Goal: Task Accomplishment & Management: Manage account settings

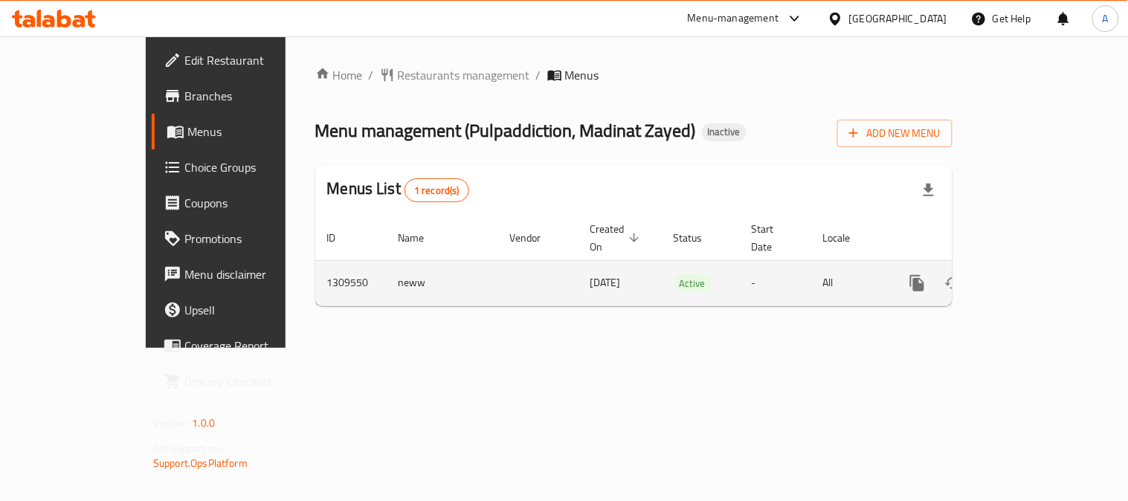
click at [1034, 274] on icon "enhanced table" at bounding box center [1025, 283] width 18 height 18
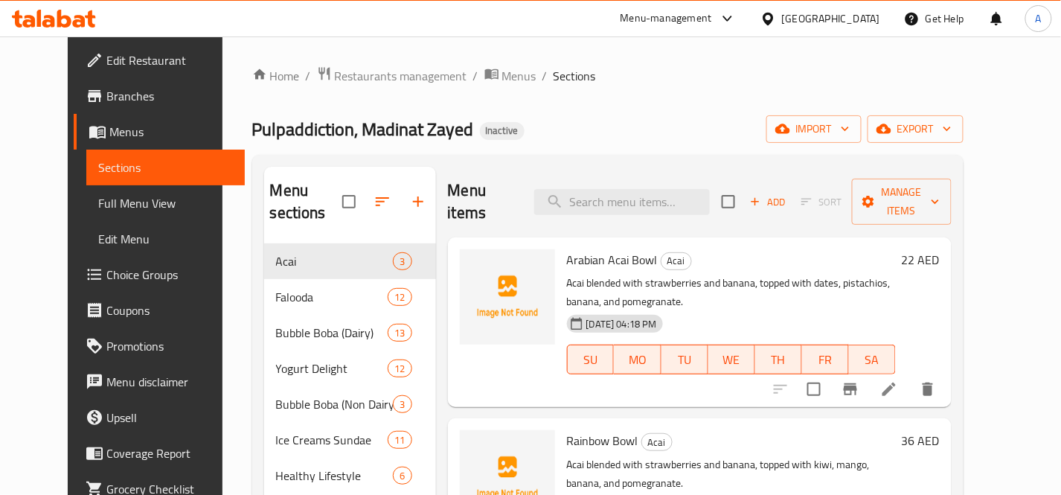
click at [674, 205] on div "Menu items Add Sort Manage items" at bounding box center [699, 202] width 503 height 71
click at [682, 193] on input "search" at bounding box center [622, 202] width 176 height 26
paste input "Apple Boba 500ml (Fresh)"
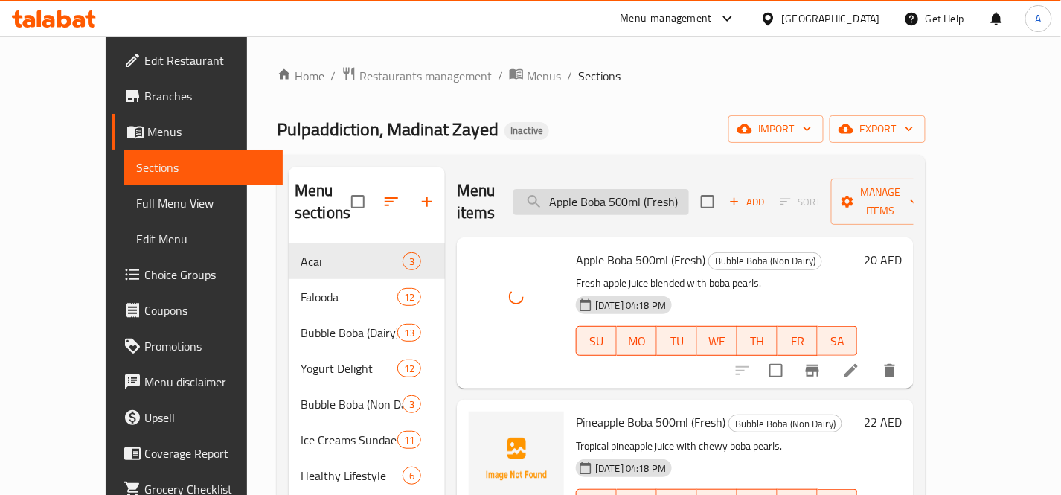
click at [689, 190] on input "Apple Boba 500ml (Fresh)" at bounding box center [601, 202] width 176 height 26
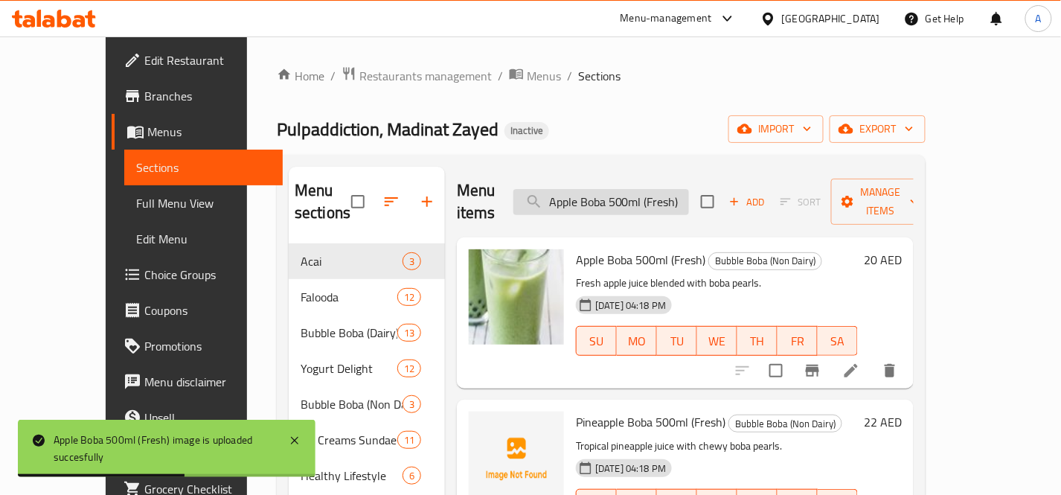
paste input "rabian Acai Bowl"
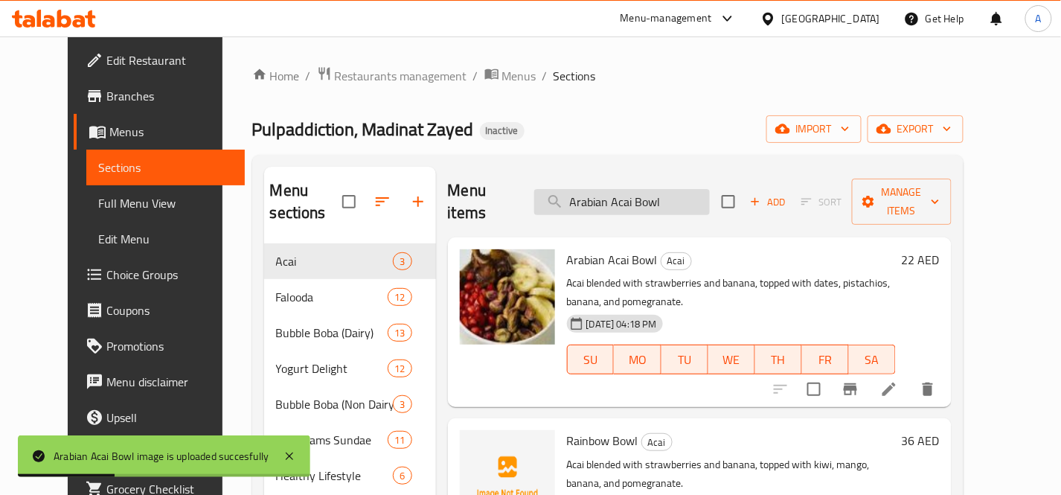
click at [672, 196] on input "Arabian Acai Bowl" at bounding box center [622, 202] width 176 height 26
paste input "vil Milk"
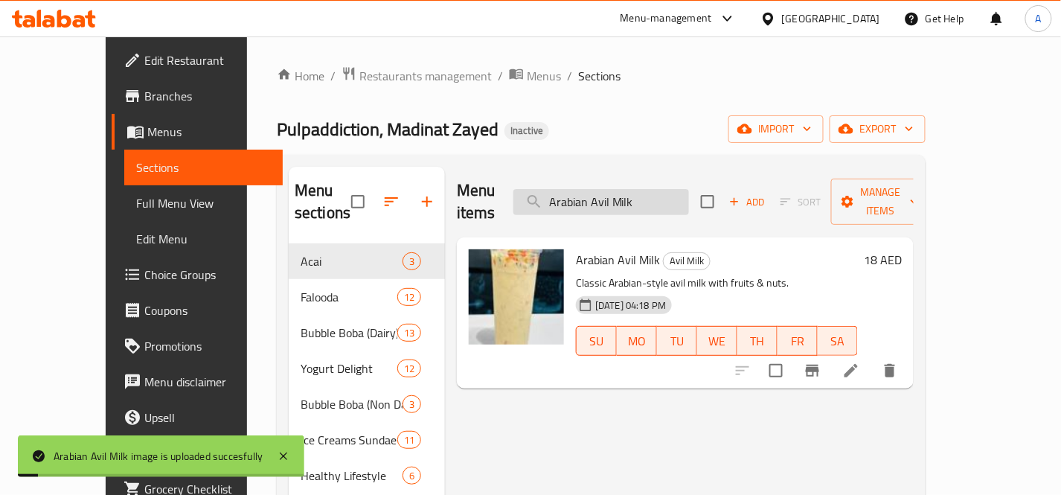
click at [689, 189] on input "Arabian Avil Milk" at bounding box center [601, 202] width 176 height 26
click at [689, 190] on input "Arabian Avil Milk" at bounding box center [601, 202] width 176 height 26
paste input "Boba 500ml"
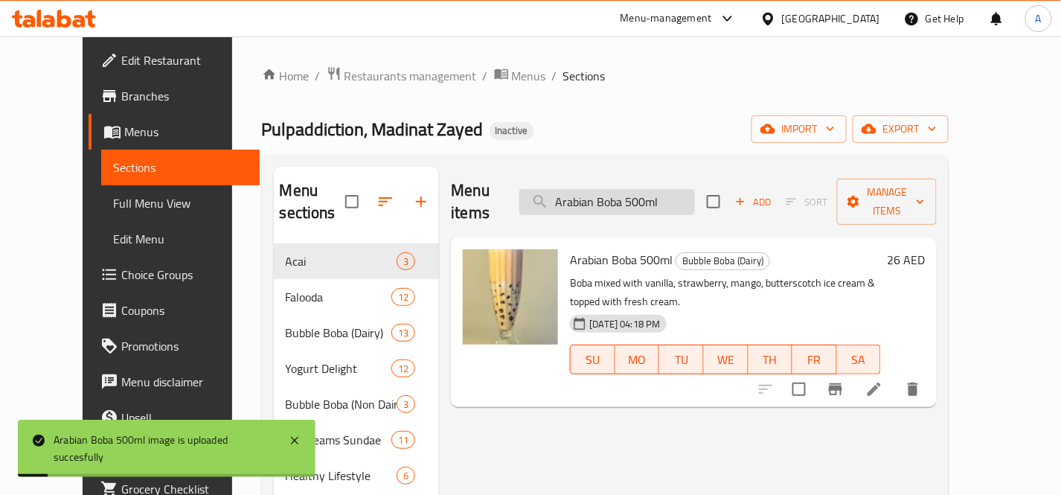
click at [695, 196] on input "Arabian Boba 500ml" at bounding box center [607, 202] width 176 height 26
paste input "vocado Falooda"
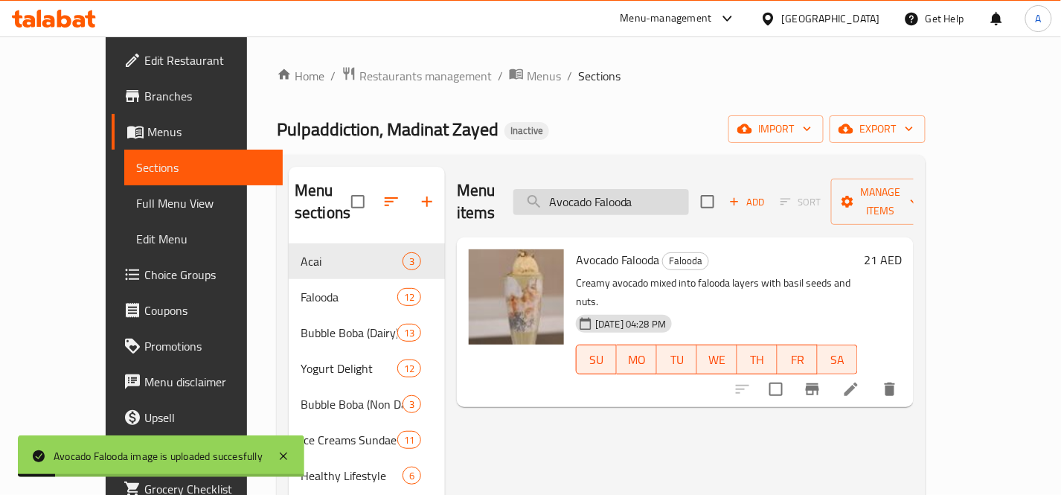
click at [689, 189] on input "Avocado Falooda" at bounding box center [601, 202] width 176 height 26
paste input "Badam Yogurt"
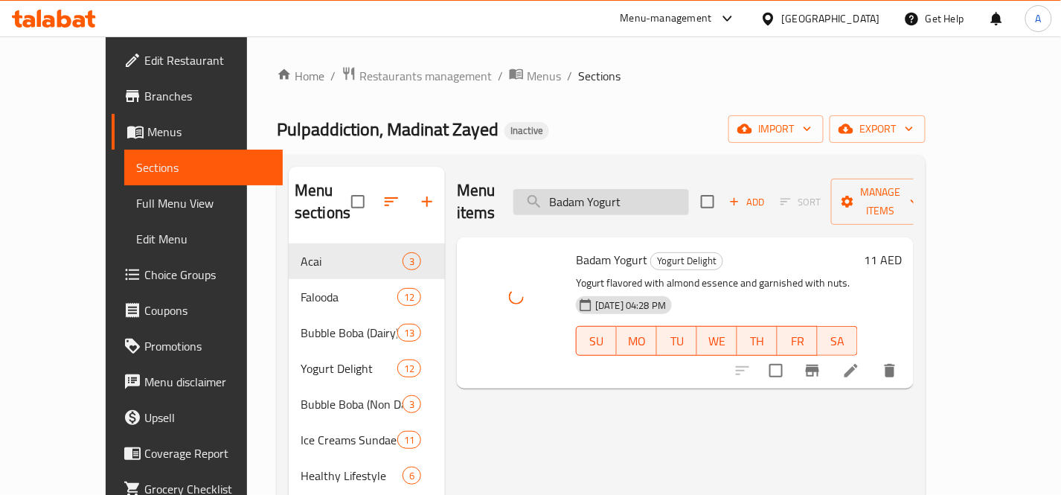
click at [689, 194] on input "Badam Yogurt" at bounding box center [601, 202] width 176 height 26
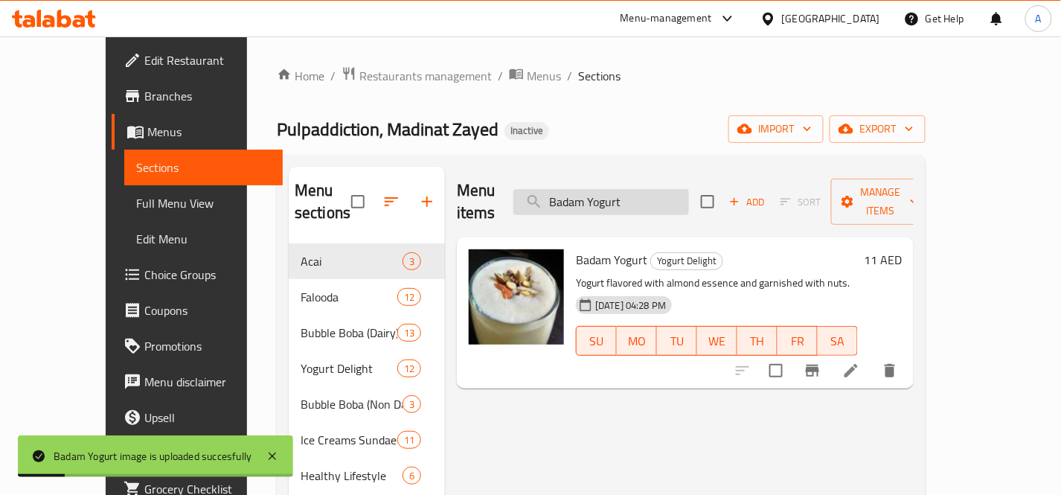
paste input "elgium Chocolate Boba 500ml"
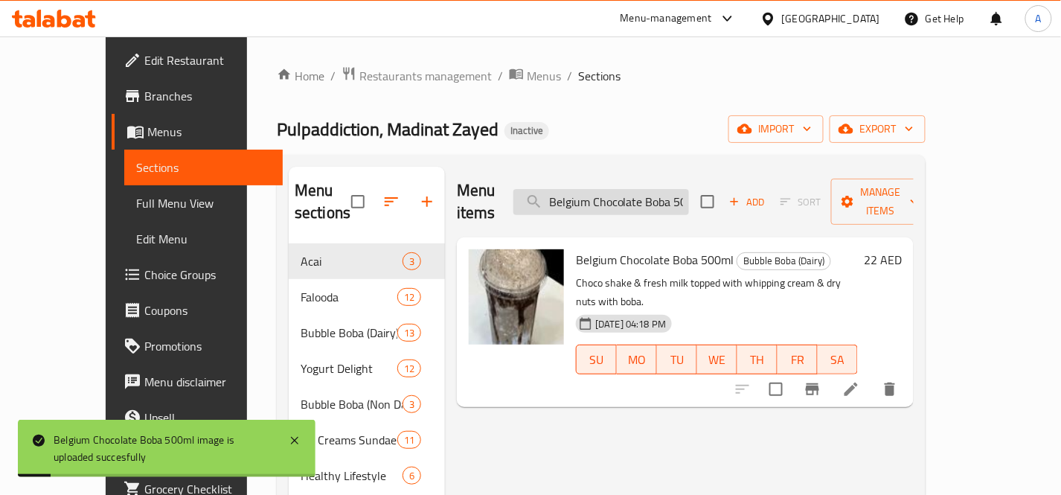
click at [686, 189] on input "Belgium Chocolate Boba 500ml" at bounding box center [601, 202] width 176 height 26
paste input "lu"
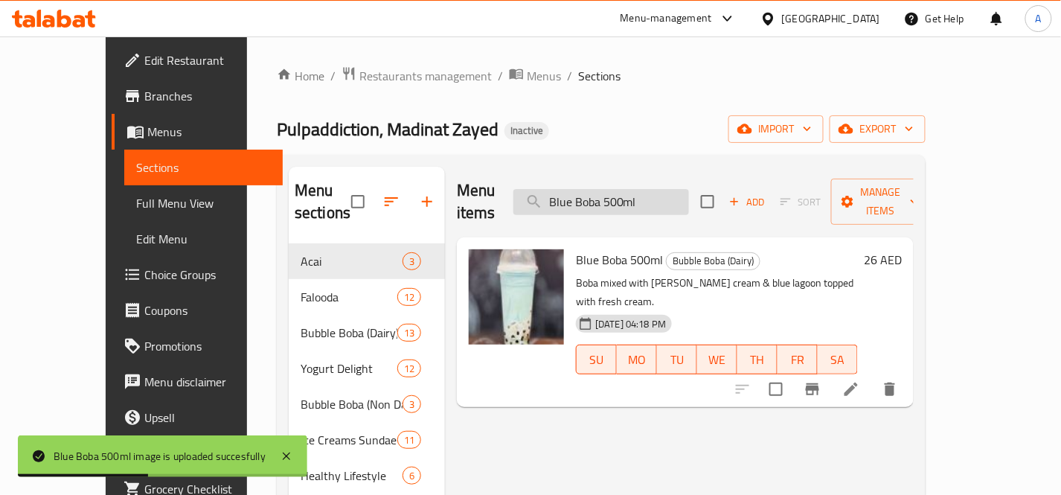
click at [689, 189] on input "Blue Boba 500ml" at bounding box center [601, 202] width 176 height 26
paste input "berry Falooda"
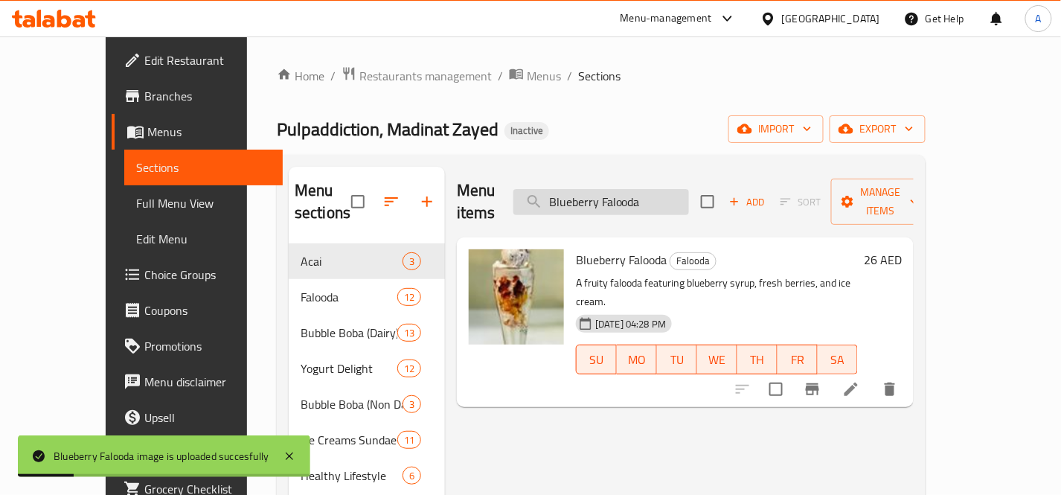
click at [689, 189] on input "Blueberry Falooda" at bounding box center [601, 202] width 176 height 26
paste input "Yogurt"
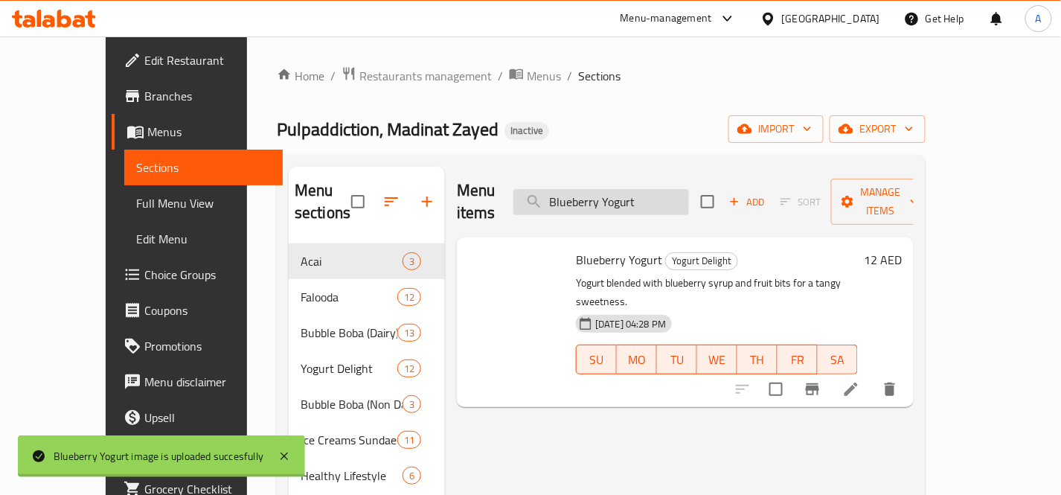
click at [689, 196] on input "Blueberry Yogurt" at bounding box center [601, 202] width 176 height 26
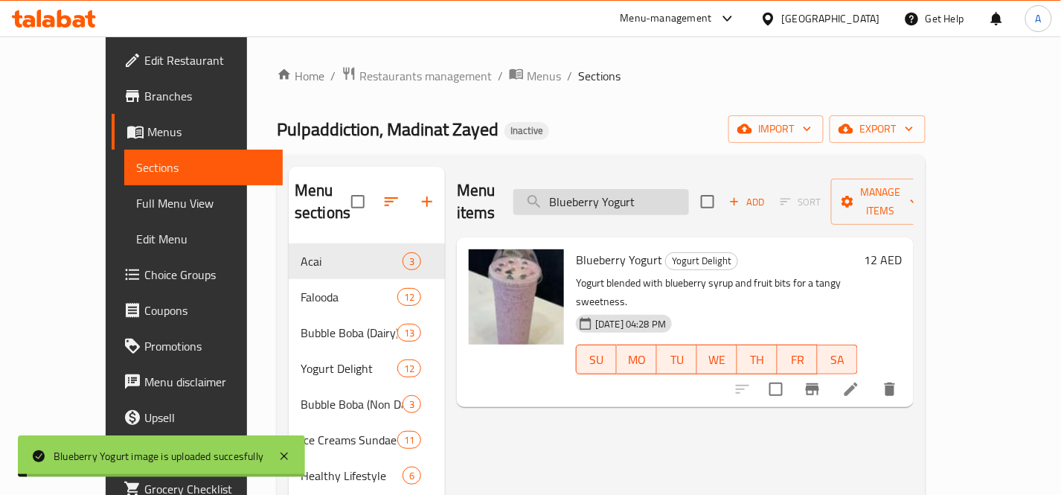
click at [689, 197] on input "Blueberry Yogurt" at bounding box center [601, 202] width 176 height 26
paste input "oba Macchiato 500ml"
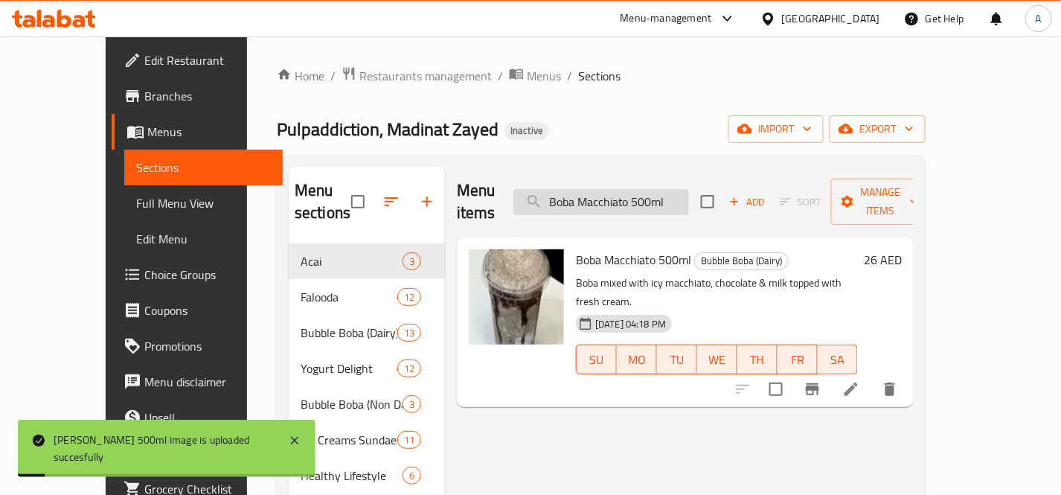
click at [689, 189] on input "Boba Macchiato 500ml" at bounding box center [601, 202] width 176 height 26
paste input "rain Drink"
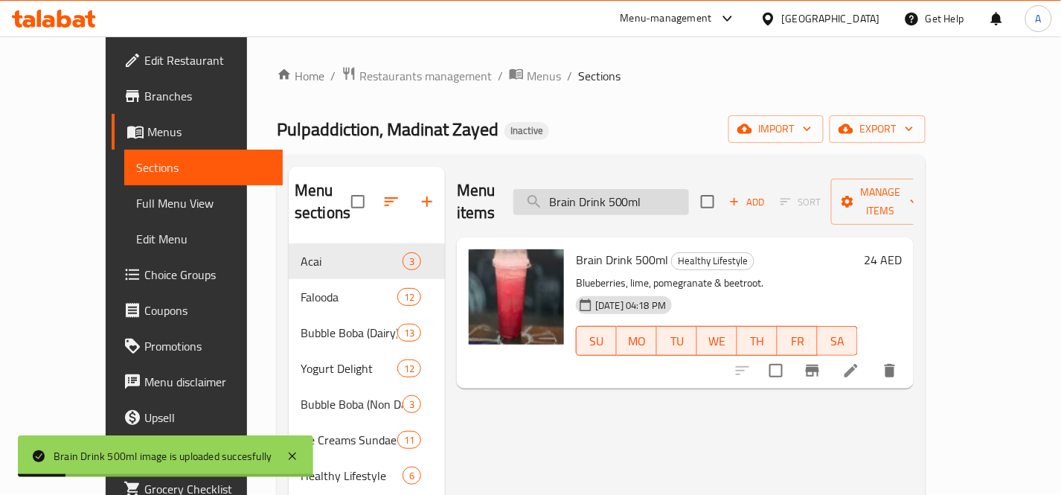
click at [672, 191] on input "Brain Drink 500ml" at bounding box center [601, 202] width 176 height 26
paste input "Freezer Boba"
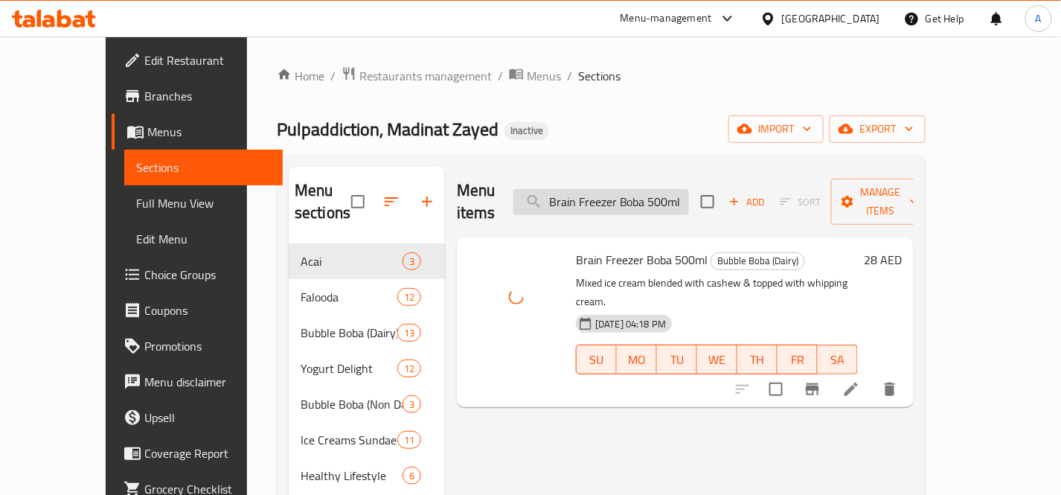
click at [678, 193] on input "Brain Freezer Boba 500ml" at bounding box center [601, 202] width 176 height 26
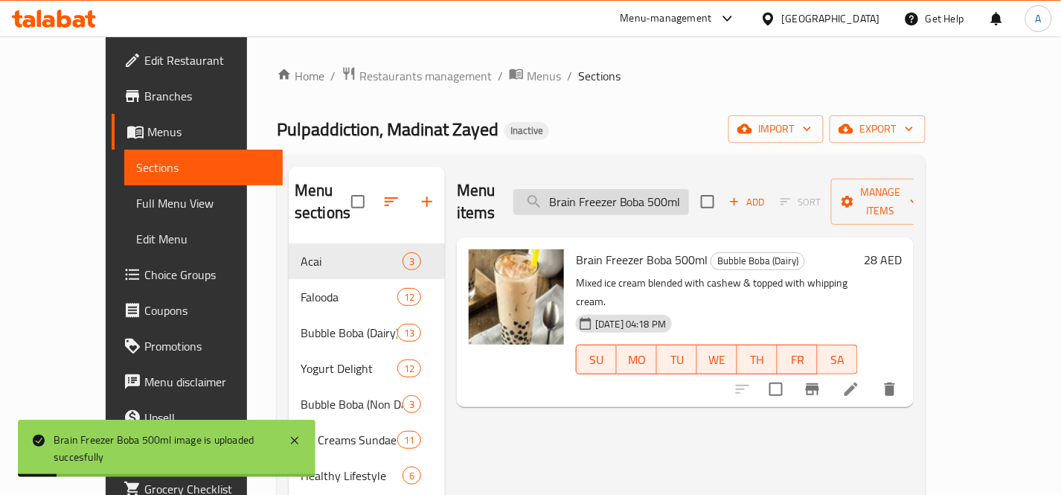
paste input "owni With Ice Cream"
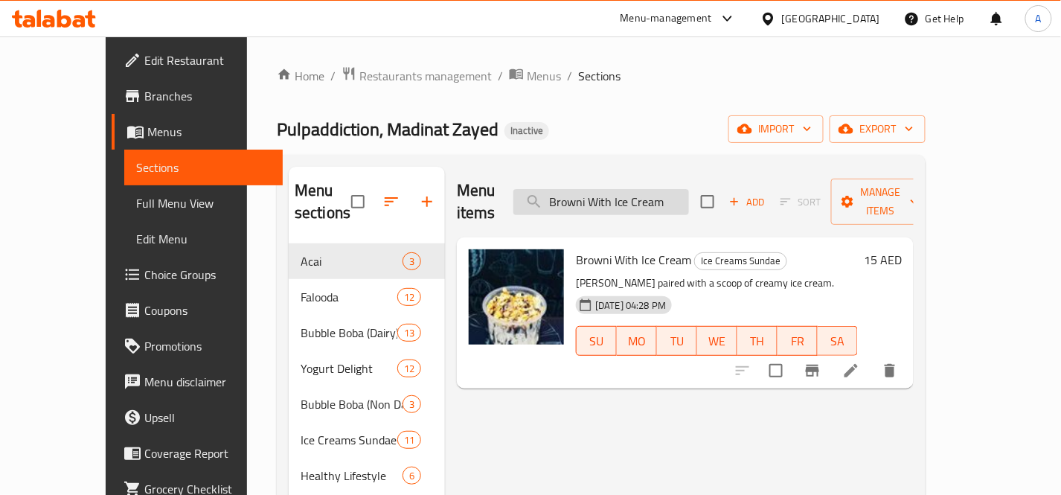
click at [689, 189] on input "Browni With Ice Cream" at bounding box center [601, 202] width 176 height 26
paste input "Chikoo Falooda"
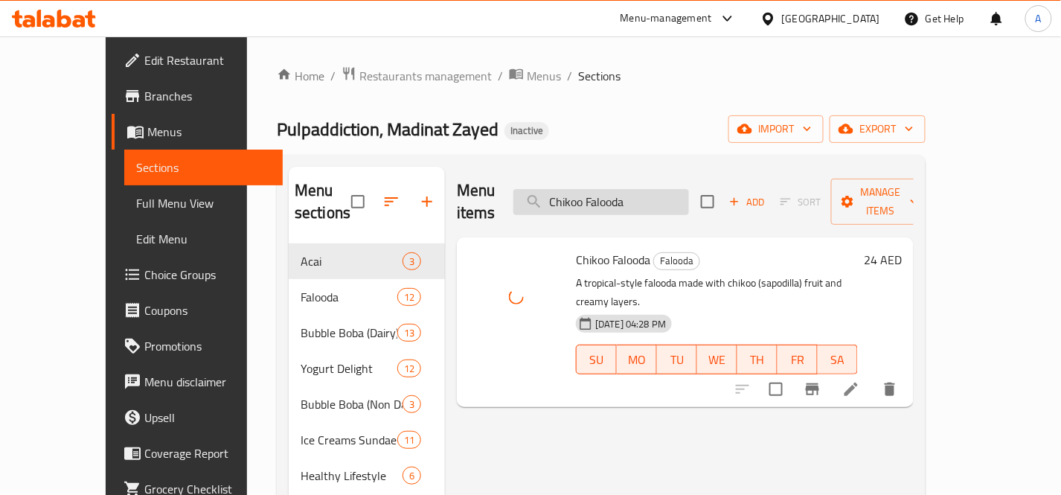
click at [689, 189] on input "Chikoo Falooda" at bounding box center [601, 202] width 176 height 26
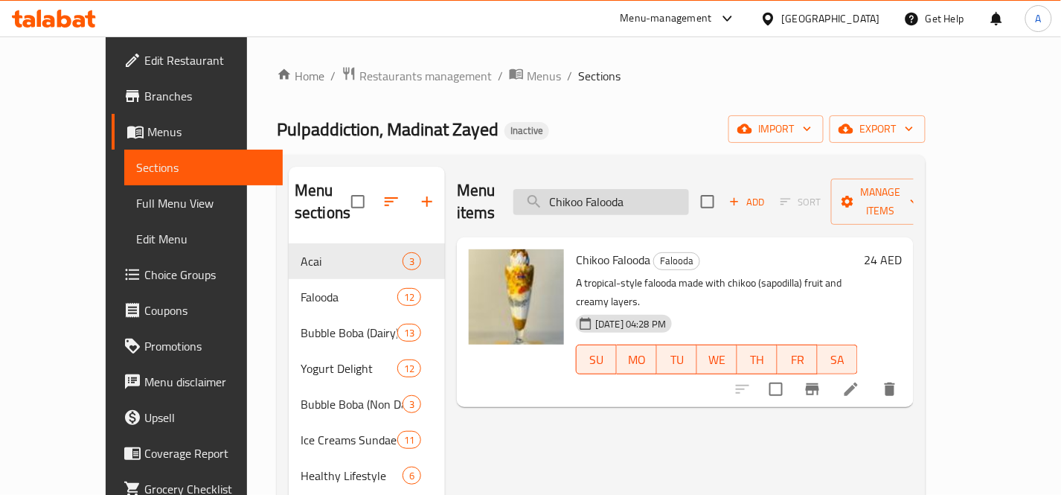
paste input "Yogurt"
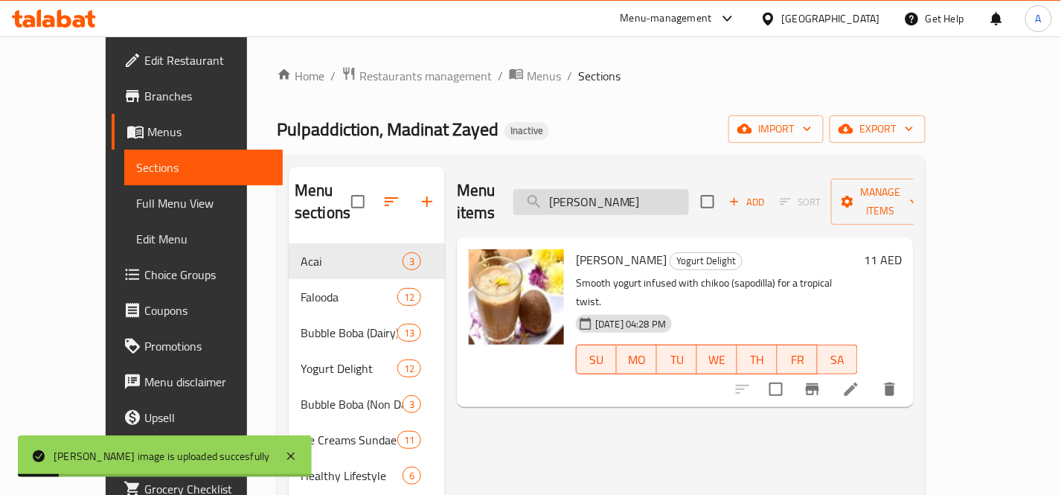
click at [689, 189] on input "Chikoo Yogurt" at bounding box center [601, 202] width 176 height 26
paste input "ocolate Coffee Boba 500ml"
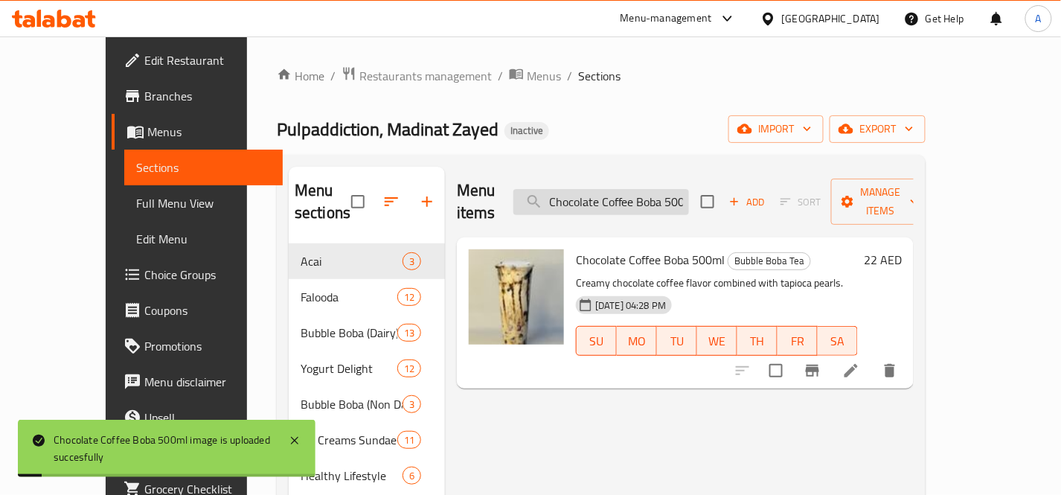
click at [686, 190] on input "Chocolate Coffee Boba 500ml" at bounding box center [601, 202] width 176 height 26
paste input "Yogurt"
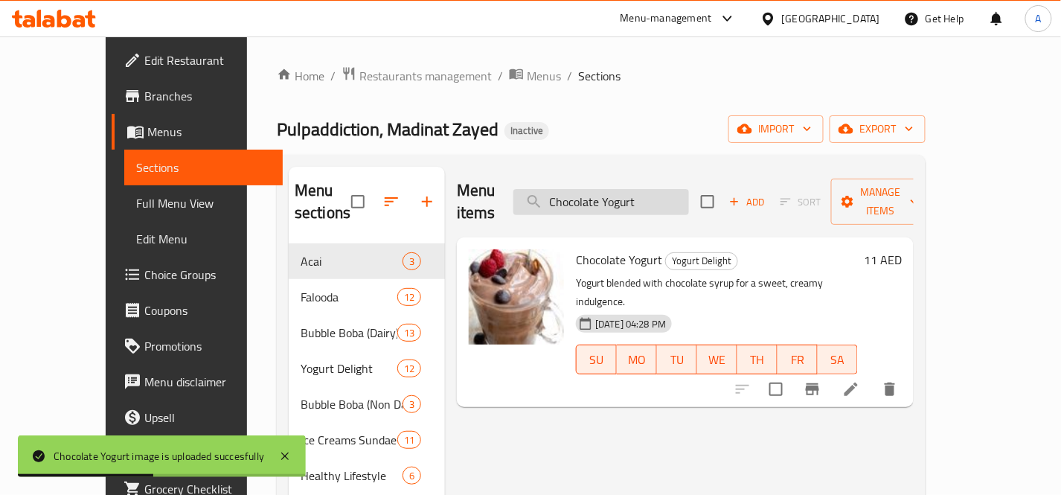
click at [674, 189] on input "Chocolate Yogurt" at bounding box center [601, 202] width 176 height 26
click at [673, 189] on input "Chocolate Yogurt" at bounding box center [601, 202] width 176 height 26
paste input "ustard Mastani"
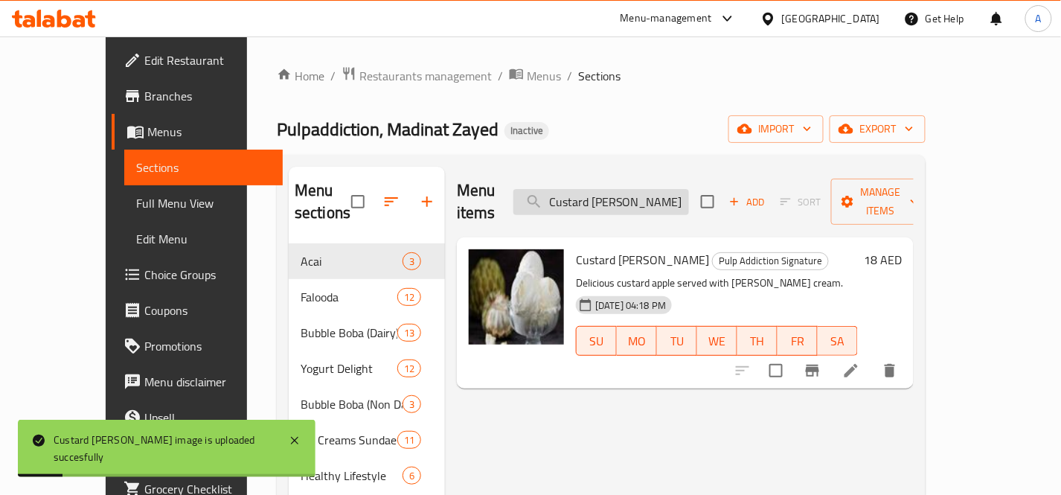
click at [685, 194] on input "Custard Mastani" at bounding box center [601, 202] width 176 height 26
paste input "Vanilla Boba 500ml"
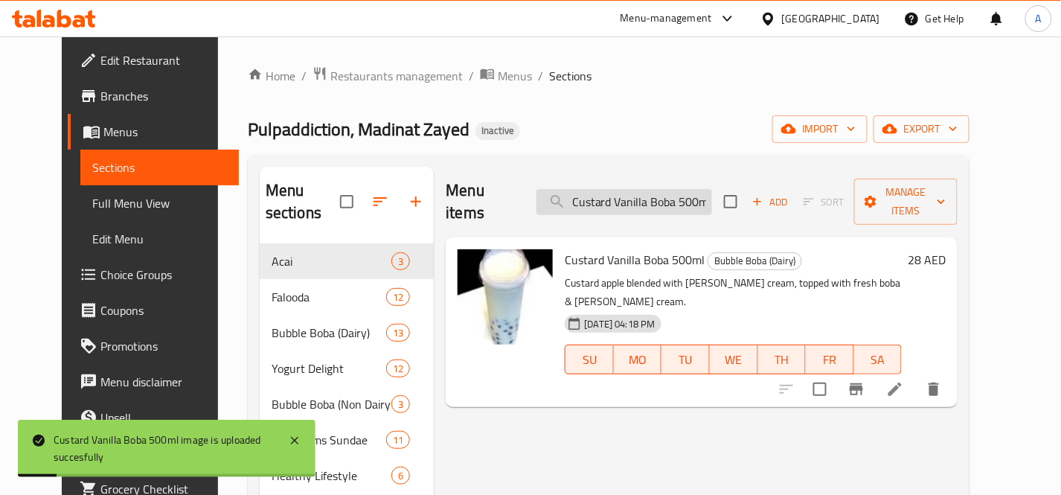
click at [681, 189] on input "Custard Vanilla Boba 500ml" at bounding box center [624, 202] width 176 height 26
paste input "Dark Fantasy Boba"
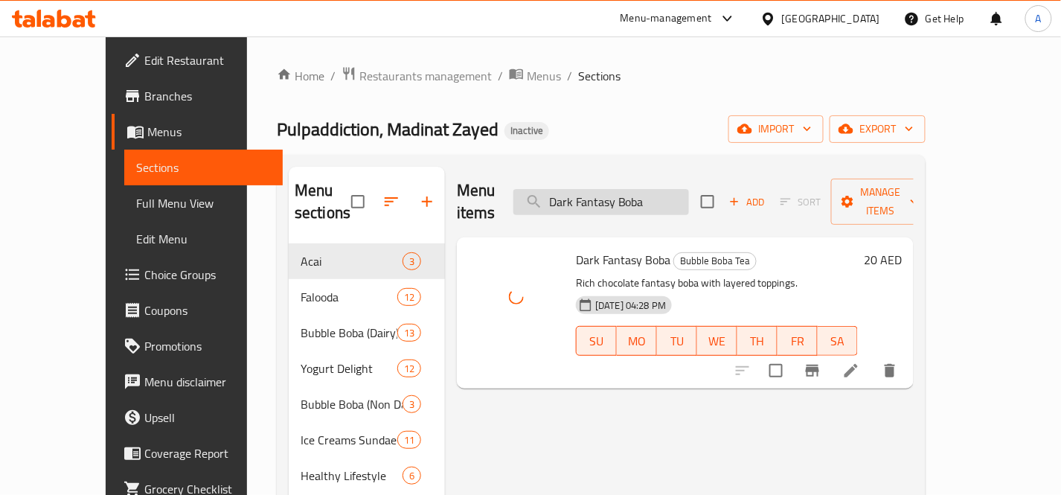
click at [689, 196] on input "Dark Fantasy Boba" at bounding box center [601, 202] width 176 height 26
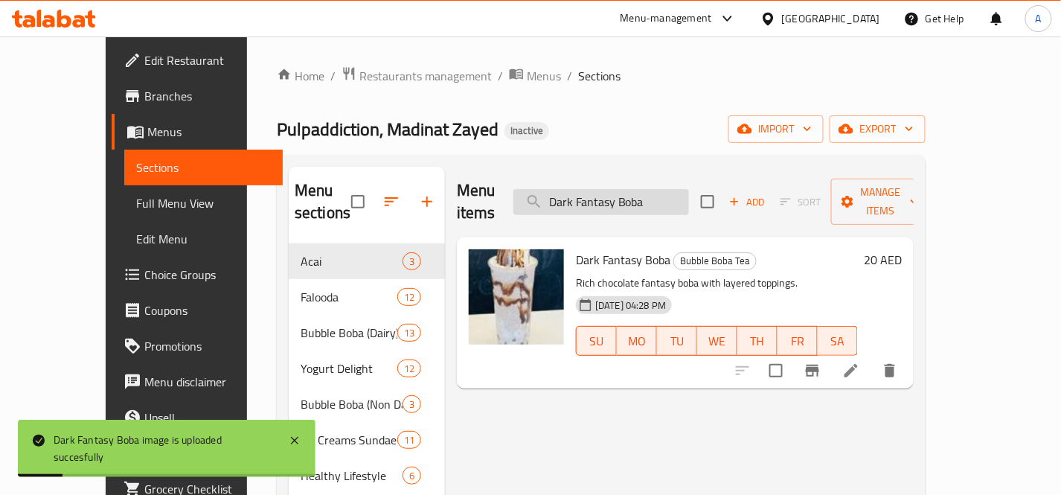
paste input "ry Fruit Yogurt"
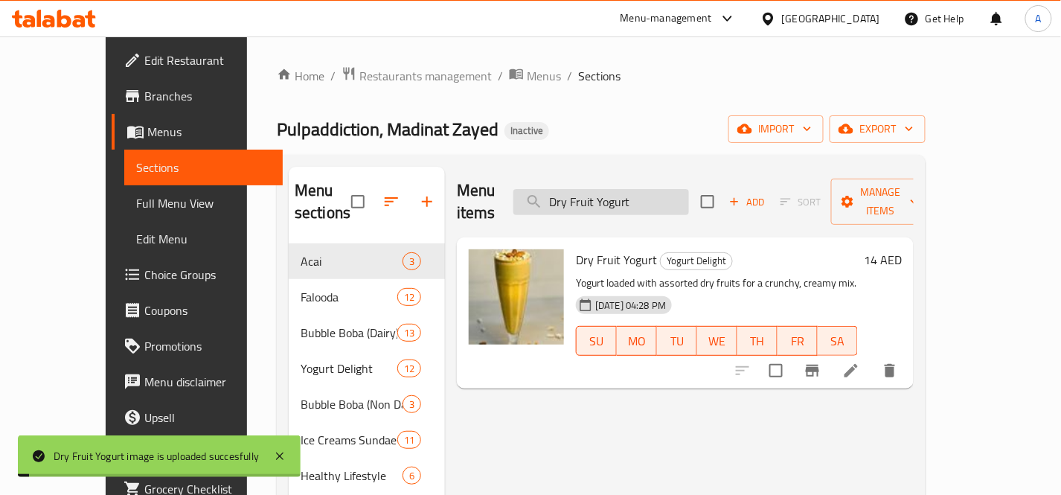
click at [689, 191] on input "Dry Fruit Yogurt" at bounding box center [601, 202] width 176 height 26
paste input "Eyes Drink 500ml"
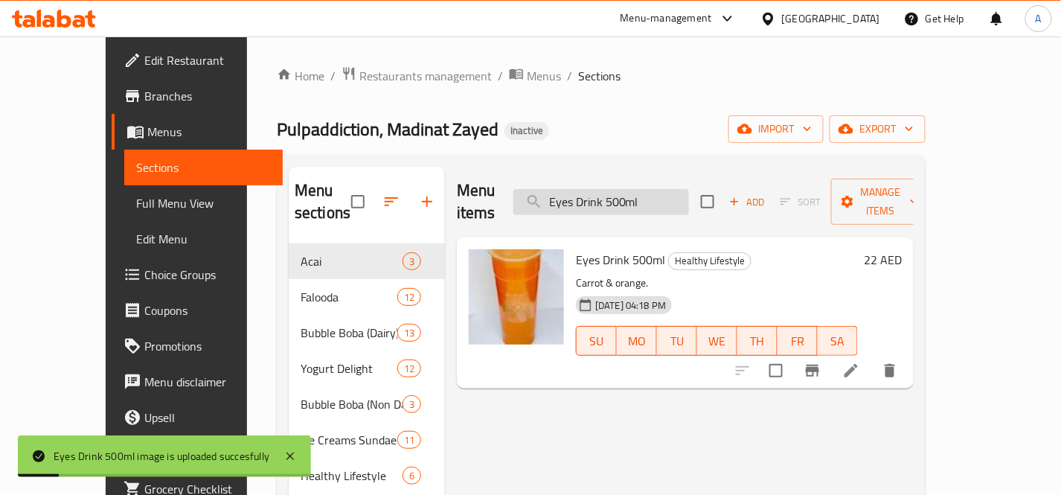
click at [689, 189] on input "Eyes Drink 500ml" at bounding box center [601, 202] width 176 height 26
paste input "Ferrero Coffee Boba"
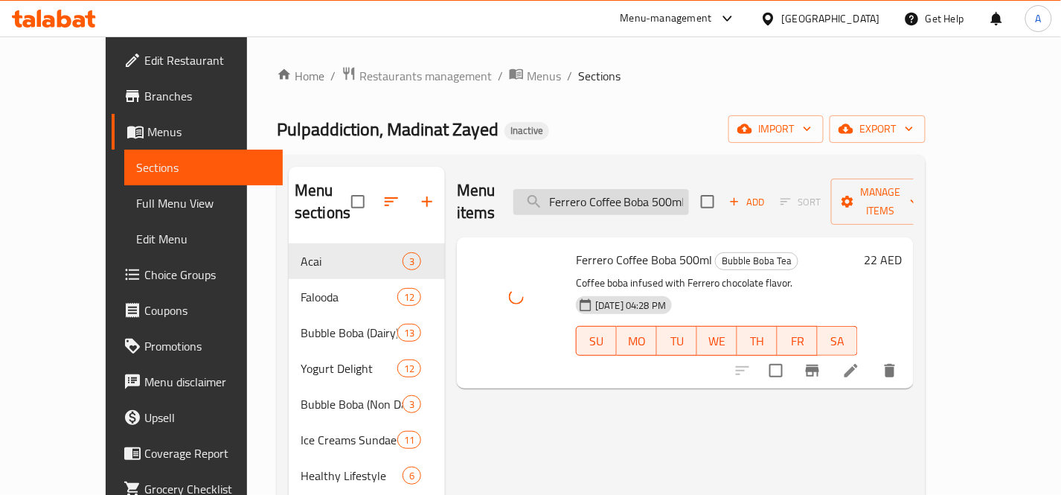
click at [666, 189] on input "Ferrero Coffee Boba 500ml" at bounding box center [601, 202] width 176 height 26
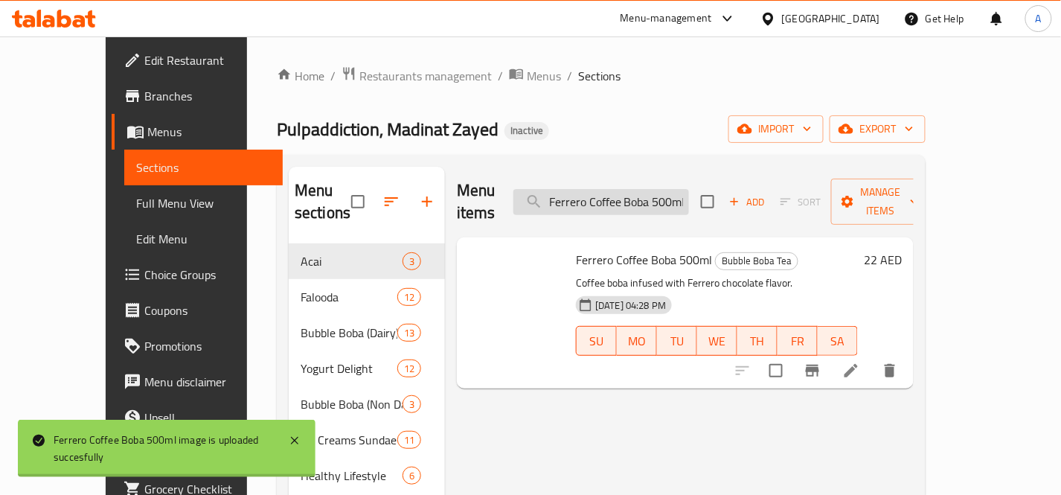
click at [666, 189] on input "Ferrero Coffee Boba 500ml" at bounding box center [601, 202] width 176 height 26
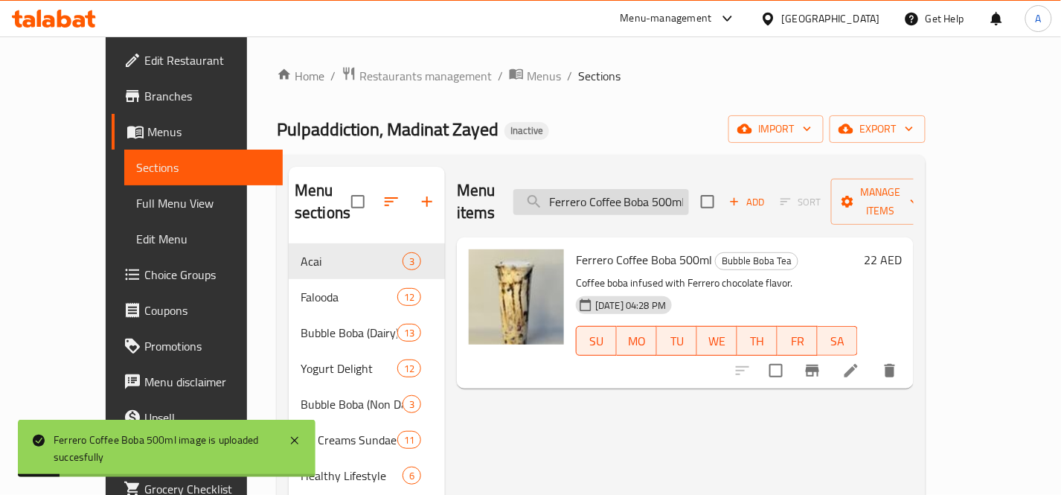
paste input "Rocher"
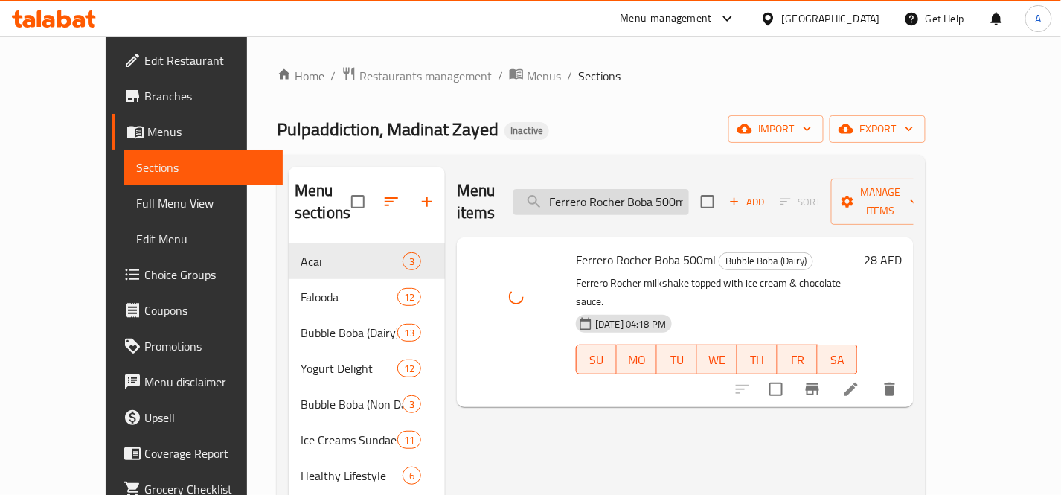
click at [684, 191] on input "Ferrero Rocher Boba 500ml" at bounding box center [601, 202] width 176 height 26
click at [682, 191] on input "Ferrero Rocher Boba 500ml" at bounding box center [601, 202] width 176 height 26
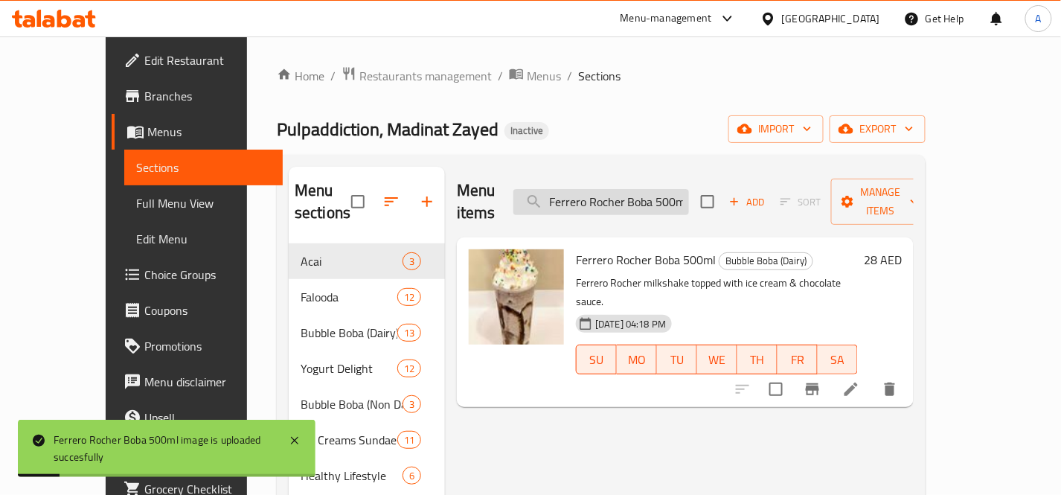
paste input "rench Kiss"
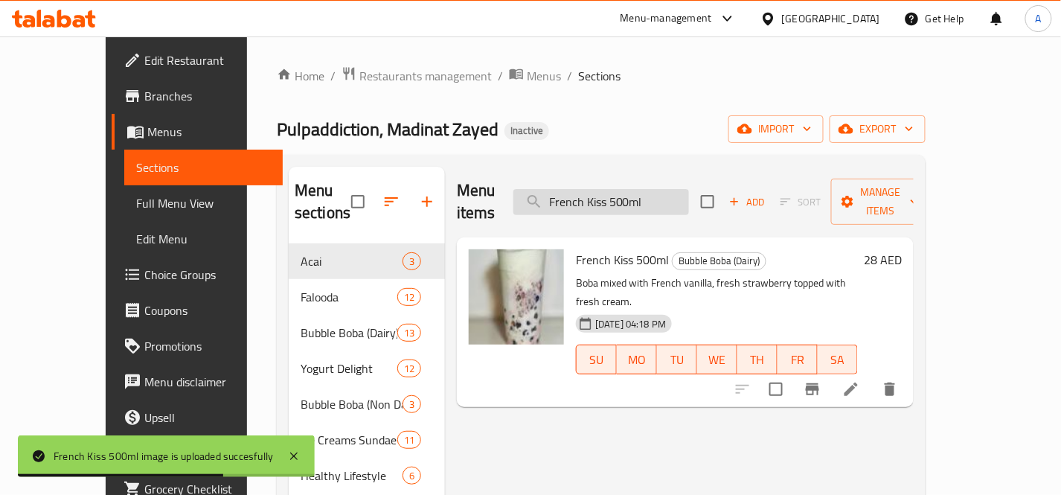
click at [689, 189] on input "French Kiss 500ml" at bounding box center [601, 202] width 176 height 26
paste input "uit Salad With Ice Cream"
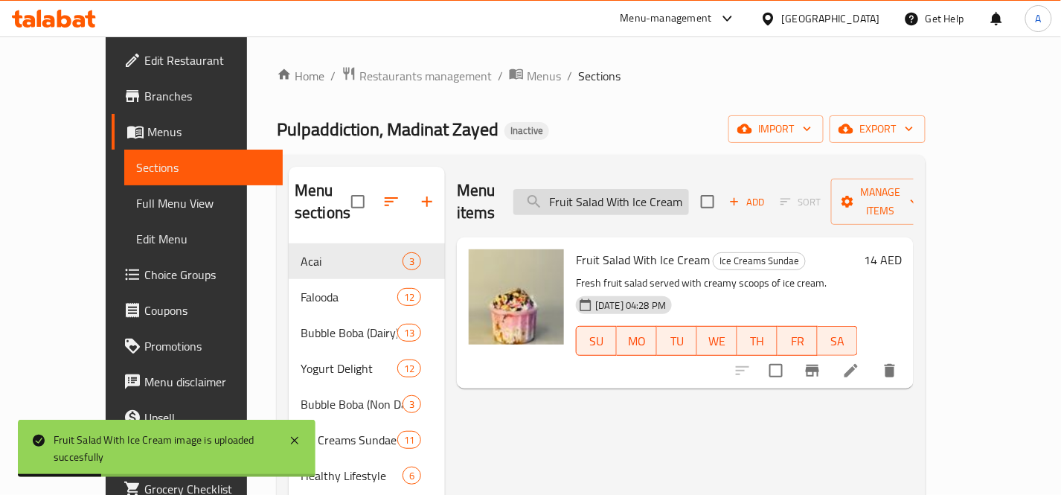
click at [685, 189] on input "Fruit Salad With Ice Cream" at bounding box center [601, 202] width 176 height 26
paste input "y Ice Boba"
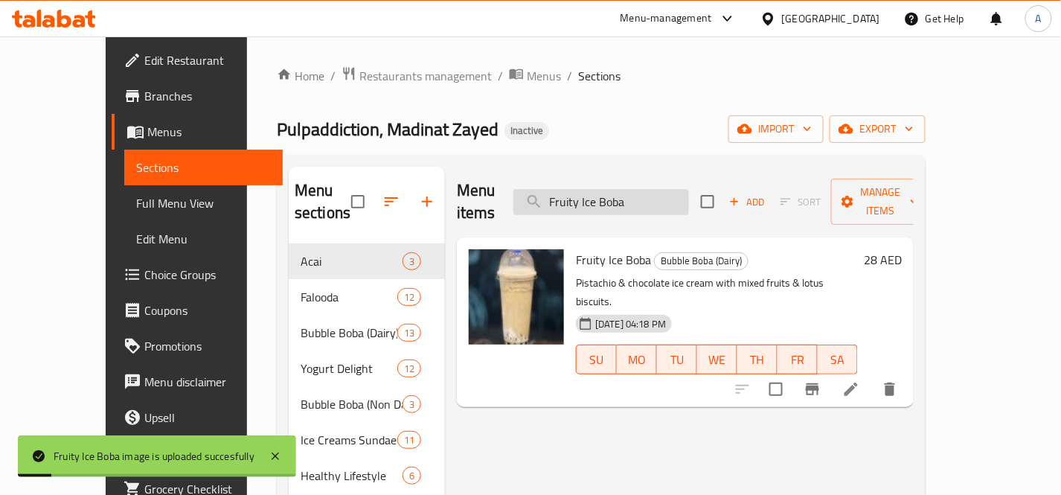
click at [689, 189] on input "Fruity Ice Boba" at bounding box center [601, 202] width 176 height 26
paste input "Gud Bud Ice Cream"
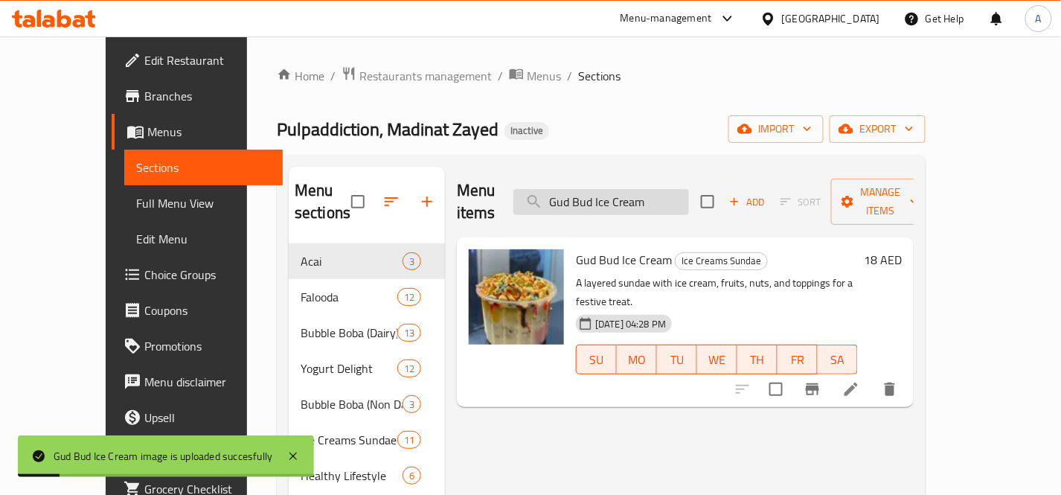
click at [689, 190] on input "Gud Bud Ice Cream" at bounding box center [601, 202] width 176 height 26
paste input "search"
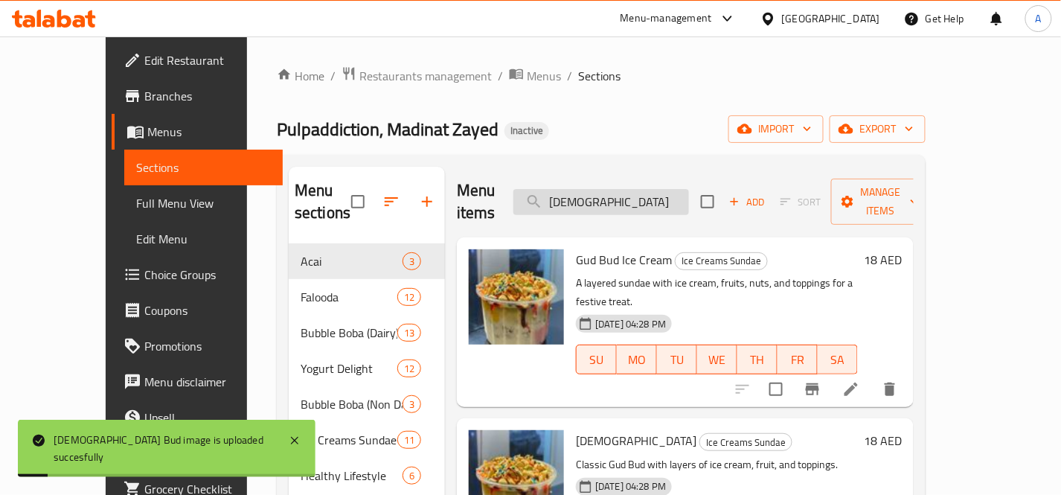
click at [662, 189] on input "Gud Bud" at bounding box center [601, 202] width 176 height 26
paste input "t Drink 500ml"
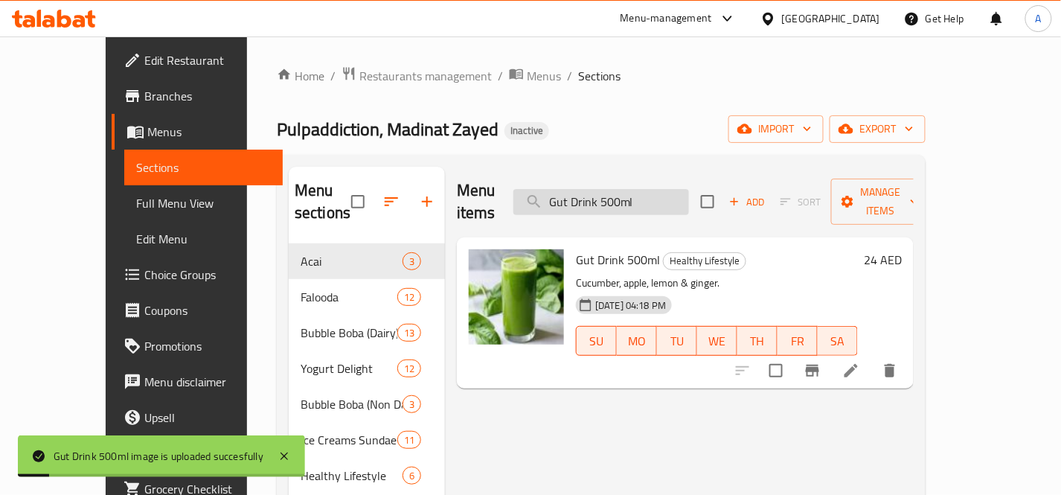
click at [689, 191] on input "Gut Drink 500ml" at bounding box center [601, 202] width 176 height 26
paste input "Hard Rock Coffee Boba"
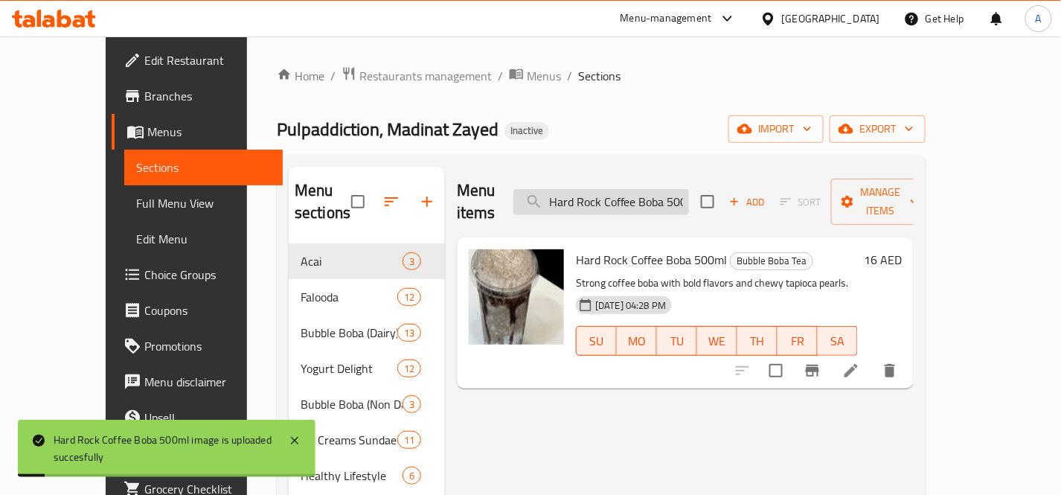
click at [663, 197] on input "Hard Rock Coffee Boba 500ml" at bounding box center [601, 202] width 176 height 26
paste input "eart Drink"
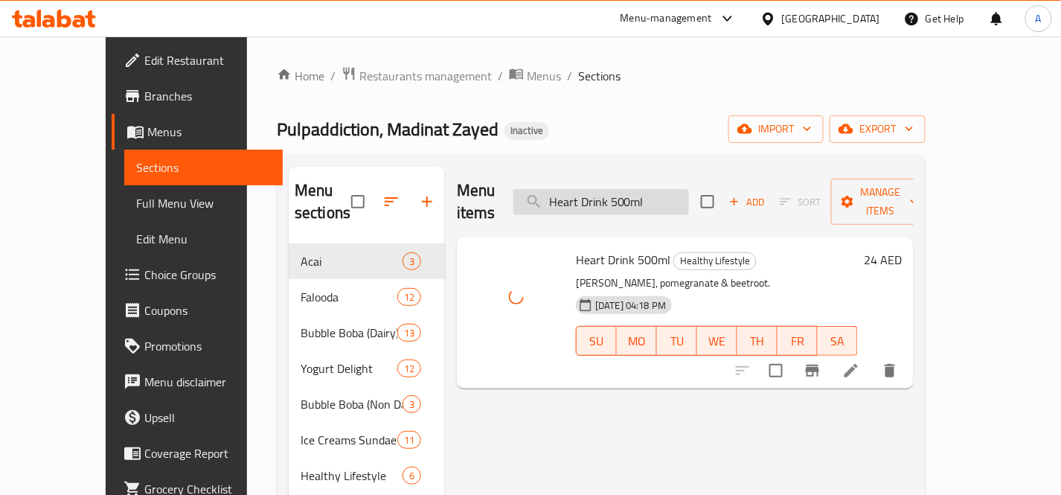
click at [689, 190] on input "Heart Drink 500ml" at bounding box center [601, 202] width 176 height 26
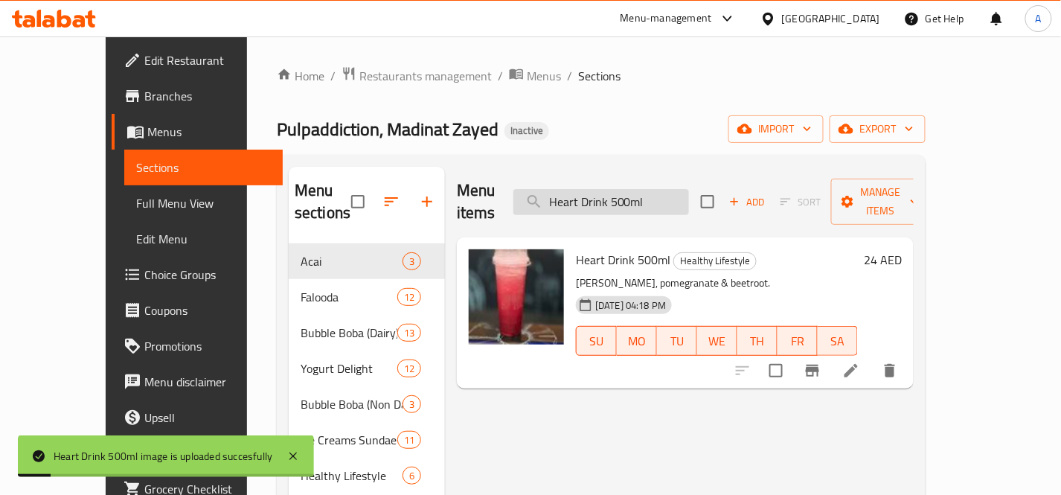
paste input "I Screeem Lady"
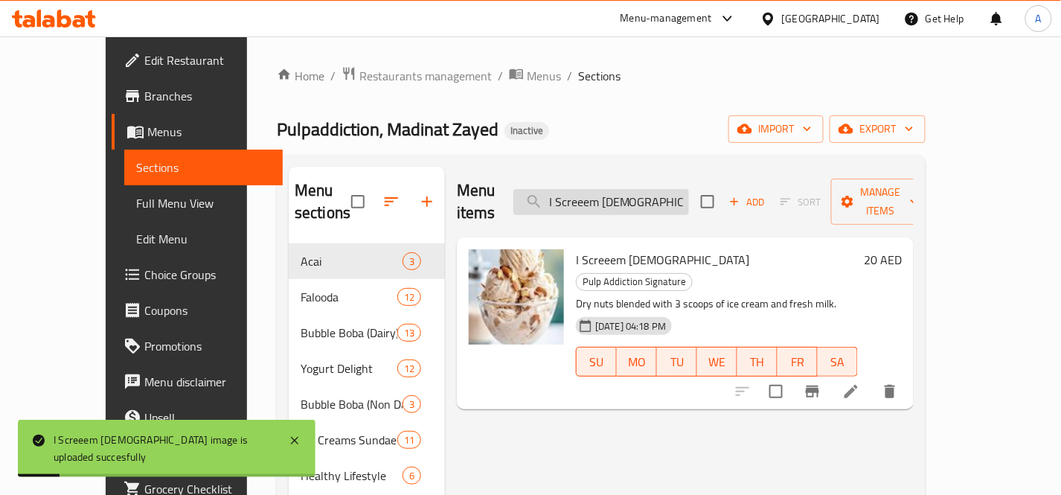
click at [689, 189] on input "I Screeem Lady" at bounding box center [601, 202] width 176 height 26
paste input "Lotus Focus Boba 500ml"
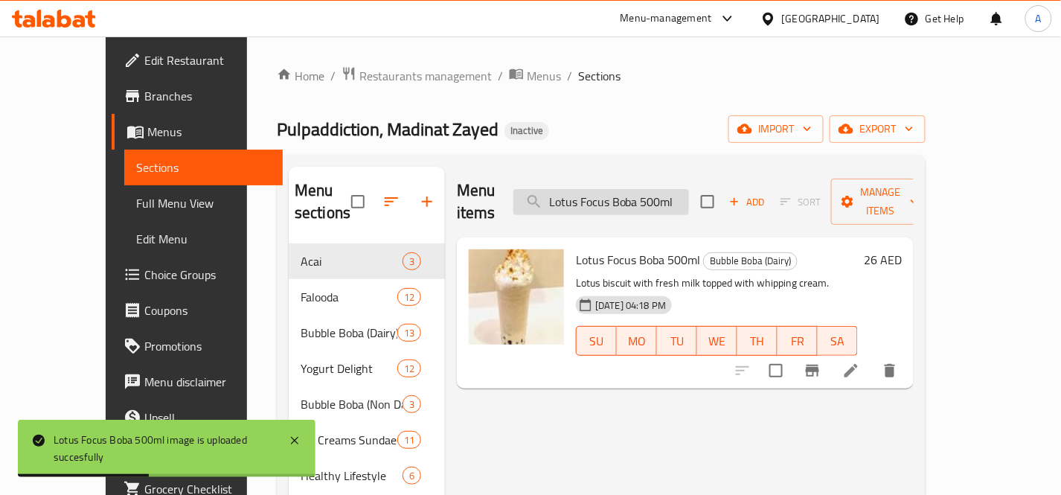
click at [689, 189] on input "Lotus Focus Boba 500ml" at bounding box center [601, 202] width 176 height 26
paste input "ung Drink"
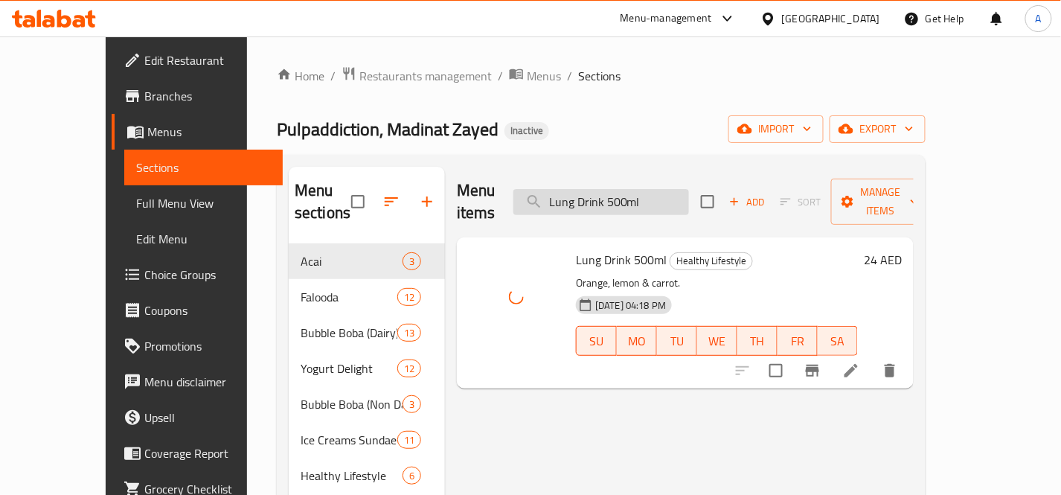
click at [689, 191] on input "Lung Drink 500ml" at bounding box center [601, 202] width 176 height 26
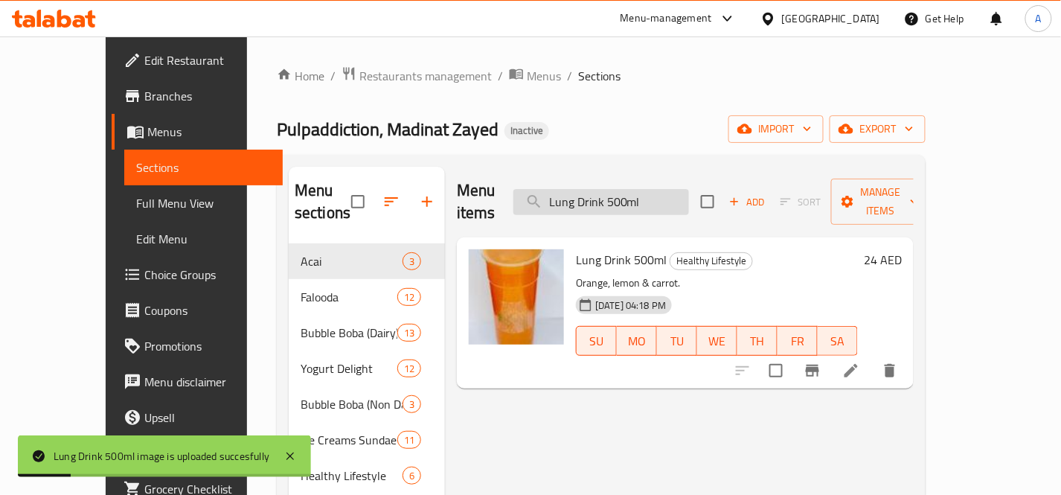
paste input "Malai Kulfi Falooda"
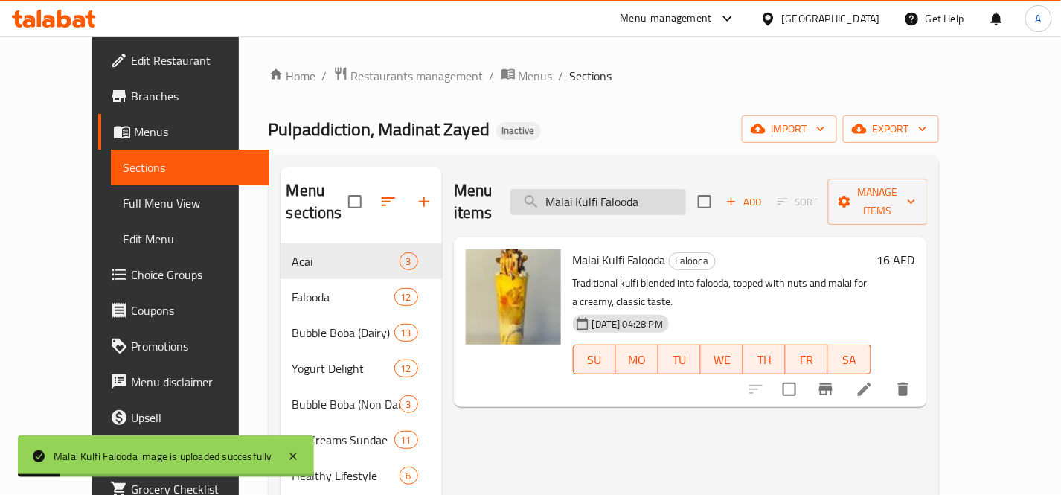
click at [686, 189] on input "Malai Kulfi Falooda" at bounding box center [598, 202] width 176 height 26
paste input "Mango"
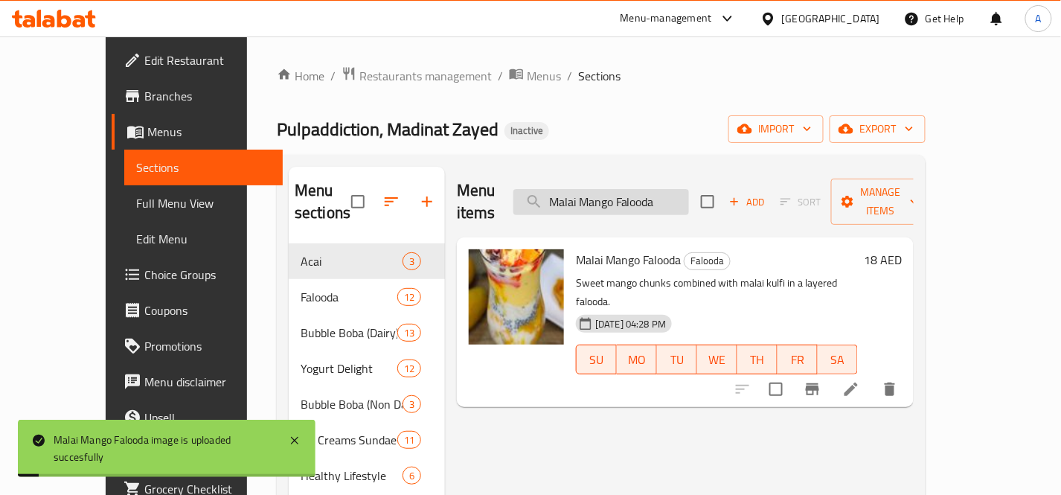
click at [689, 196] on input "Malai Mango Falooda" at bounding box center [601, 202] width 176 height 26
paste input "ngalore Gud Bud"
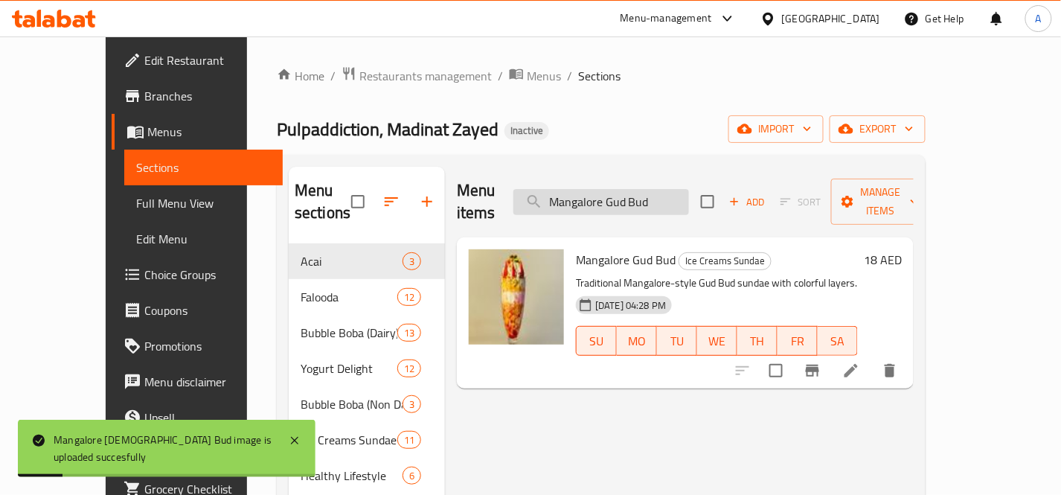
click at [689, 189] on input "Mangalore Gud Bud" at bounding box center [601, 202] width 176 height 26
paste input "o Avil Milk Special"
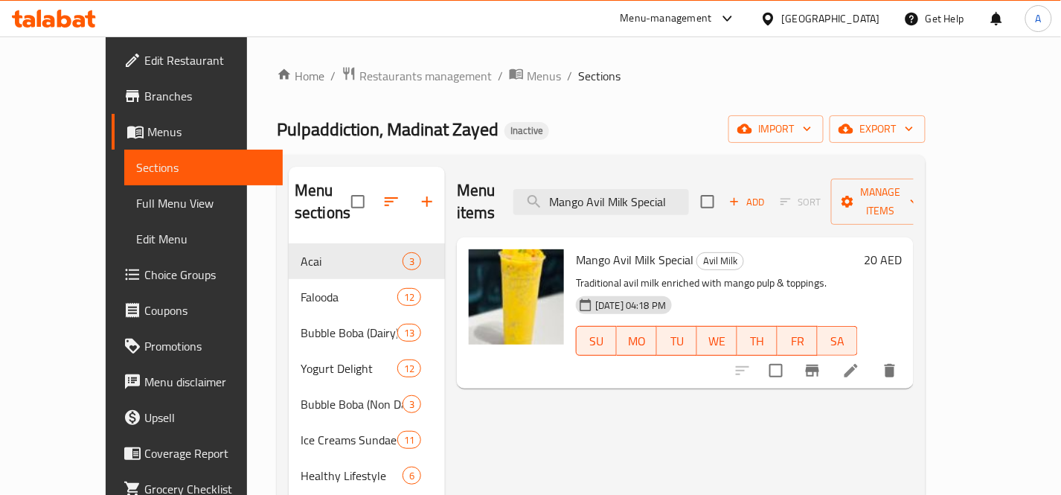
click at [725, 196] on div "Menu items Mango Avil Milk Special Add Sort Manage items" at bounding box center [685, 202] width 457 height 71
click at [689, 196] on input "Mango Avil Milk Special" at bounding box center [601, 202] width 176 height 26
paste input "Banana Yogurt"
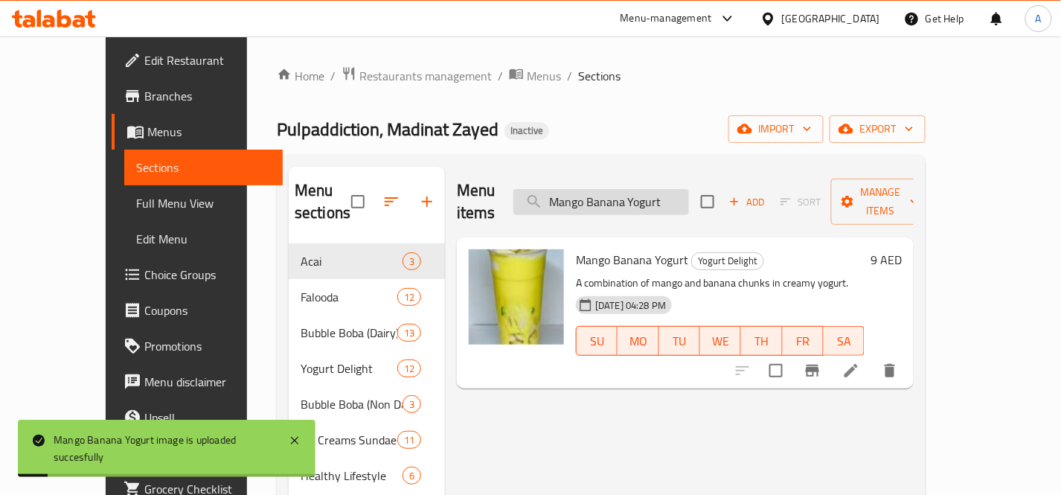
click at [689, 189] on input "Mango Banana Yogurt" at bounding box center [601, 202] width 176 height 26
paste input "oba 500ml (Fresh)"
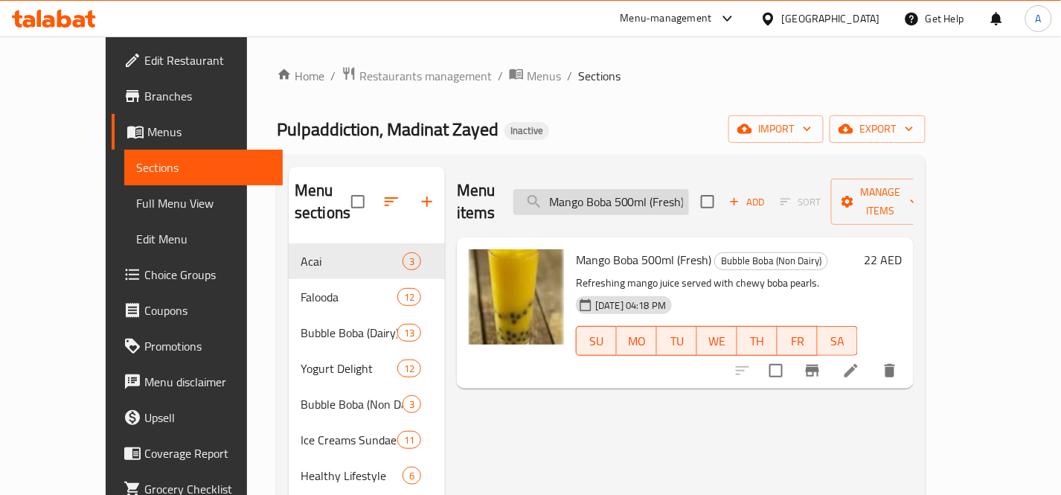
click at [689, 191] on input "Mango Boba 500ml (Fresh)" at bounding box center [601, 202] width 176 height 26
paste input "Falooda"
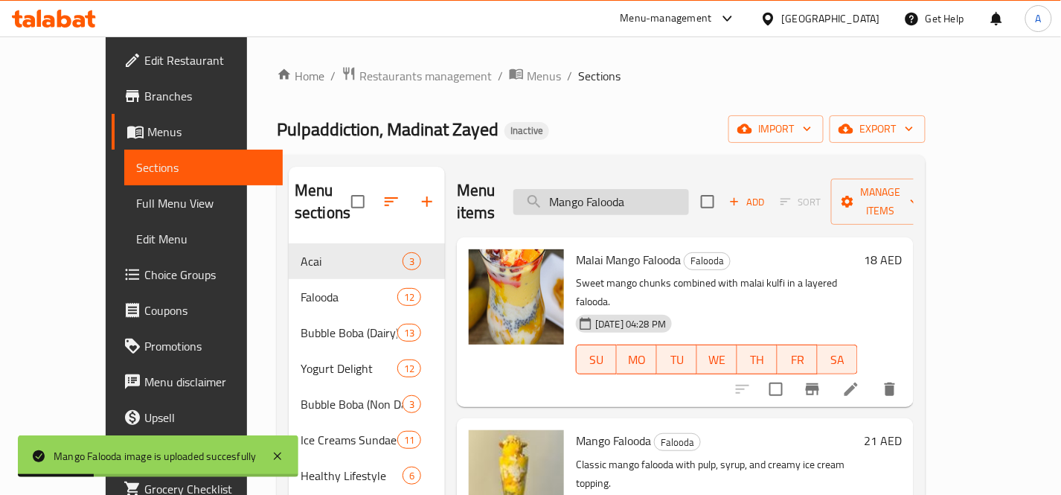
click at [668, 199] on input "Mango Falooda" at bounding box center [601, 202] width 176 height 26
paste input "Mushtani"
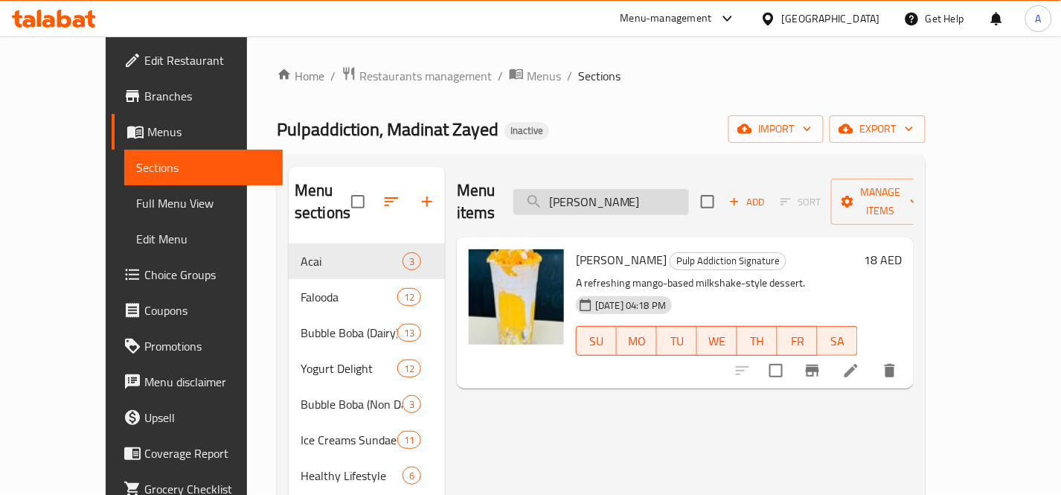
click at [675, 194] on input "Mango Mushtani" at bounding box center [601, 202] width 176 height 26
paste input "Passion Sundae"
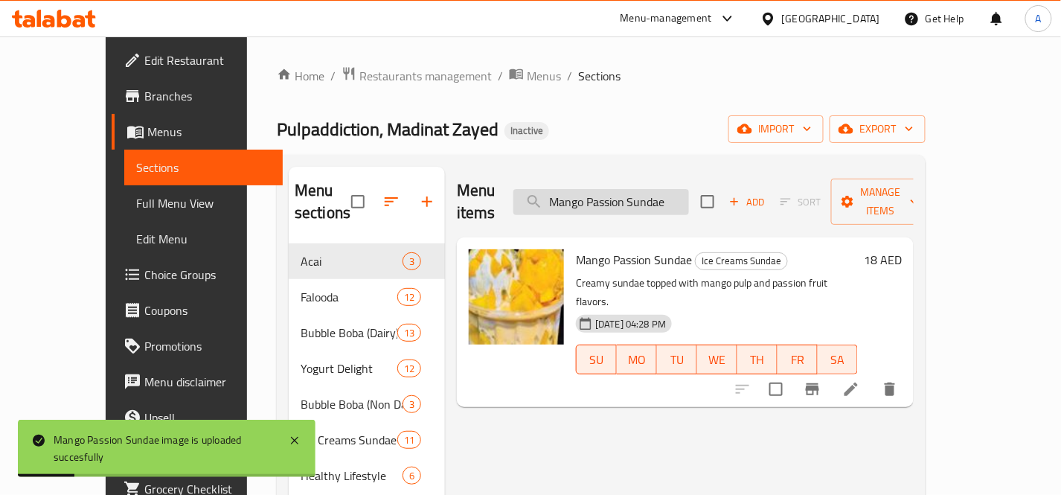
click at [679, 189] on input "Mango Passion Sundae" at bounding box center [601, 202] width 176 height 26
click at [679, 190] on input "Mango Passion Sundae" at bounding box center [601, 202] width 176 height 26
click at [678, 190] on input "Mango Passion Sundae" at bounding box center [601, 202] width 176 height 26
paste input "Yogurt"
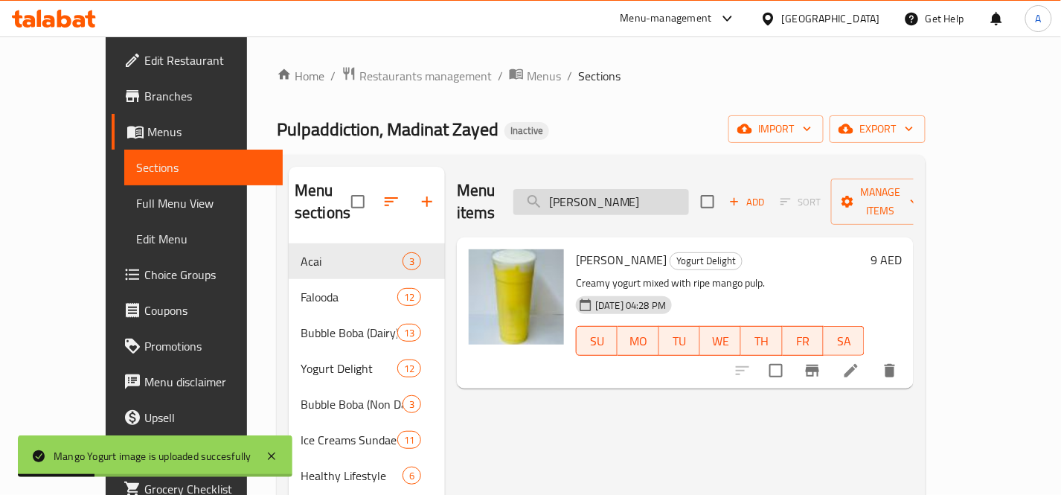
click at [689, 198] on input "Mango Yogurt" at bounding box center [601, 202] width 176 height 26
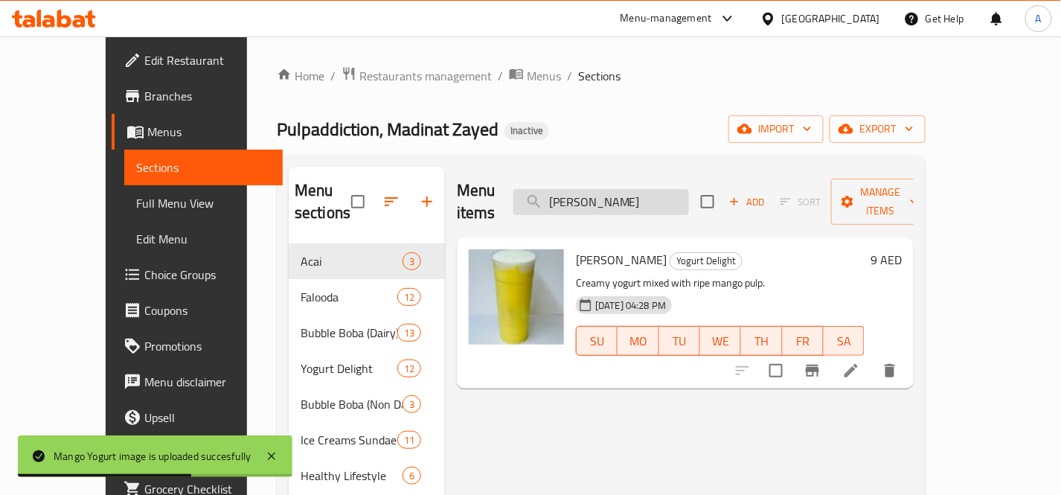
paste input "iracle Drink 500ml"
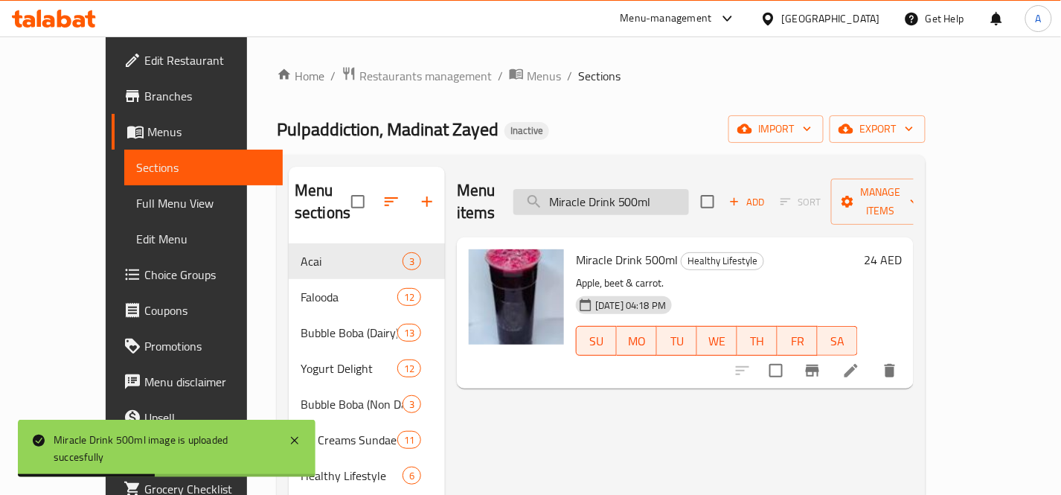
click at [689, 199] on input "Miracle Drink 500ml" at bounding box center [601, 202] width 176 height 26
paste input "xed Fruity Yogurt"
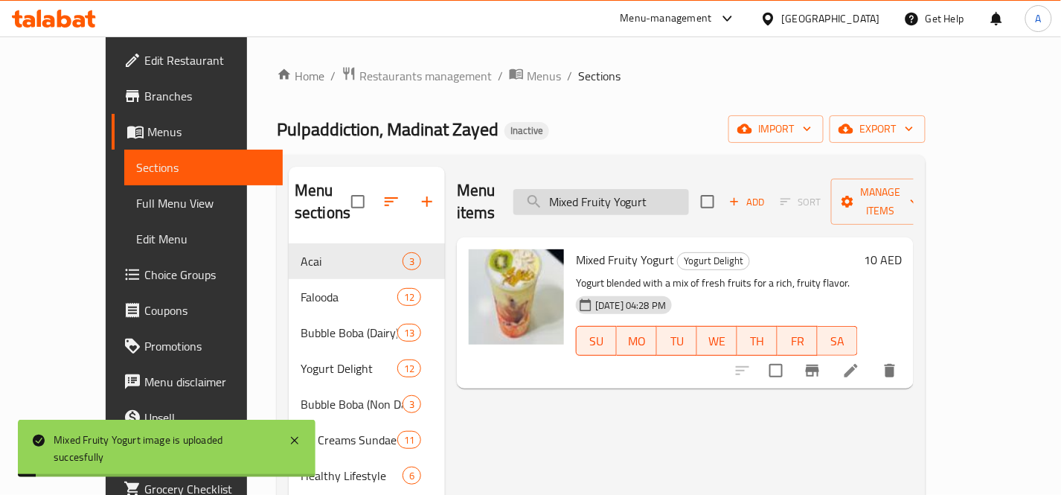
click at [689, 194] on input "Mixed Fruity Yogurt" at bounding box center [601, 202] width 176 height 26
paste input "ud Coffee Boba 500ml"
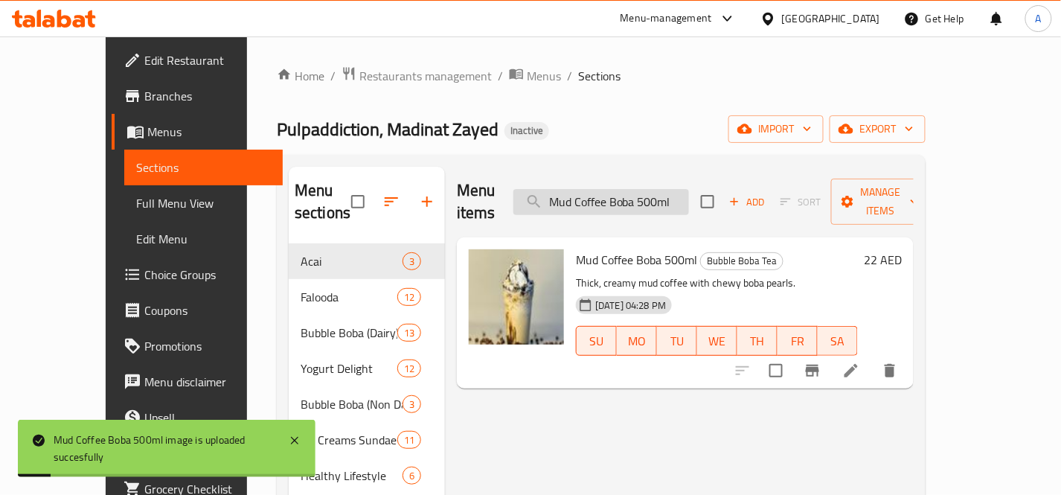
click at [689, 189] on input "Mud Coffee Boba 500ml" at bounding box center [601, 202] width 176 height 26
paste input "Nutella Brownie"
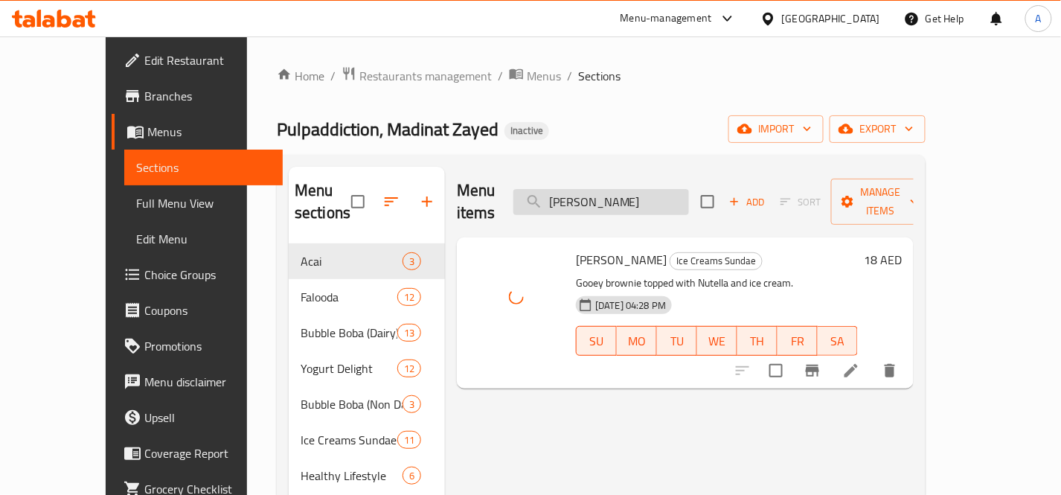
click at [689, 189] on input "Nutella Brownie" at bounding box center [601, 202] width 176 height 26
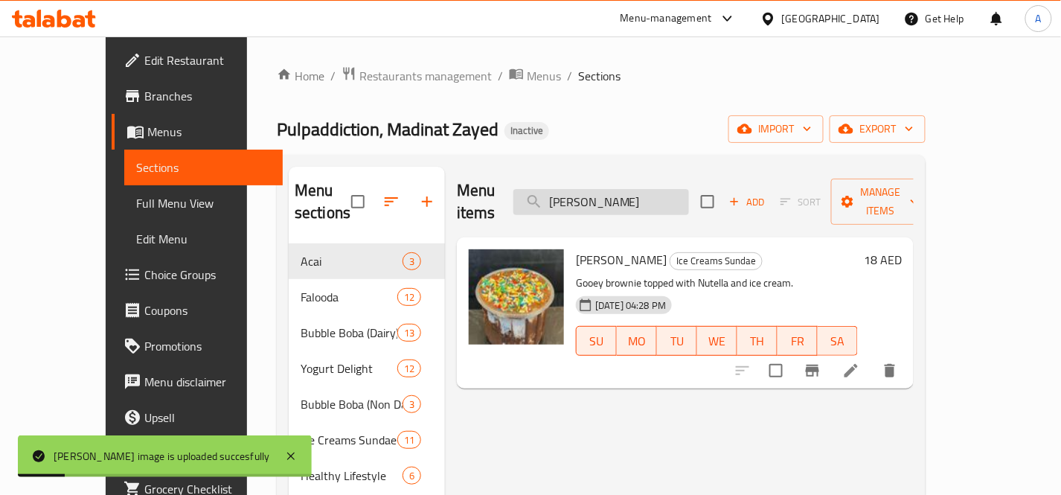
paste input "utterscotch"
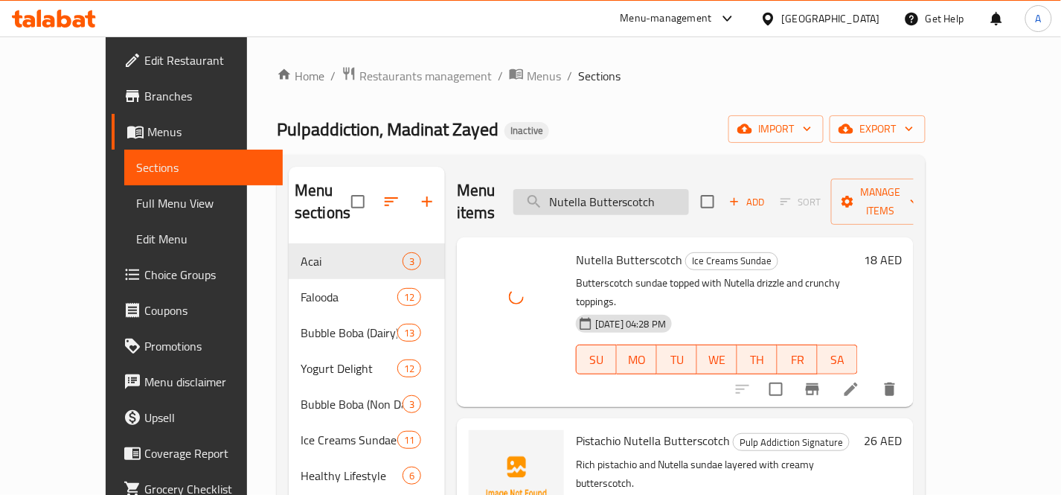
click at [689, 193] on input "Nutella Butterscotch" at bounding box center [601, 202] width 176 height 26
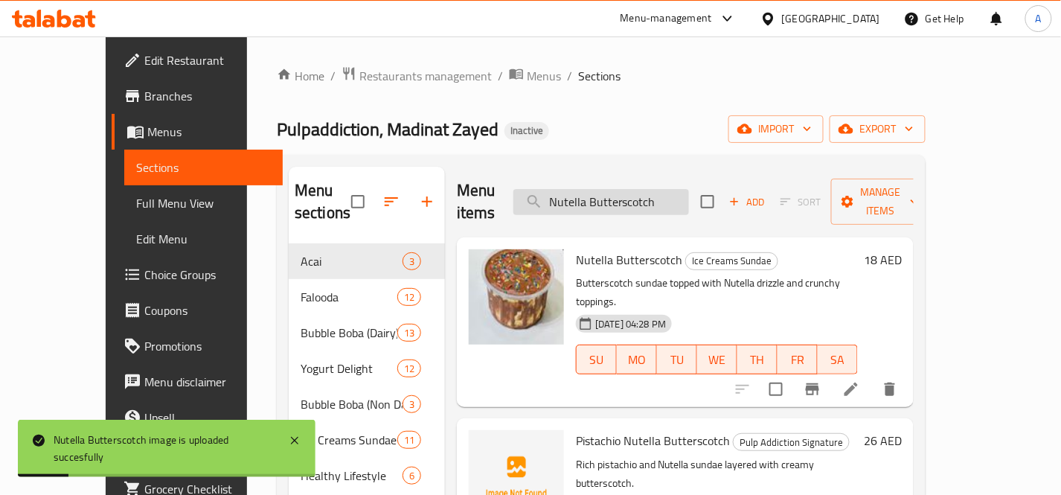
paste input "Oreo Coffee Boba 500ml"
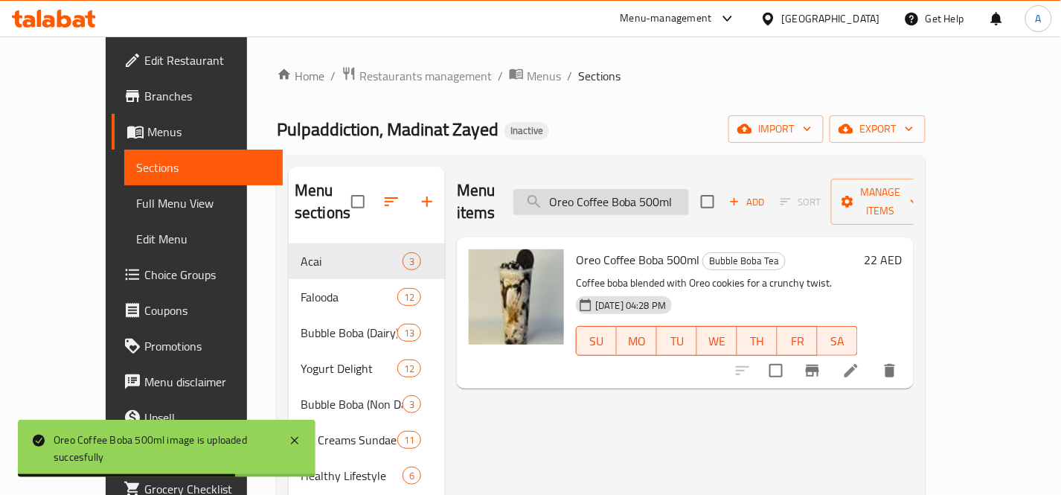
click at [689, 196] on input "Oreo Coffee Boba 500ml" at bounding box center [601, 202] width 176 height 26
paste input "Dark"
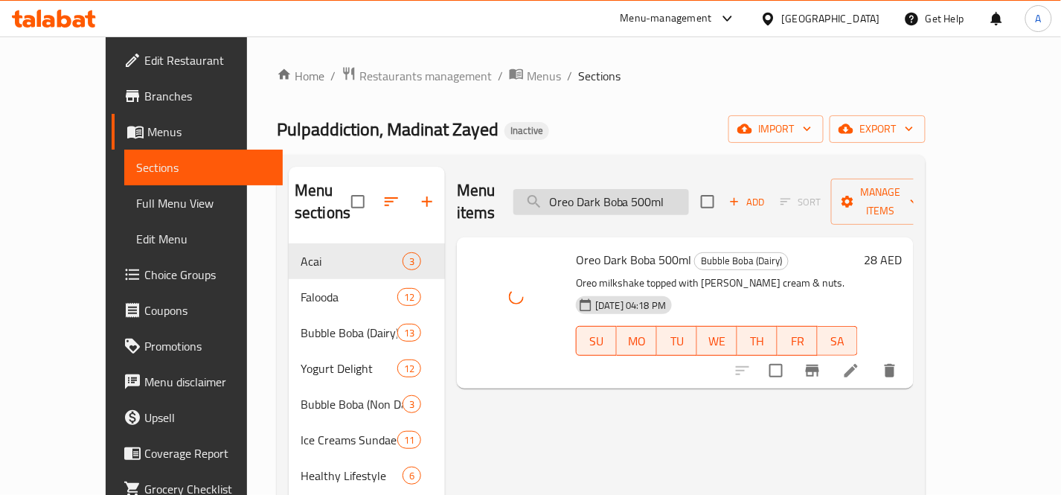
click at [689, 189] on input "Oreo Dark Boba 500ml" at bounding box center [601, 202] width 176 height 26
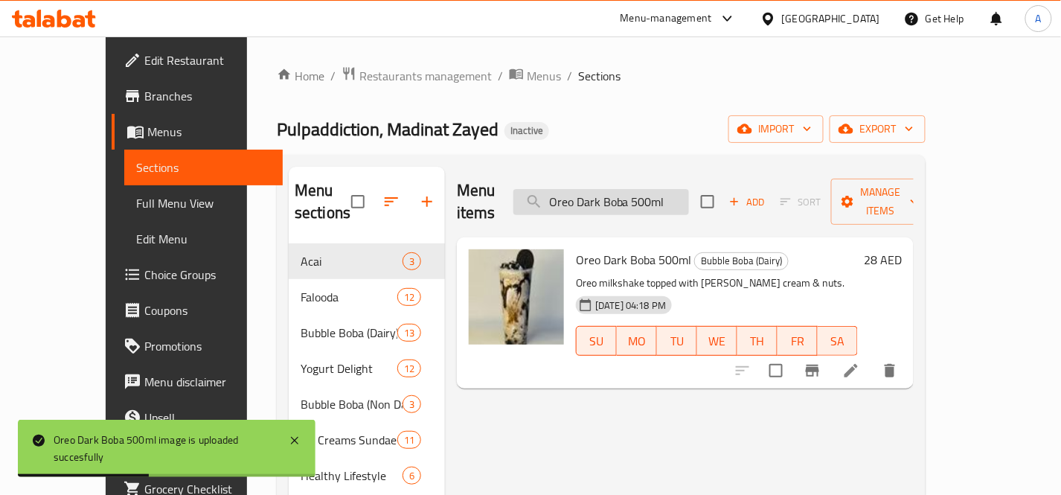
paste input "Parfait Sundae"
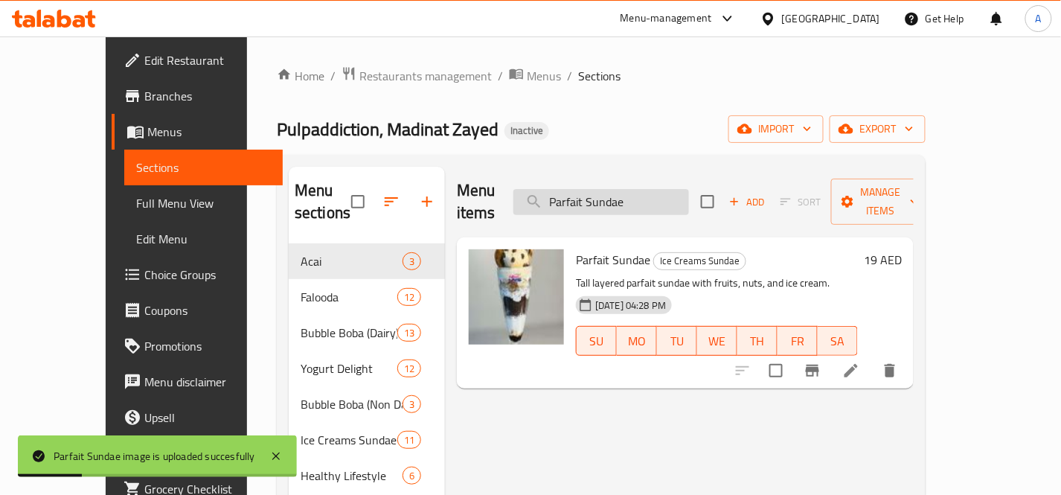
click at [686, 189] on input "Parfait Sundae" at bounding box center [601, 202] width 176 height 26
paste input "ssion Fruit Lassi"
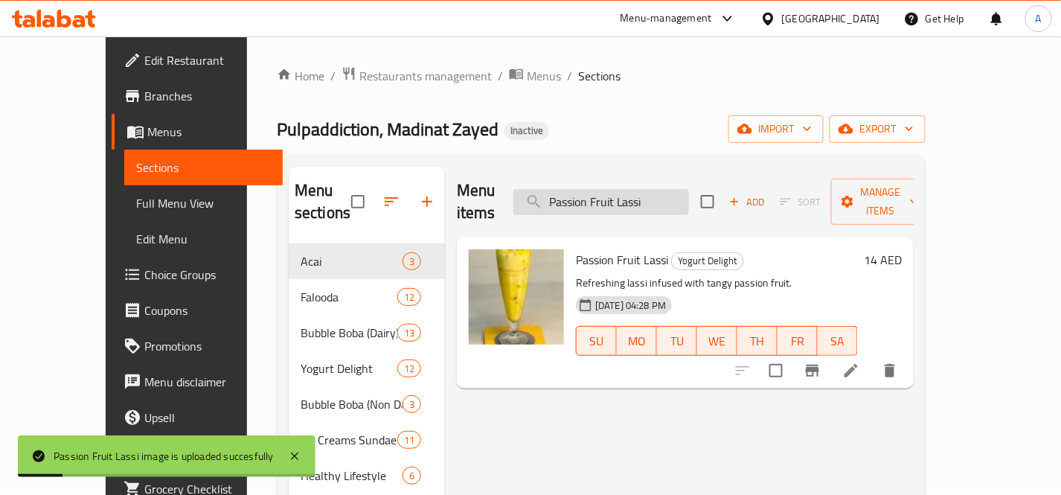
click at [689, 189] on input "Passion Fruit Lassi" at bounding box center [601, 202] width 176 height 26
paste input "fruit Falooda"
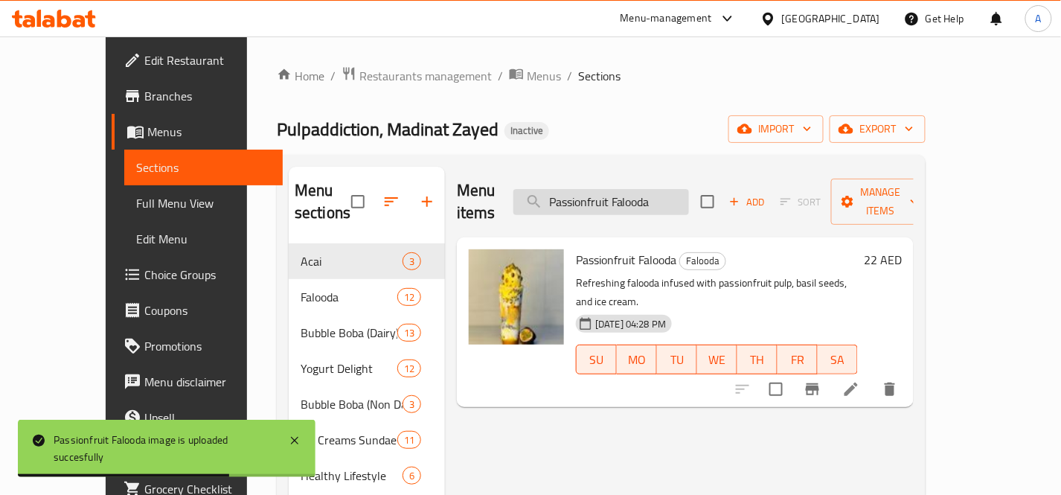
click at [689, 189] on input "Passionfruit Falooda" at bounding box center [601, 202] width 176 height 26
paste input "ineapple Boba 500ml (Fresh)"
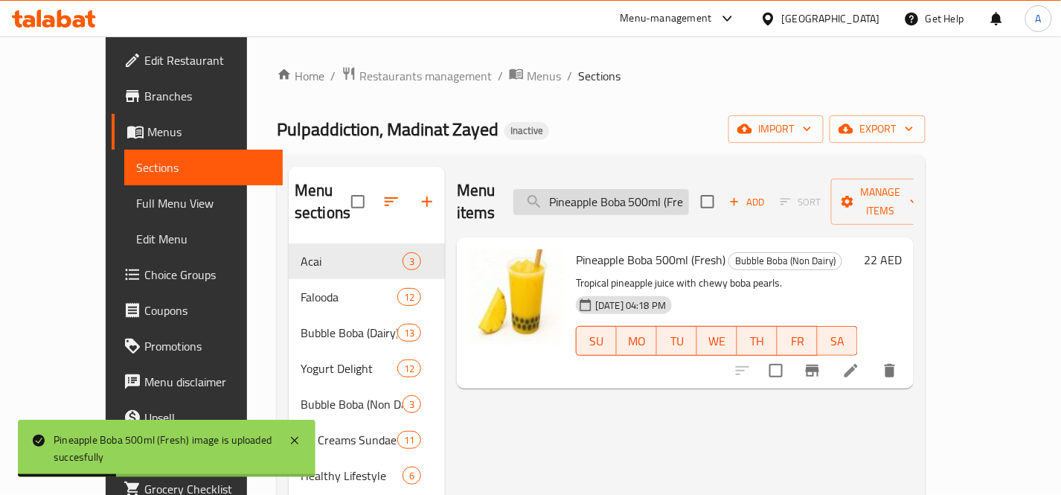
click at [673, 195] on input "Pineapple Boba 500ml (Fresh)" at bounding box center [601, 202] width 176 height 26
paste input "stachio Nutella Butterscotch"
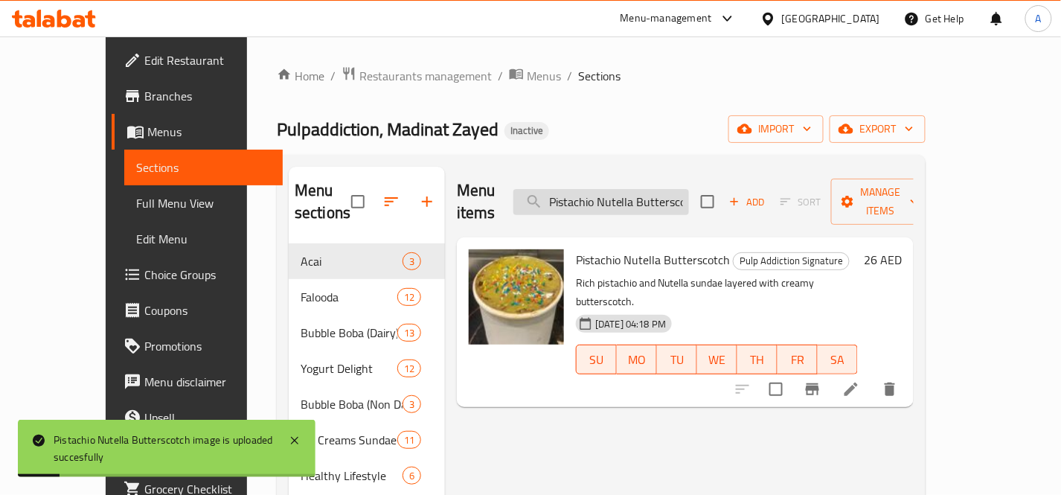
click at [689, 189] on input "Pistachio Nutella Butterscotch" at bounding box center [601, 202] width 176 height 26
paste input "rotein Master"
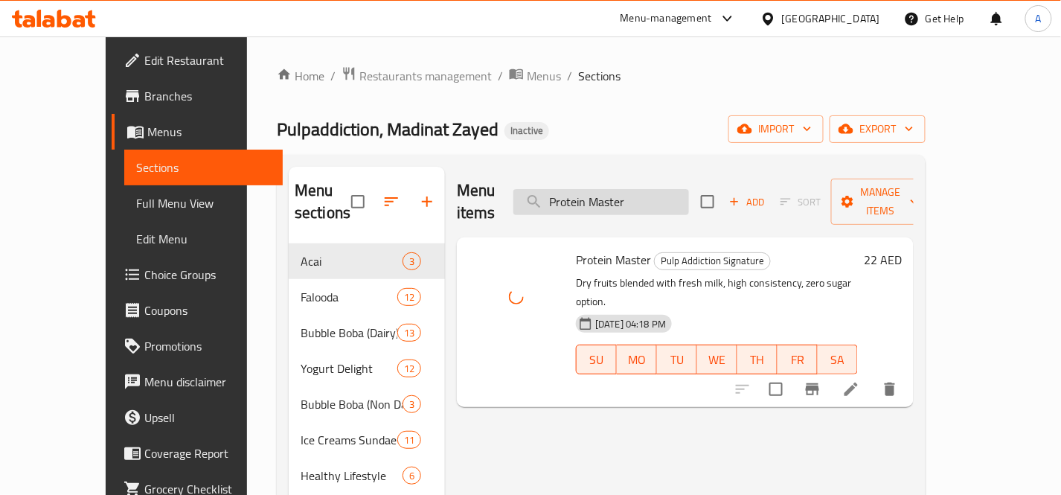
click at [689, 190] on input "Protein Master" at bounding box center [601, 202] width 176 height 26
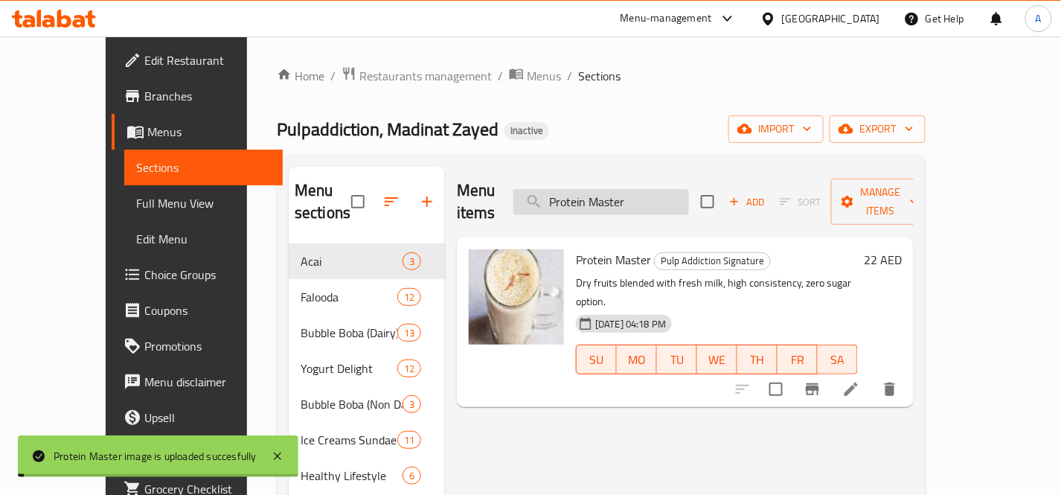
click at [689, 190] on input "Protein Master" at bounding box center [601, 202] width 176 height 26
paste input "ilk Shake Boba 500ml"
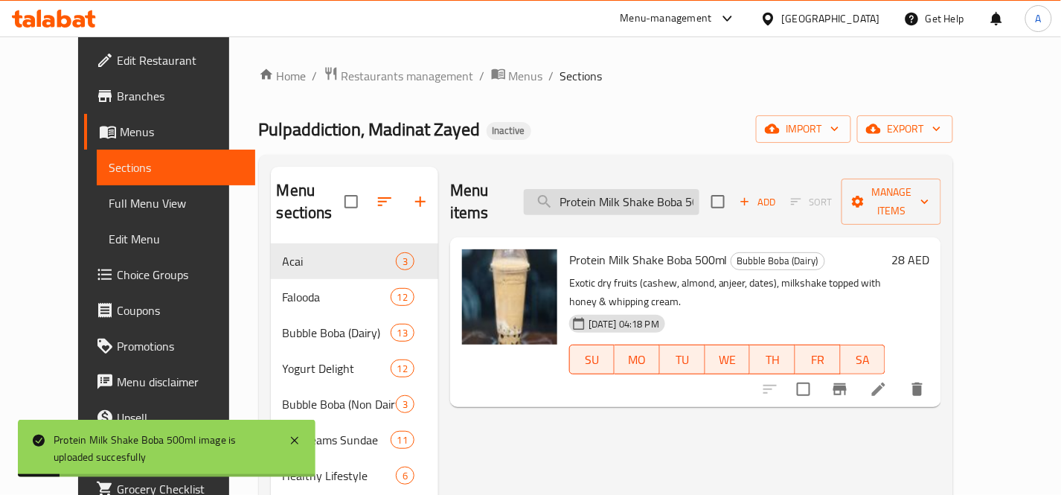
click at [685, 189] on input "Protein Milk Shake Boba 500ml" at bounding box center [612, 202] width 176 height 26
paste input "Rainbow Bow"
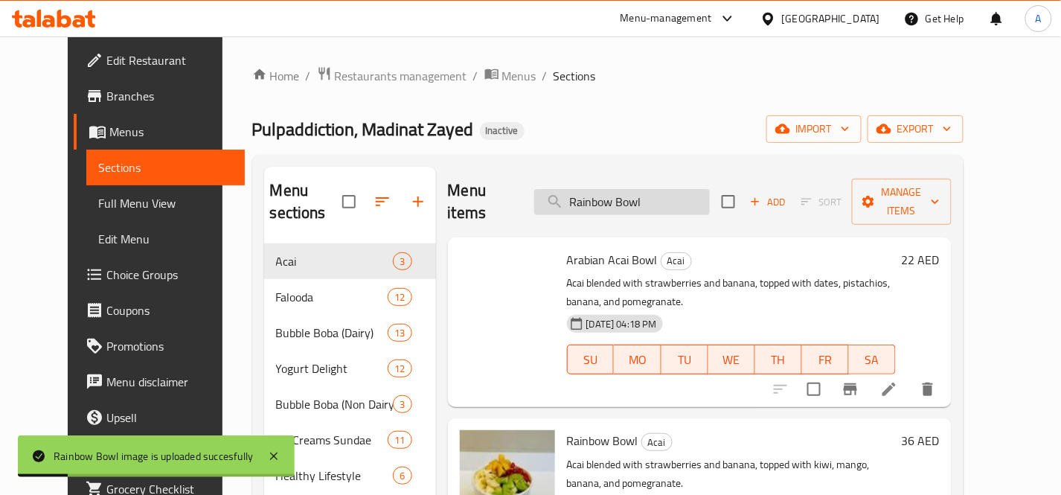
click at [701, 189] on input "Rainbow Bowl" at bounding box center [622, 202] width 176 height 26
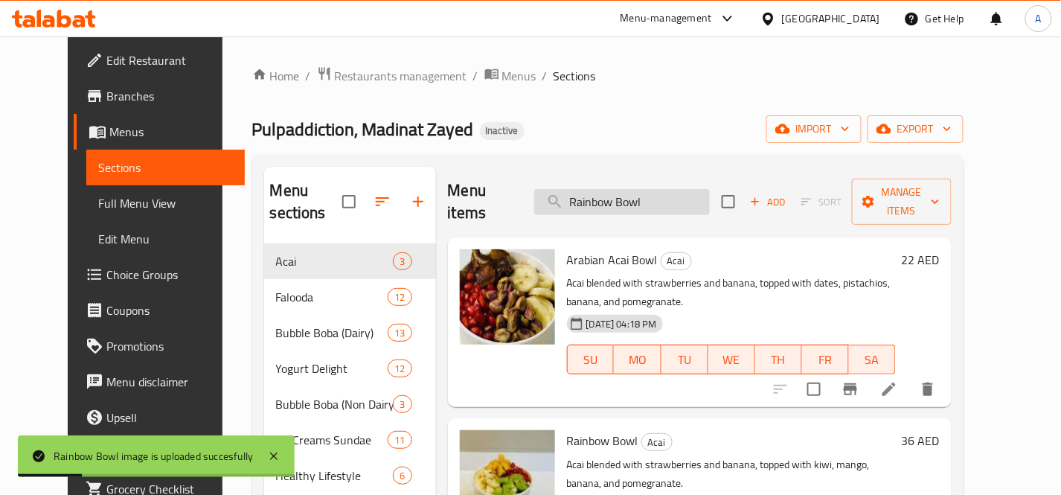
click at [701, 189] on input "Rainbow Bowl" at bounding box center [622, 202] width 176 height 26
paste input "oyal Falooda"
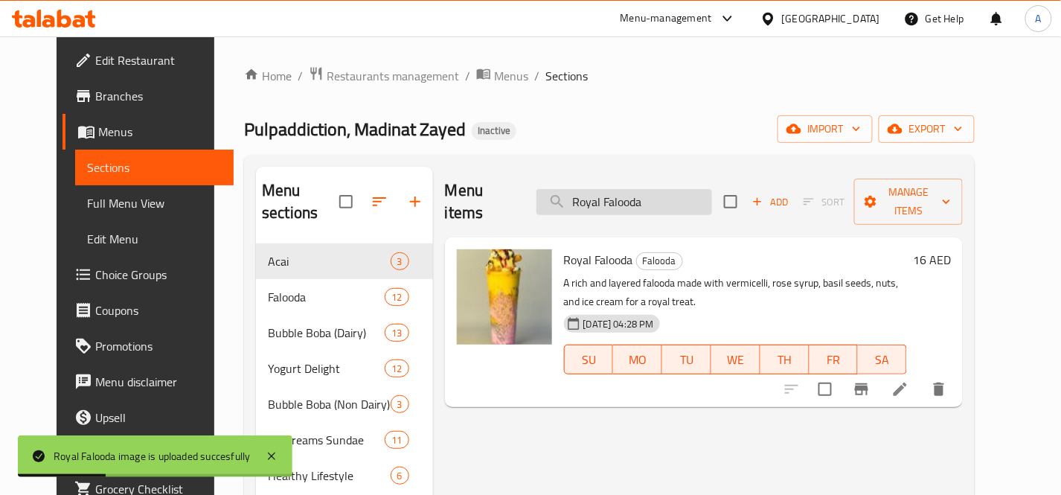
click at [684, 194] on input "Royal Falooda" at bounding box center [624, 202] width 176 height 26
paste input "Kig"
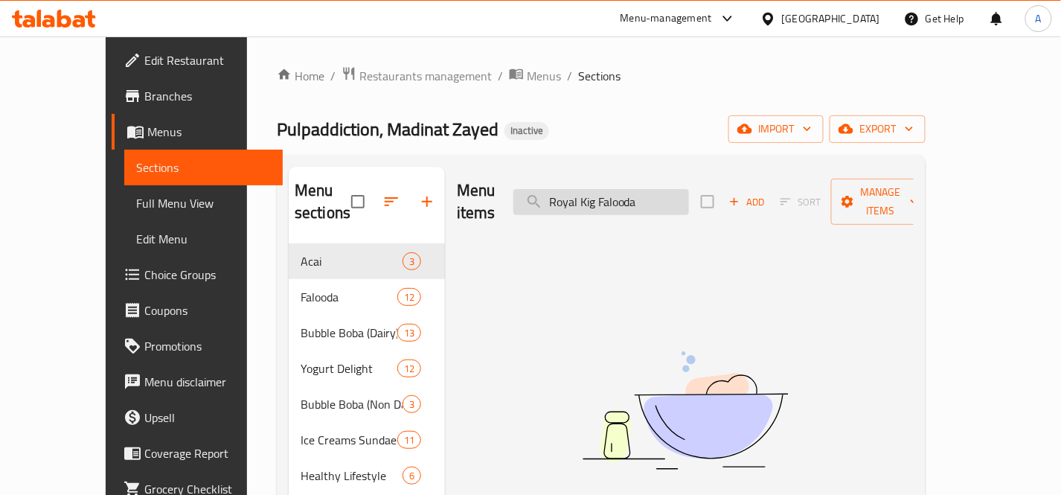
click at [626, 189] on input "Royal Kig Falooda" at bounding box center [601, 202] width 176 height 26
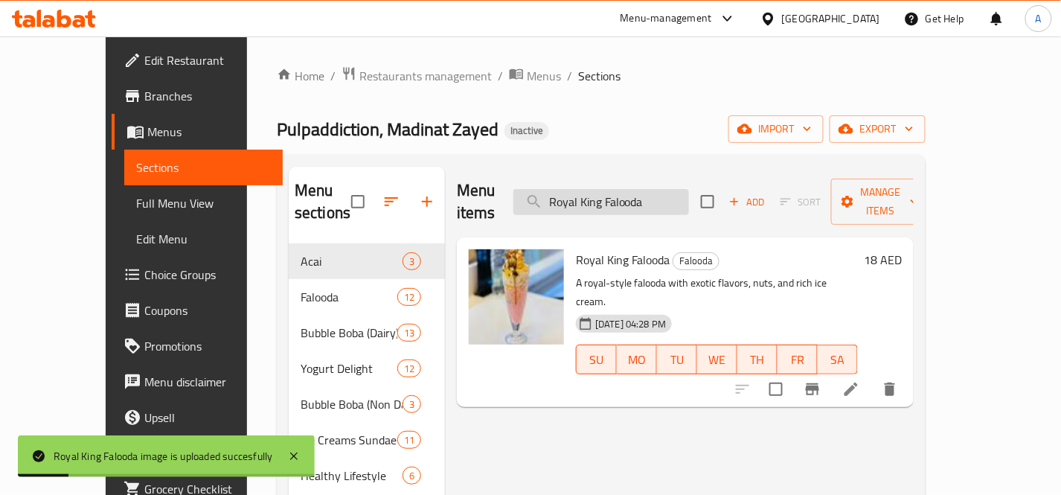
click at [689, 189] on input "Royal King Falooda" at bounding box center [601, 202] width 176 height 26
paste input "Spanish Delight"
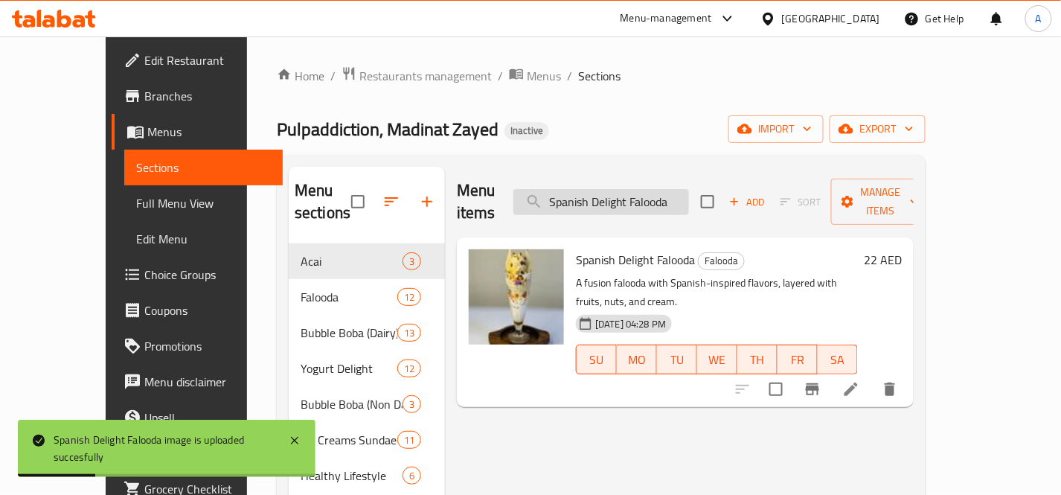
click at [689, 191] on input "Spanish Delight Falooda" at bounding box center [601, 202] width 176 height 26
paste input "search"
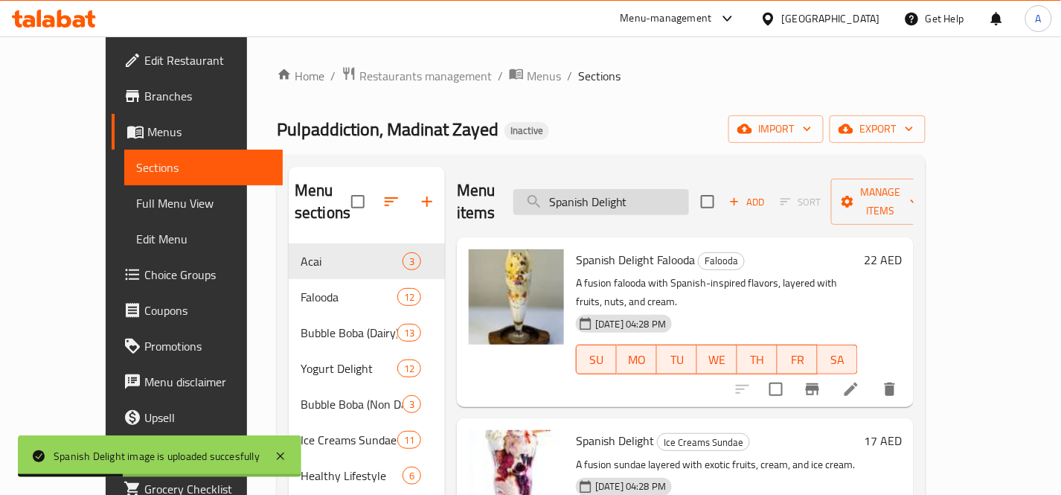
click at [689, 189] on input "Spanish Delight" at bounding box center [601, 202] width 176 height 26
paste input "trawberry Yogur"
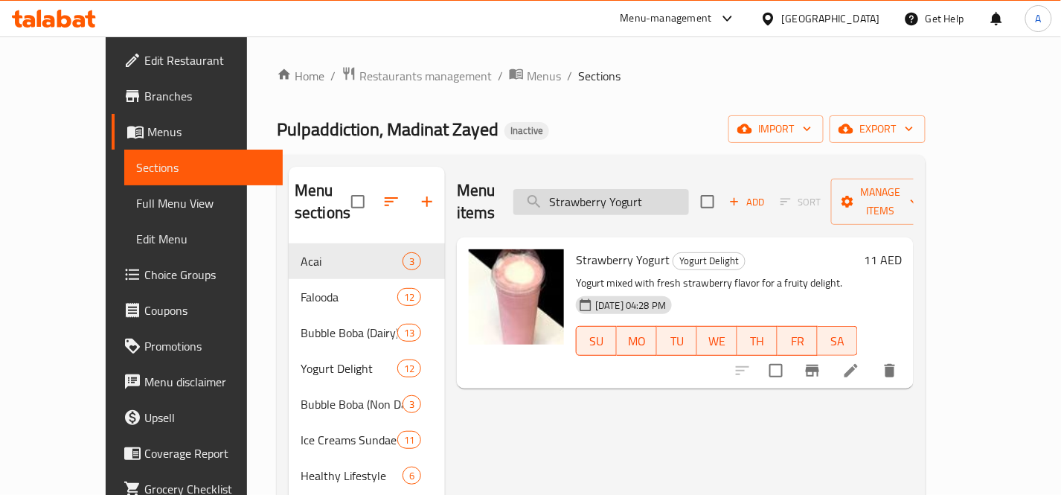
click at [689, 199] on input "Strawberry Yogurt" at bounding box center [601, 202] width 176 height 26
paste input "weet"
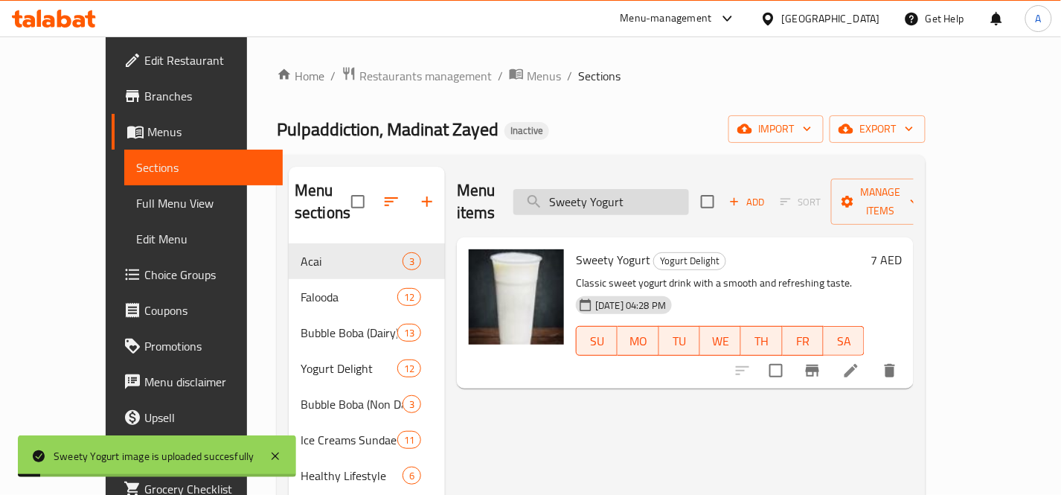
click at [668, 202] on input "Sweety Yogurt" at bounding box center [601, 202] width 176 height 26
paste input "Taro Banana Boba 500ml"
click at [668, 202] on input "Taro Banana Boba 500ml" at bounding box center [601, 202] width 176 height 26
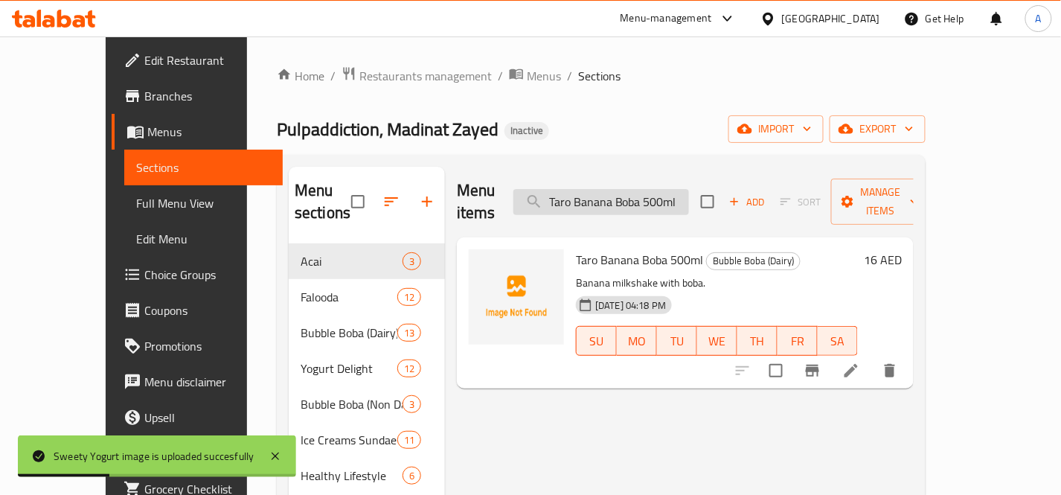
click at [683, 196] on input "Taro Banana Boba 500ml" at bounding box center [601, 202] width 176 height 26
paste input "search"
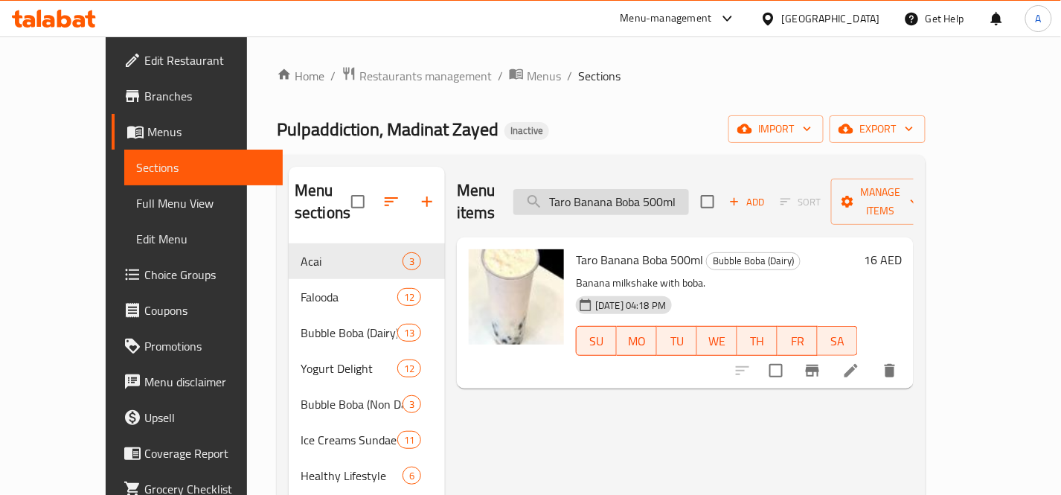
click at [658, 189] on input "Taro Banana Boba 500ml" at bounding box center [601, 202] width 176 height 26
paste input "ender Falooda"
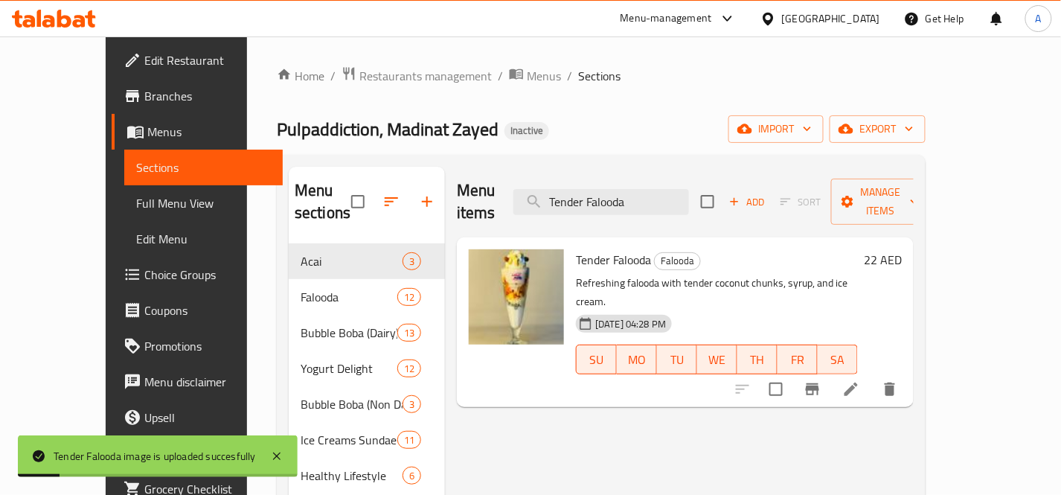
click at [714, 204] on div "Menu items Tender Falooda Add Sort Manage items" at bounding box center [685, 202] width 457 height 71
click at [689, 193] on input "Tender Falooda" at bounding box center [601, 202] width 176 height 26
paste input "Mango Avil Milk"
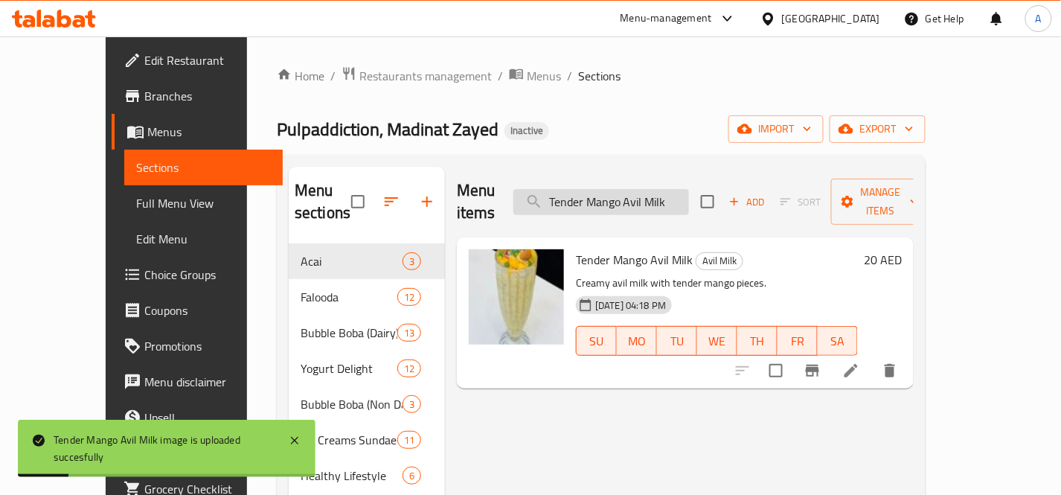
click at [689, 192] on input "Tender Mango Avil Milk" at bounding box center [601, 202] width 176 height 26
paste input "rifle Butterscotch"
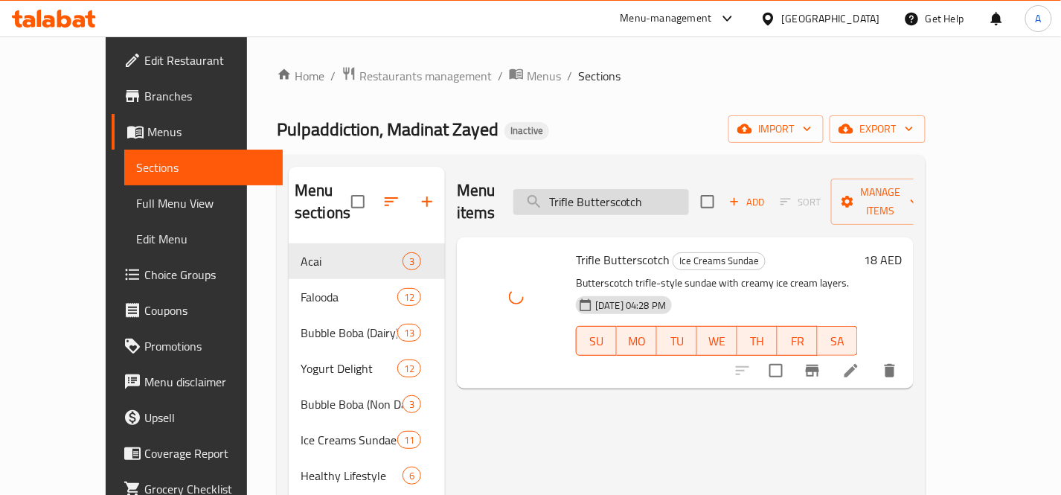
click at [689, 189] on input "Trifle Butterscotch" at bounding box center [601, 202] width 176 height 26
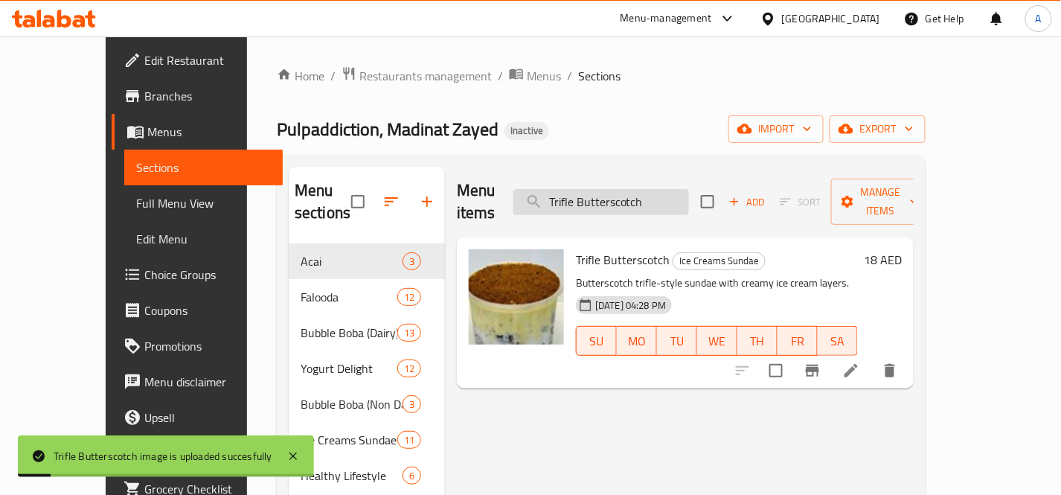
paste input "opical Acai Bowl Close"
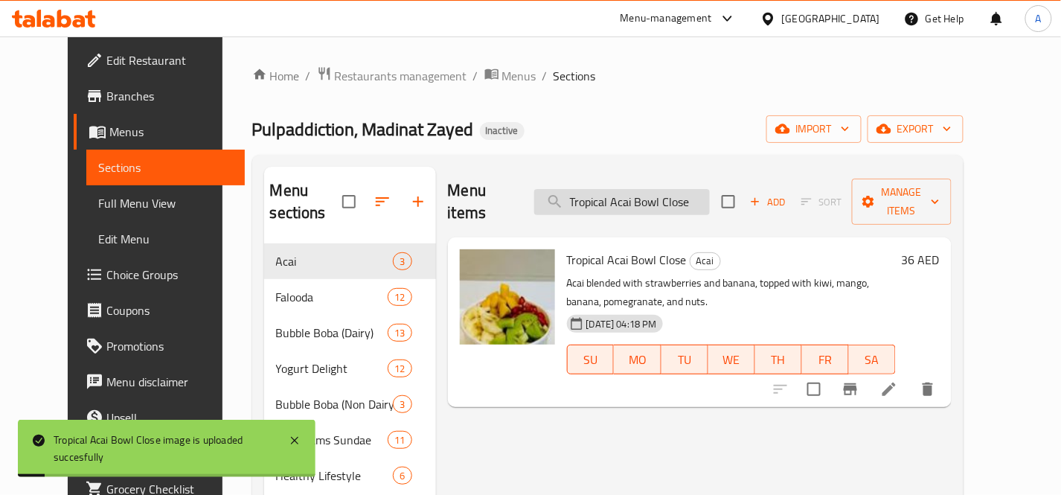
click at [709, 190] on input "Tropical Acai Bowl Close" at bounding box center [622, 202] width 176 height 26
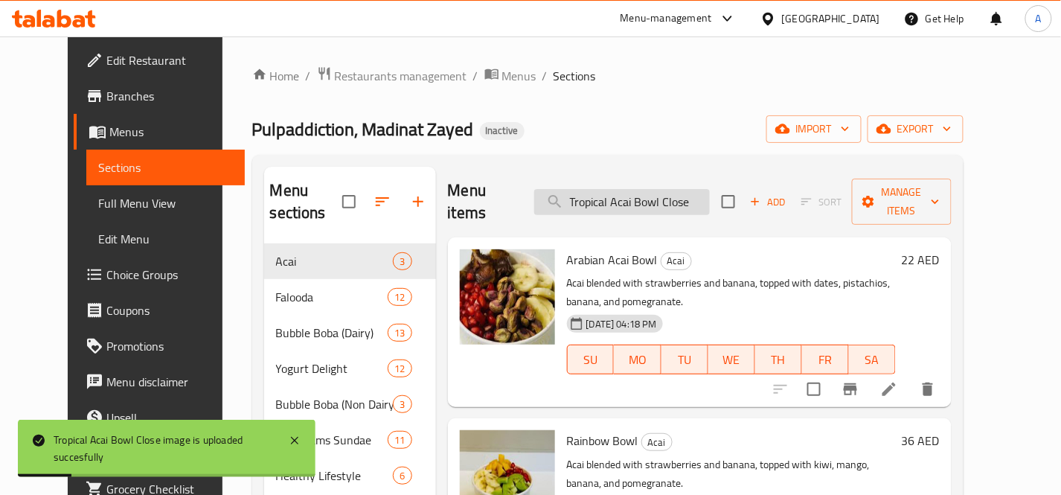
paste input "urkish Falooda"
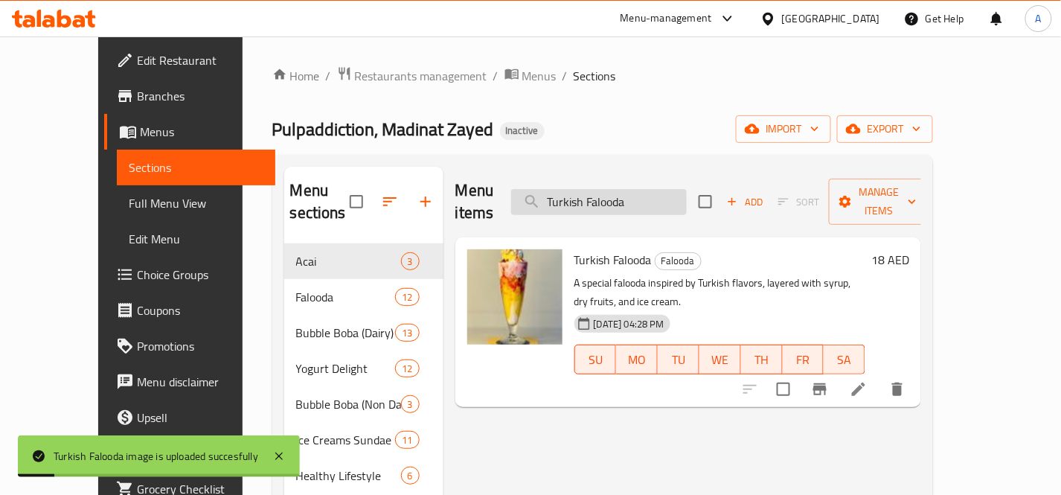
click at [680, 194] on input "Turkish Falooda" at bounding box center [599, 202] width 176 height 26
paste input "White Coffee Boba 500ml"
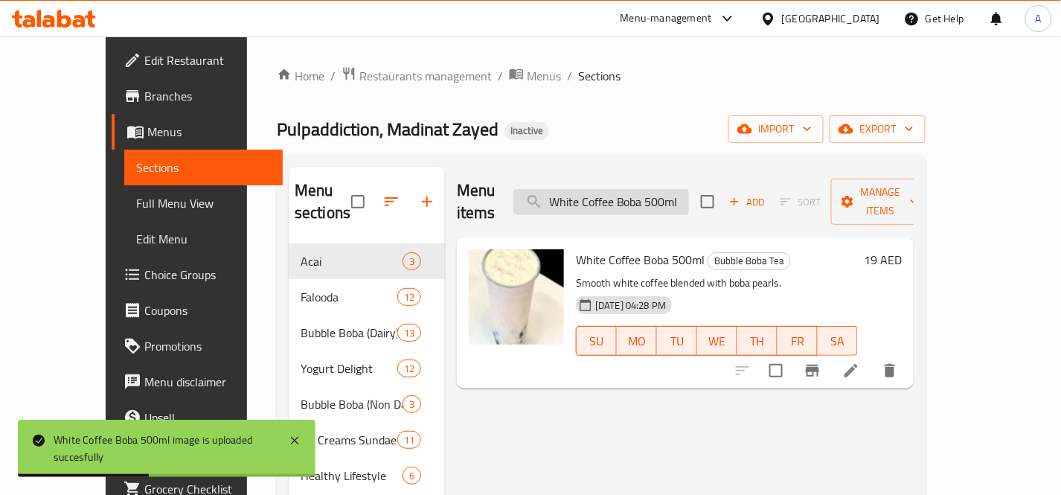
click at [689, 190] on input "White Coffee Boba 500ml" at bounding box center [601, 202] width 176 height 26
paste input "Zaffaran Yogurt"
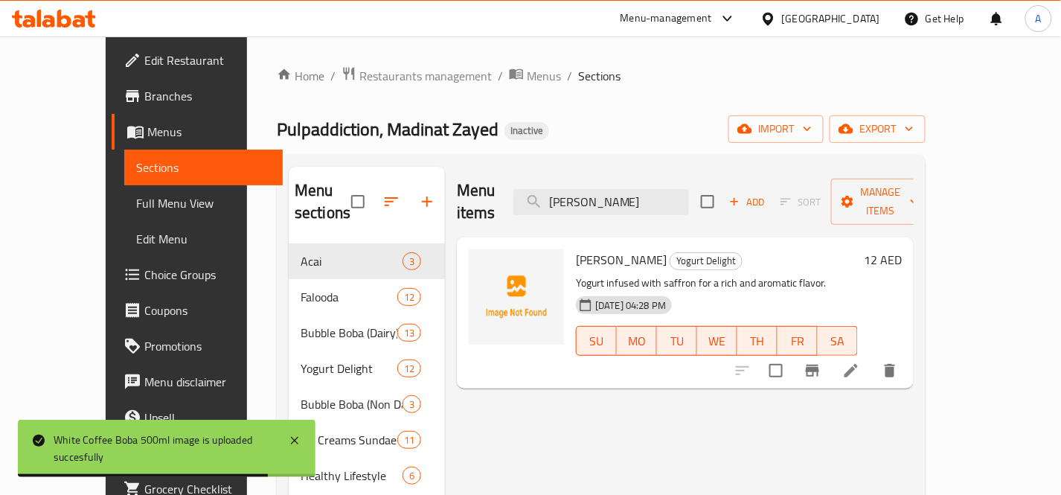
type input "Zaffaran Yogurt"
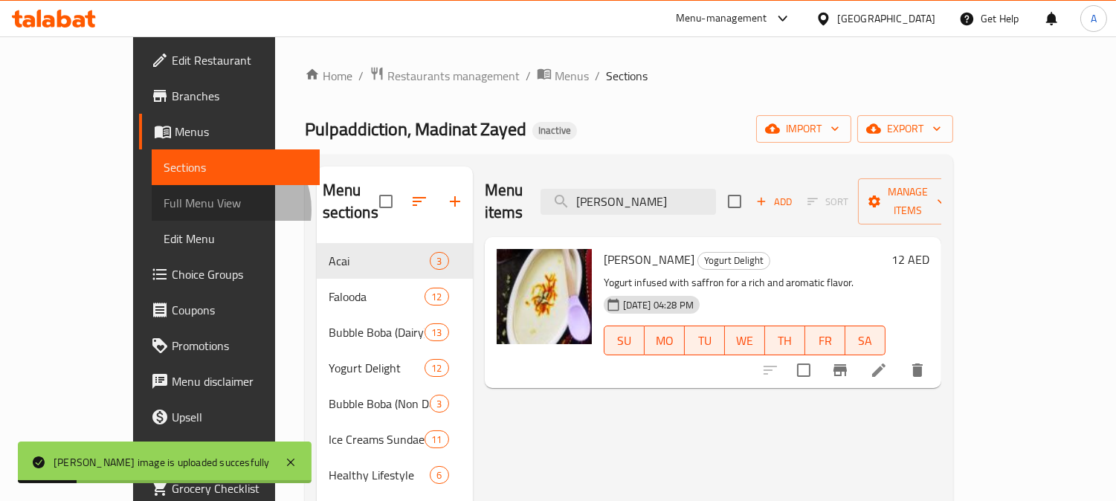
click at [164, 210] on span "Full Menu View" at bounding box center [236, 203] width 144 height 18
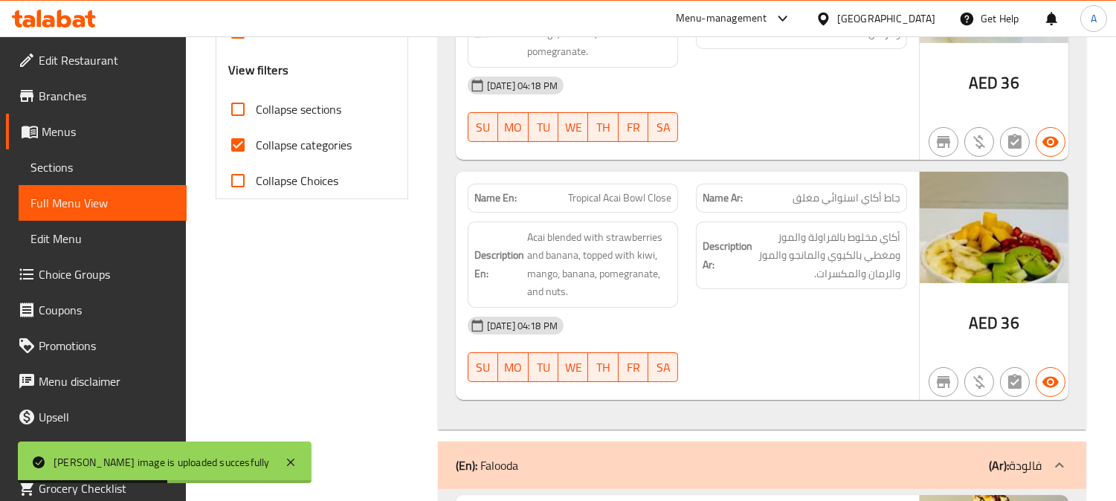
scroll to position [578, 0]
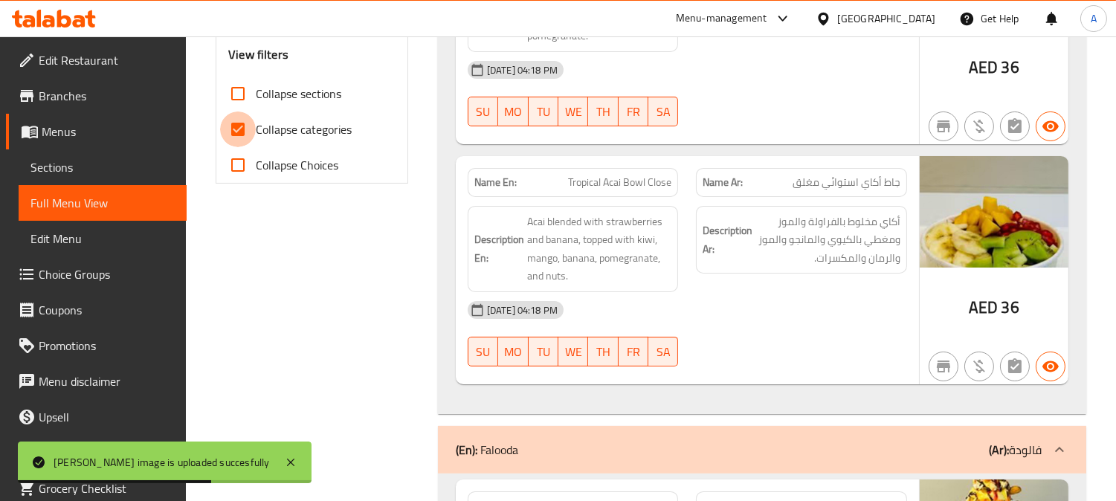
click at [235, 125] on input "Collapse categories" at bounding box center [238, 130] width 36 height 36
checkbox input "false"
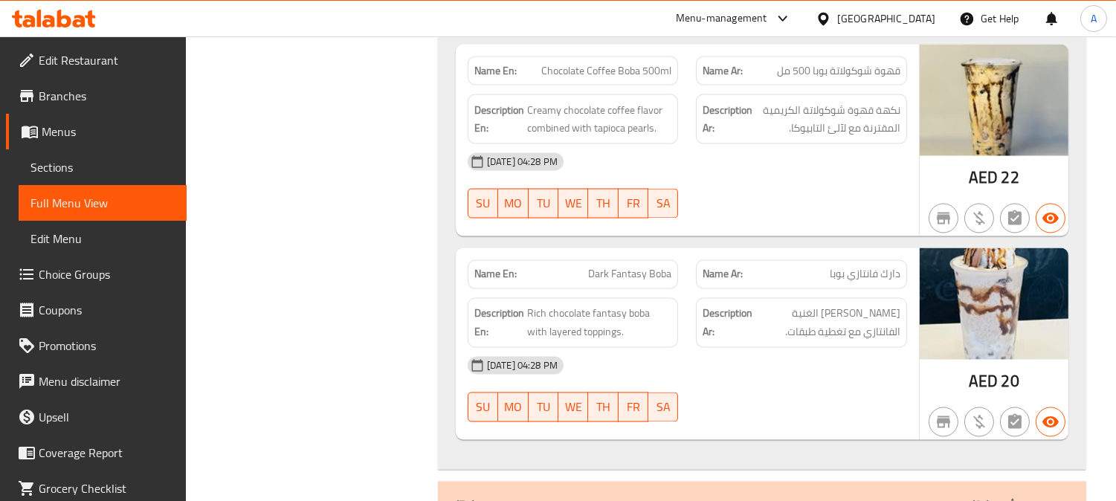
scroll to position [14933, 0]
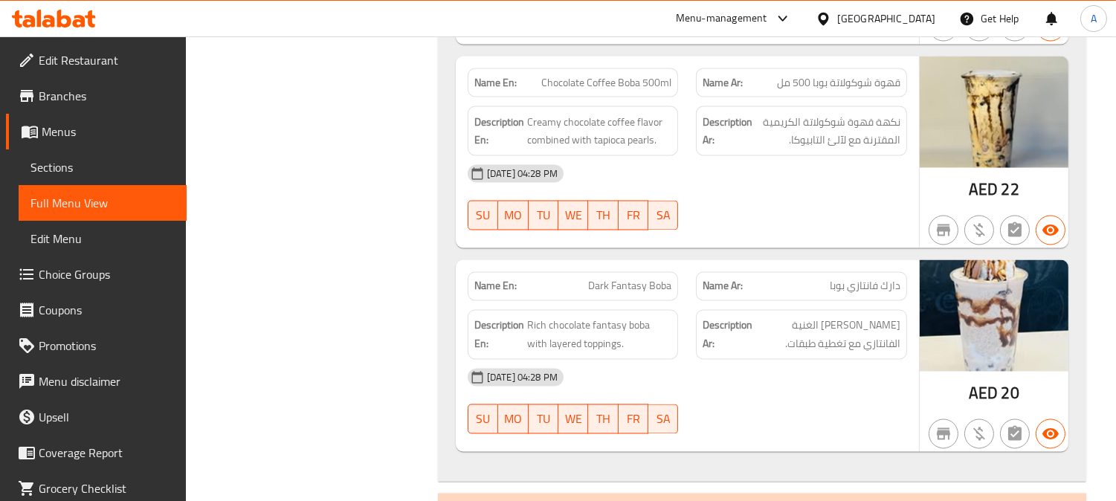
click at [92, 93] on span "Branches" at bounding box center [107, 96] width 136 height 18
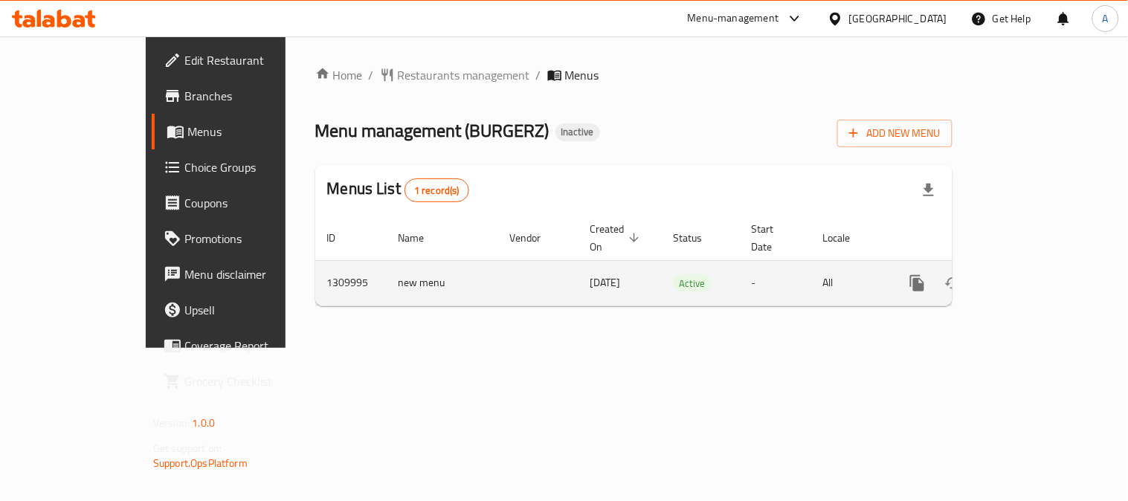
click at [1034, 274] on icon "enhanced table" at bounding box center [1025, 283] width 18 height 18
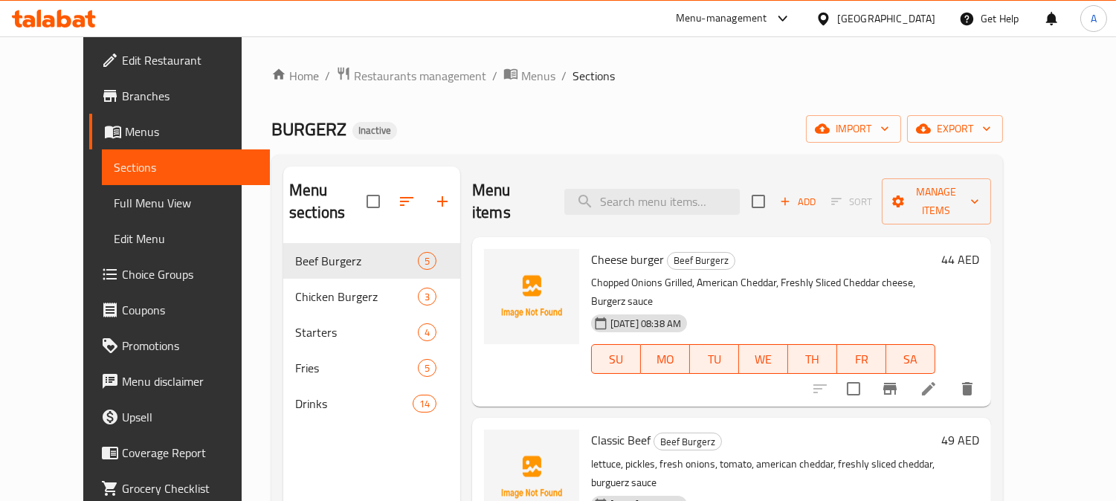
click at [578, 99] on div "Home / Restaurants management / Menus / Sections BURGERZ Inactive import export…" at bounding box center [637, 373] width 732 height 614
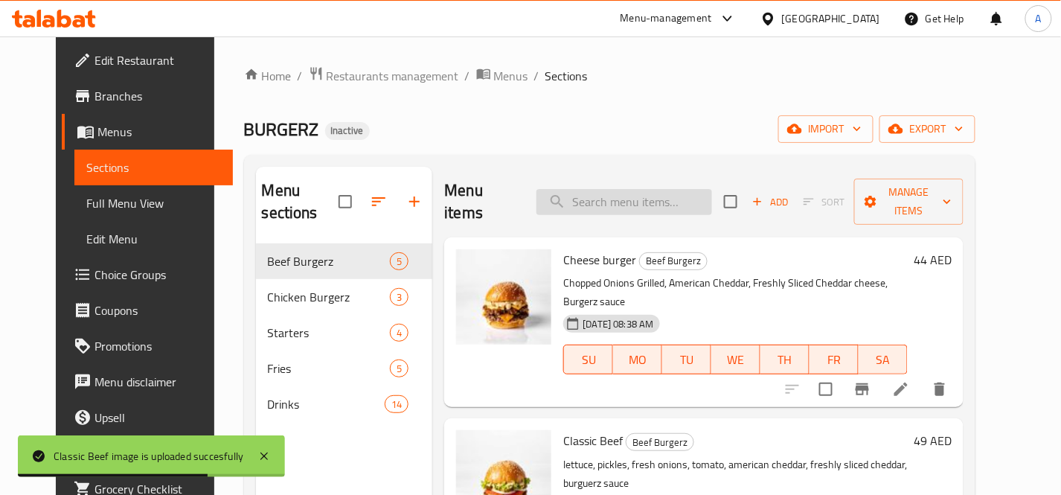
click at [672, 197] on input "search" at bounding box center [624, 202] width 176 height 26
click at [666, 189] on input "search" at bounding box center [624, 202] width 176 height 26
paste input "7 Up"
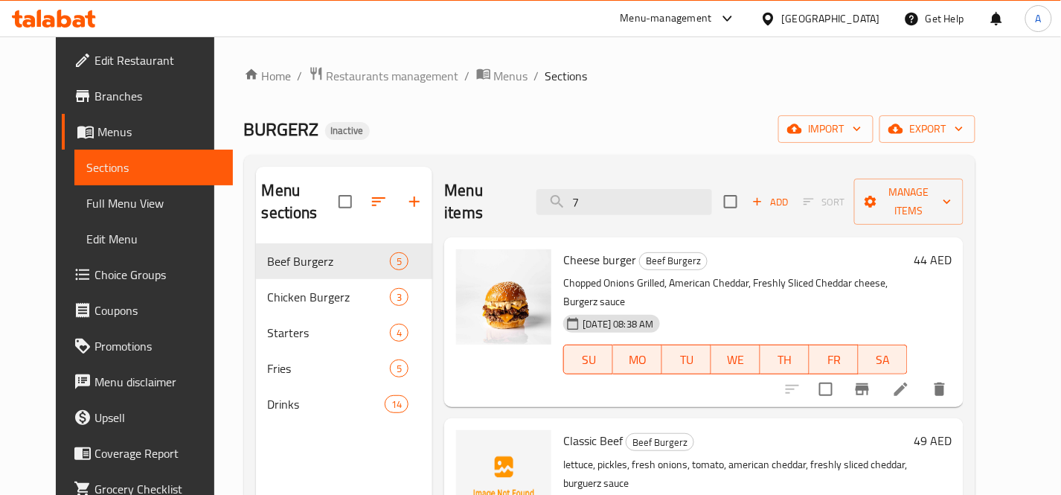
type input "7"
click at [616, 189] on input "7" at bounding box center [624, 202] width 176 height 26
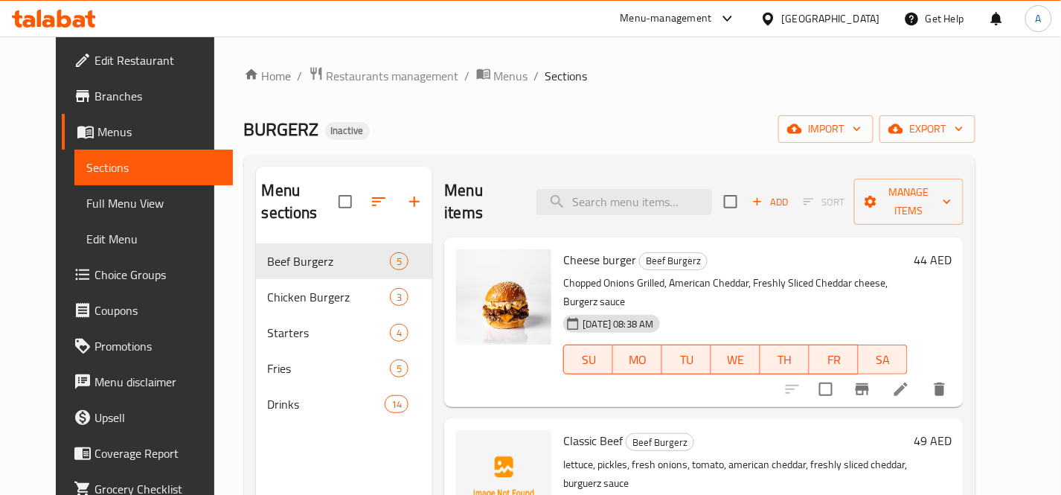
click at [654, 144] on div "Home / Restaurants management / Menus / Sections BURGERZ Inactive import export…" at bounding box center [610, 369] width 732 height 607
click at [637, 191] on input "search" at bounding box center [624, 202] width 176 height 26
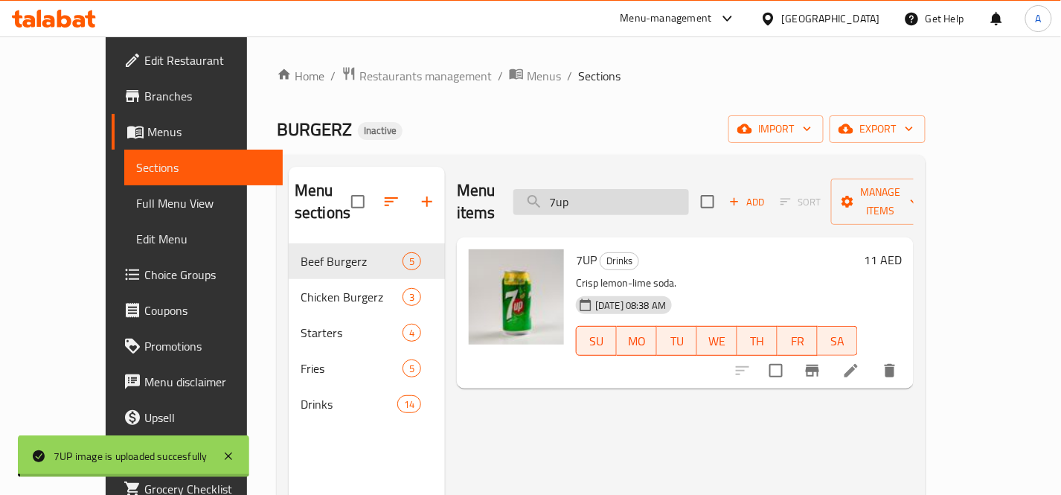
click at [653, 189] on input "7up" at bounding box center [601, 202] width 176 height 26
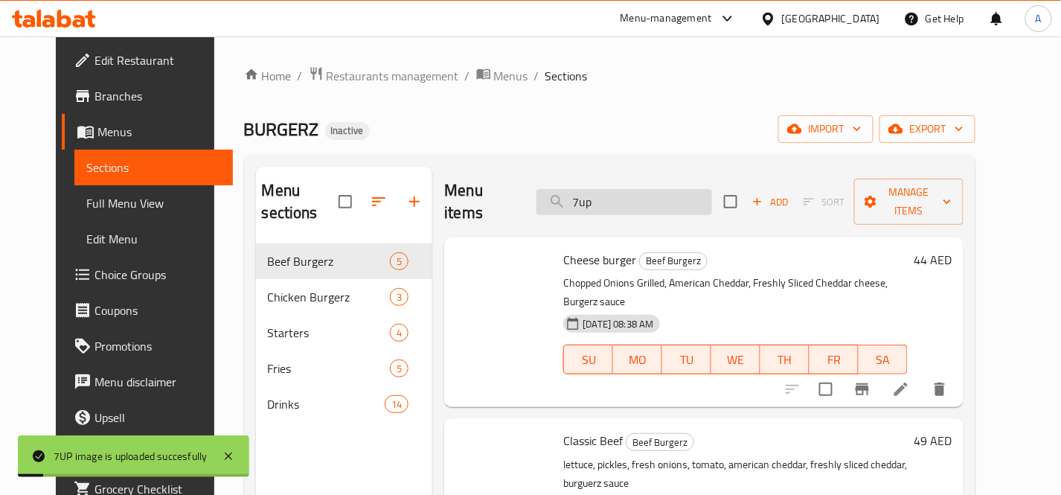
paste input "Bacon"
type input "Bacon"
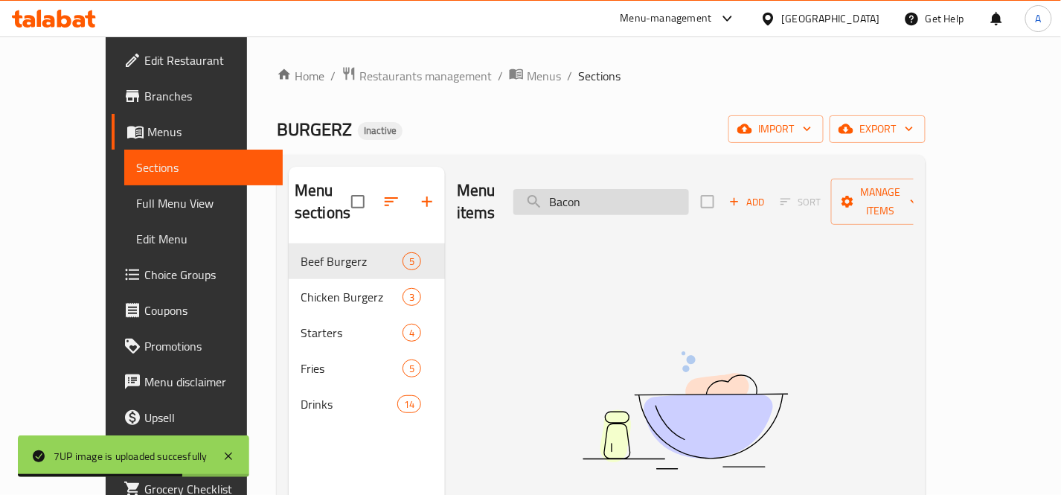
drag, startPoint x: 585, startPoint y: 191, endPoint x: 663, endPoint y: 184, distance: 78.4
click at [660, 189] on input "Bacon" at bounding box center [601, 202] width 176 height 26
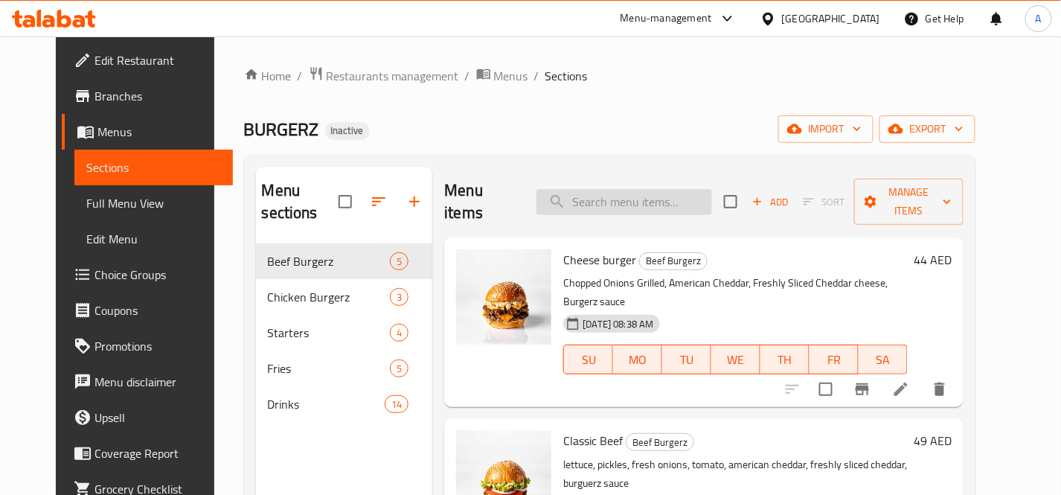
click at [703, 189] on input "search" at bounding box center [624, 202] width 176 height 26
paste input "Buffalo"
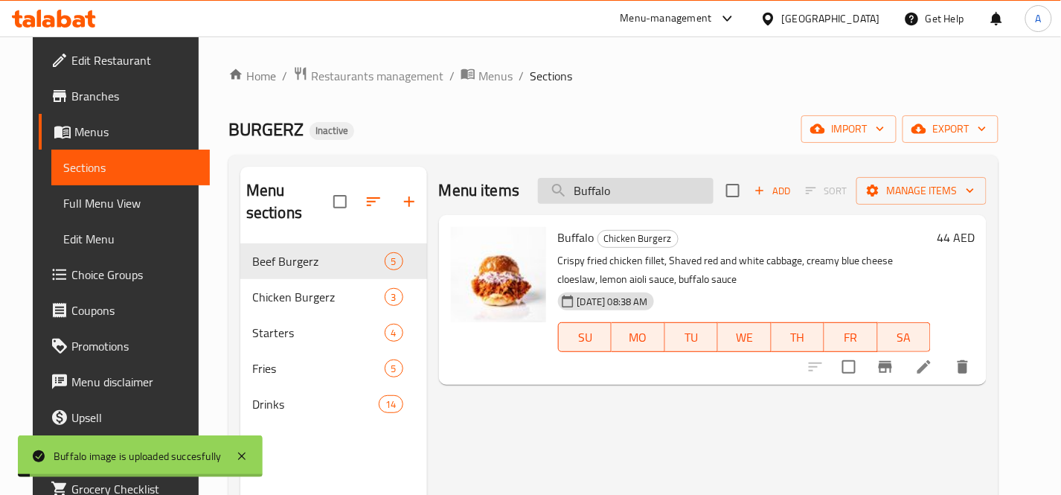
click at [683, 199] on input "Buffalo" at bounding box center [626, 191] width 176 height 26
paste input "Cheese fries"
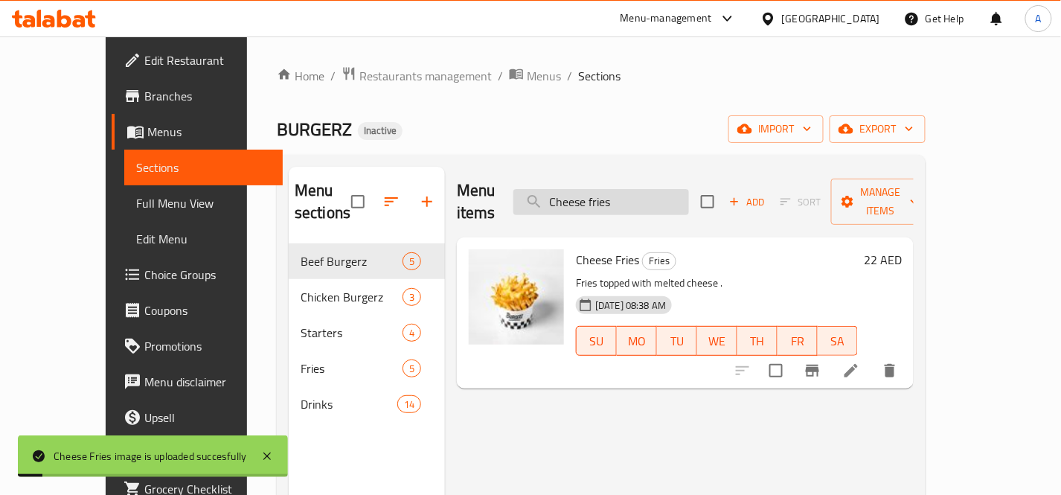
click at [685, 189] on input "Cheese fries" at bounding box center [601, 202] width 176 height 26
paste input "illi F"
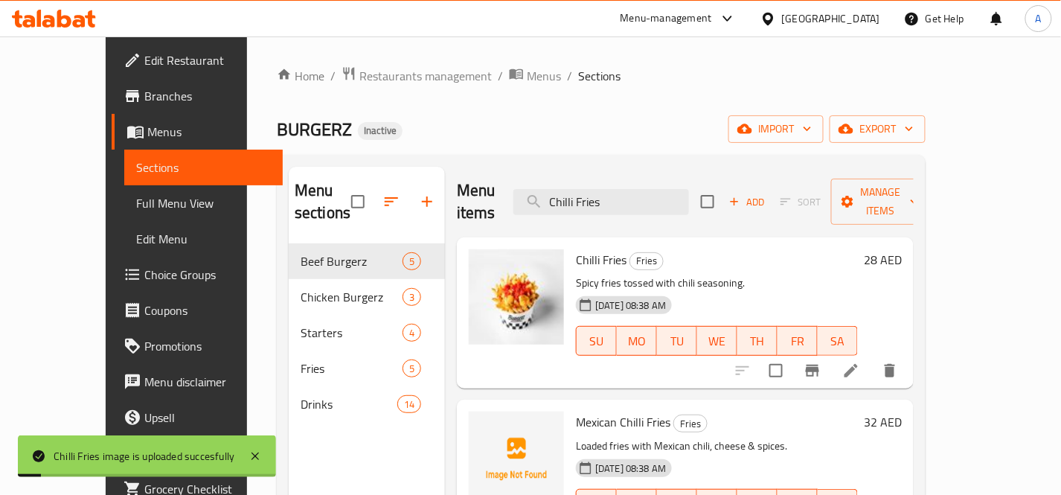
click at [701, 176] on div "Menu items Chilli Fries Add Sort Manage items" at bounding box center [685, 202] width 457 height 71
click at [689, 189] on input "Chilli Fries" at bounding box center [601, 202] width 176 height 26
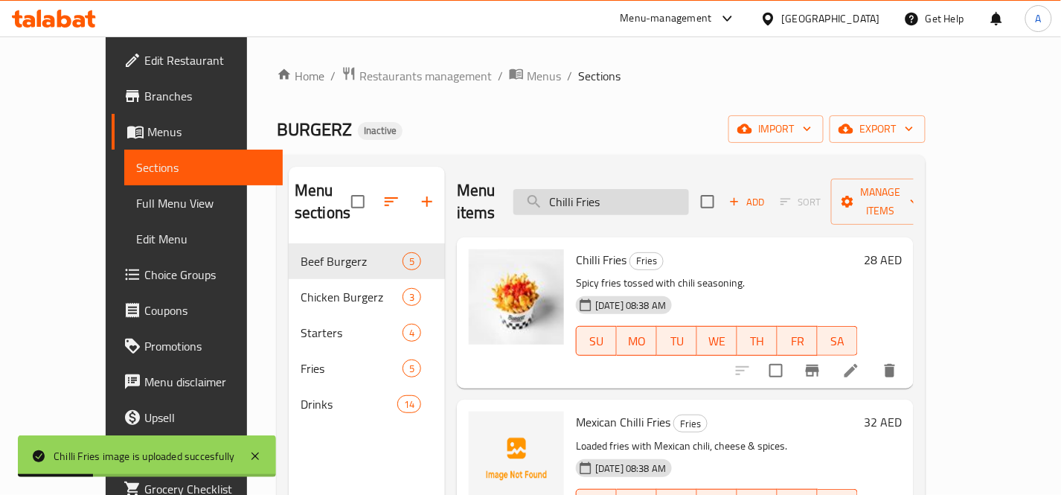
click at [689, 189] on input "Chilli Fries" at bounding box center [601, 202] width 176 height 26
paste input "laasic Chicken"
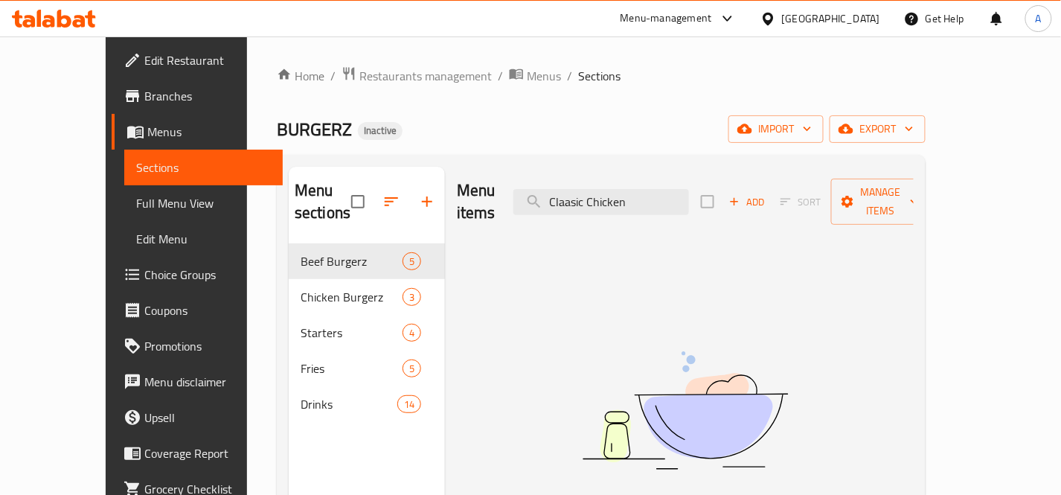
drag, startPoint x: 623, startPoint y: 192, endPoint x: 511, endPoint y: 205, distance: 113.0
click at [511, 205] on div "Menu items Claasic Chicken Add Sort Manage items" at bounding box center [685, 202] width 457 height 71
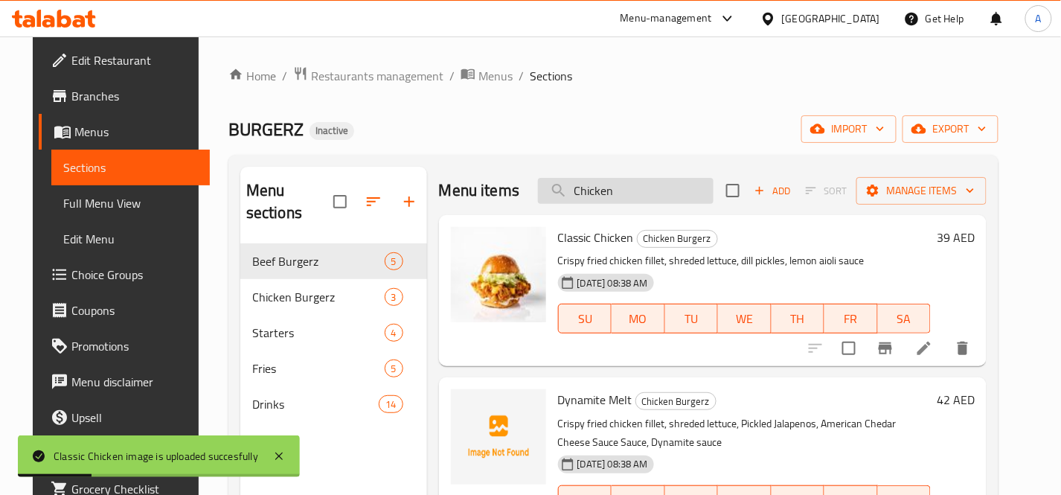
click at [656, 194] on input "Chicken" at bounding box center [626, 191] width 176 height 26
paste input "Diet Pepsi"
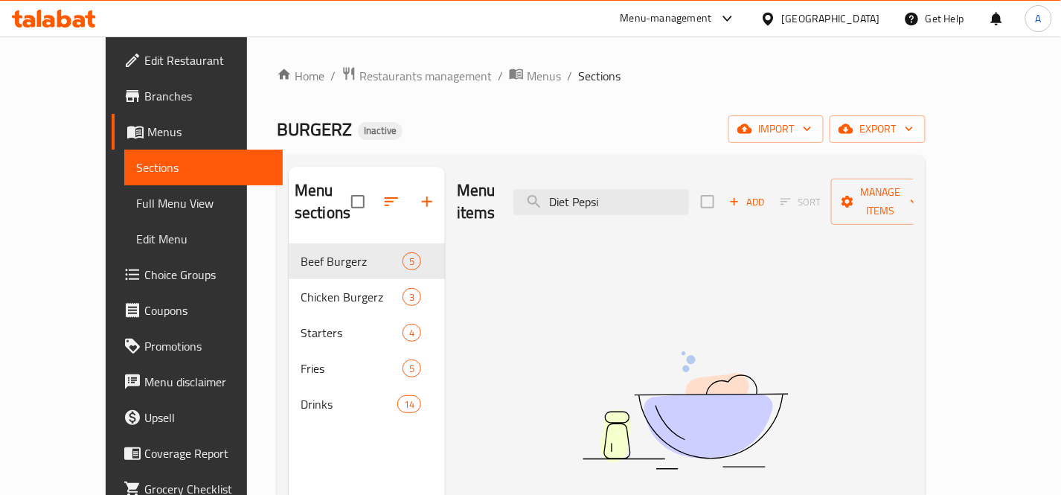
drag, startPoint x: 608, startPoint y: 191, endPoint x: 776, endPoint y: 217, distance: 170.1
click at [776, 217] on div "Menu items Diet Pepsi Add Sort Manage items No Items found" at bounding box center [679, 414] width 469 height 495
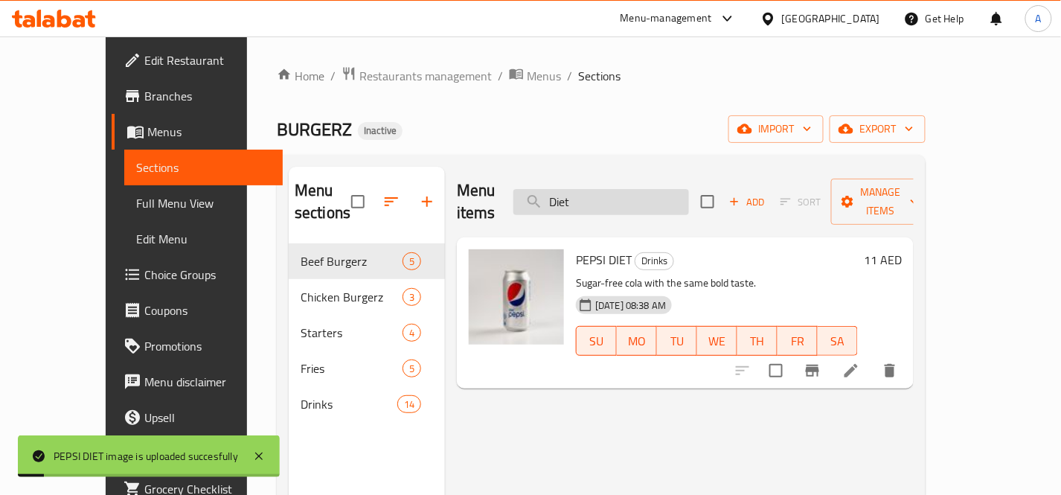
click at [689, 194] on input "Diet" at bounding box center [601, 202] width 176 height 26
paste input "ynamite Mel"
click at [689, 194] on input "Diet" at bounding box center [601, 202] width 176 height 26
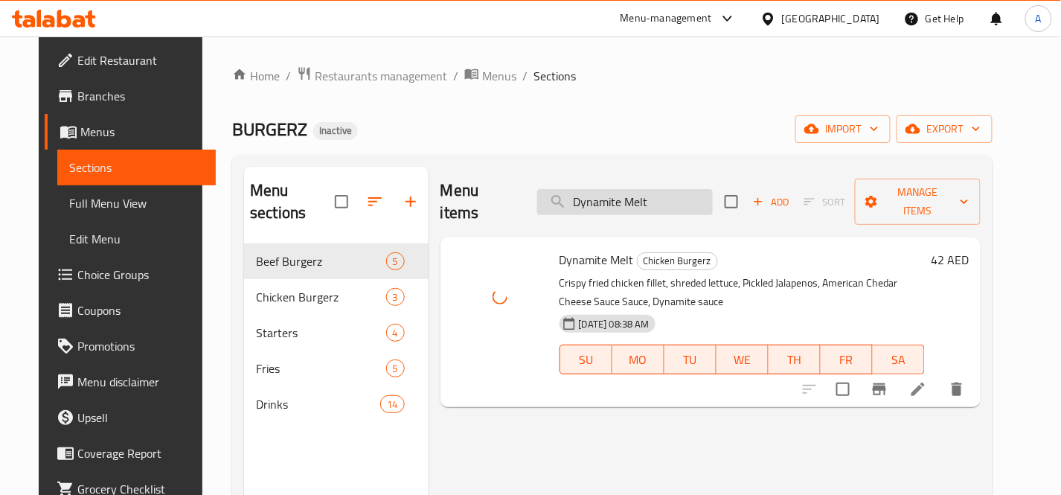
drag, startPoint x: 682, startPoint y: 213, endPoint x: 689, endPoint y: 202, distance: 12.8
click at [682, 213] on div "Menu items Dynamite Melt Add Sort Manage items" at bounding box center [710, 202] width 540 height 71
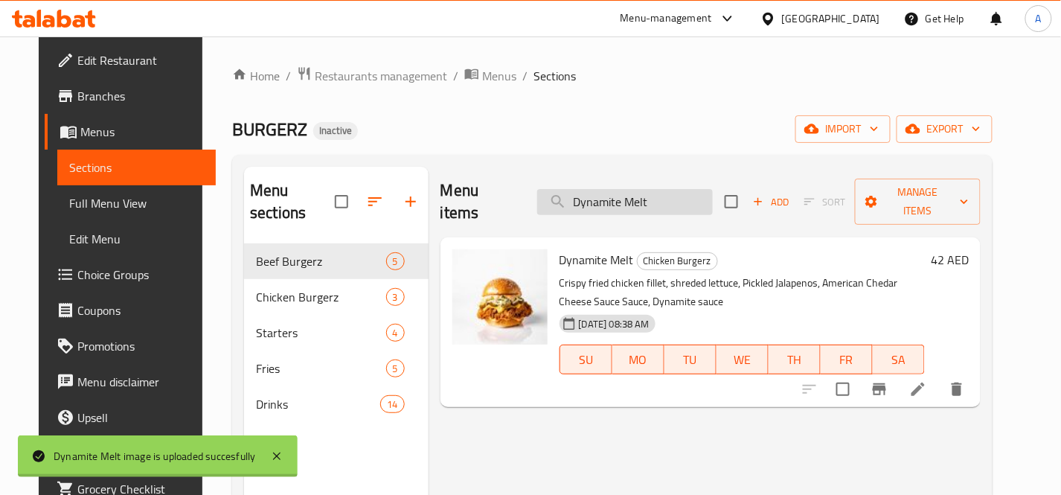
click at [692, 195] on input "Dynamite Melt" at bounding box center [625, 202] width 176 height 26
paste input "Fresh Orange"
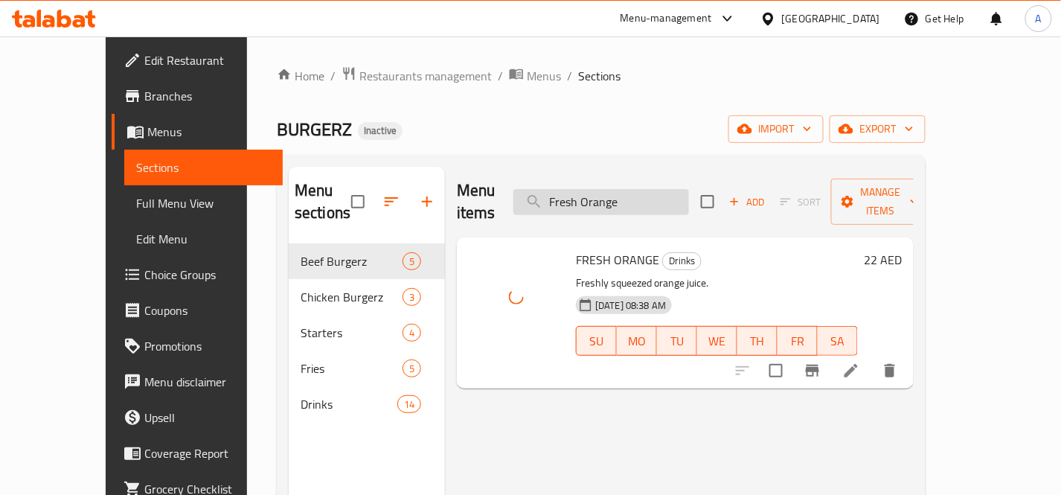
click at [683, 190] on input "Fresh Orange" at bounding box center [601, 202] width 176 height 26
paste input "Jalapeno"
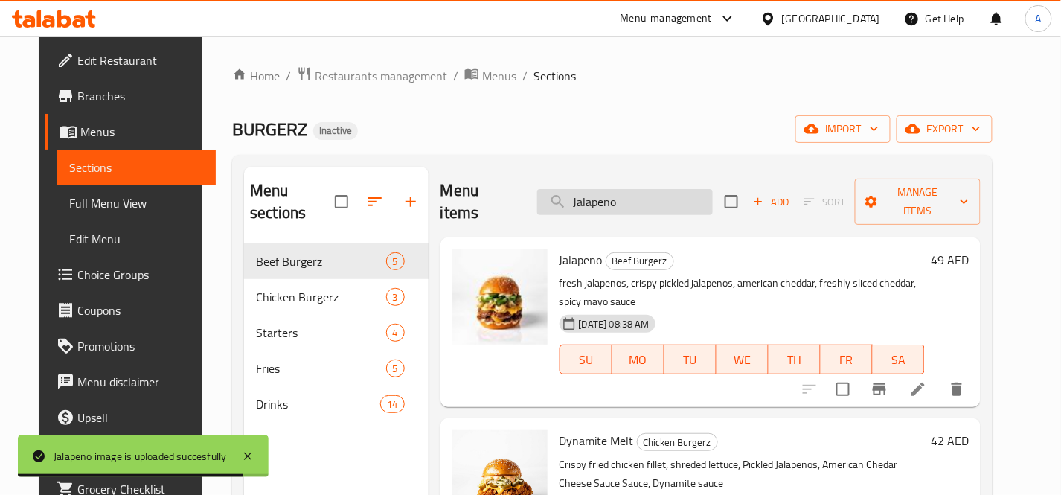
click at [678, 193] on input "Jalapeno" at bounding box center [625, 202] width 176 height 26
paste input "Mac n Cheese"
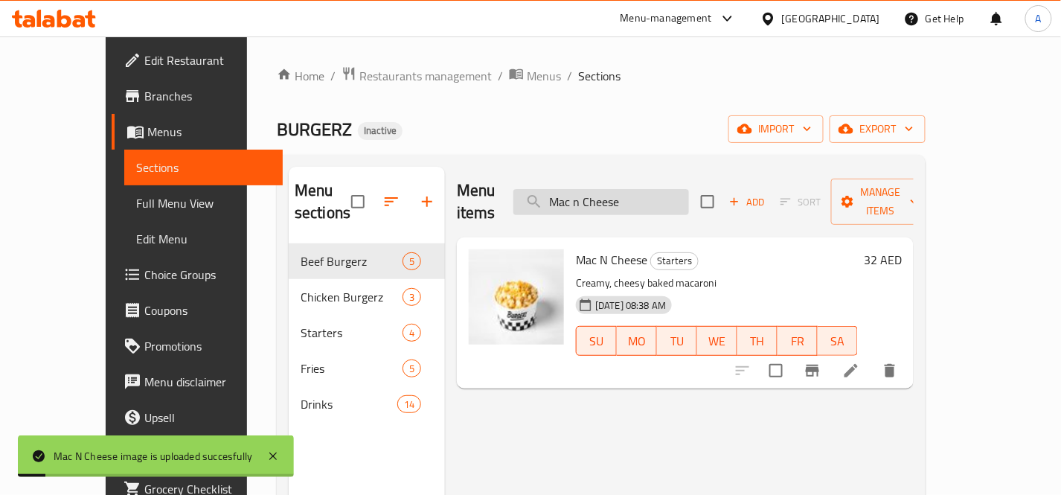
click at [689, 189] on input "Mac n Cheese" at bounding box center [601, 202] width 176 height 26
paste input "tos"
click at [689, 191] on input "Mac n Cheetos" at bounding box center [601, 202] width 176 height 26
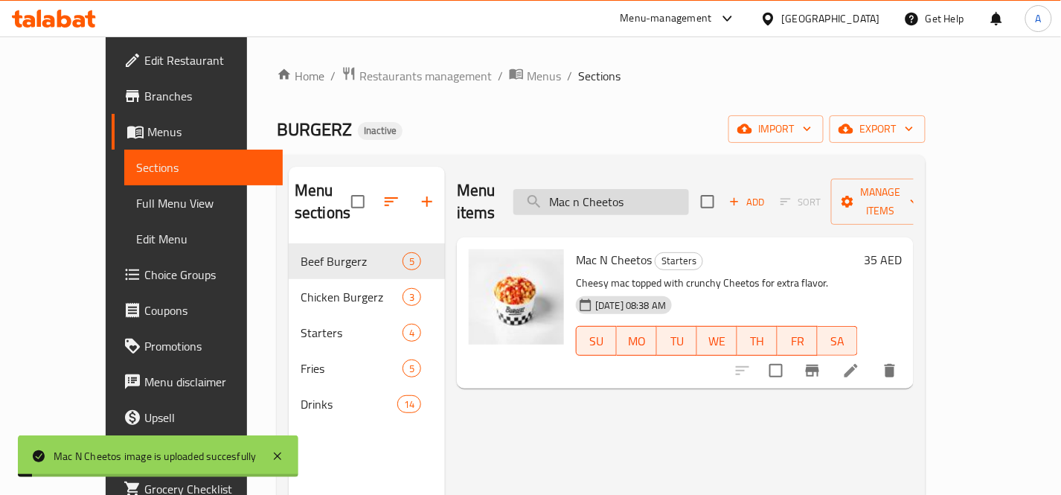
click at [689, 191] on input "Mac n Cheetos" at bounding box center [601, 202] width 176 height 26
paste input "ngo Smoothie"
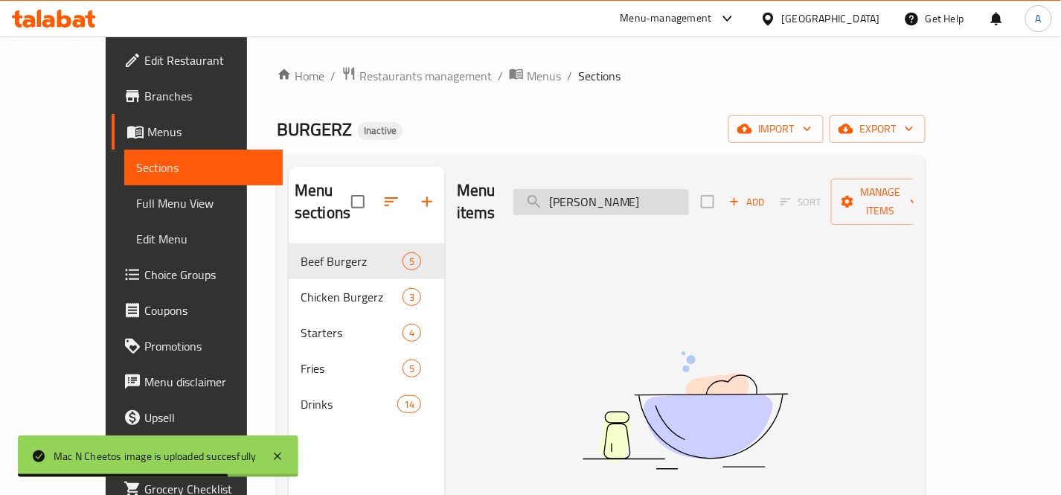
click at [638, 190] on input "Mango Smoothie" at bounding box center [601, 202] width 176 height 26
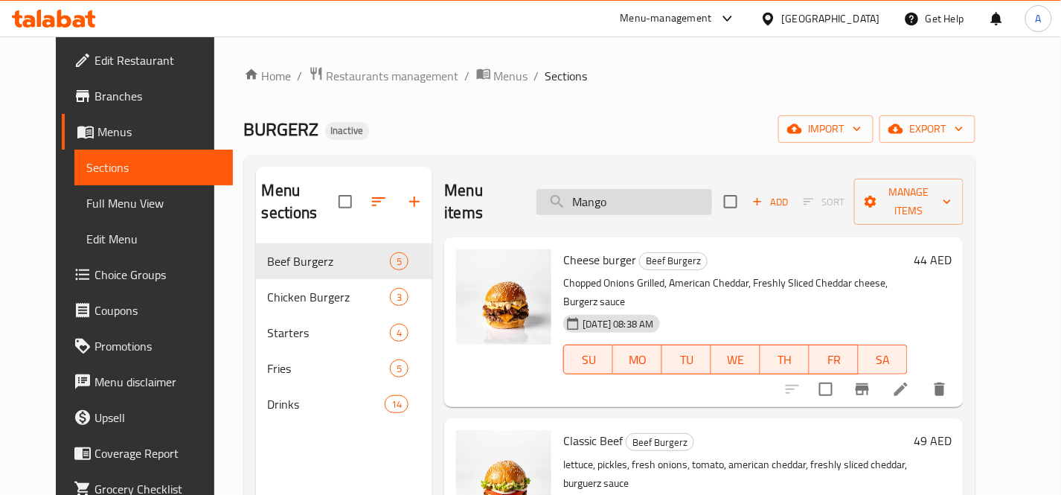
click at [663, 189] on input "Mango" at bounding box center [624, 202] width 176 height 26
type input "M"
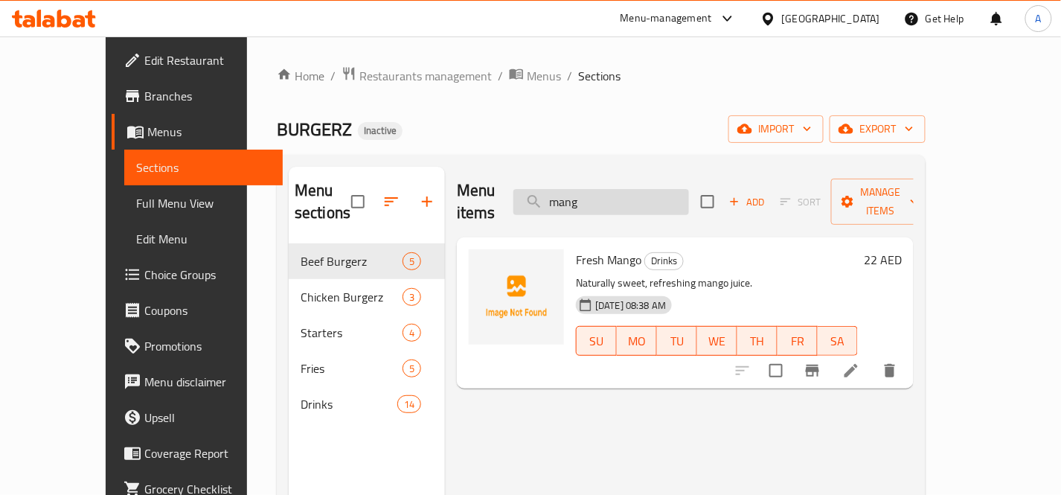
click at [631, 193] on input "mang" at bounding box center [601, 202] width 176 height 26
paste input "Mexican Chilli Fries"
click at [631, 193] on input "Mexican Chilli Fries" at bounding box center [601, 202] width 176 height 26
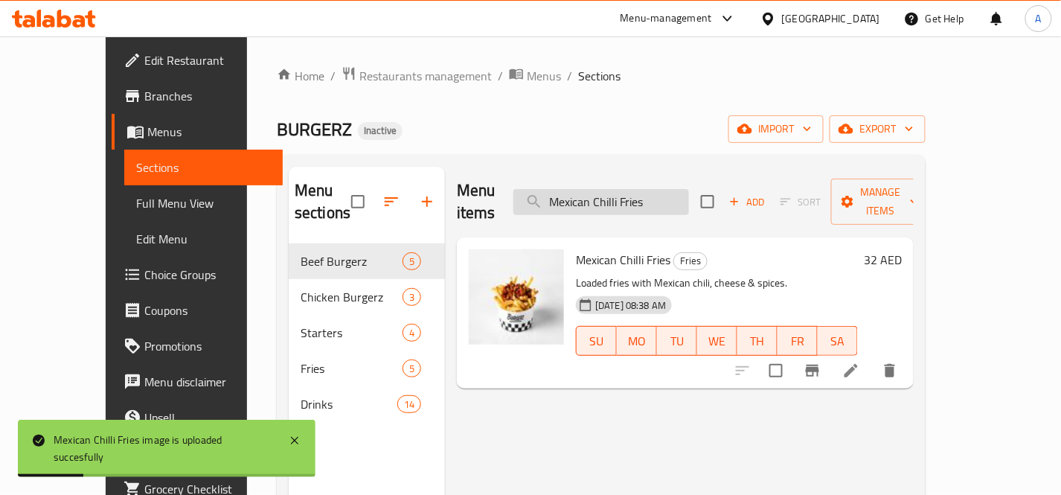
click at [689, 189] on input "Mexican Chilli Fries" at bounding box center [601, 202] width 176 height 26
paste input "int lemonade"
click at [689, 189] on input "Mexican Chilli Fries" at bounding box center [601, 202] width 176 height 26
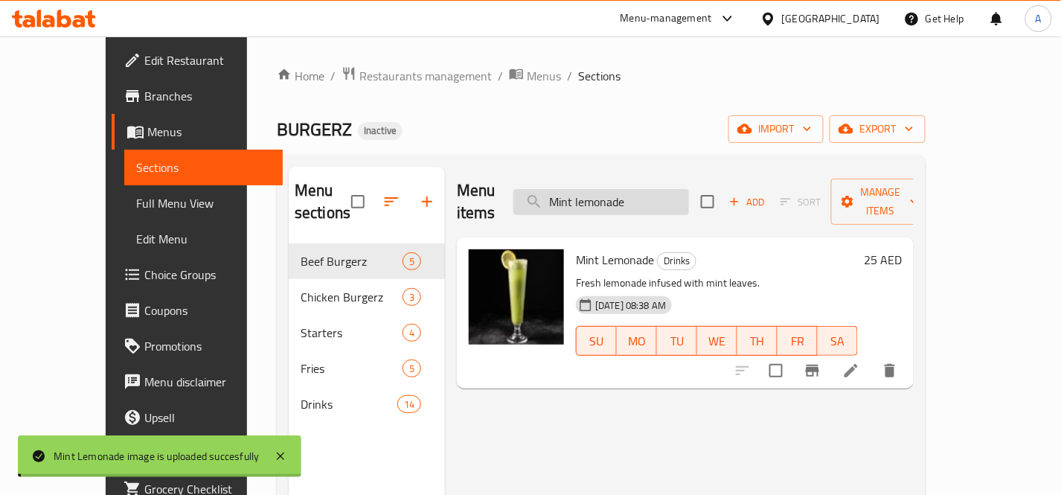
click at [679, 189] on input "Mint lemonade" at bounding box center [601, 202] width 176 height 26
click at [678, 189] on input "Mint lemonade" at bounding box center [601, 202] width 176 height 26
paste input "rinda"
click at [678, 189] on input "Mint lemonade" at bounding box center [601, 202] width 176 height 26
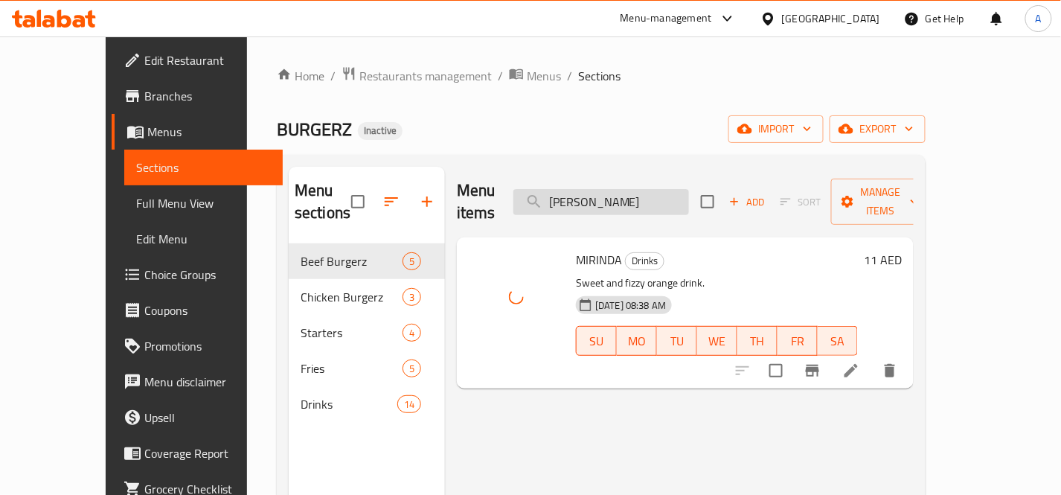
click at [680, 189] on input "Mirinda" at bounding box center [601, 202] width 176 height 26
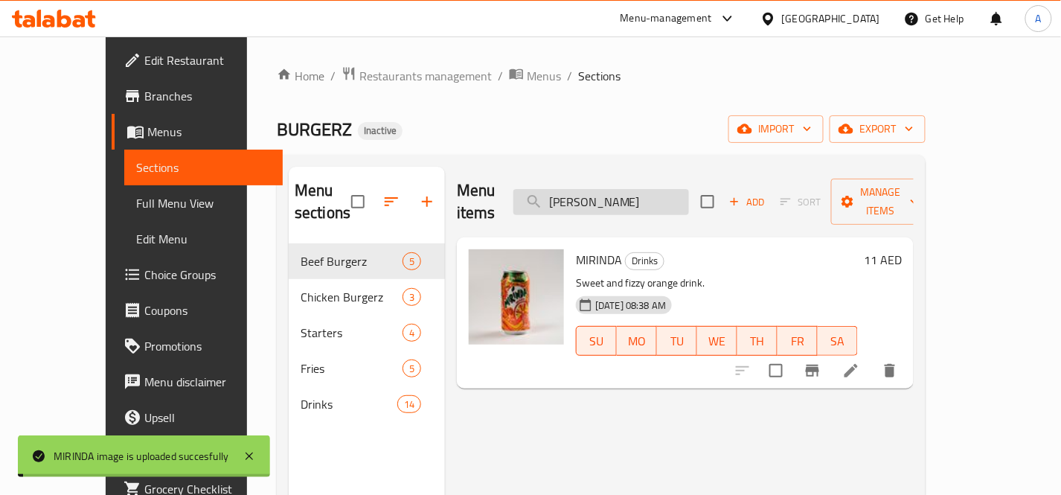
click at [680, 189] on input "Mirinda" at bounding box center [601, 202] width 176 height 26
paste input "mountain dew"
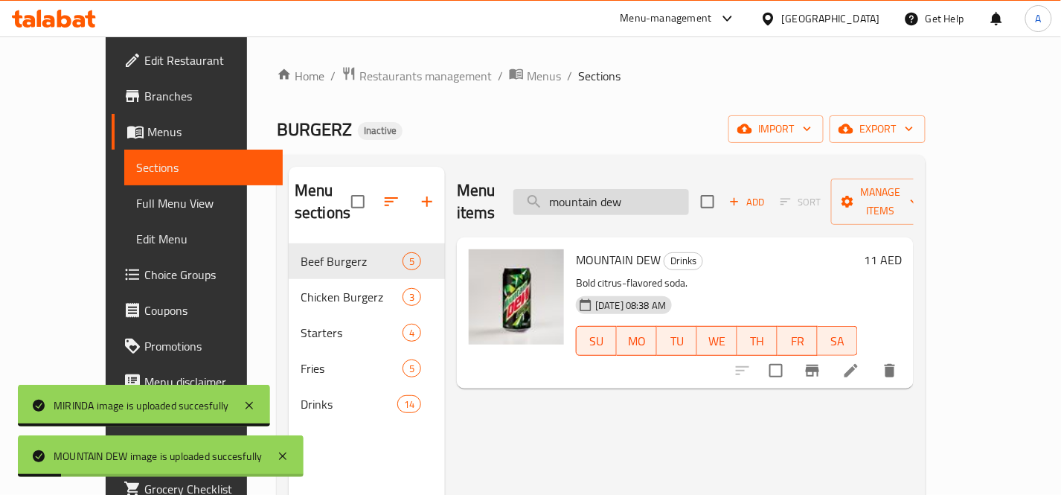
click at [689, 189] on input "mountain dew" at bounding box center [601, 202] width 176 height 26
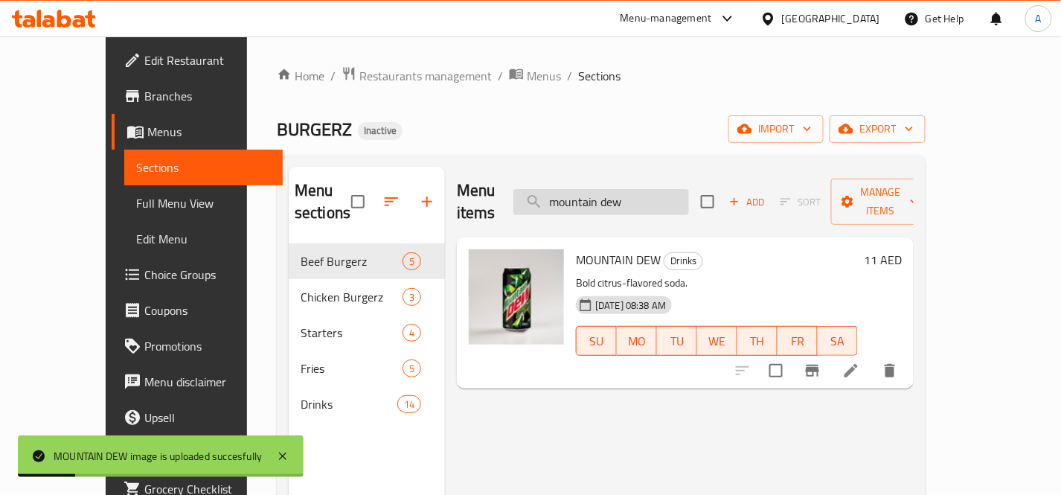
click at [689, 189] on input "mountain dew" at bounding box center [601, 202] width 176 height 26
paste input "Mushroom & Swiss"
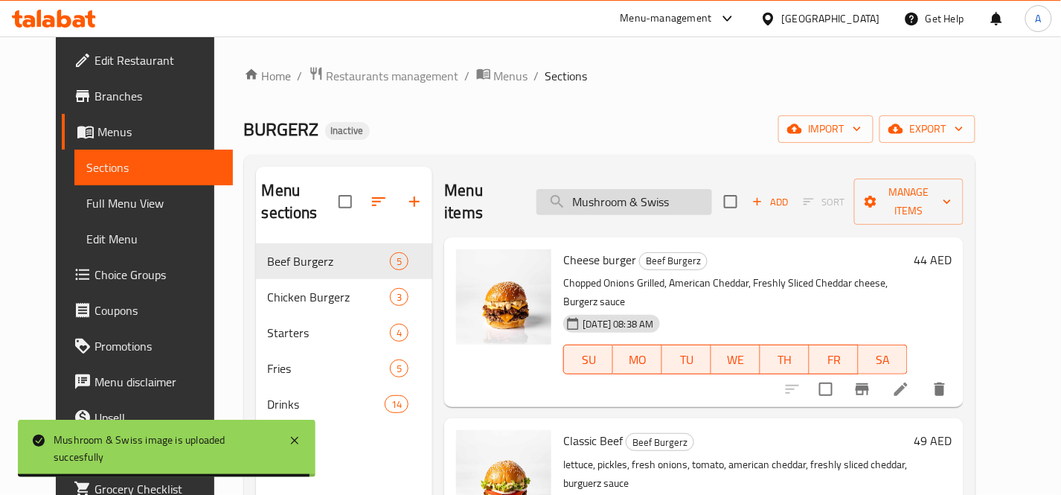
click at [707, 189] on input "Mushroom & Swiss" at bounding box center [624, 202] width 176 height 26
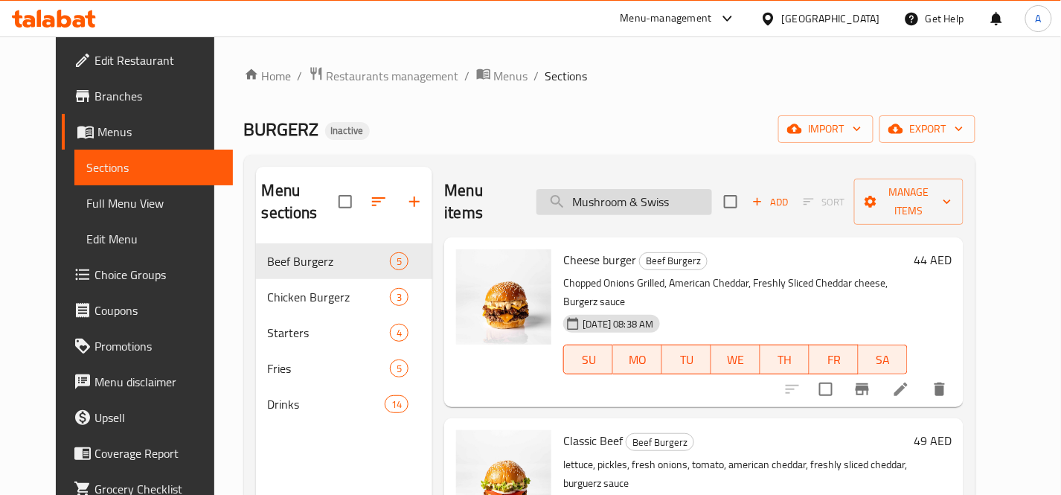
paste input "Passion Fruit Mojito"
click at [707, 189] on input "Mushroom & Swiss" at bounding box center [624, 202] width 176 height 26
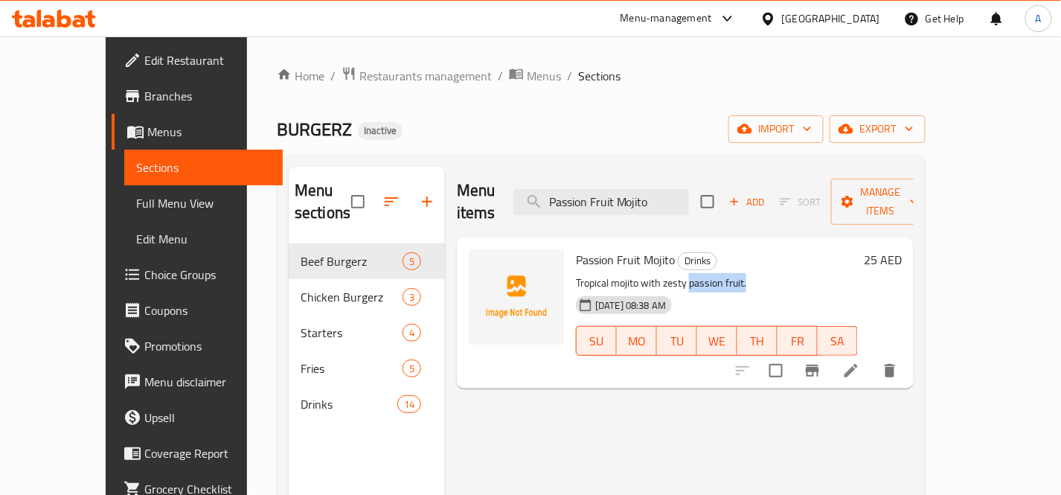
drag, startPoint x: 664, startPoint y: 263, endPoint x: 720, endPoint y: 253, distance: 56.6
click at [720, 274] on p "Tropical mojito with zesty passion fruit." at bounding box center [717, 283] width 282 height 19
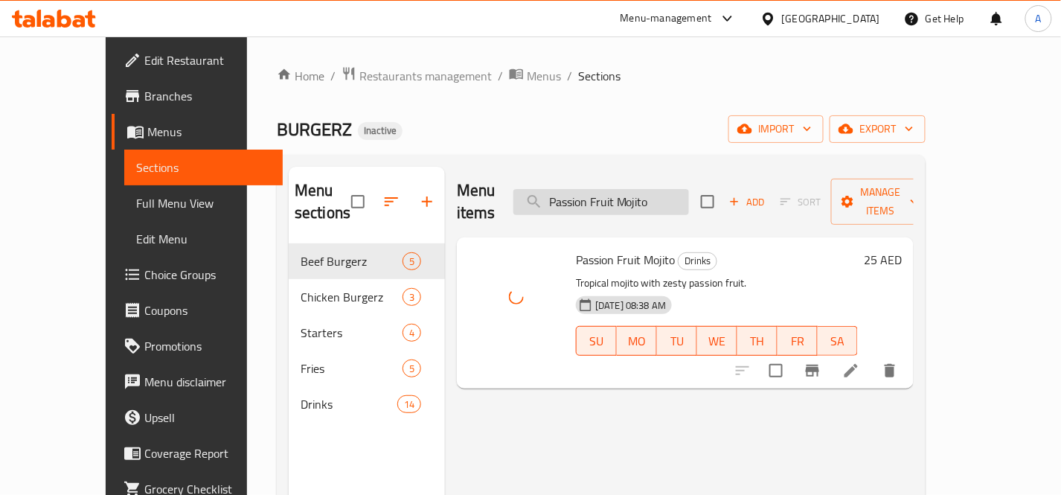
click at [689, 189] on input "Passion Fruit Mojito" at bounding box center [601, 202] width 176 height 26
paste input "epsi"
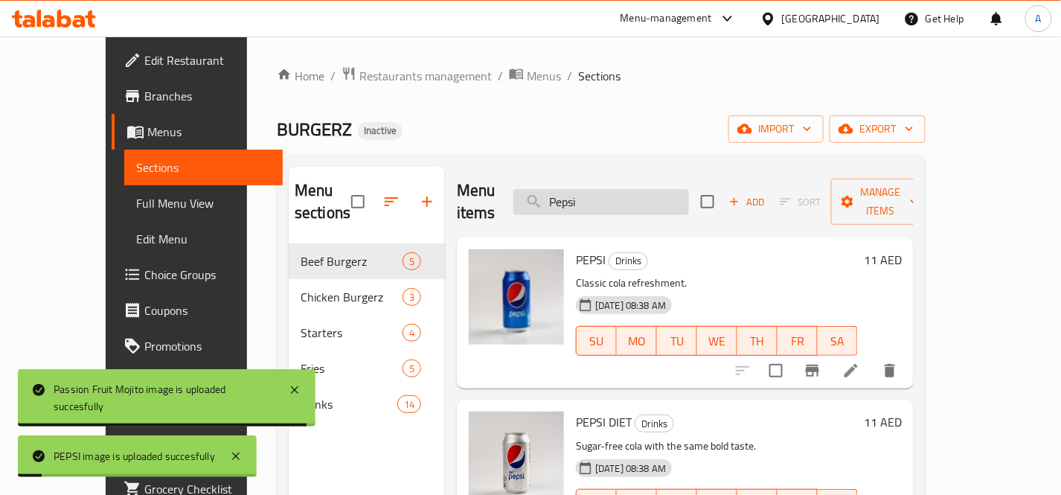
click at [658, 193] on input "Pepsi" at bounding box center [601, 202] width 176 height 26
paste input "Regular fries"
click at [658, 193] on input "Pepsi" at bounding box center [601, 202] width 176 height 26
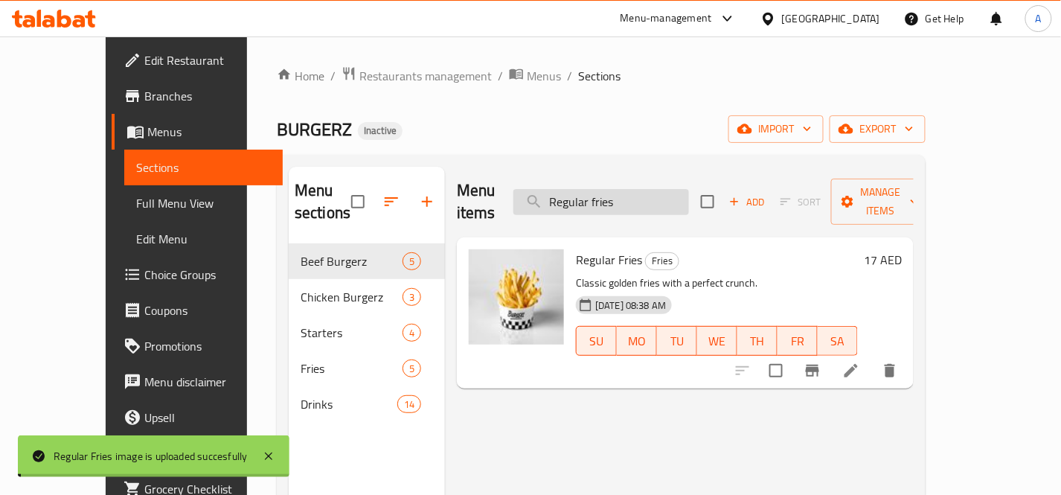
click at [689, 199] on input "Regular fries" at bounding box center [601, 202] width 176 height 26
paste input "lemonade"
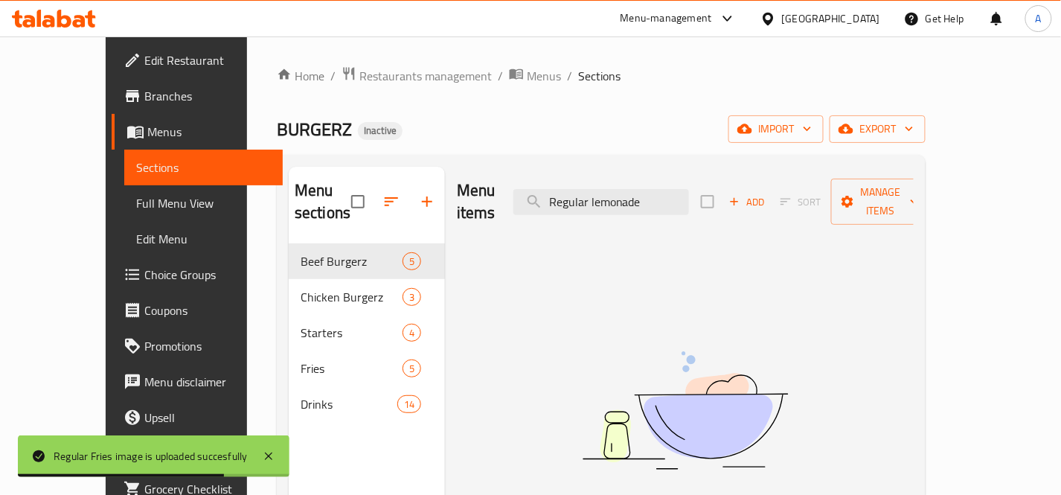
drag, startPoint x: 622, startPoint y: 190, endPoint x: 798, endPoint y: 209, distance: 176.6
click at [796, 209] on div "Menu items Regular lemonade Add Sort Manage items" at bounding box center [685, 202] width 457 height 71
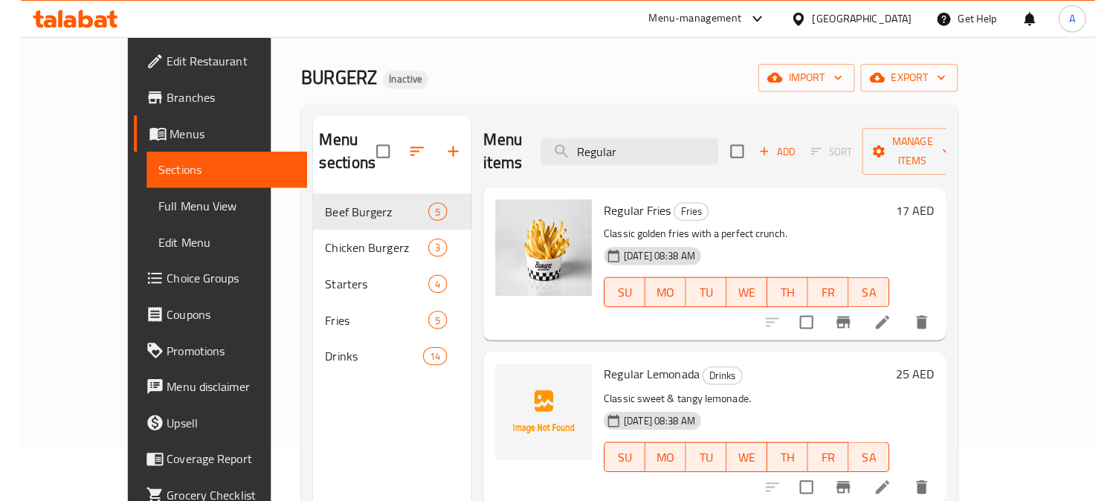
scroll to position [83, 0]
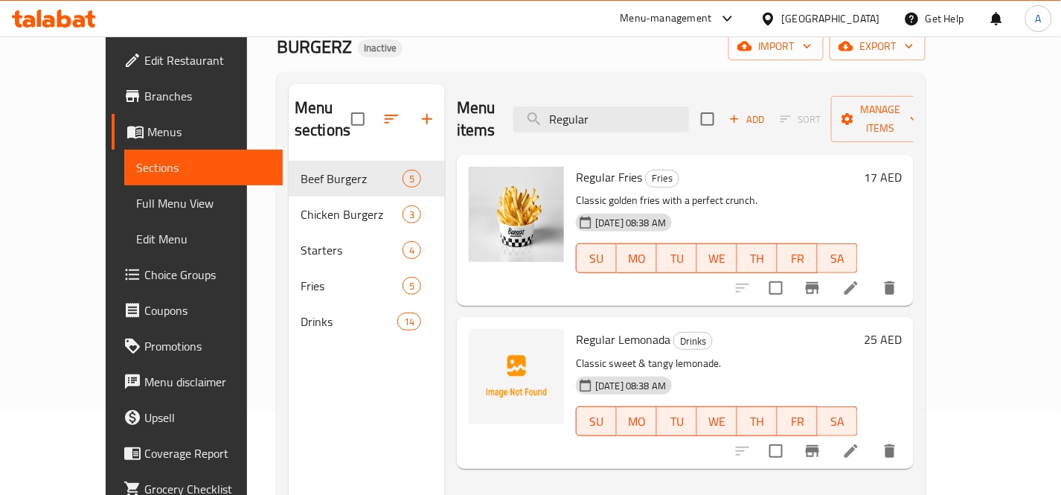
drag, startPoint x: 524, startPoint y: 432, endPoint x: 535, endPoint y: 429, distance: 12.3
click at [525, 432] on div at bounding box center [516, 392] width 107 height 139
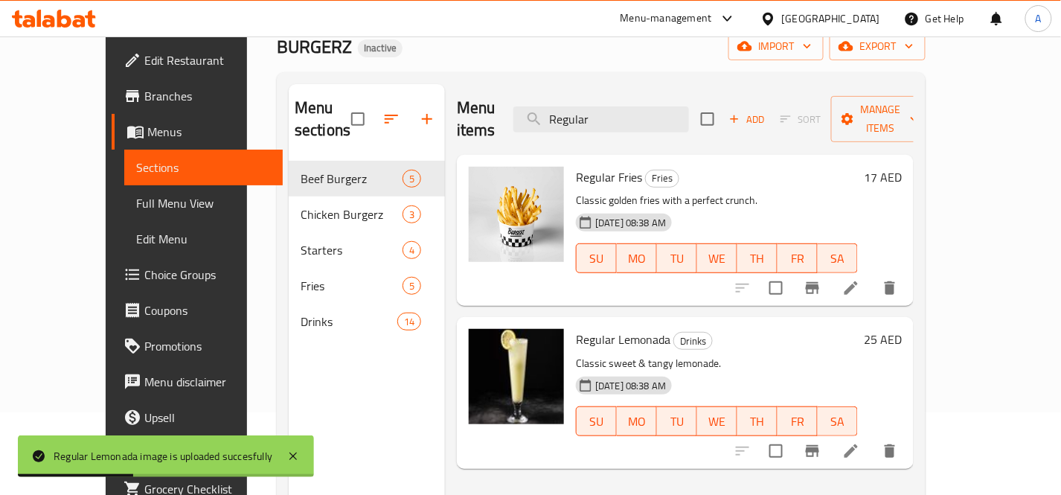
click at [648, 90] on div "Menu items Regular Add Sort Manage items" at bounding box center [685, 119] width 457 height 71
click at [668, 106] on input "Regular" at bounding box center [601, 119] width 176 height 26
paste input "Soft Drink"
click at [668, 106] on input "Regular" at bounding box center [601, 119] width 176 height 26
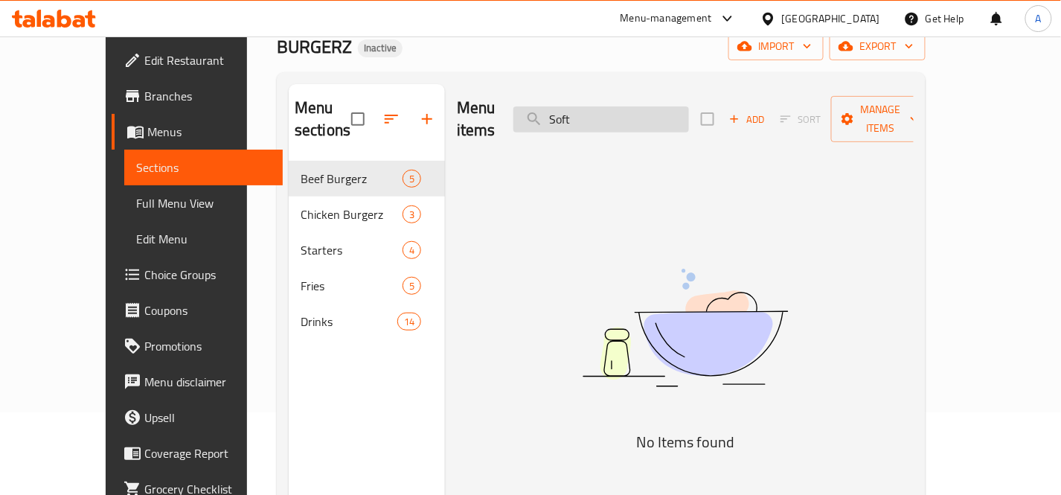
drag, startPoint x: 588, startPoint y: 105, endPoint x: 577, endPoint y: 106, distance: 11.3
click at [577, 106] on input "Soft" at bounding box center [601, 119] width 176 height 26
type input "oft"
click at [623, 108] on input "oft" at bounding box center [601, 119] width 176 height 26
click at [623, 108] on input "search" at bounding box center [601, 119] width 176 height 26
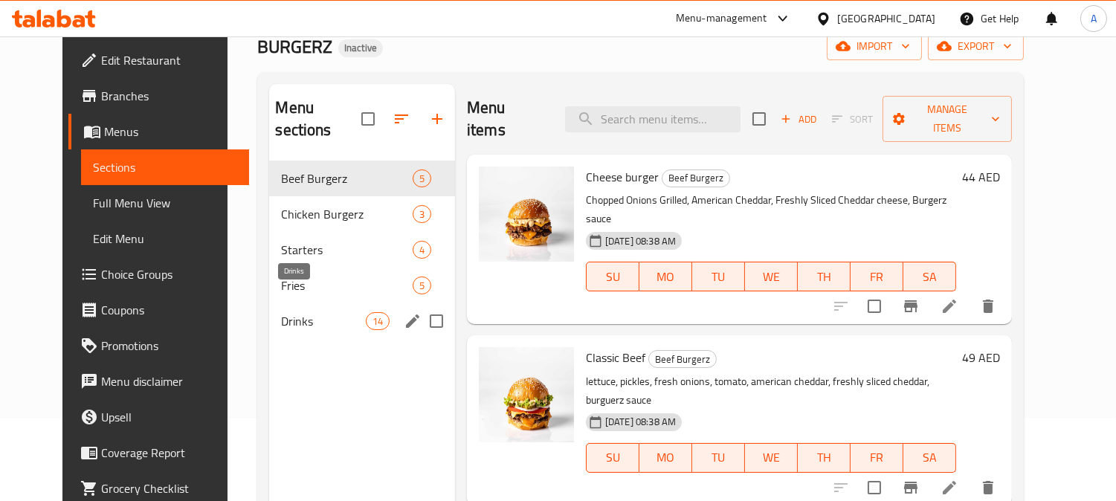
drag, startPoint x: 299, startPoint y: 300, endPoint x: 344, endPoint y: 305, distance: 45.6
click at [298, 312] on span "Drinks" at bounding box center [323, 321] width 84 height 18
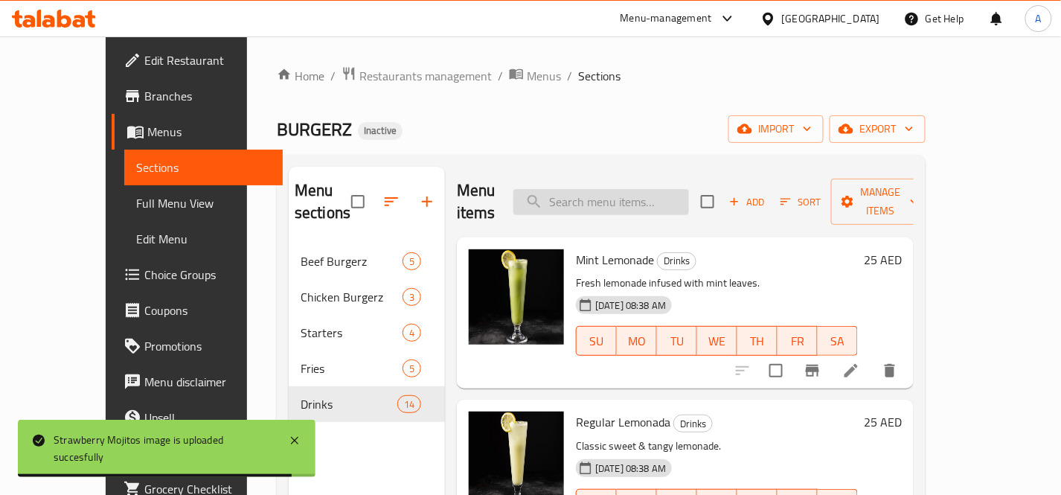
click at [689, 192] on input "search" at bounding box center [601, 202] width 176 height 26
paste input "Truffle fries"
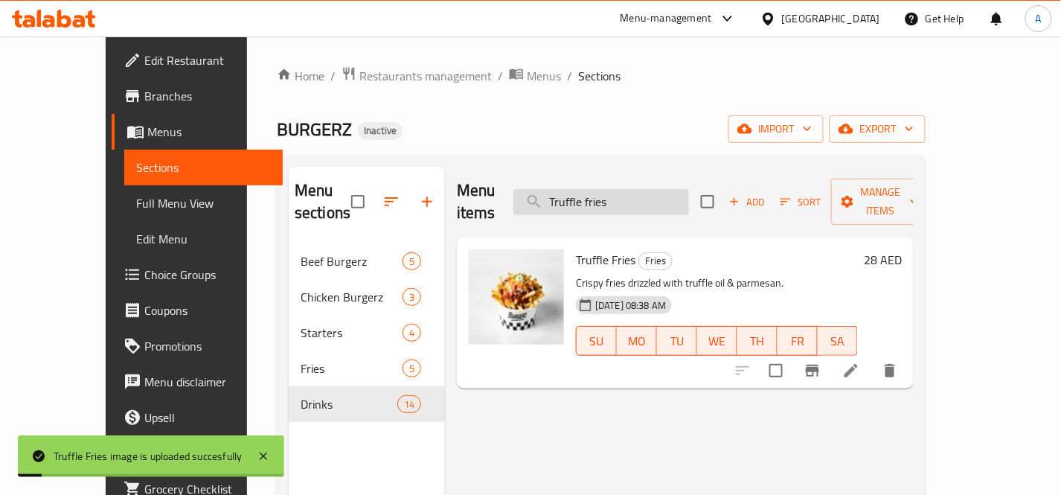
click at [689, 190] on input "Truffle fries" at bounding box center [601, 202] width 176 height 26
paste input "Waaffle F"
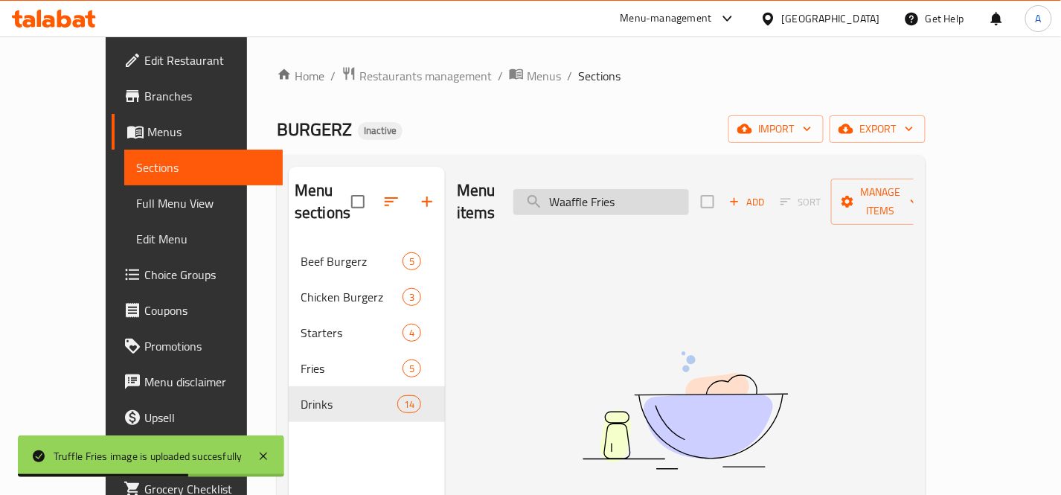
click at [603, 193] on input "Waaffle Fries" at bounding box center [601, 202] width 176 height 26
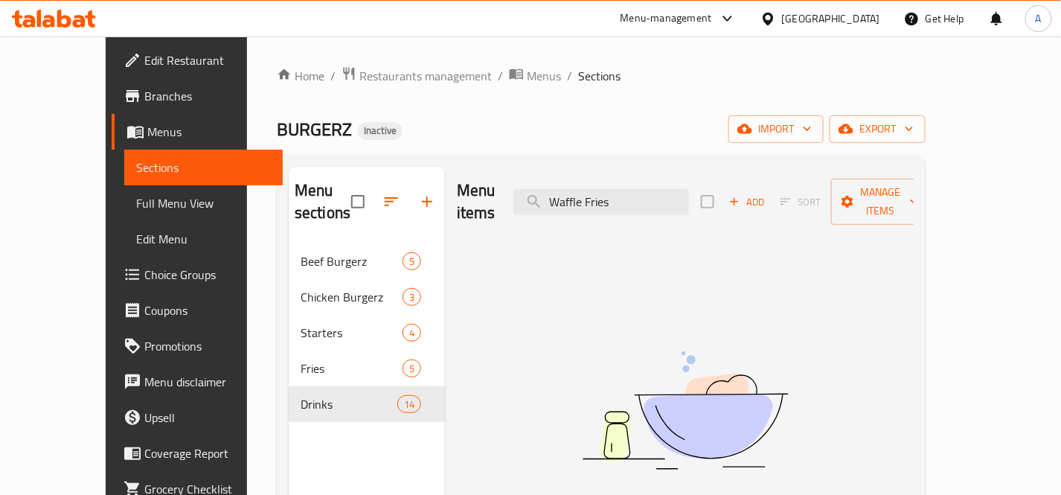
drag, startPoint x: 620, startPoint y: 191, endPoint x: 535, endPoint y: 195, distance: 84.9
click at [535, 195] on div "Menu items Waffle Fries Add Sort Manage items" at bounding box center [685, 202] width 457 height 71
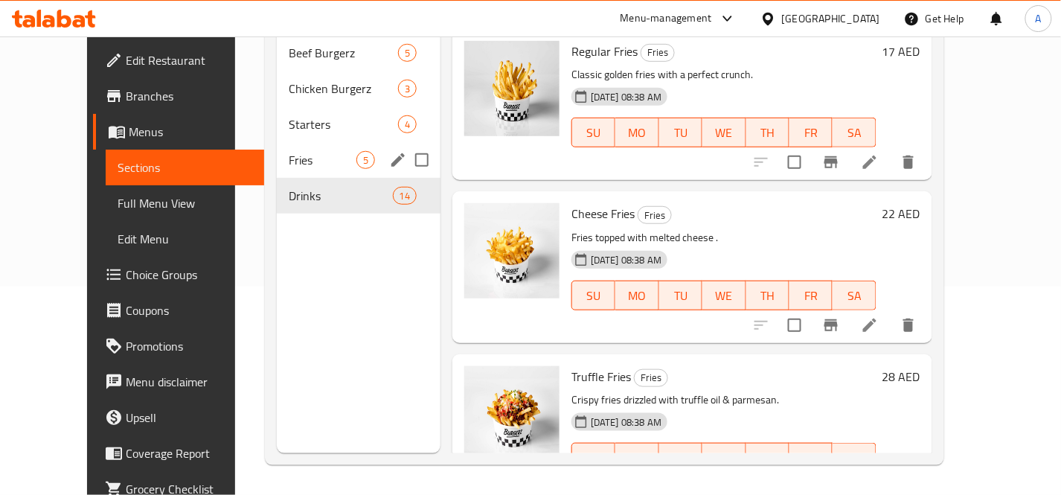
type input "Fries"
click at [289, 151] on span "Fries" at bounding box center [323, 160] width 68 height 18
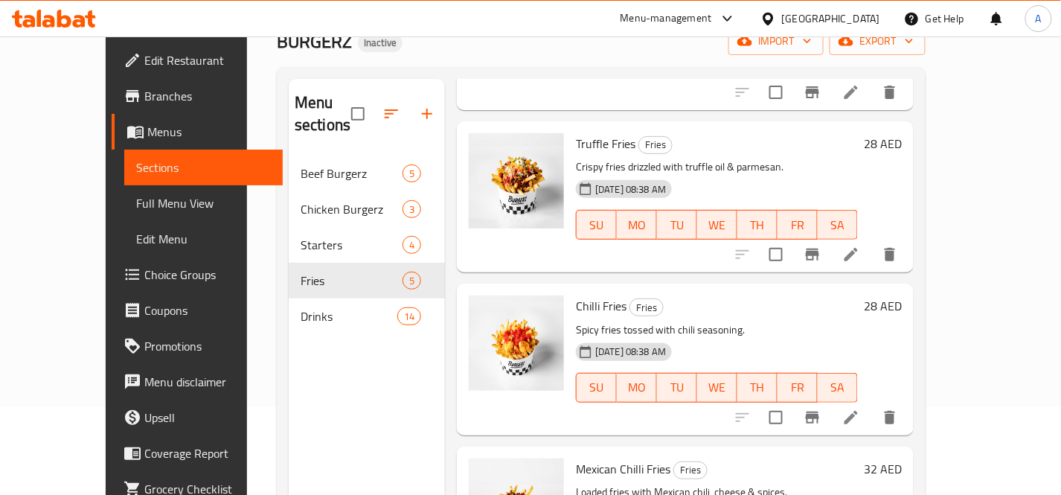
scroll to position [208, 0]
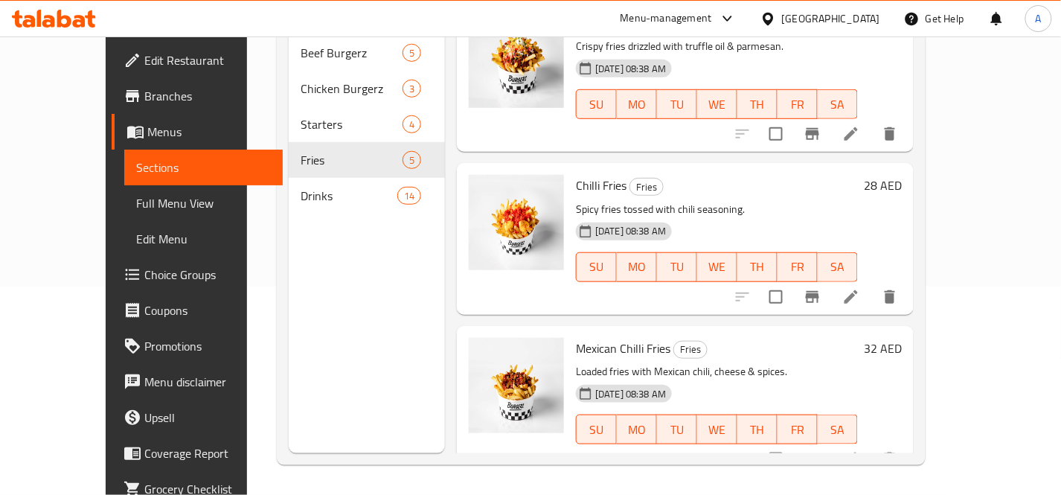
click at [794, 200] on p "Spicy fries tossed with chili seasoning." at bounding box center [717, 209] width 282 height 19
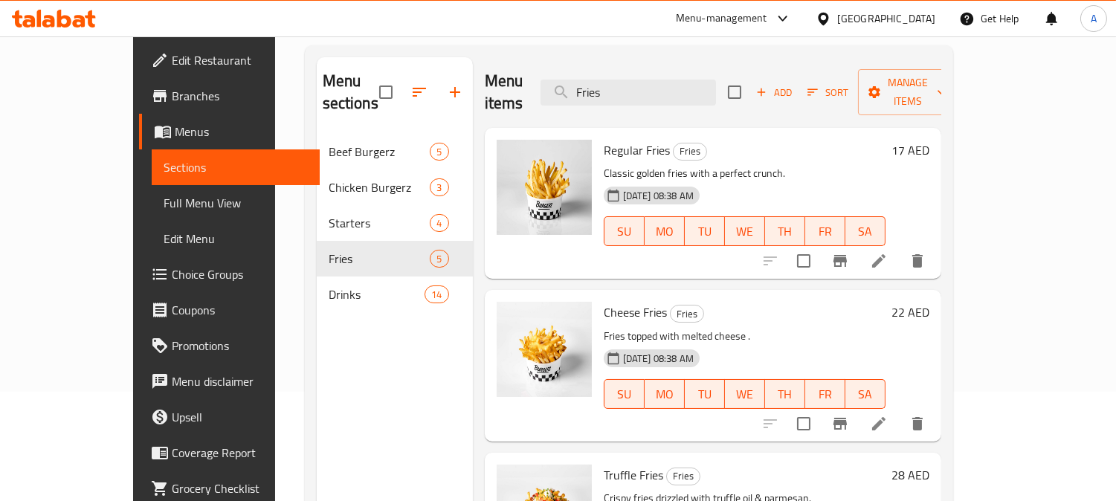
scroll to position [0, 0]
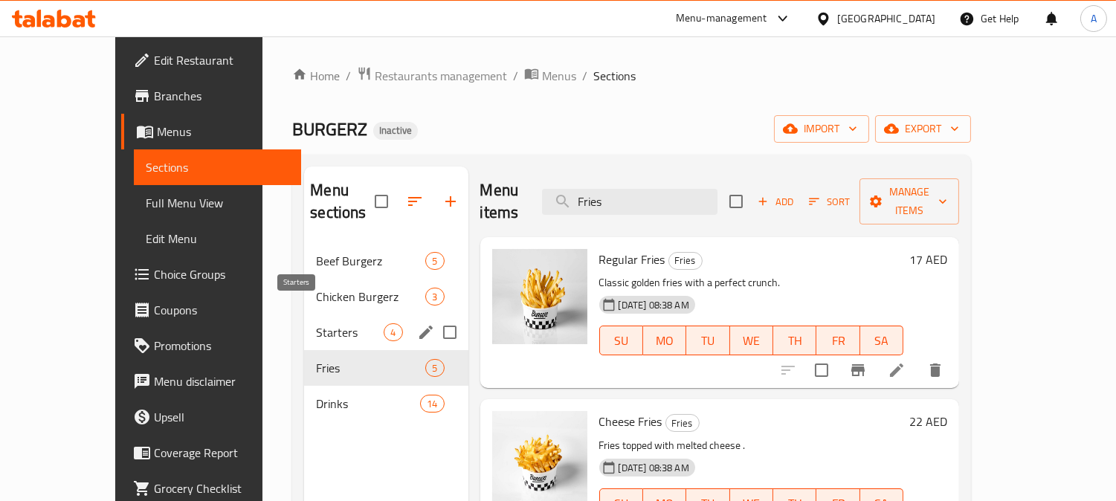
click at [327, 324] on span "Starters" at bounding box center [350, 333] width 68 height 18
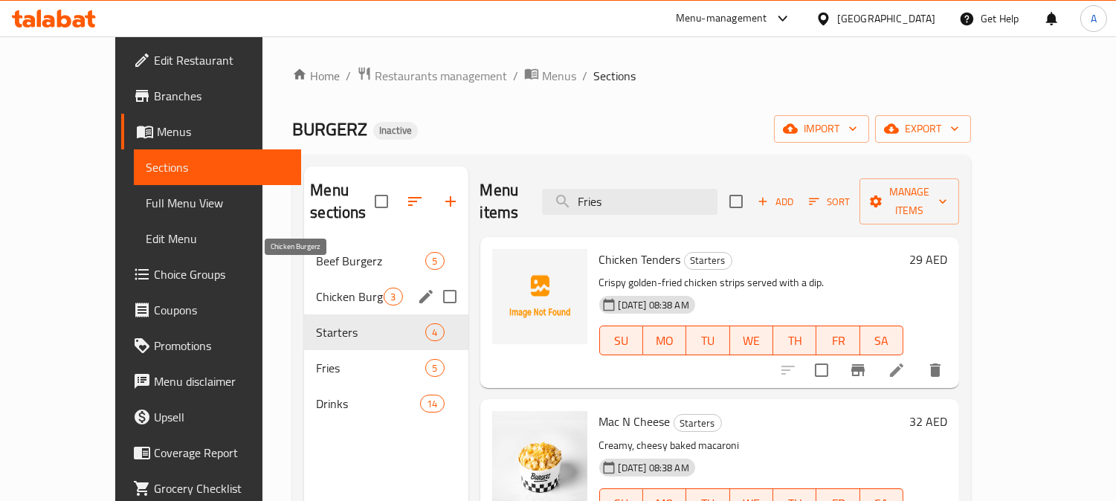
click at [316, 288] on span "Chicken Burgerz" at bounding box center [350, 297] width 68 height 18
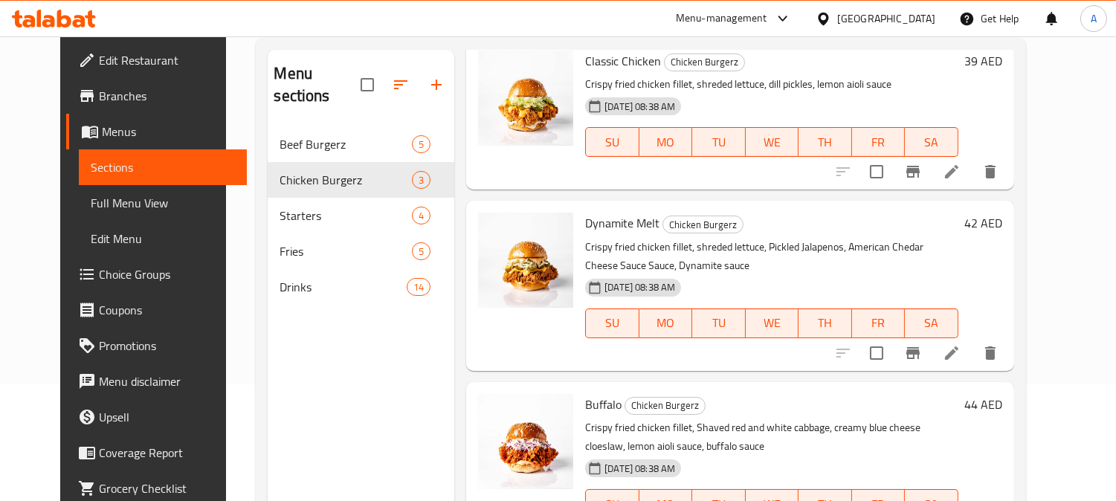
scroll to position [42, 0]
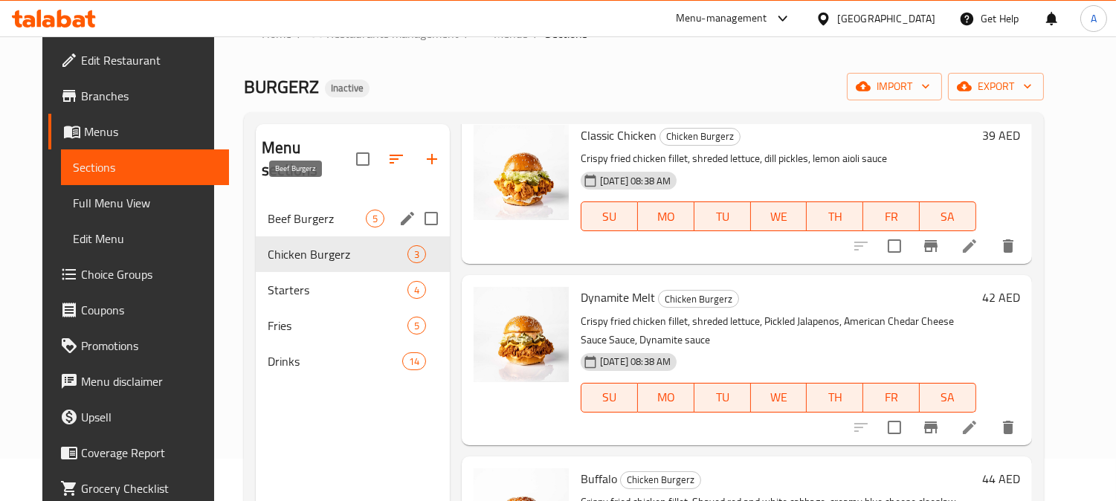
click at [306, 210] on span "Beef Burgerz" at bounding box center [317, 219] width 98 height 18
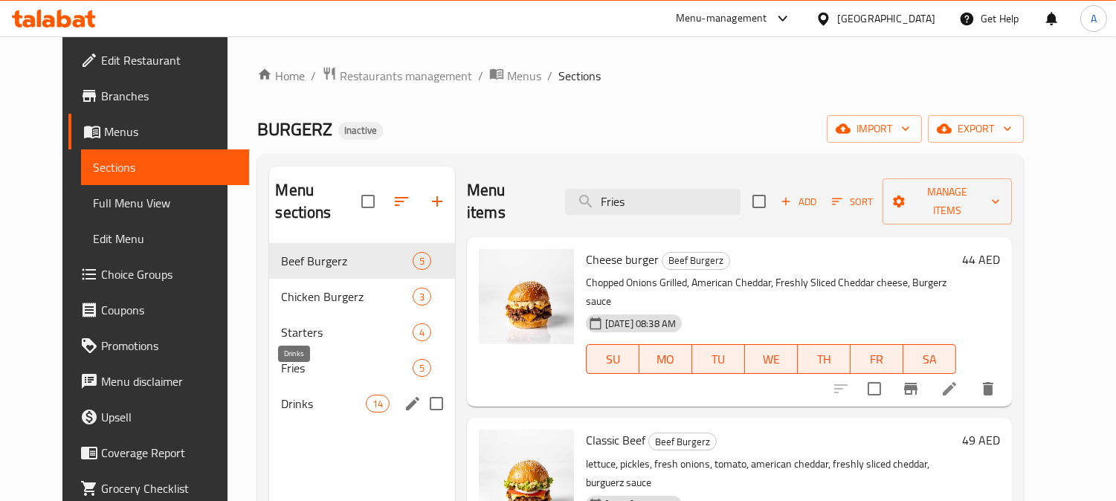
click at [281, 395] on span "Drinks" at bounding box center [323, 404] width 84 height 18
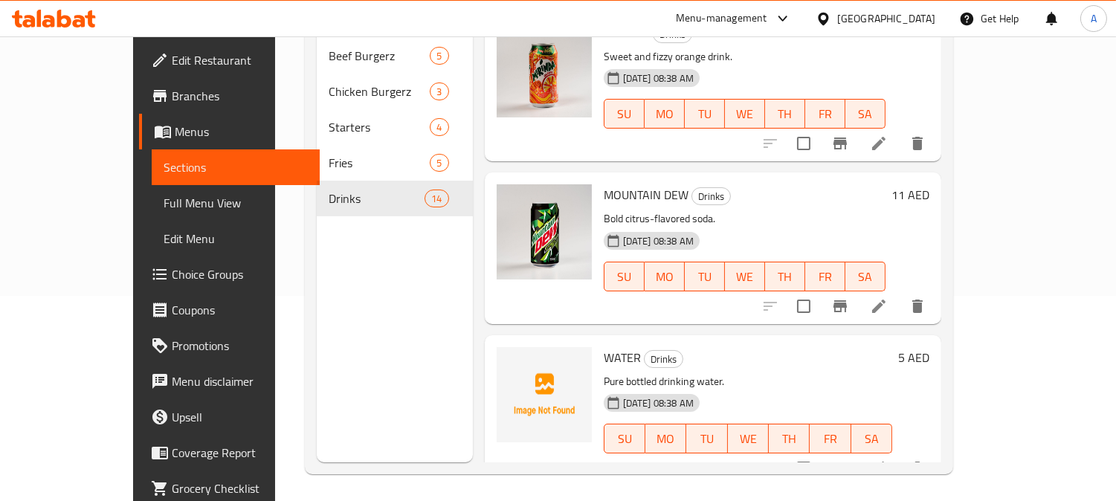
scroll to position [208, 0]
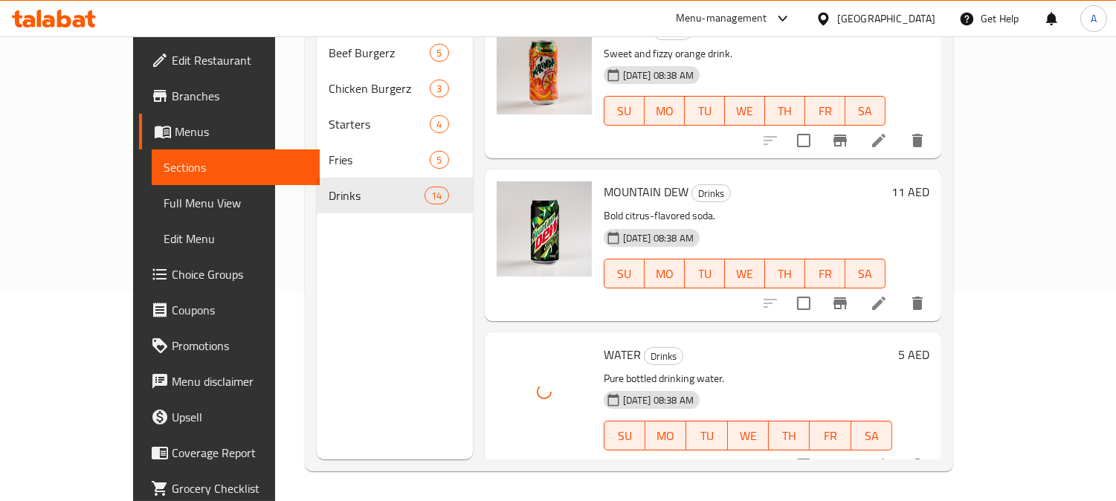
click at [164, 201] on span "Full Menu View" at bounding box center [236, 203] width 144 height 18
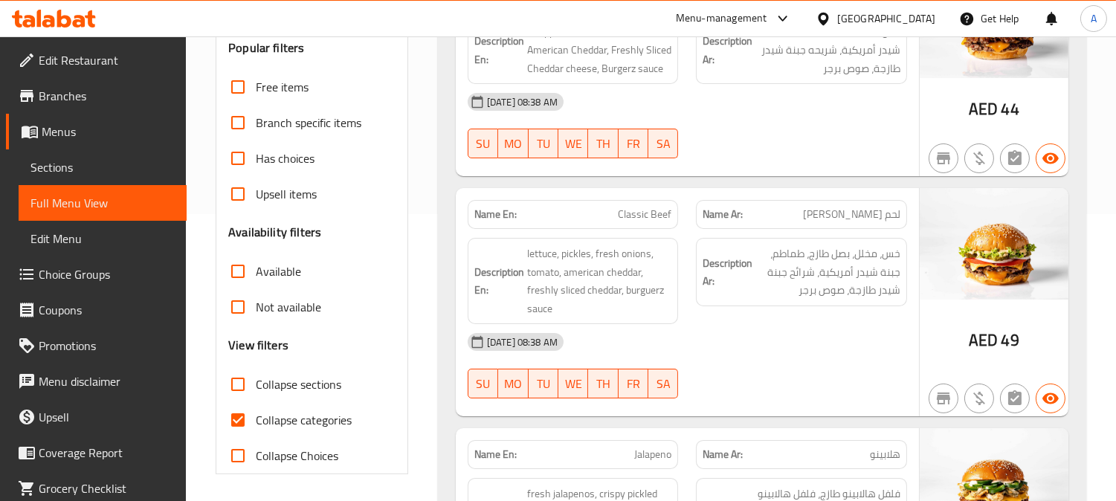
scroll to position [373, 0]
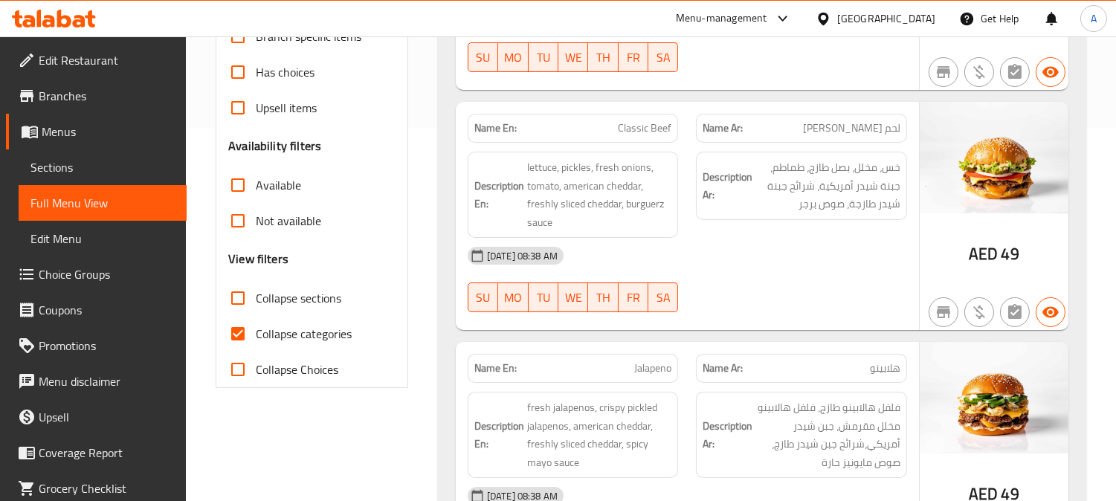
click at [240, 330] on input "Collapse categories" at bounding box center [238, 334] width 36 height 36
checkbox input "false"
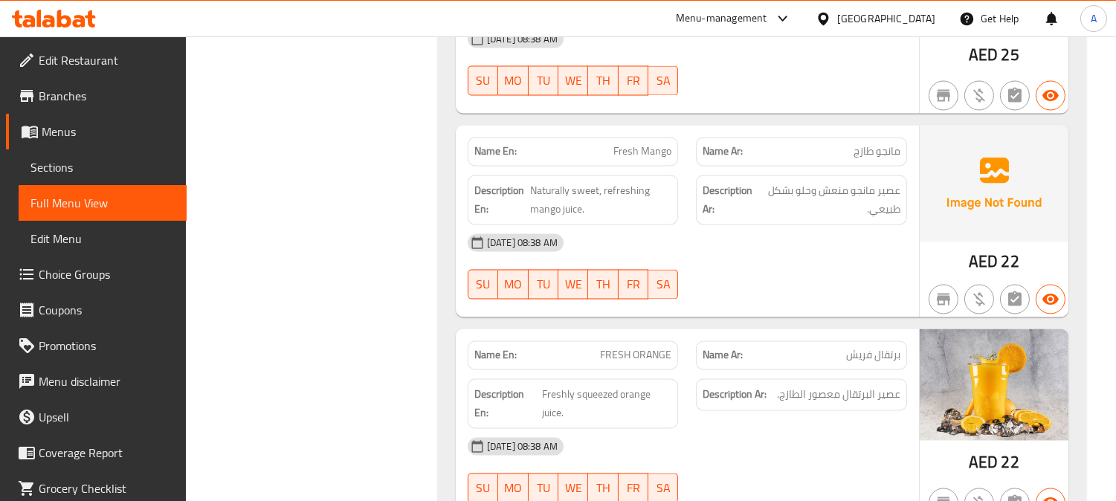
scroll to position [4968, 0]
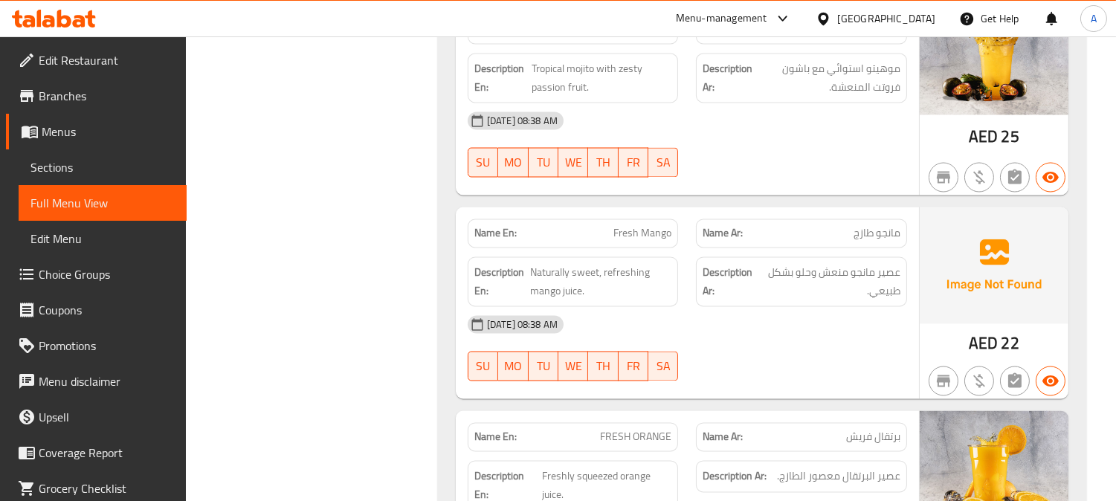
click at [653, 210] on div "Name En: Fresh Mango" at bounding box center [573, 233] width 229 height 47
click at [653, 226] on span "Fresh Mango" at bounding box center [643, 234] width 58 height 16
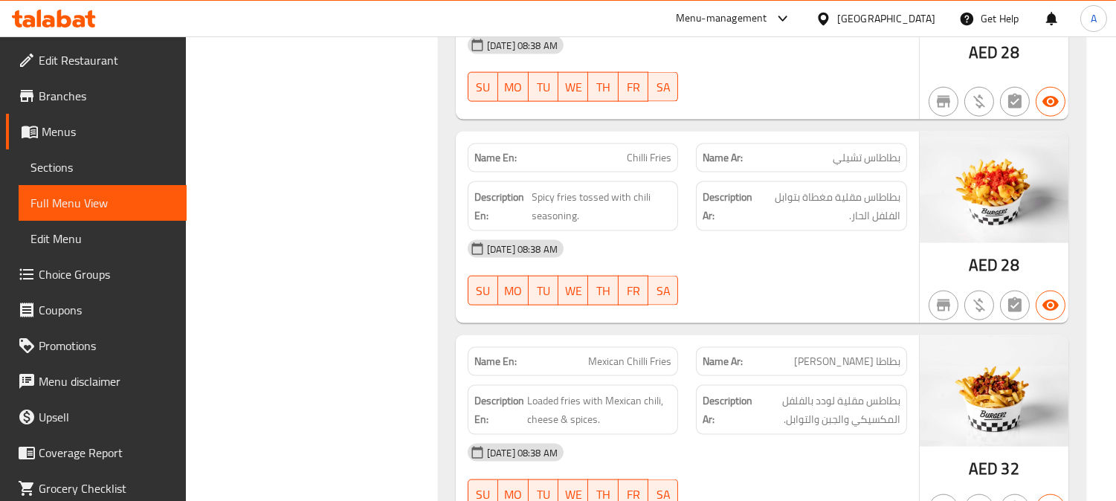
scroll to position [3728, 0]
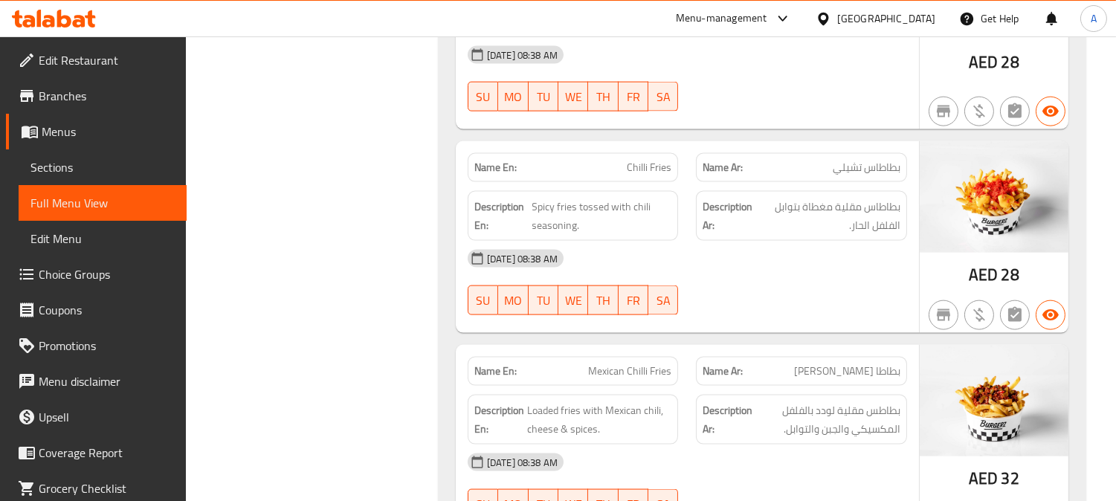
click at [886, 19] on div "[GEOGRAPHIC_DATA]" at bounding box center [886, 18] width 98 height 16
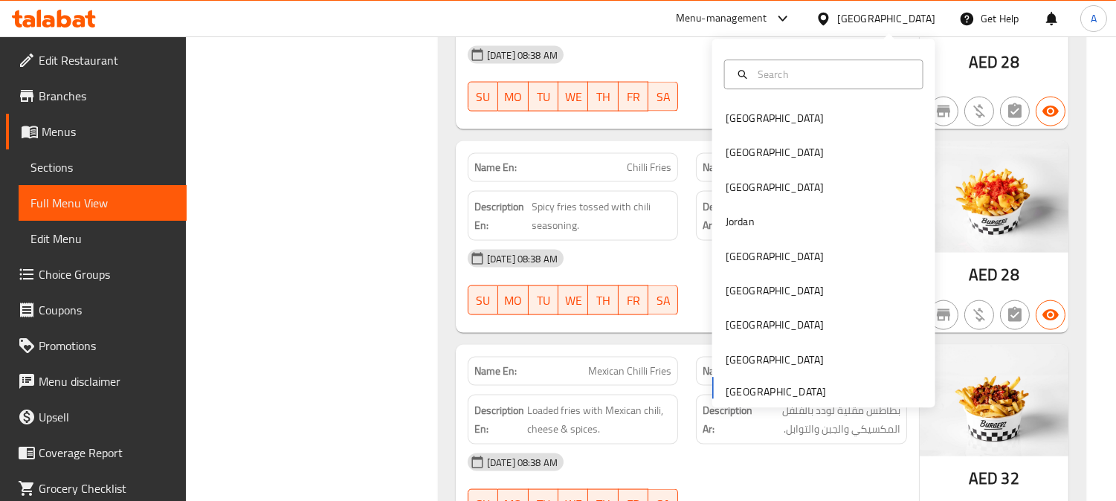
click at [770, 390] on div "Bahrain Egypt Iraq Jordan Kuwait Oman Qatar Saudi Arabia United Arab Emirates" at bounding box center [823, 255] width 223 height 306
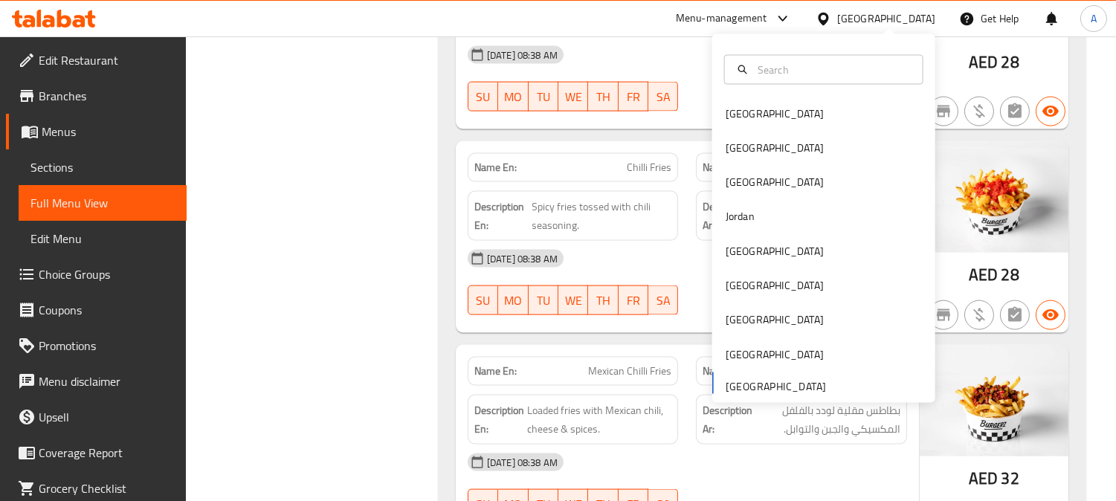
scroll to position [3397, 0]
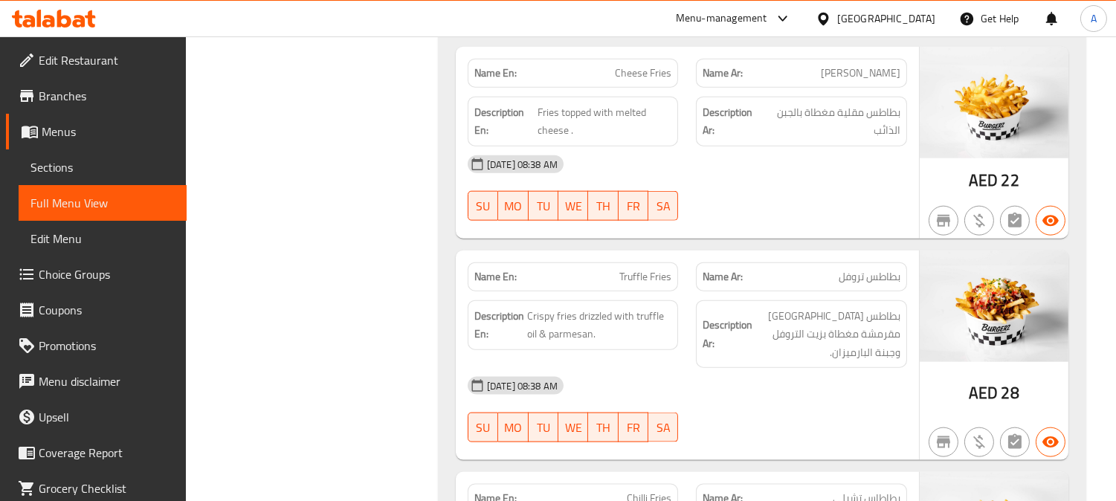
click at [393, 202] on div "Filter Branches Branches Popular filters Free items Branch specific items Has c…" at bounding box center [318, 300] width 222 height 7013
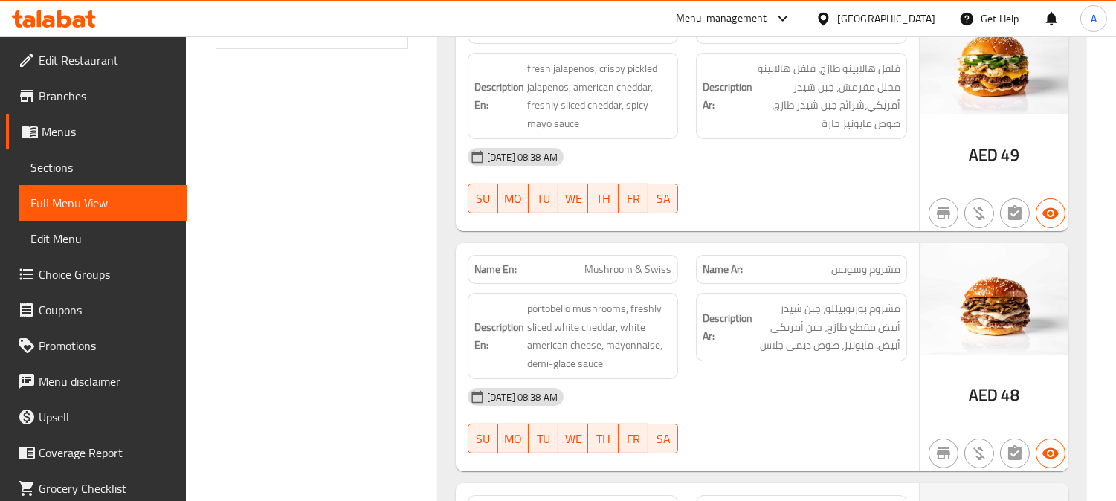
scroll to position [0, 0]
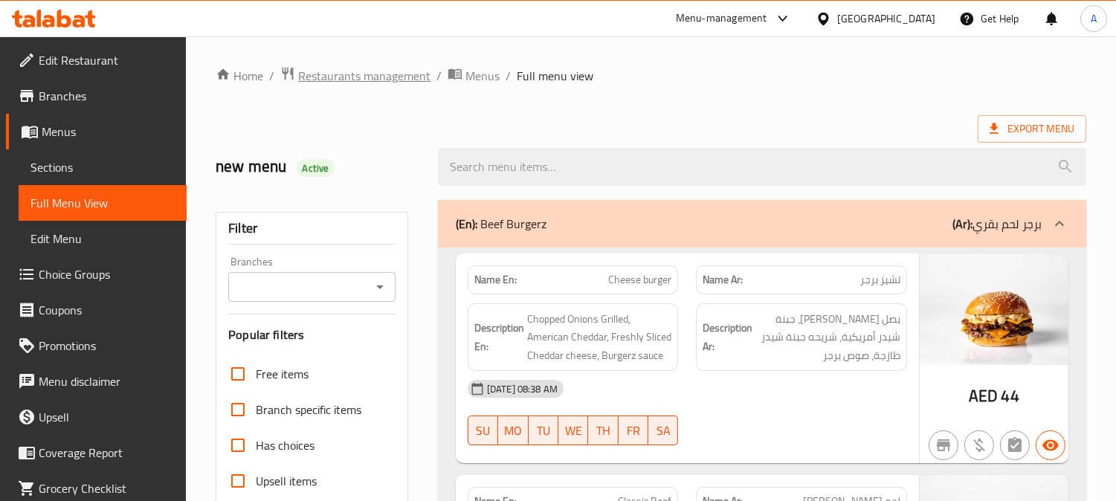
click at [412, 77] on span "Restaurants management" at bounding box center [364, 76] width 132 height 18
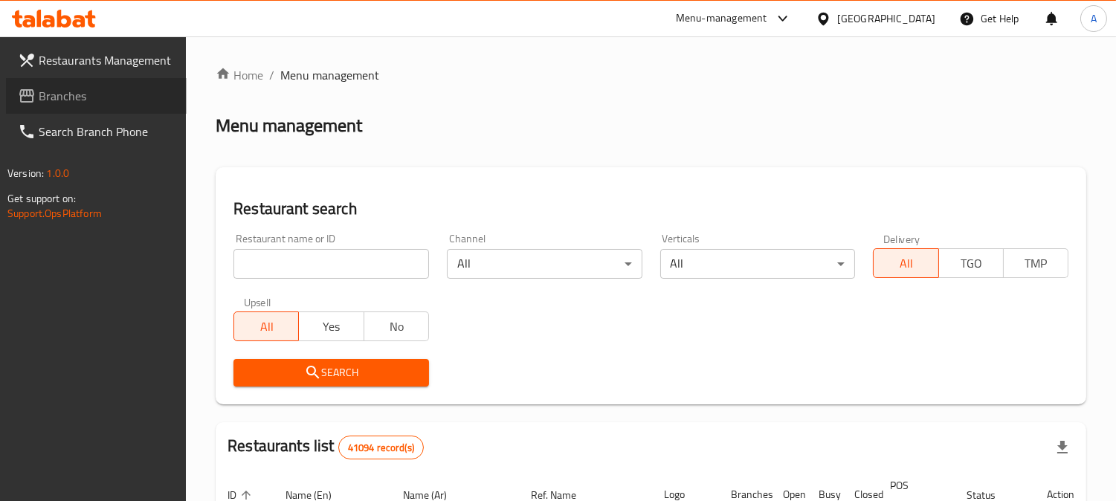
click at [79, 97] on span "Branches" at bounding box center [107, 96] width 136 height 18
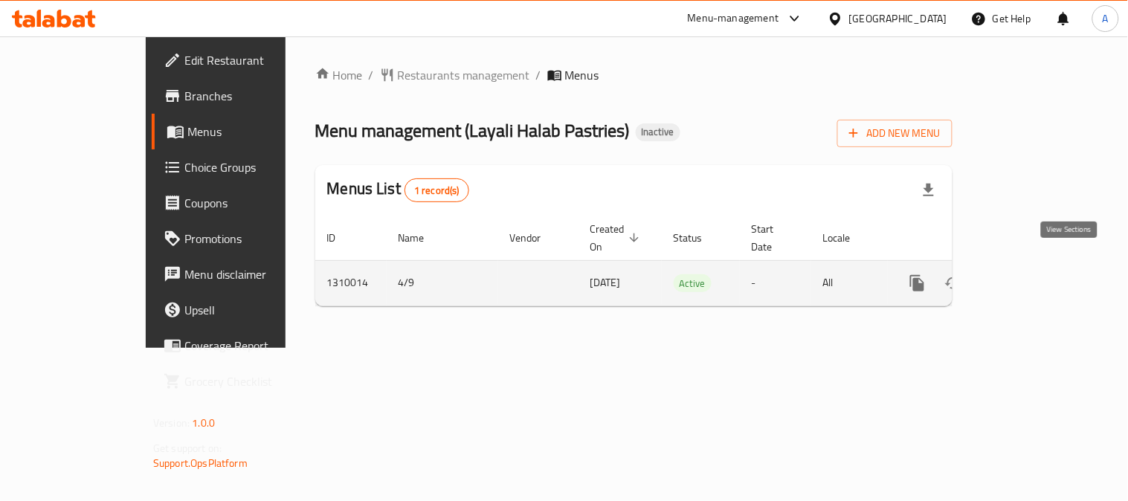
click at [1032, 277] on icon "enhanced table" at bounding box center [1024, 283] width 13 height 13
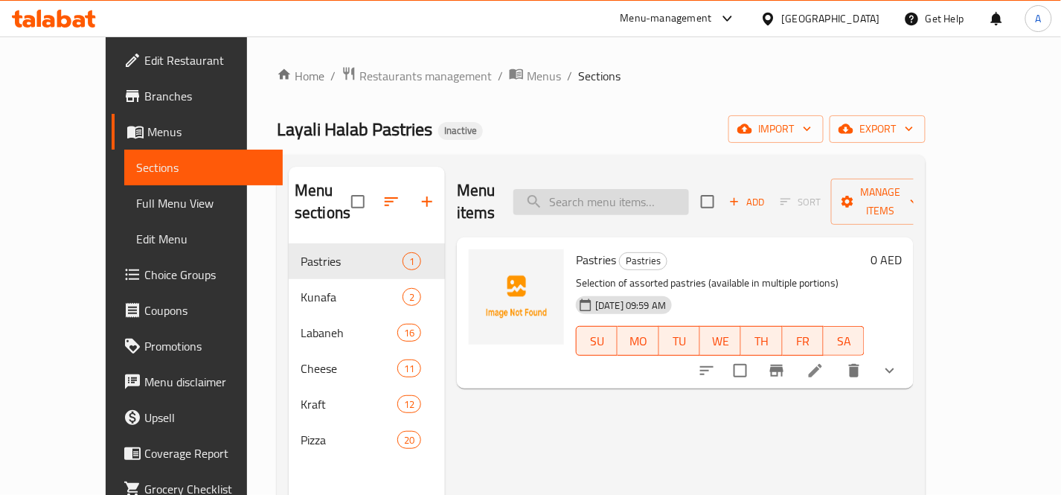
click at [689, 189] on input "search" at bounding box center [601, 202] width 176 height 26
click at [687, 190] on input "search" at bounding box center [601, 202] width 176 height 26
paste input "Cheese Akawi"
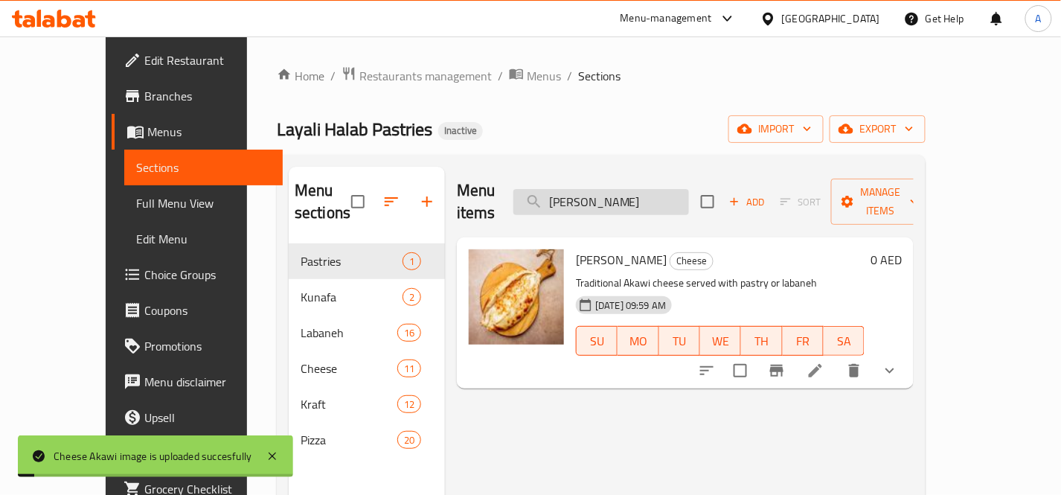
click at [689, 190] on input "Cheese Akawi" at bounding box center [601, 202] width 176 height 26
paste input "and Chicken Pizza"
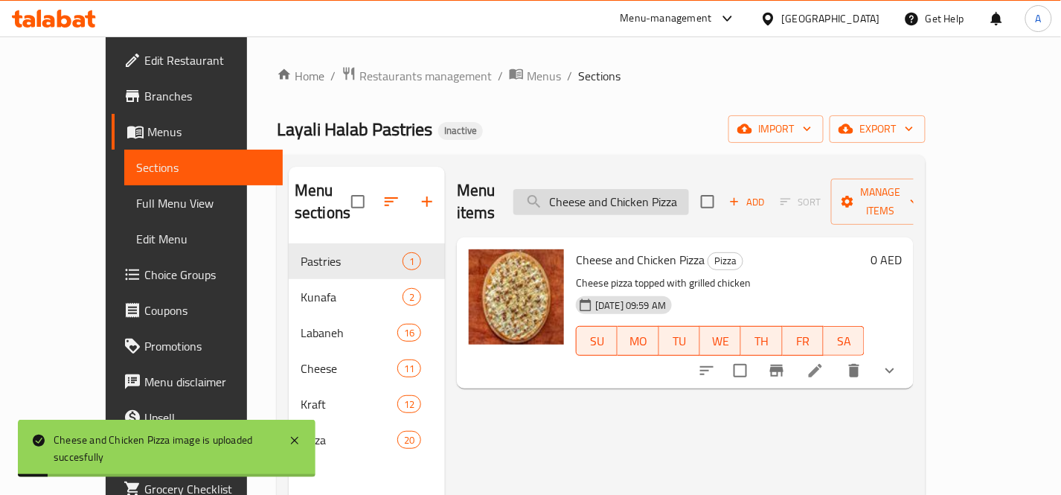
click at [689, 190] on input "Cheese and Chicken Pizza" at bounding box center [601, 202] width 176 height 26
paste input "Honey"
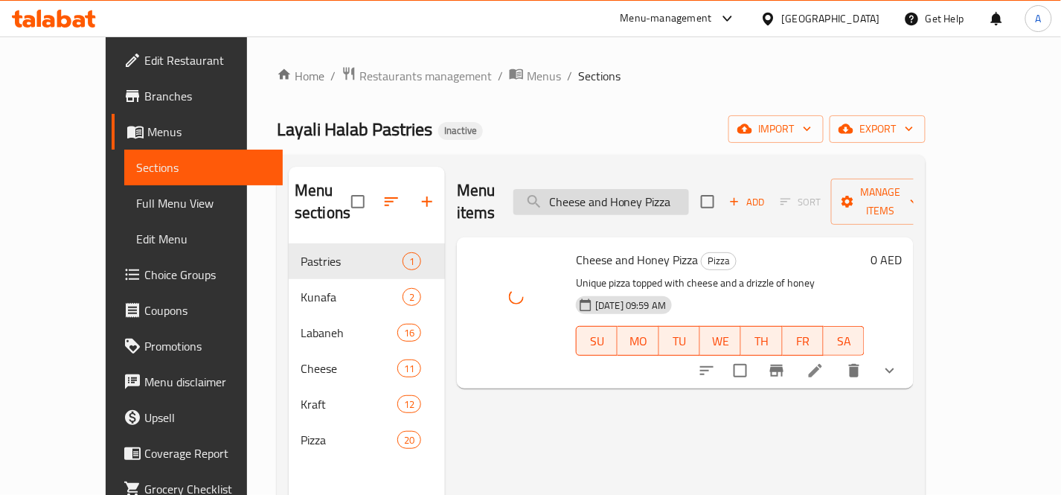
click at [689, 190] on input "Cheese and Honey Pizza" at bounding box center [601, 202] width 176 height 26
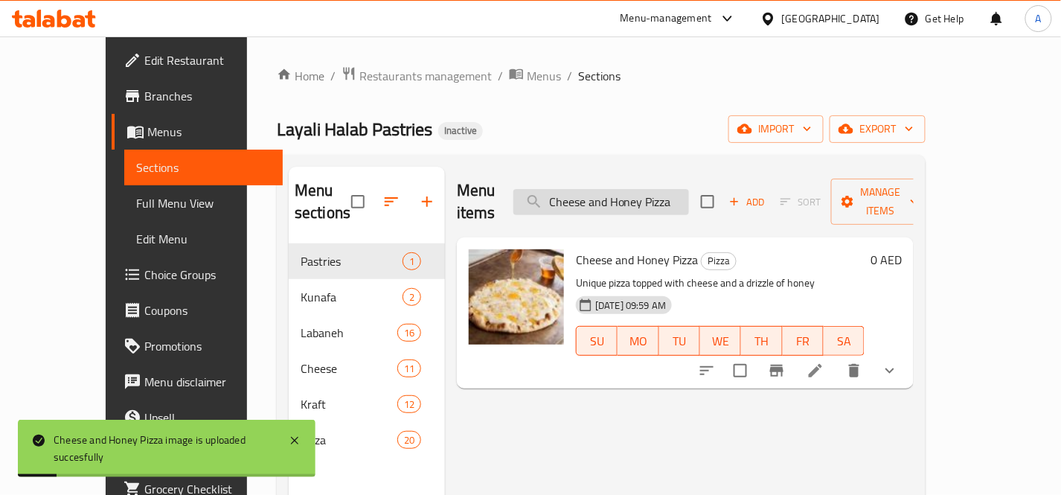
paste input "Mutton"
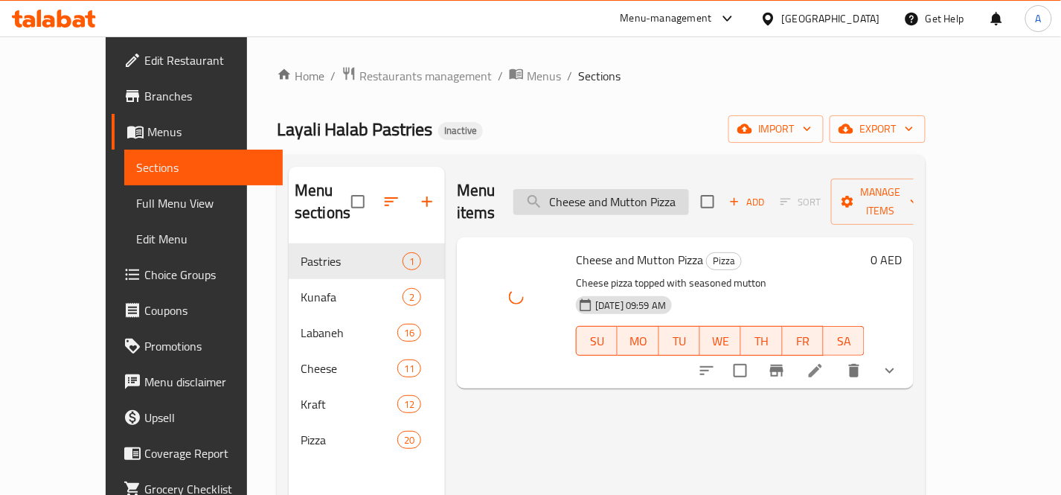
click at [675, 194] on input "Cheese and Mutton Pizza" at bounding box center [601, 202] width 176 height 26
paste input "Pepperoni"
click at [651, 197] on input "Cheese and Pepperoni Pizza" at bounding box center [601, 202] width 176 height 26
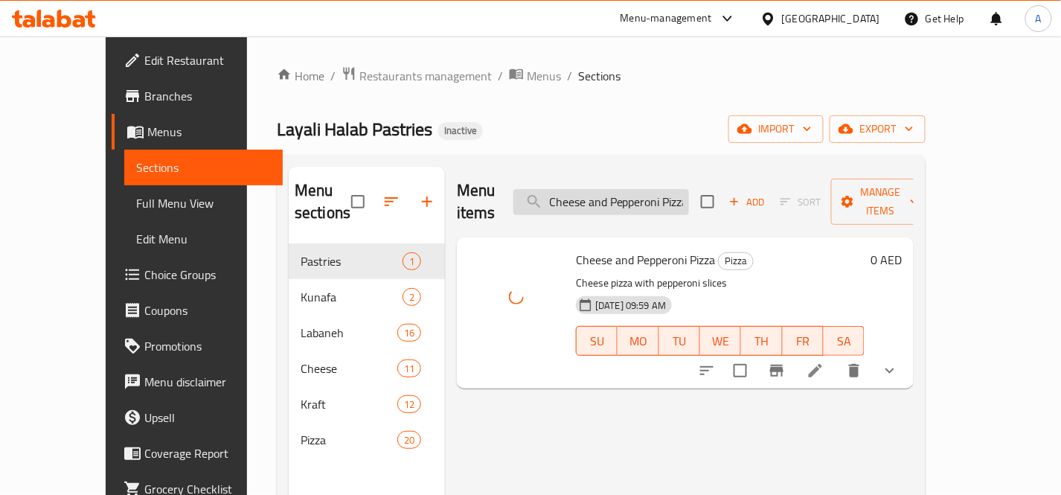
click at [651, 197] on input "Cheese and Pepperoni Pizza" at bounding box center [601, 202] width 176 height 26
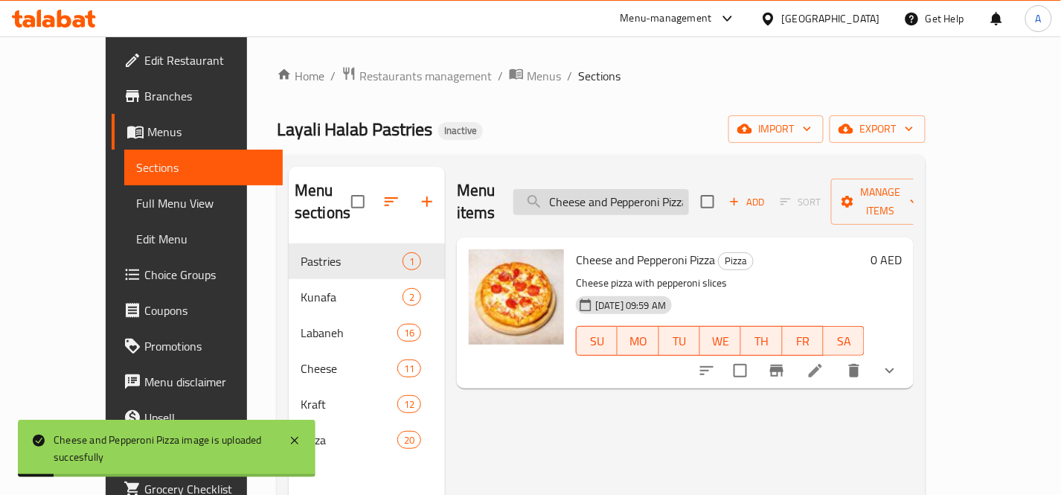
paste input "Beef"
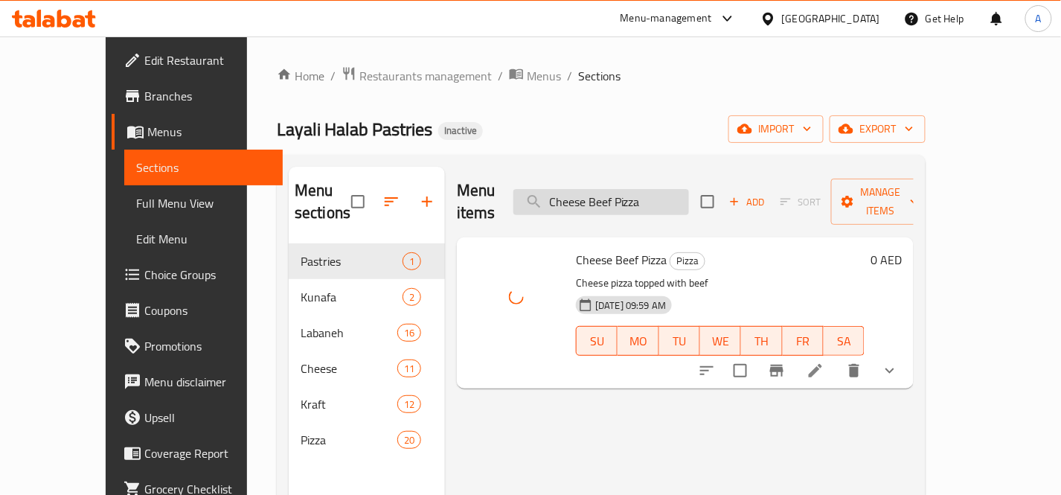
click at [689, 192] on input "Cheese Beef Pizza" at bounding box center [601, 202] width 176 height 26
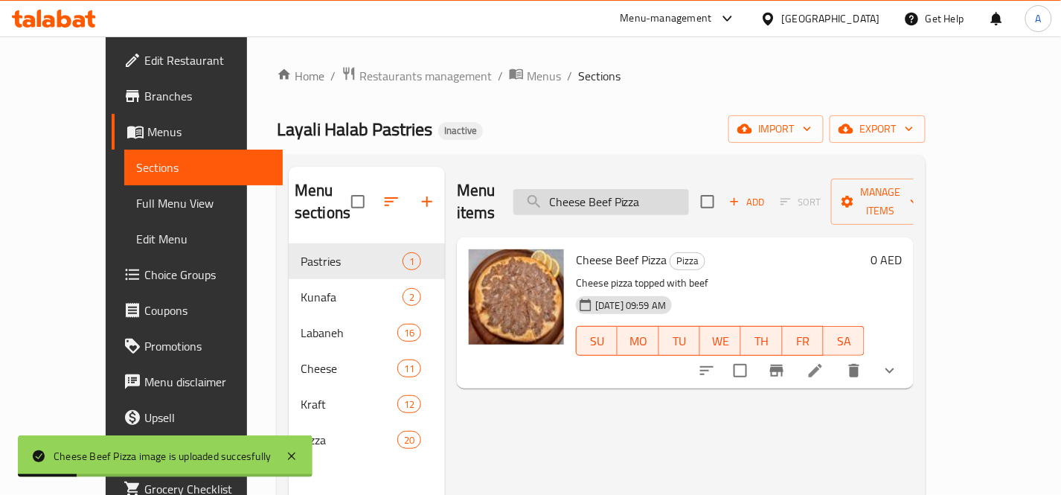
paste input "Eggs"
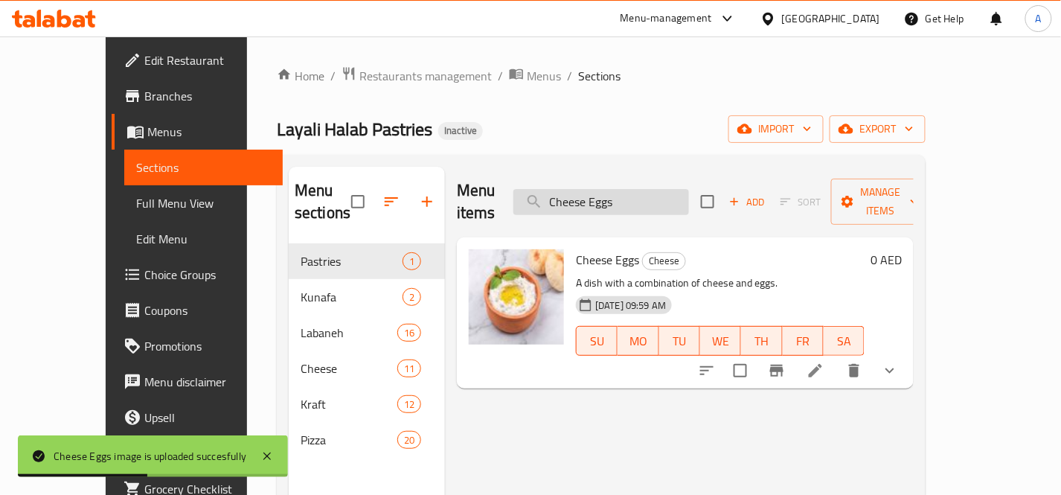
click at [681, 196] on input "Cheese Eggs" at bounding box center [601, 202] width 176 height 26
paste input "Halloumi"
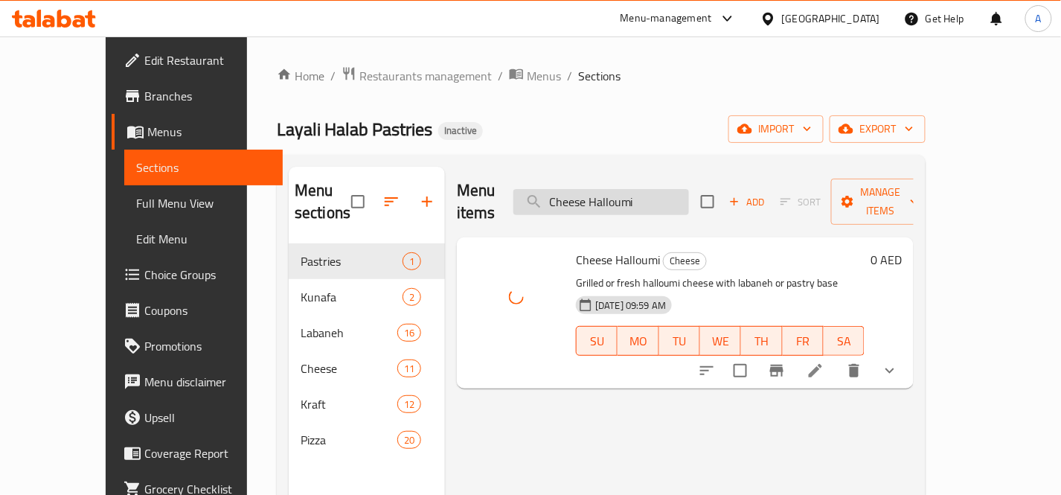
click at [689, 193] on input "Cheese Halloumi" at bounding box center [601, 202] width 176 height 26
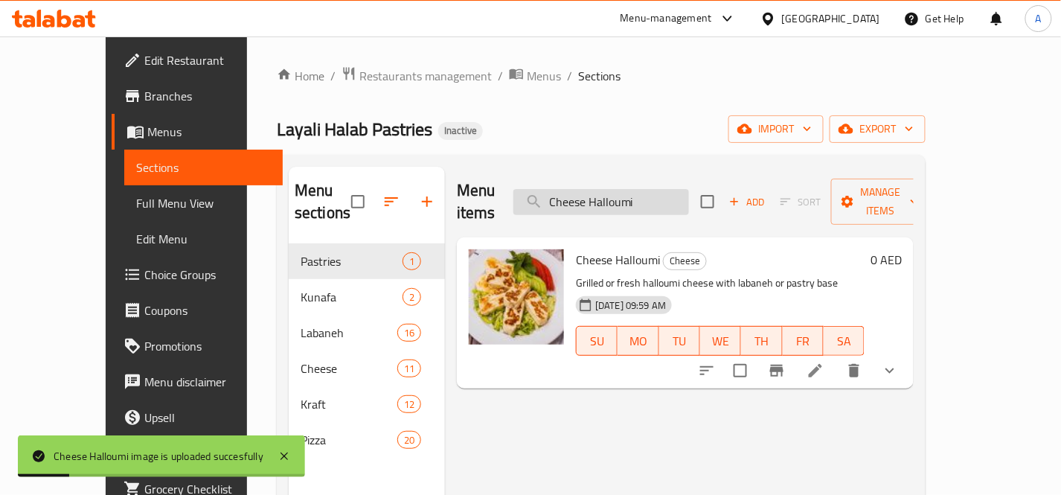
paste input "Labneh"
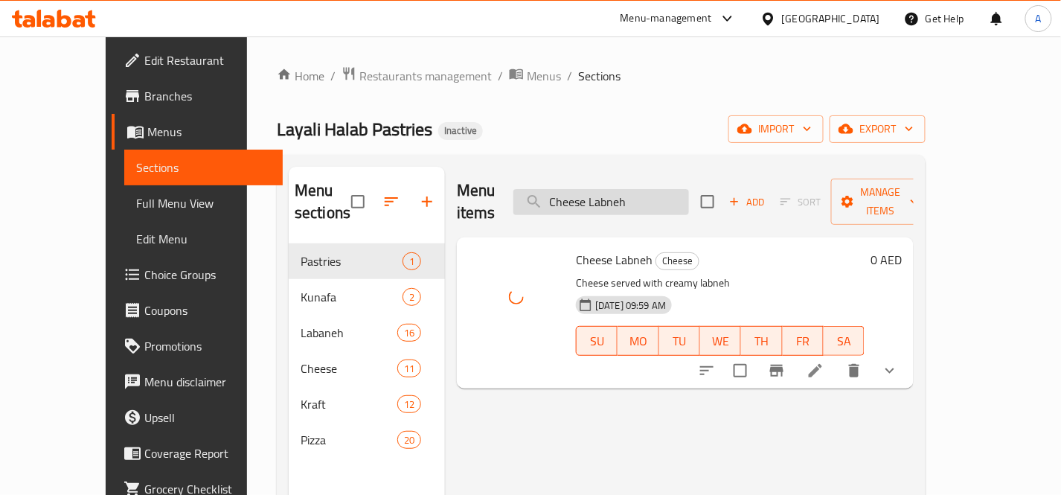
click at [689, 195] on input "Cheese Labneh" at bounding box center [601, 202] width 176 height 26
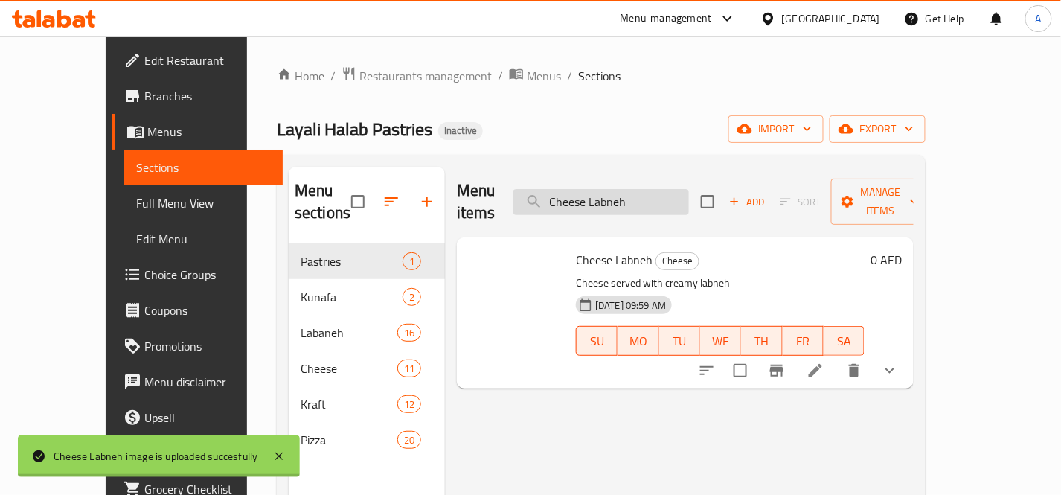
click at [689, 195] on input "Cheese Labneh" at bounding box center [601, 202] width 176 height 26
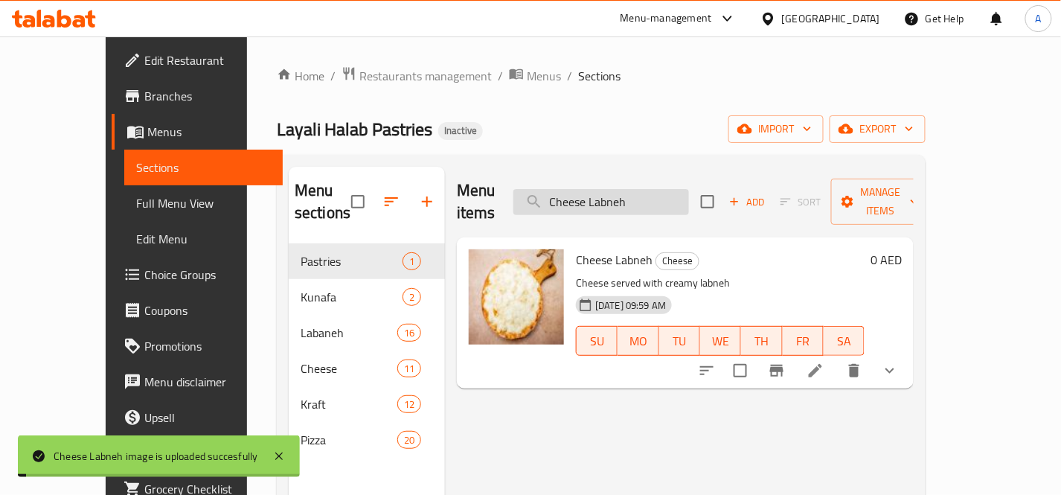
click at [689, 196] on input "Cheese Labneh" at bounding box center [601, 202] width 176 height 26
paste input "Martadella"
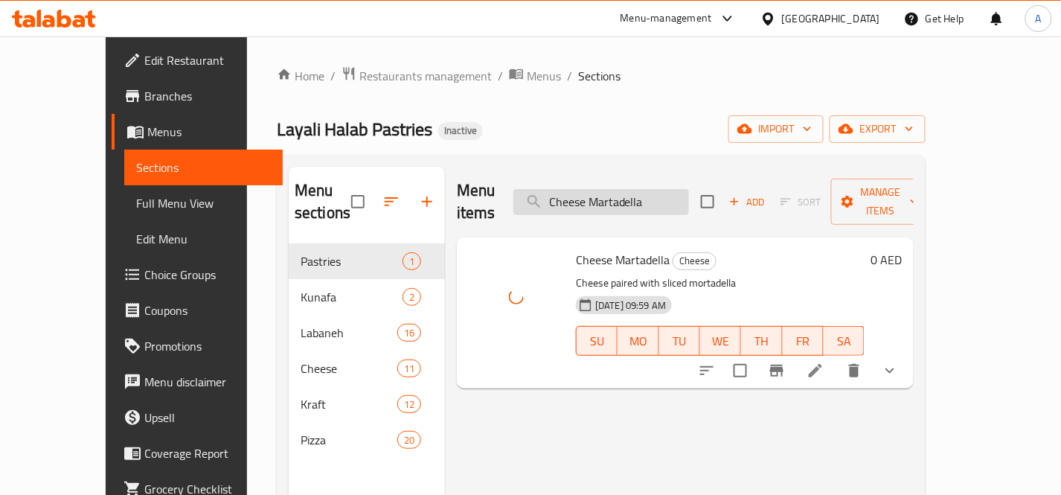
click at [689, 193] on input "Cheese Martadella" at bounding box center [601, 202] width 176 height 26
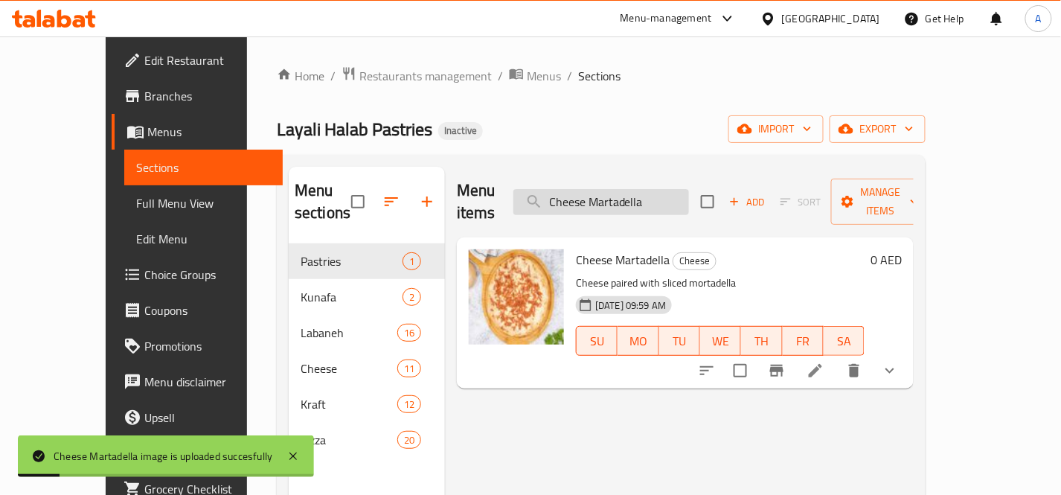
paste input "eat"
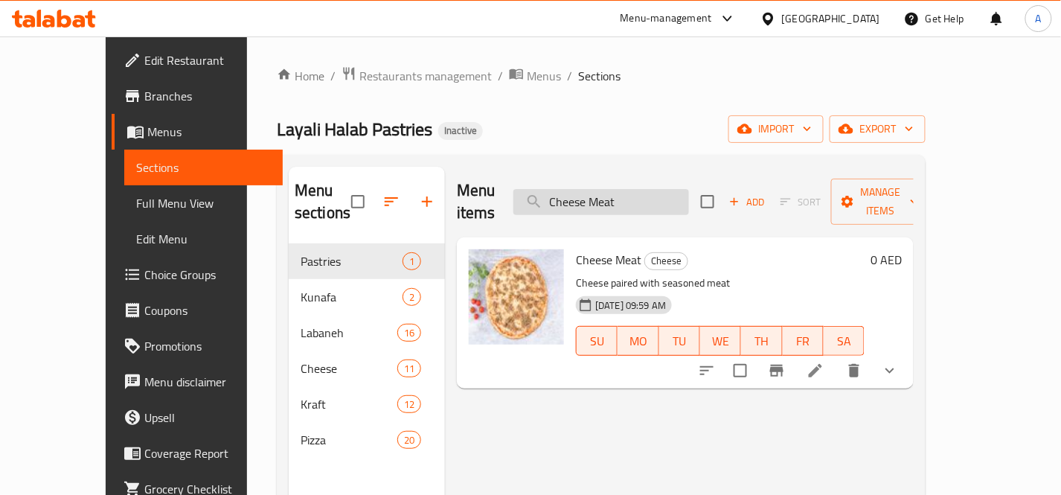
click at [689, 189] on input "Cheese Meat" at bounding box center [601, 202] width 176 height 26
paste input "uhammara"
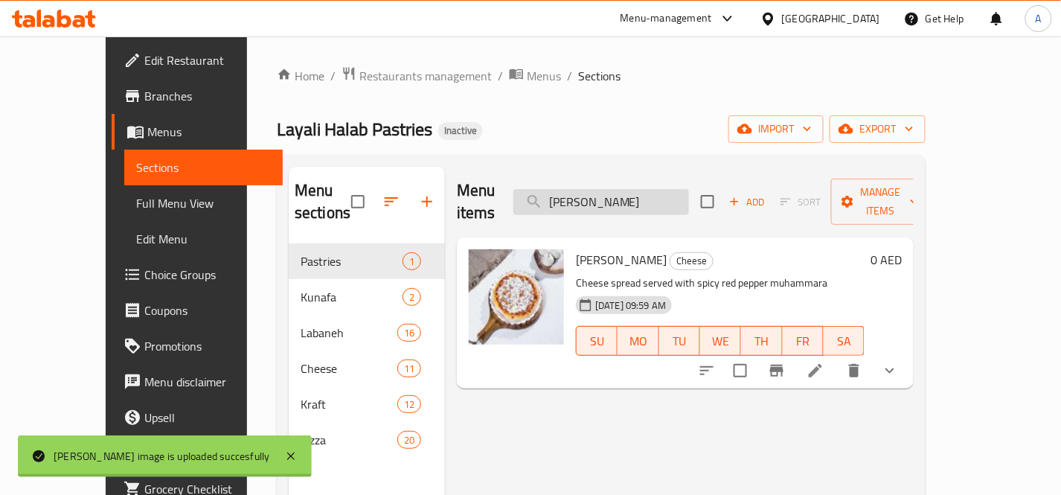
click at [689, 194] on input "Cheese Muhammara" at bounding box center [601, 202] width 176 height 26
paste input "Olives"
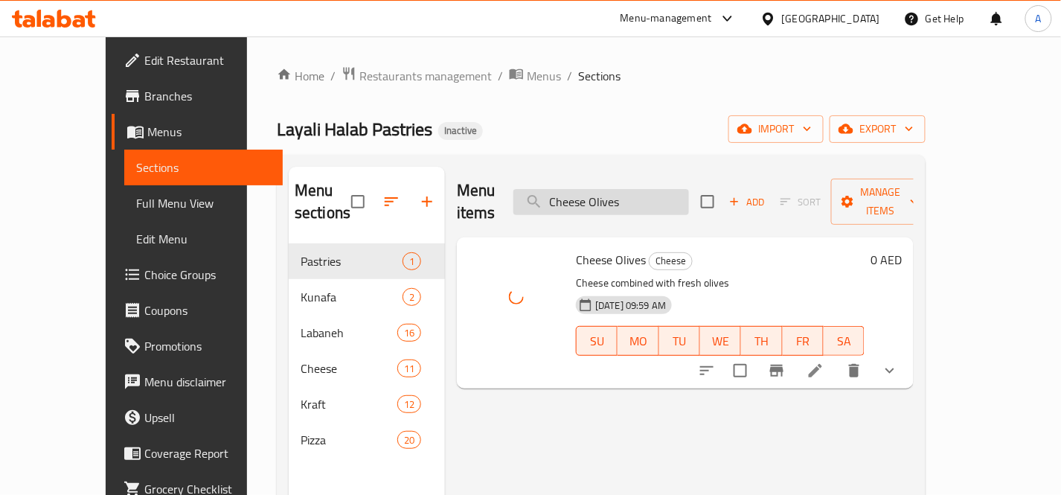
click at [689, 190] on input "Cheese Olives" at bounding box center [601, 202] width 176 height 26
paste input "Pizza"
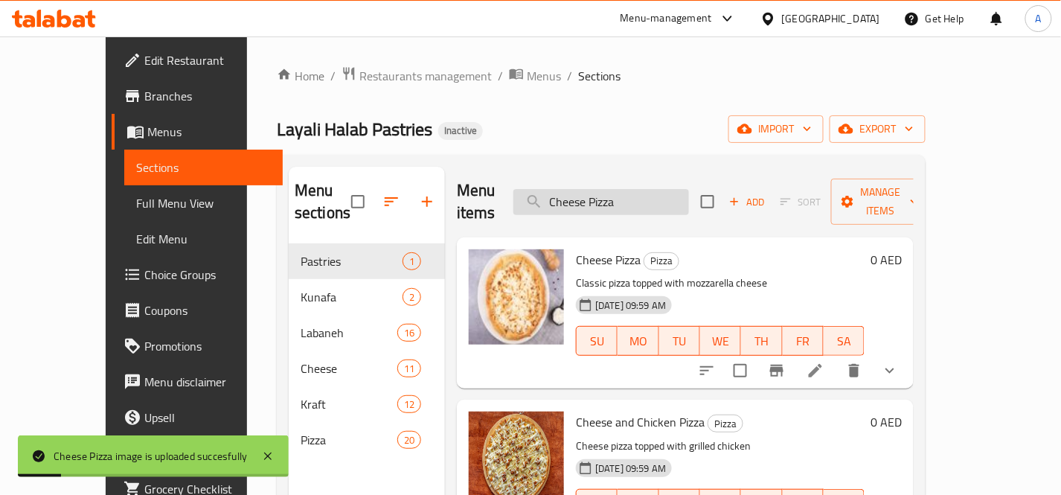
click at [689, 189] on input "Cheese Pizza" at bounding box center [601, 202] width 176 height 26
paste input "Sausages"
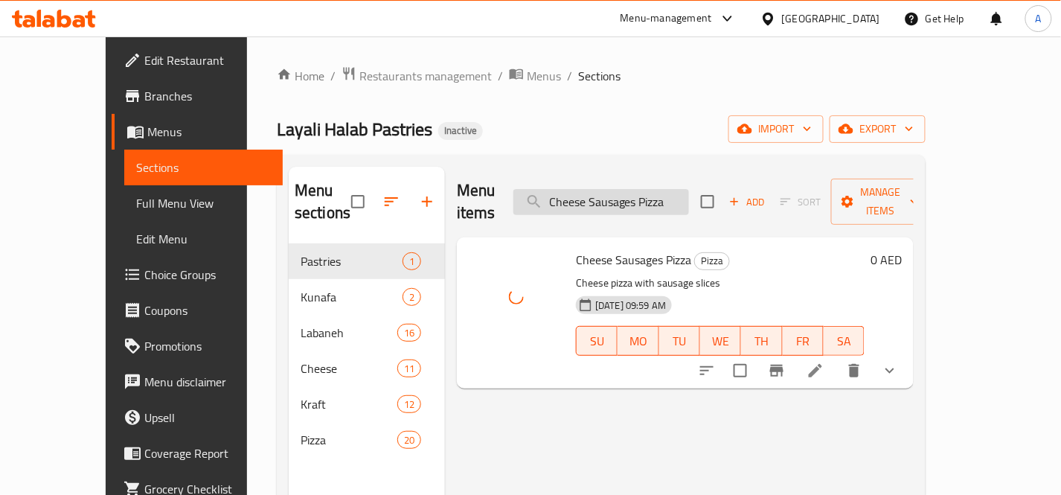
click at [684, 196] on input "Cheese Sausages Pizza" at bounding box center [601, 202] width 176 height 26
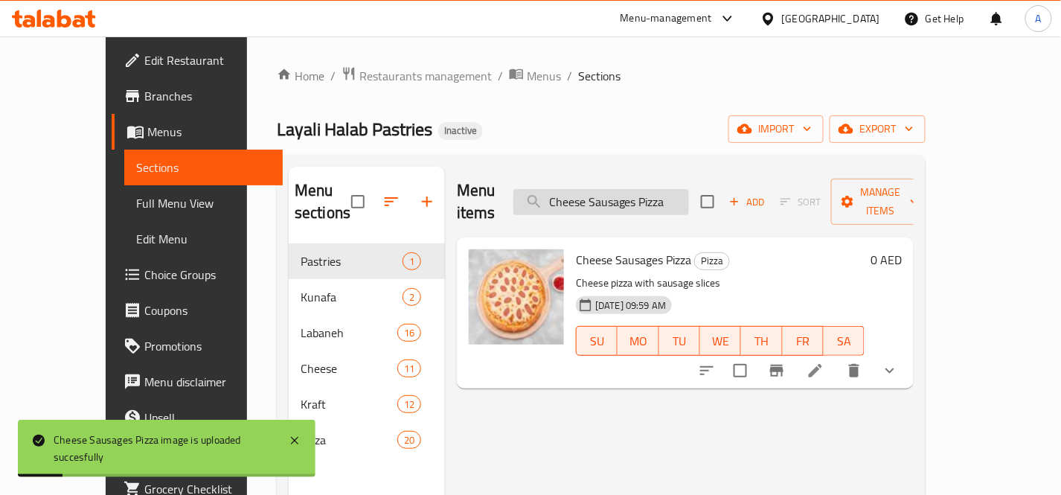
paste input "Tomatoes"
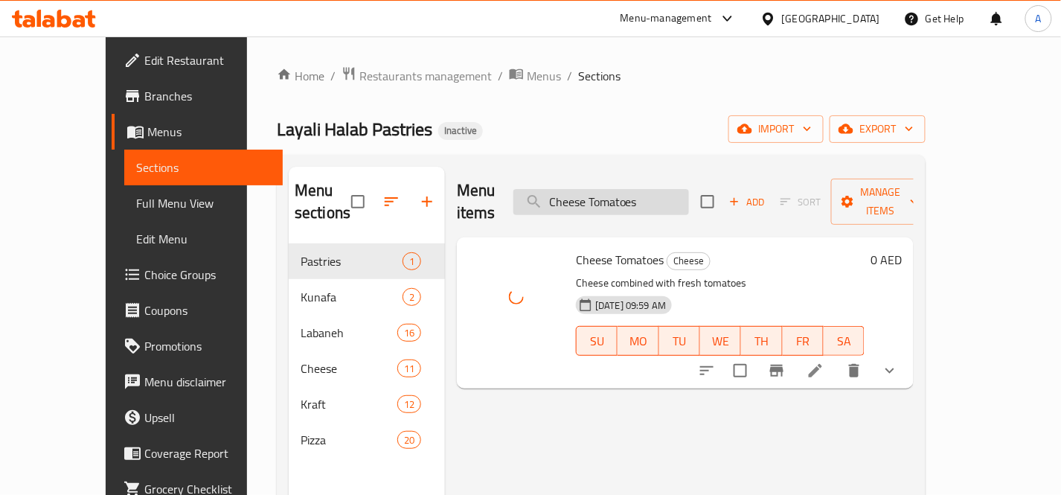
click at [689, 190] on input "Cheese Tomatoes" at bounding box center [601, 202] width 176 height 26
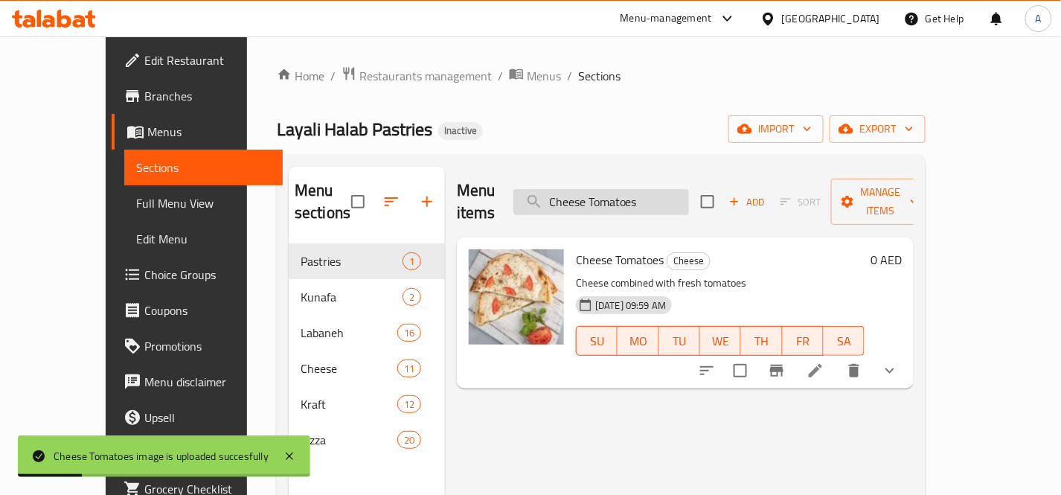
paste input "Vegetable and Beef Pizza"
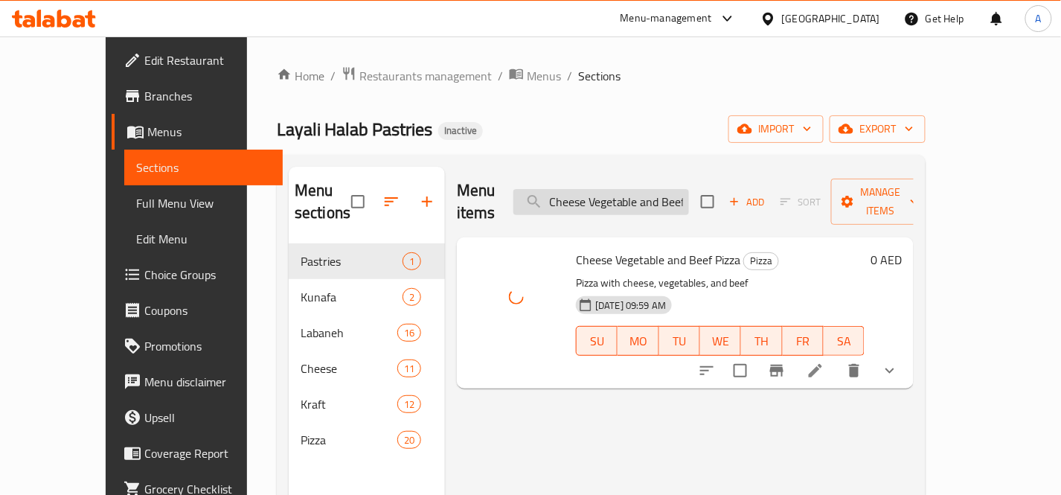
click at [689, 196] on input "Cheese Vegetable and Beef Pizza" at bounding box center [601, 202] width 176 height 26
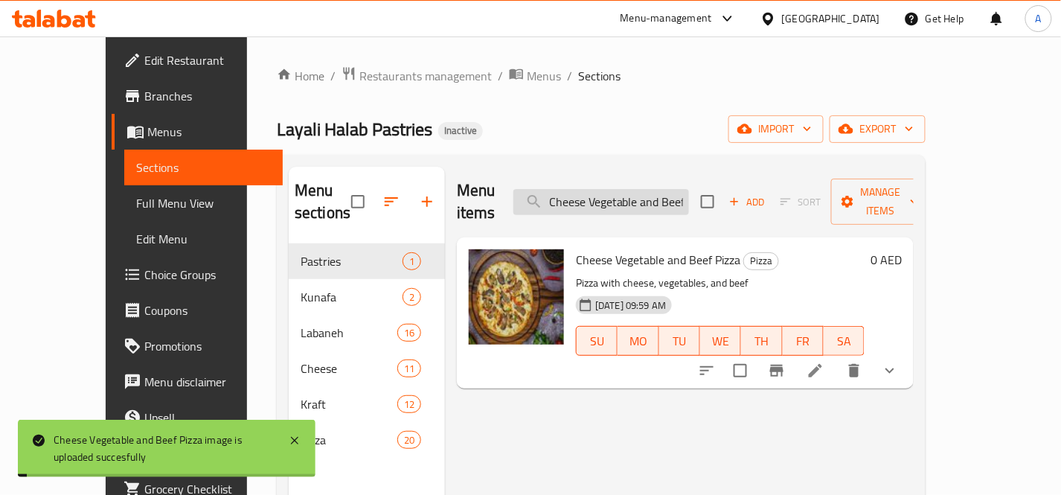
click at [689, 196] on input "Cheese Vegetable and Beef Pizza" at bounding box center [601, 202] width 176 height 26
paste input "Sausages"
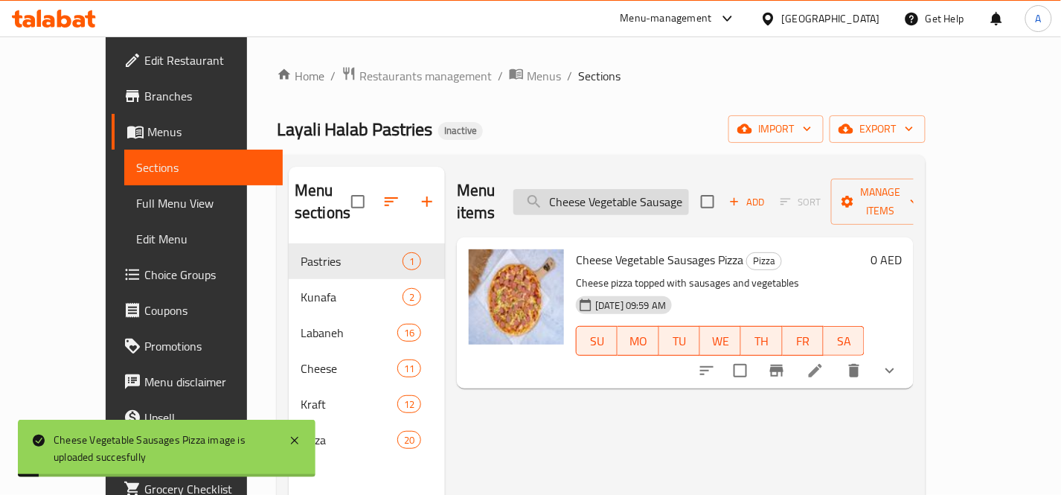
click at [678, 194] on input "Cheese Vegetable Sausages Pizza" at bounding box center [601, 202] width 176 height 26
paste input "Zaatar Olives"
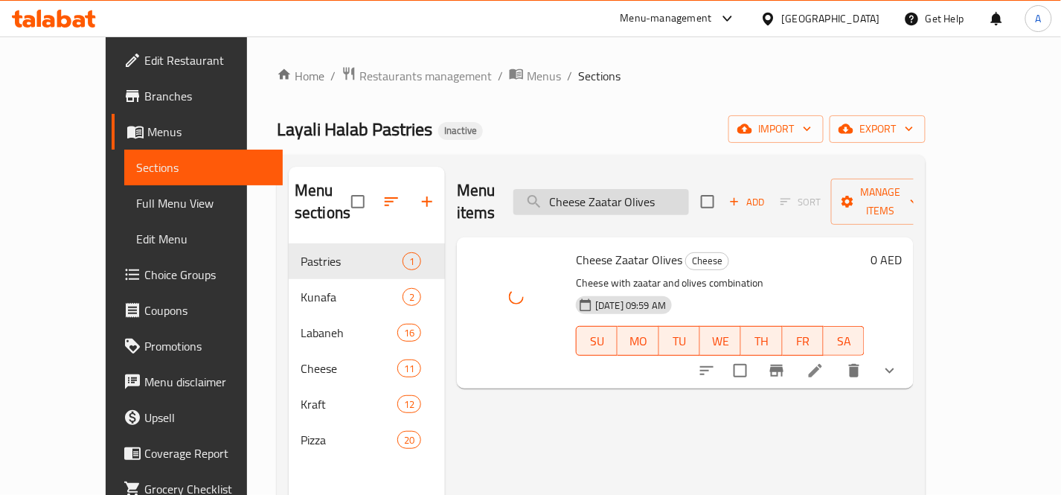
click at [689, 196] on input "Cheese Zaatar Olives" at bounding box center [601, 202] width 176 height 26
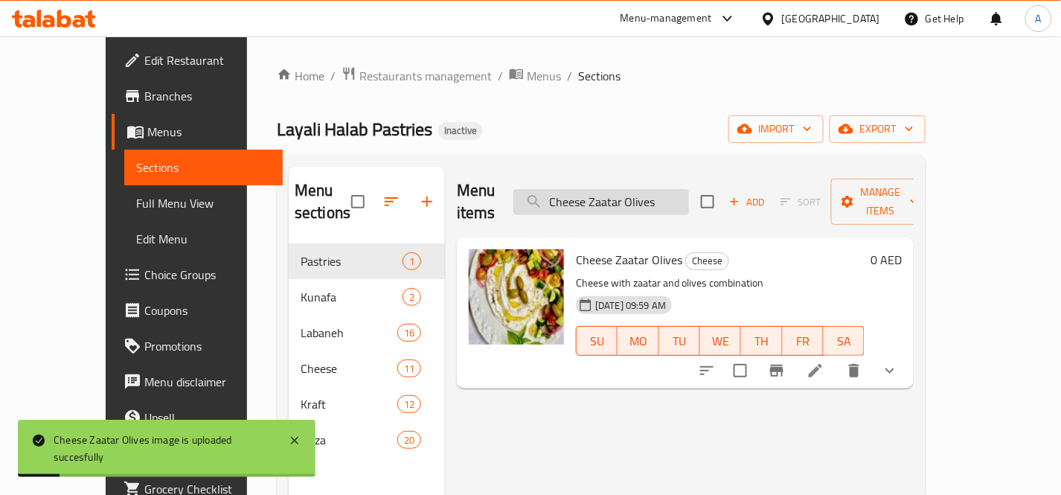
paste input "search"
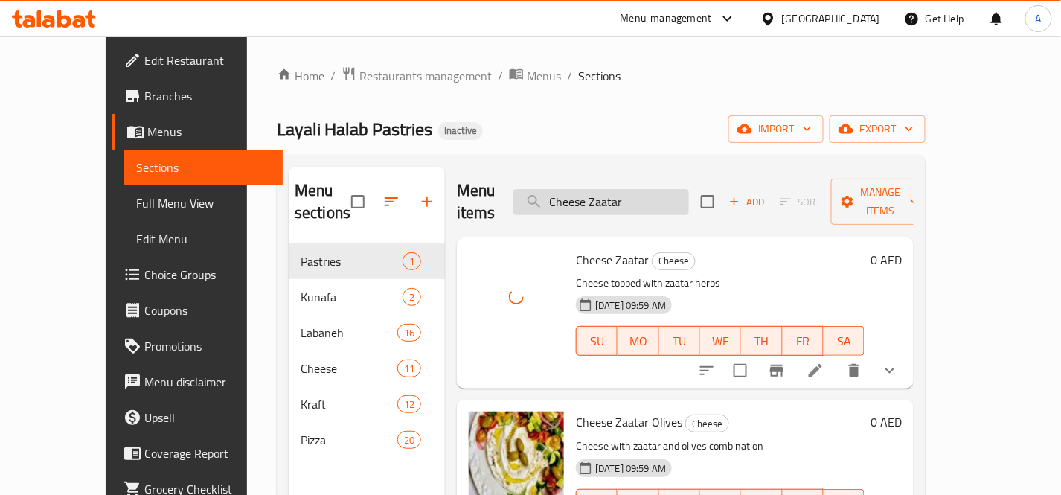
click at [685, 192] on input "Cheese Zaatar" at bounding box center [601, 202] width 176 height 26
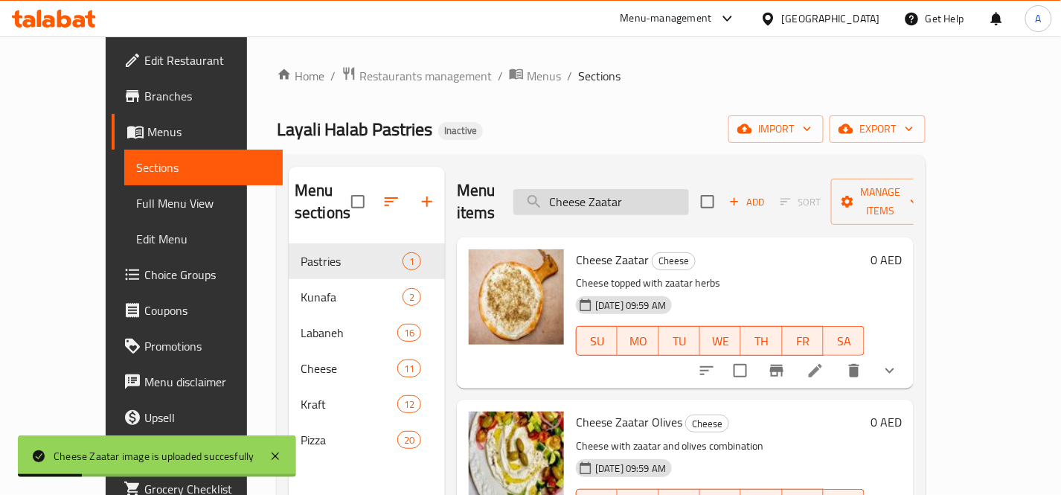
paste input "icken Vegetable Mix Pizza"
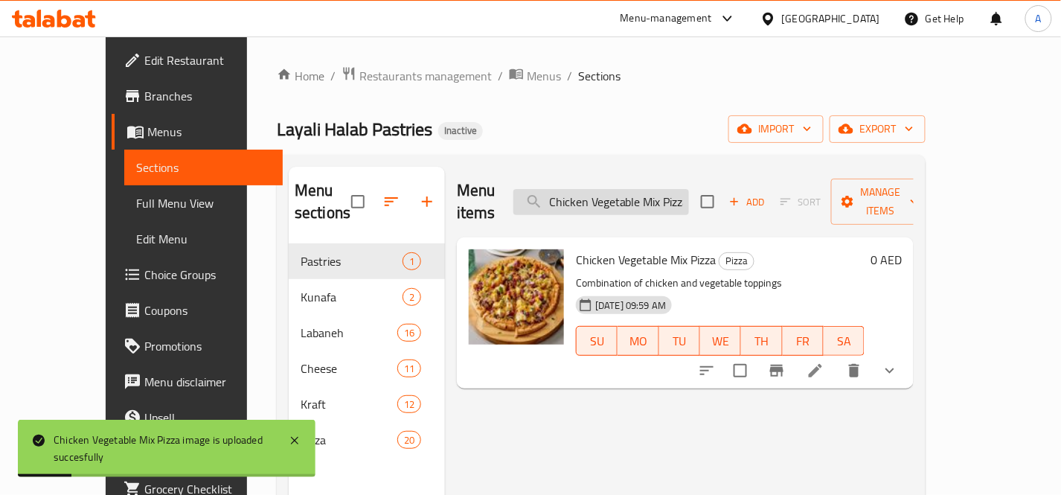
click at [667, 194] on input "Chicken Vegetable Mix Pizza" at bounding box center [601, 202] width 176 height 26
paste input "Kraft Cheese"
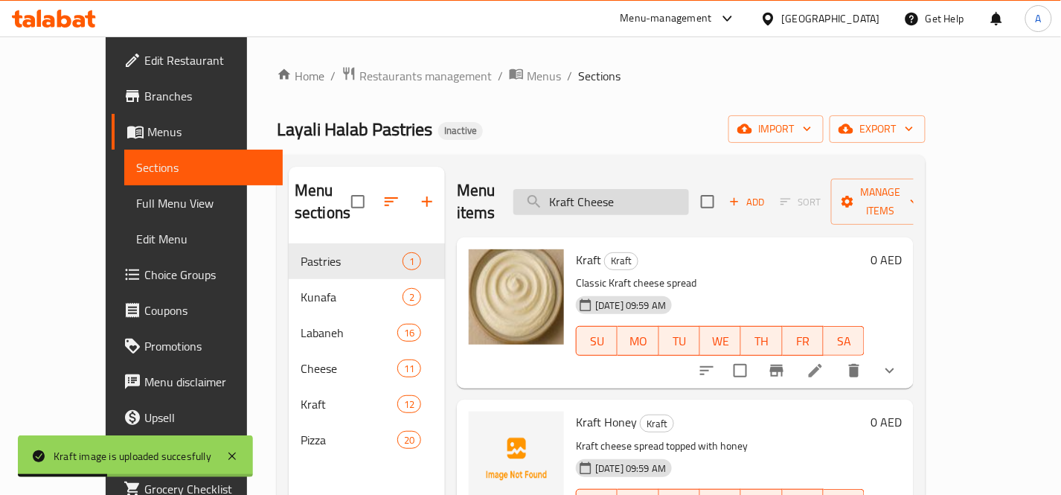
click at [689, 191] on input "Kraft Cheese" at bounding box center [601, 202] width 176 height 26
paste input "icken"
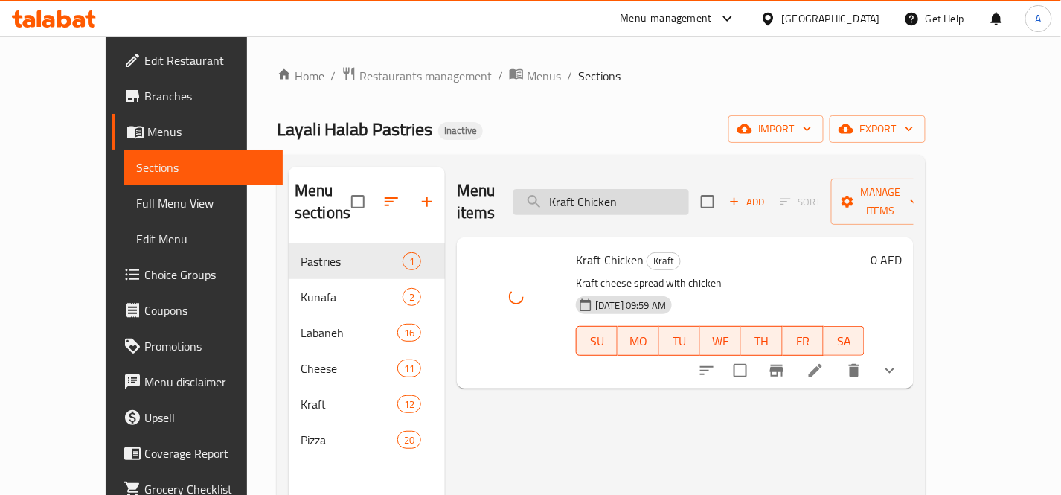
click at [689, 196] on input "Kraft Chicken" at bounding box center [601, 202] width 176 height 26
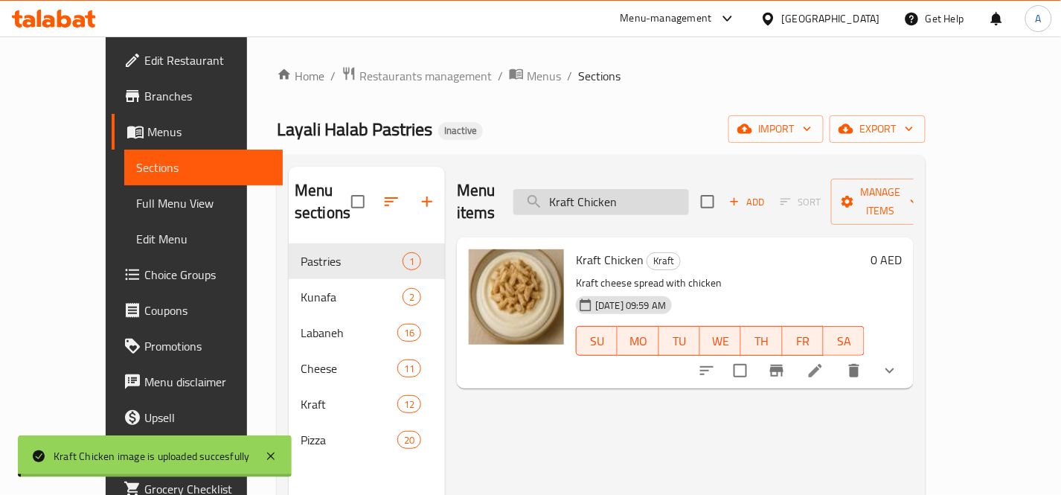
click at [689, 196] on input "Kraft Chicken" at bounding box center [601, 202] width 176 height 26
paste input "Eggs"
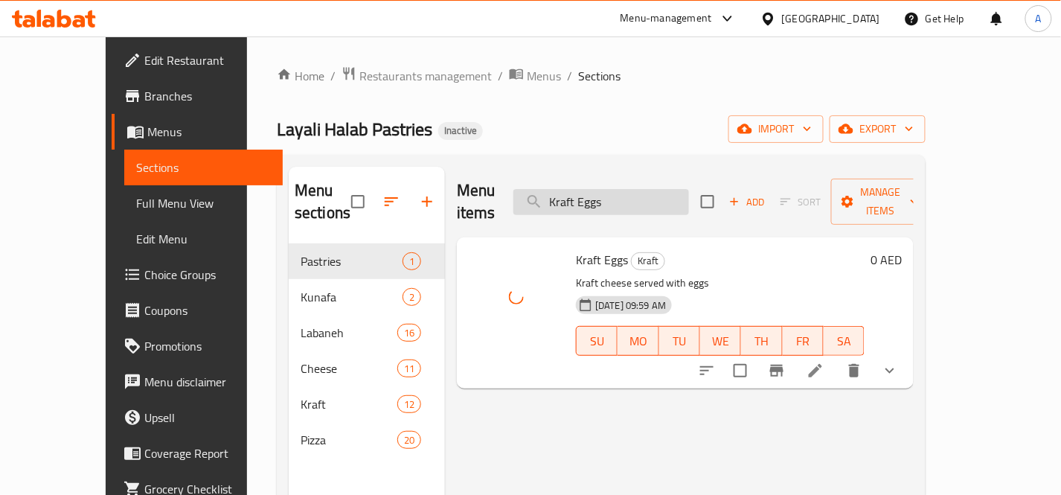
click at [681, 196] on input "Kraft Eggs" at bounding box center [601, 202] width 176 height 26
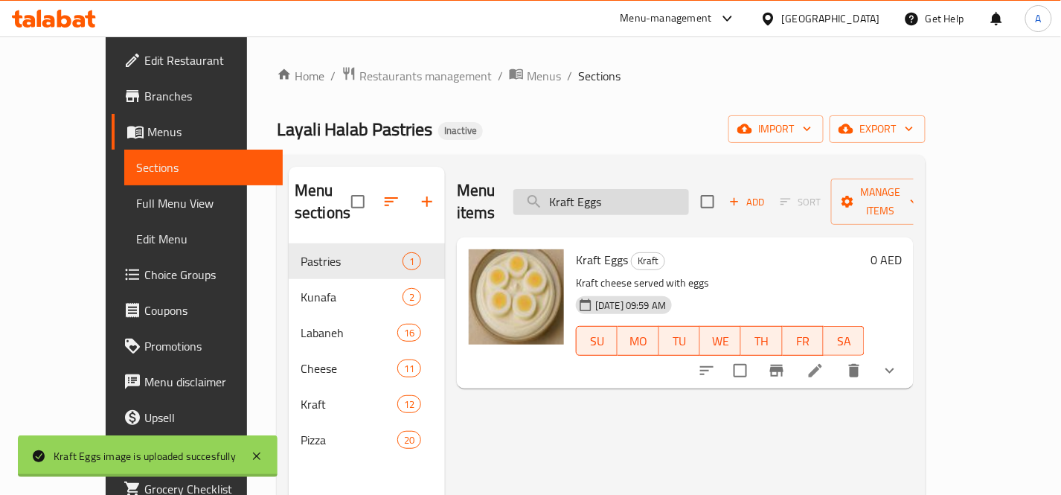
click at [681, 196] on input "Kraft Eggs" at bounding box center [601, 202] width 176 height 26
paste input "Frank"
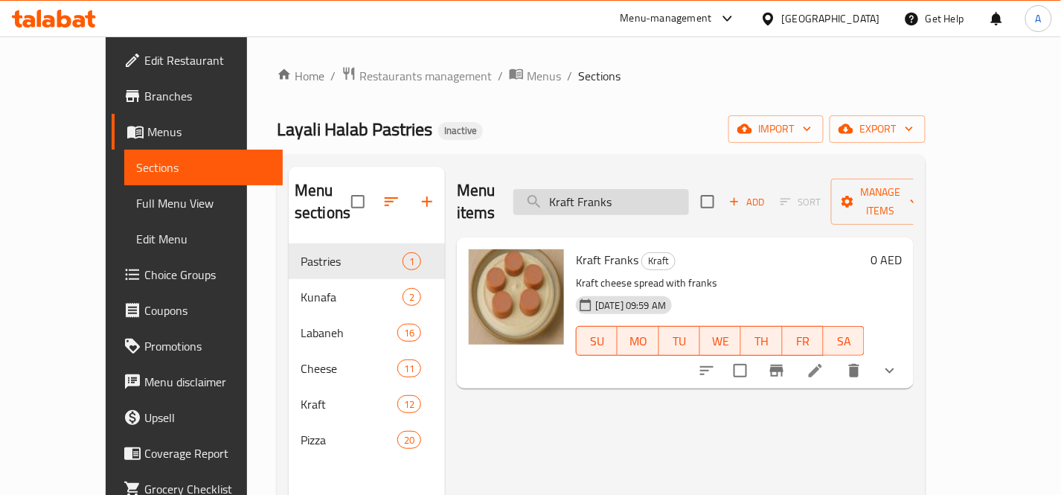
click at [689, 189] on input "Kraft Franks" at bounding box center [601, 202] width 176 height 26
paste input "ie"
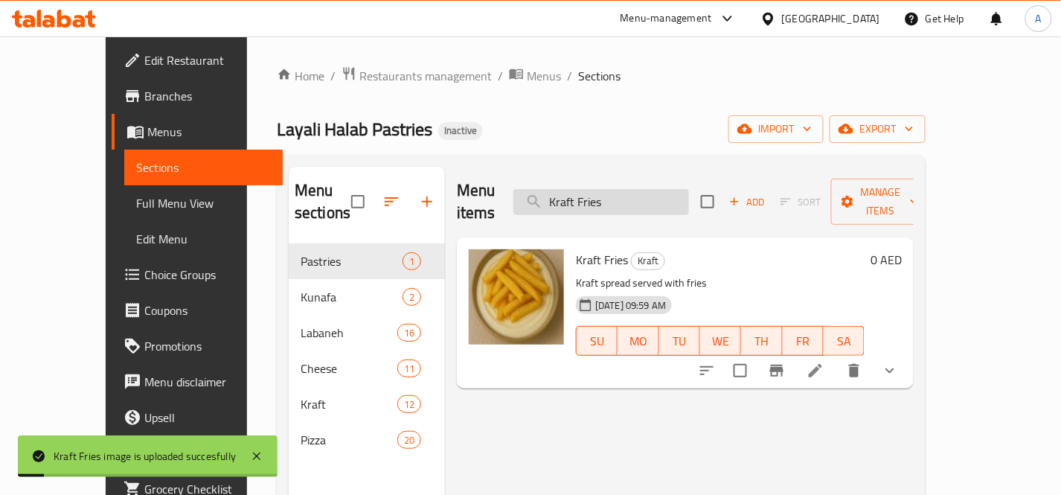
click at [682, 199] on input "Kraft Fries" at bounding box center [601, 202] width 176 height 26
paste input "Honey"
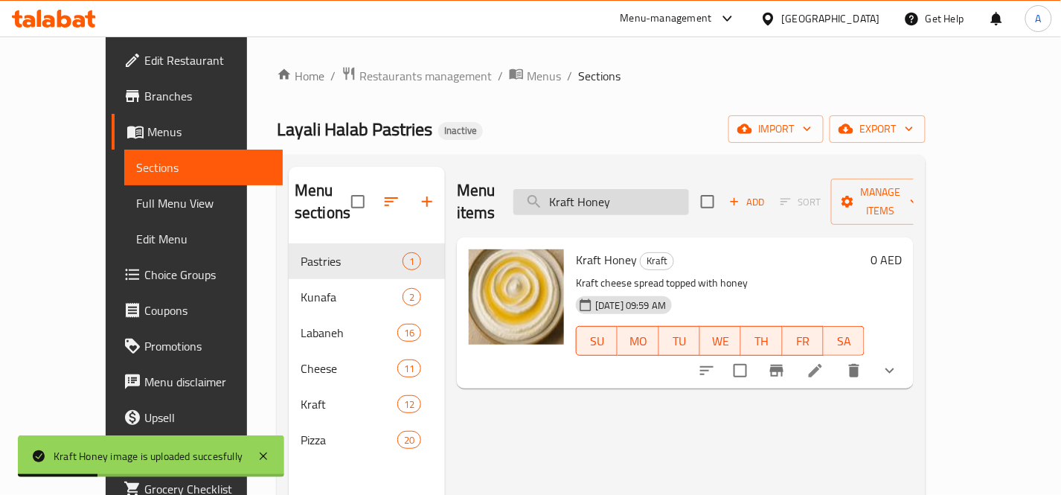
click at [689, 189] on input "Kraft Honey" at bounding box center [601, 202] width 176 height 26
paste input "Labneh"
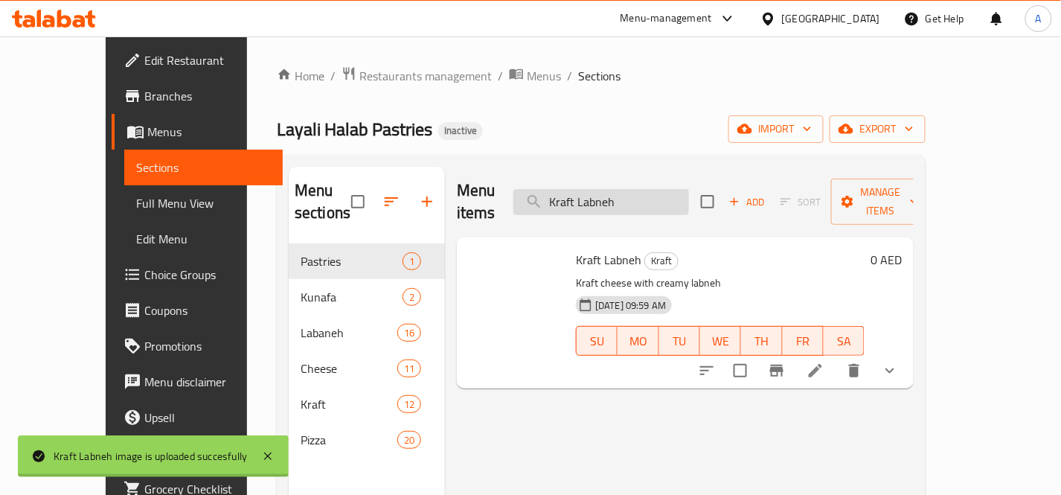
click at [689, 189] on input "Kraft Labneh" at bounding box center [601, 202] width 176 height 26
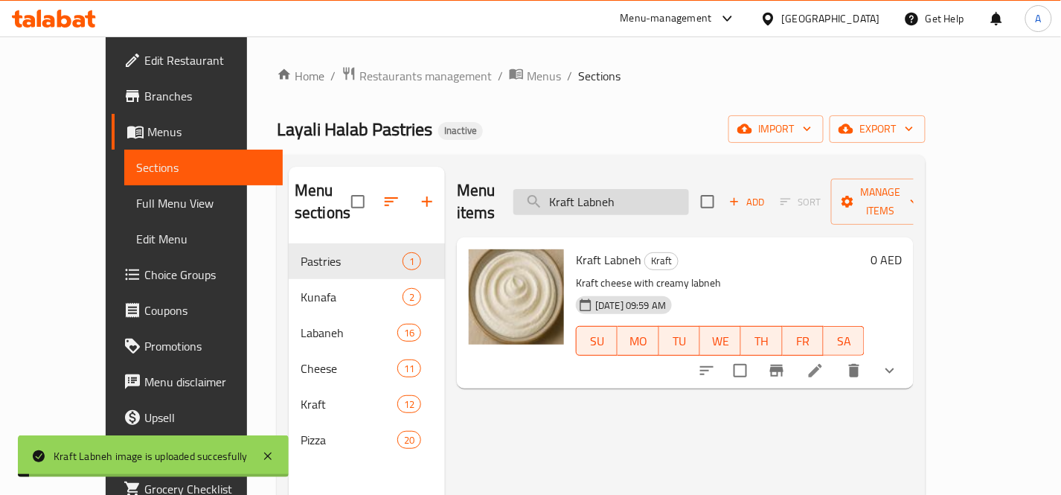
click at [689, 189] on input "Kraft Labneh" at bounding box center [601, 202] width 176 height 26
paste input "Mortadella"
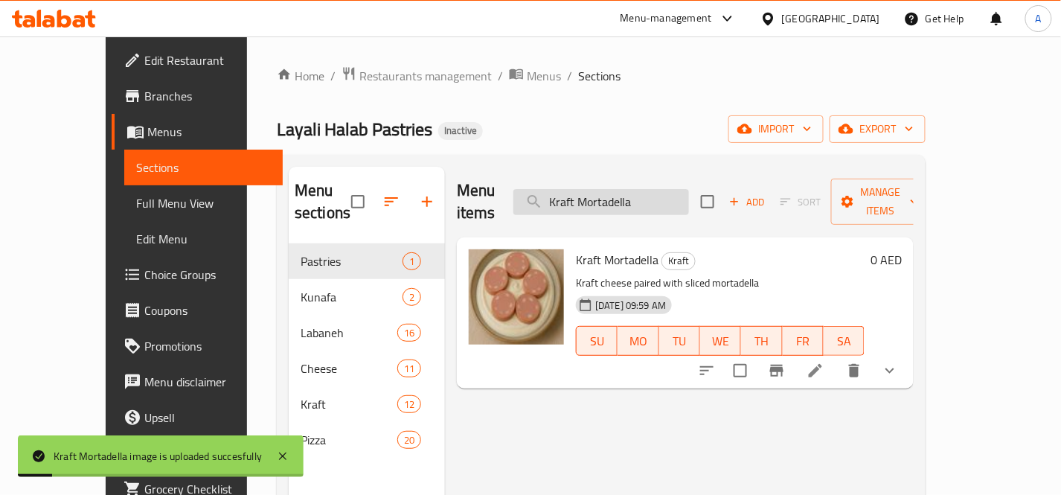
click at [689, 194] on input "Kraft Mortadella" at bounding box center [601, 202] width 176 height 26
paste input "uhammar"
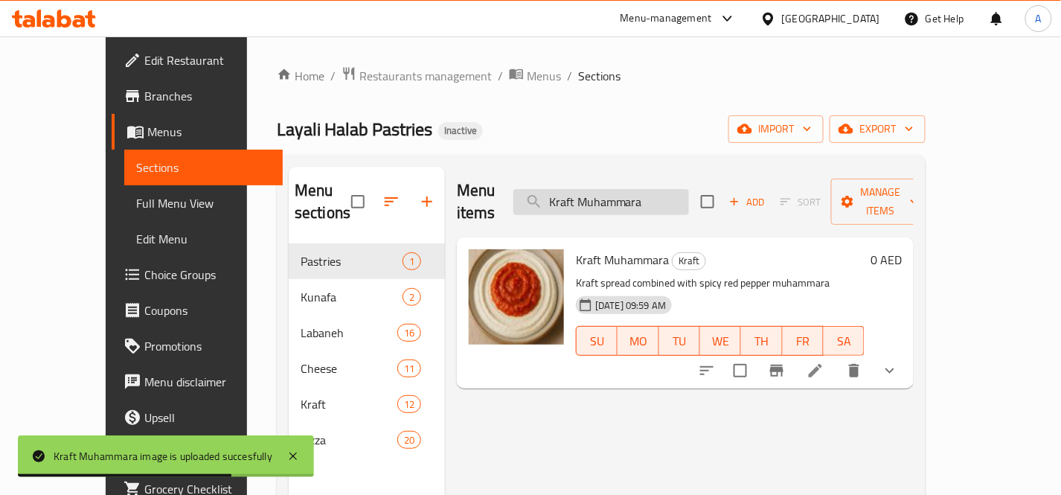
click at [689, 189] on input "Kraft Muhammara" at bounding box center [601, 202] width 176 height 26
paste input "Olives"
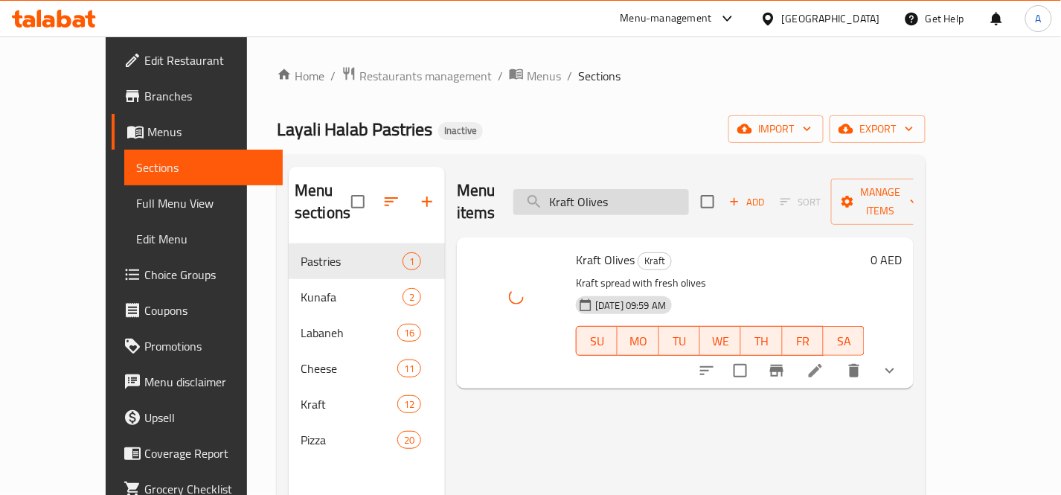
click at [689, 189] on input "Kraft Olives" at bounding box center [601, 202] width 176 height 26
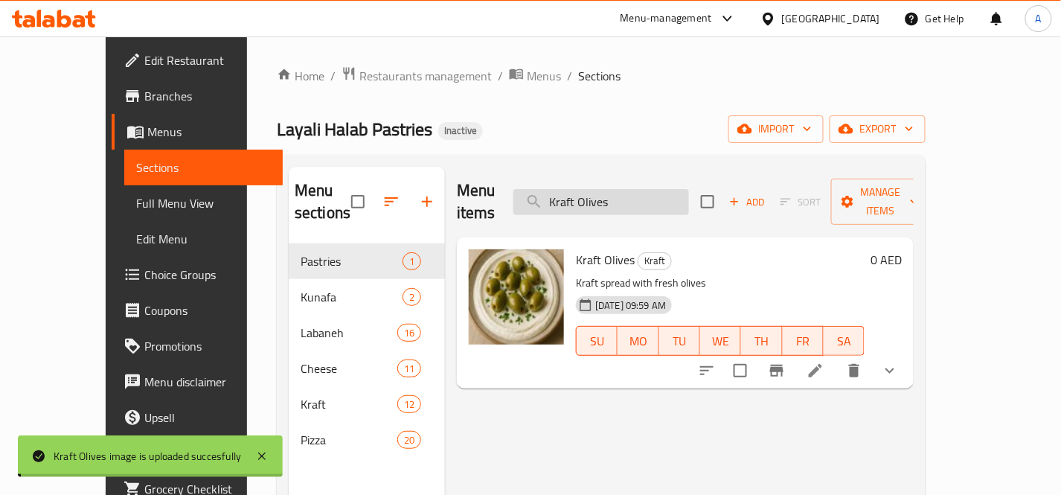
click at [689, 189] on input "Kraft Olives" at bounding box center [601, 202] width 176 height 26
paste input "Tomato"
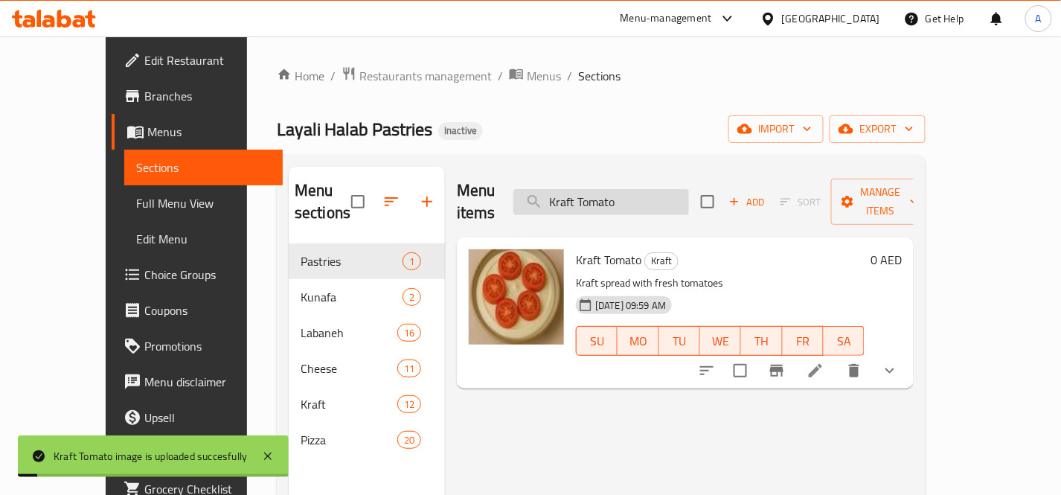
click at [689, 196] on input "Kraft Tomato" at bounding box center [601, 202] width 176 height 26
paste input "search"
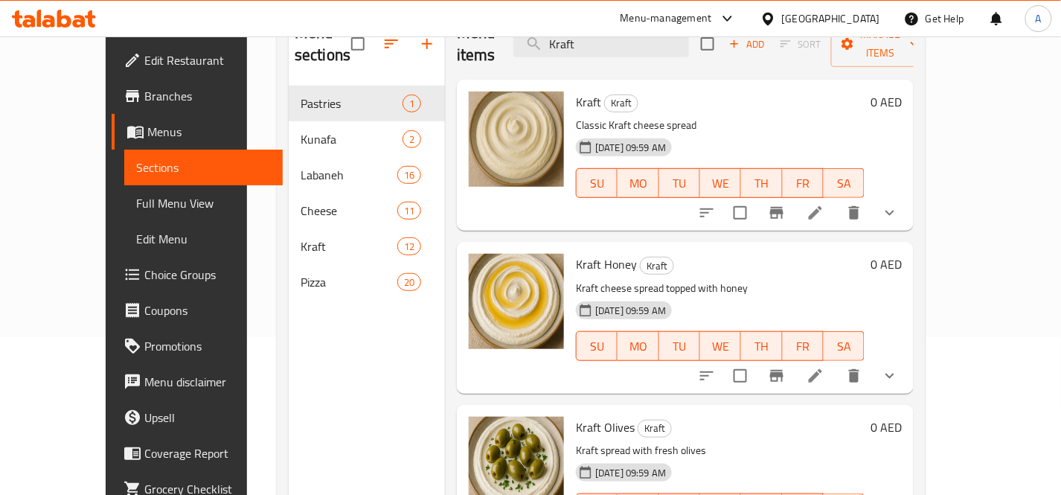
scroll to position [125, 0]
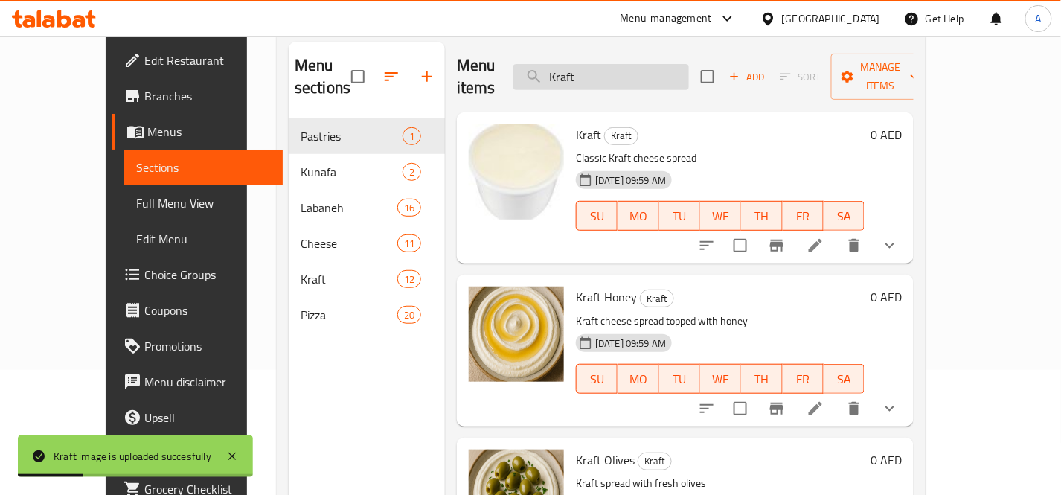
click at [689, 67] on input "Kraft" at bounding box center [601, 77] width 176 height 26
paste input "unafa Cheese"
click at [689, 67] on input "Kunafa Cheese" at bounding box center [601, 77] width 176 height 26
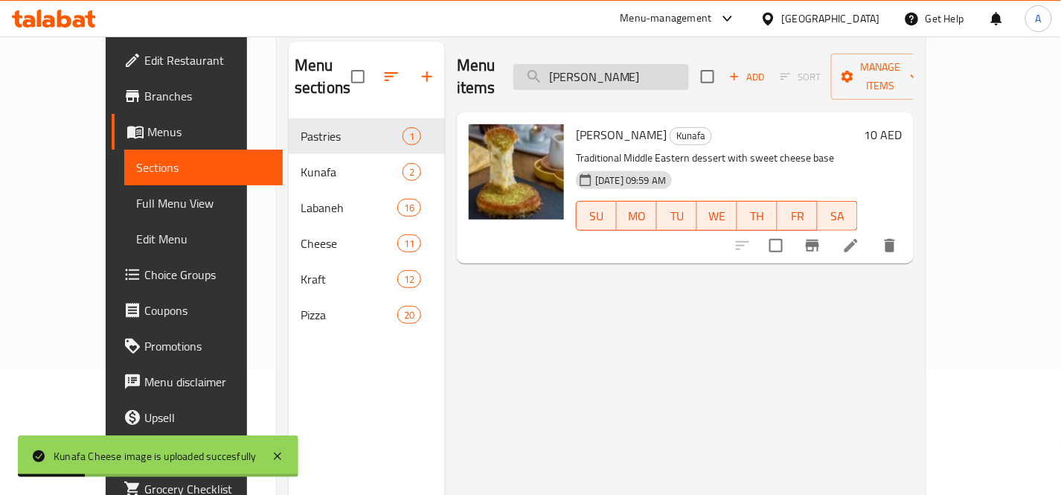
click at [680, 64] on input "Kunafa Cheese" at bounding box center [601, 77] width 176 height 26
paste input "ream"
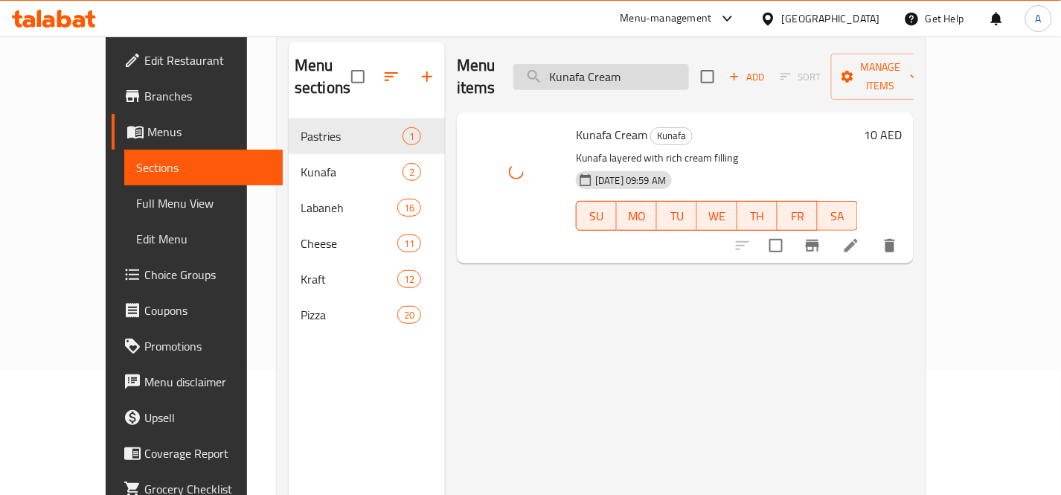
click at [681, 65] on input "Kunafa Cream" at bounding box center [601, 77] width 176 height 26
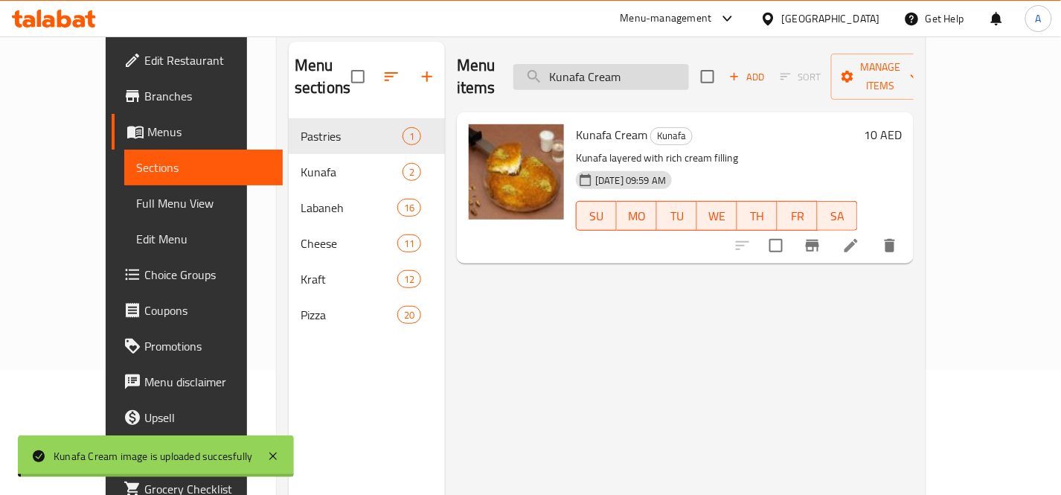
click at [681, 65] on input "Kunafa Cream" at bounding box center [601, 77] width 176 height 26
paste input "Labaneh Cheese"
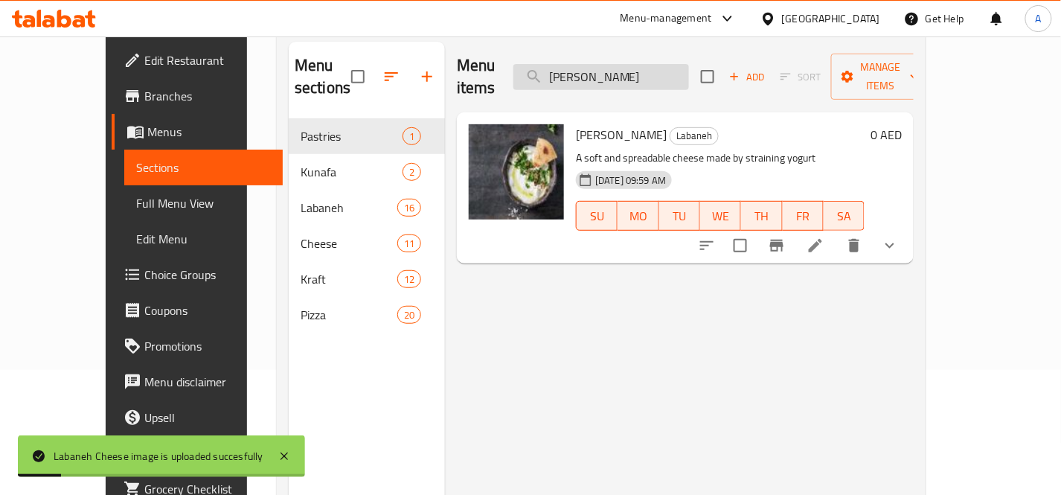
click at [689, 68] on input "Labaneh Cheese" at bounding box center [601, 77] width 176 height 26
paste input "icken"
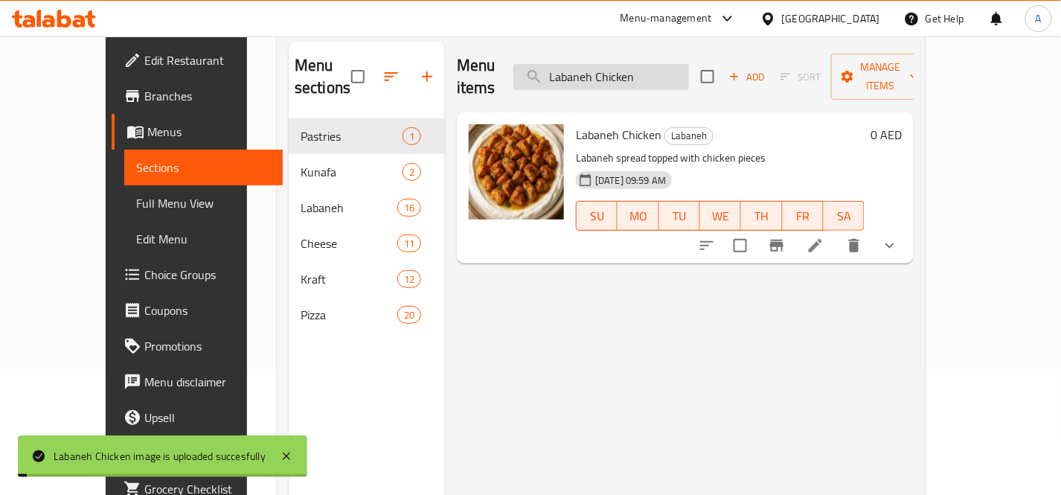
click at [689, 69] on input "Labaneh Chicken" at bounding box center [601, 77] width 176 height 26
paste input "Falafel"
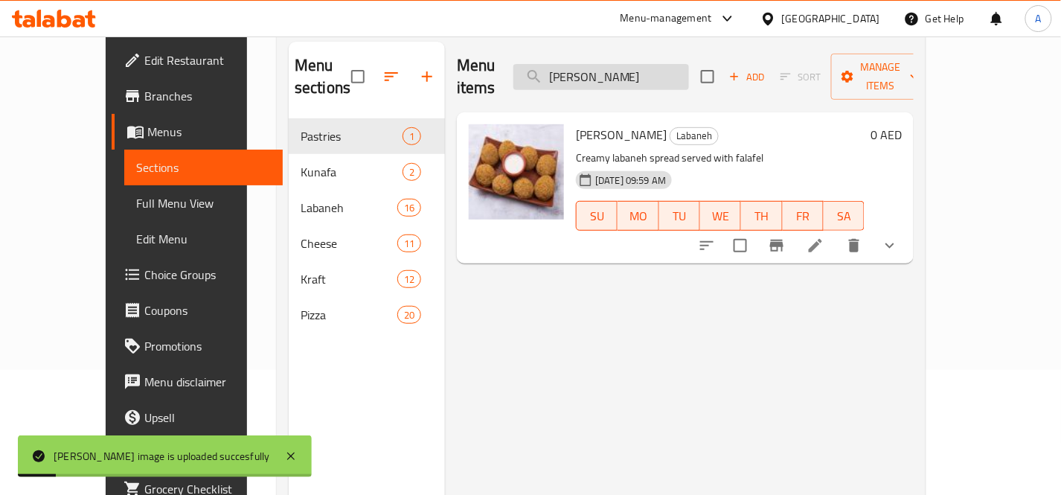
click at [689, 64] on input "Labaneh Falafel" at bounding box center [601, 77] width 176 height 26
paste input "ranks"
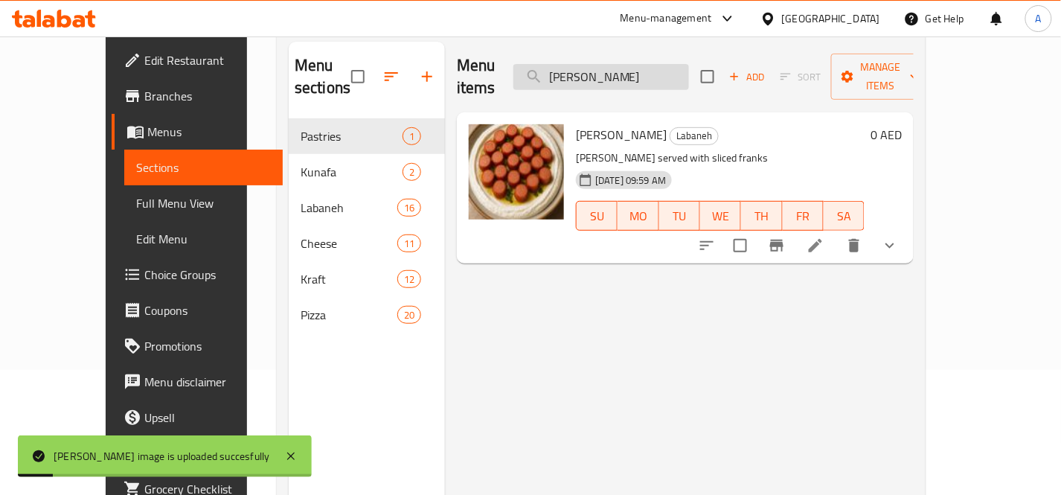
click at [689, 70] on input "Labaneh Franks" at bounding box center [601, 77] width 176 height 26
click at [689, 69] on input "Labaneh Franks" at bounding box center [601, 77] width 176 height 26
paste input "Meat"
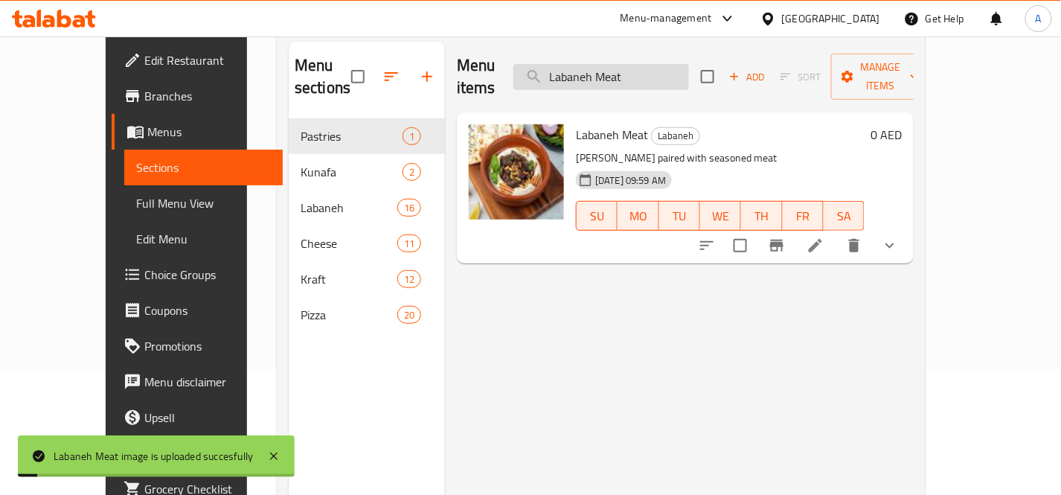
click at [670, 64] on input "Labaneh Meat" at bounding box center [601, 77] width 176 height 26
paste input "ortadella"
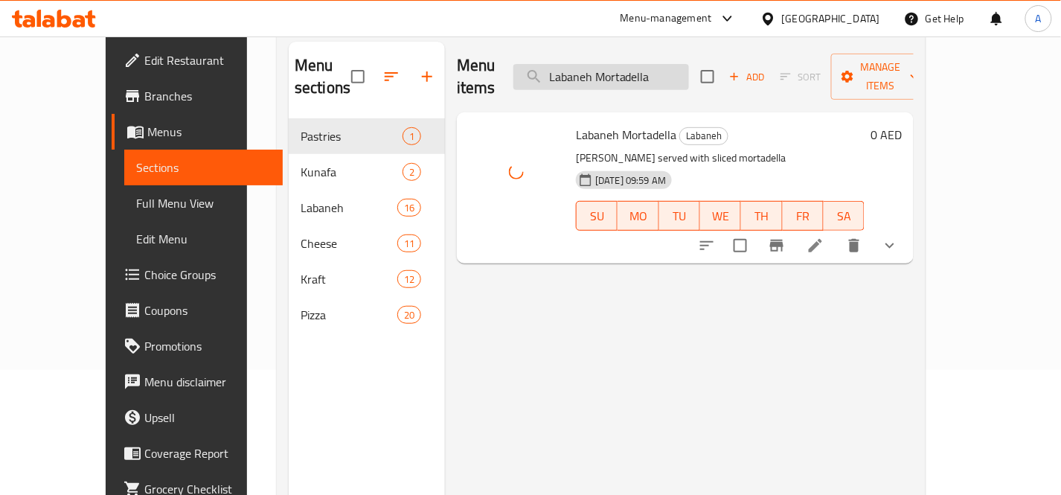
click at [689, 64] on input "Labaneh Mortadella" at bounding box center [601, 77] width 176 height 26
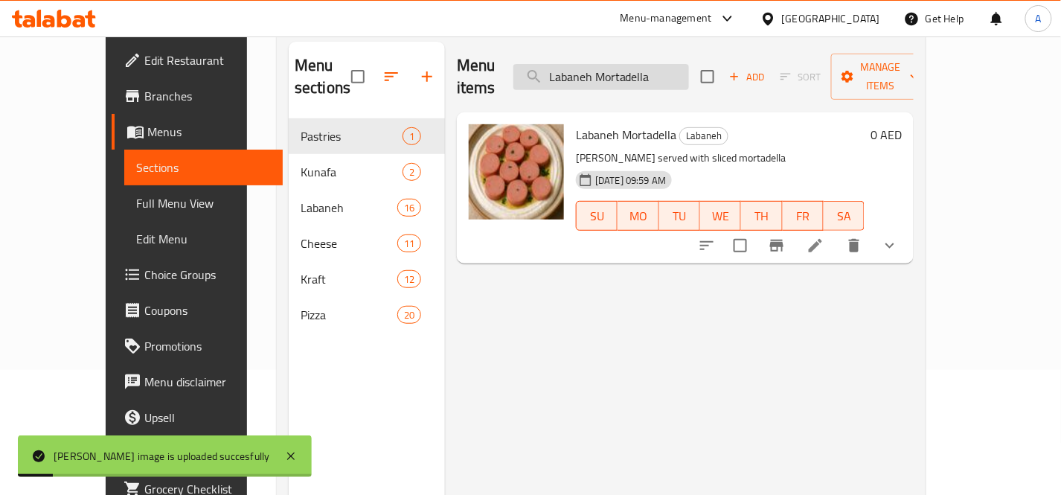
paste input "uhammar"
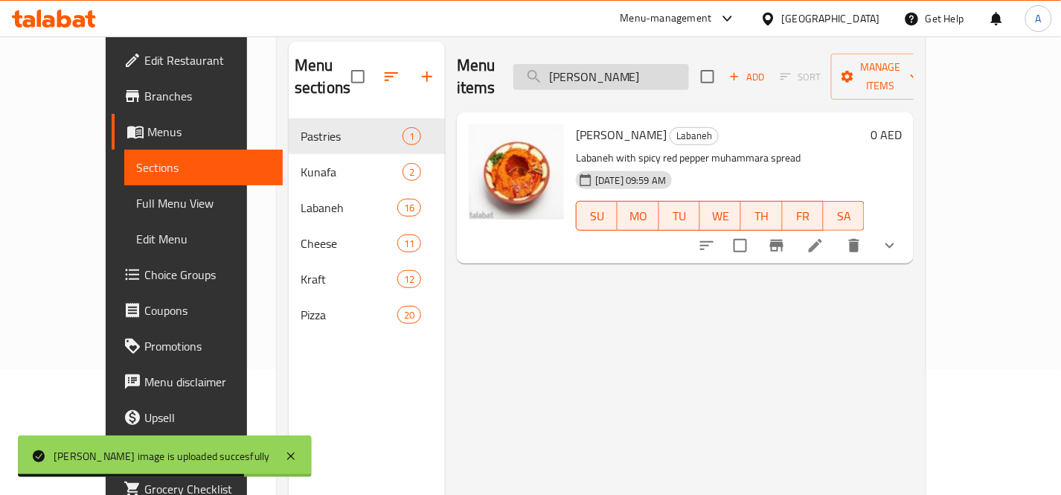
click at [689, 68] on input "Labaneh Muhammara" at bounding box center [601, 77] width 176 height 26
paste input "Olives"
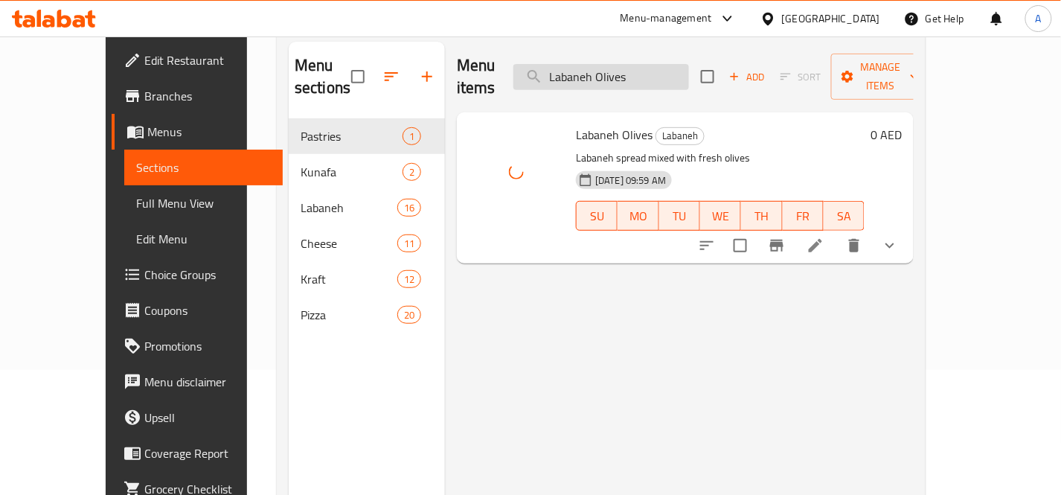
click at [683, 65] on input "Labaneh Olives" at bounding box center [601, 77] width 176 height 26
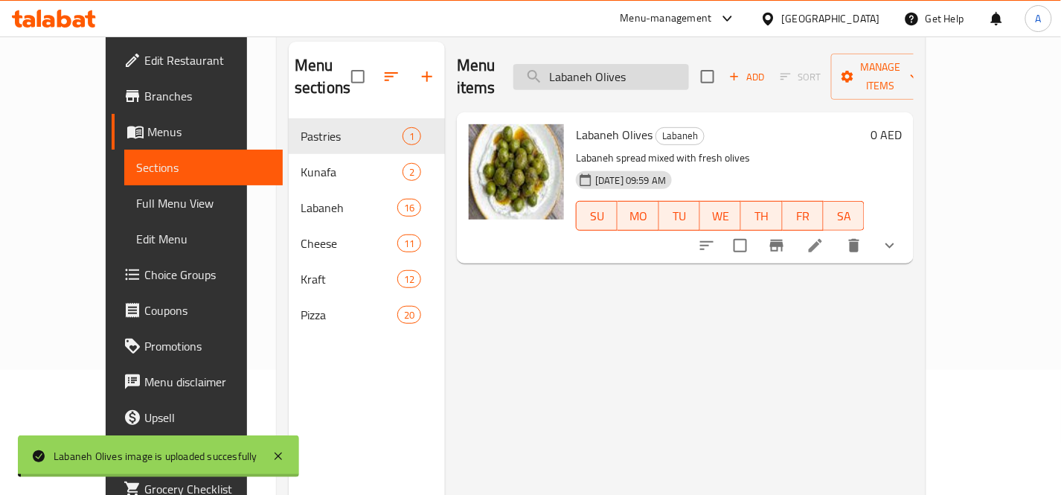
click at [683, 65] on input "Labaneh Olives" at bounding box center [601, 77] width 176 height 26
paste input "Spinach"
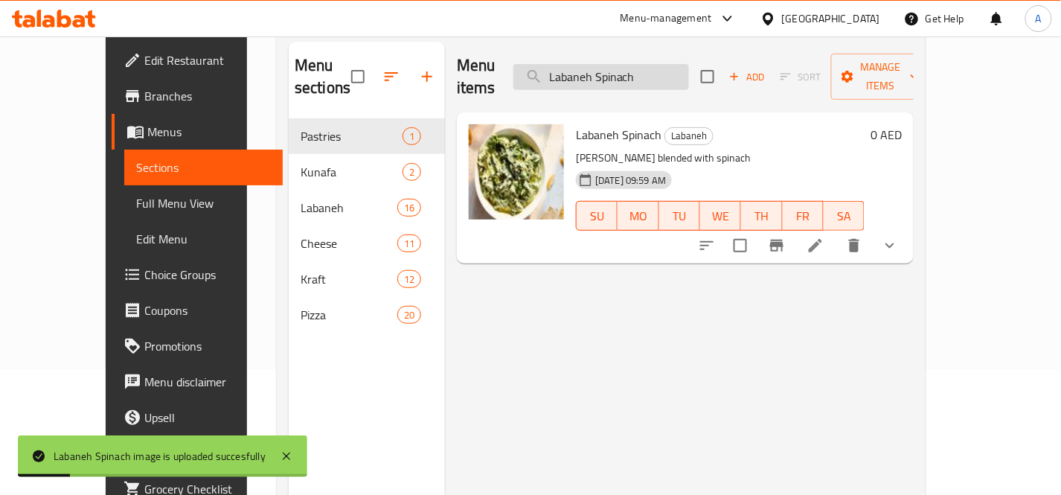
click at [689, 70] on input "Labaneh Spinach" at bounding box center [601, 77] width 176 height 26
paste input "Zatar Olives"
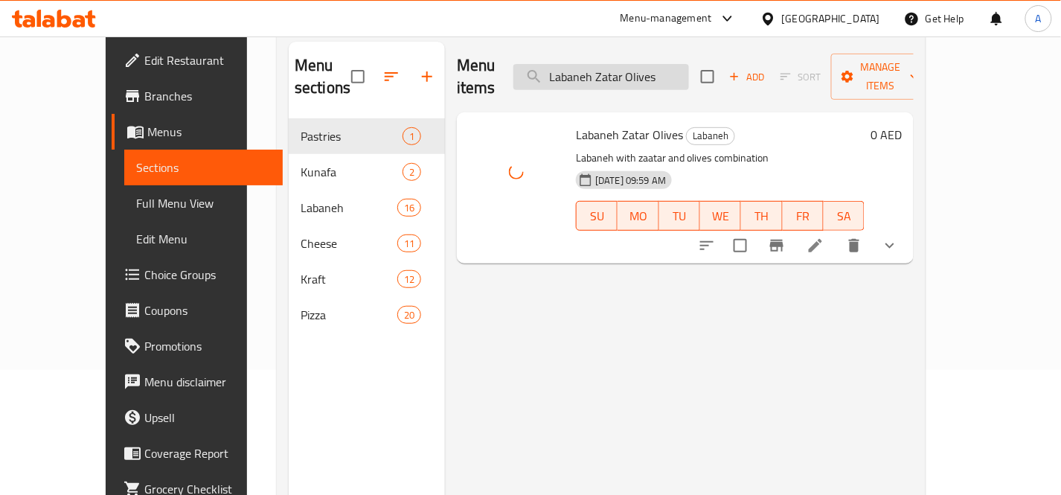
click at [689, 68] on input "Labaneh Zatar Olives" at bounding box center [601, 77] width 176 height 26
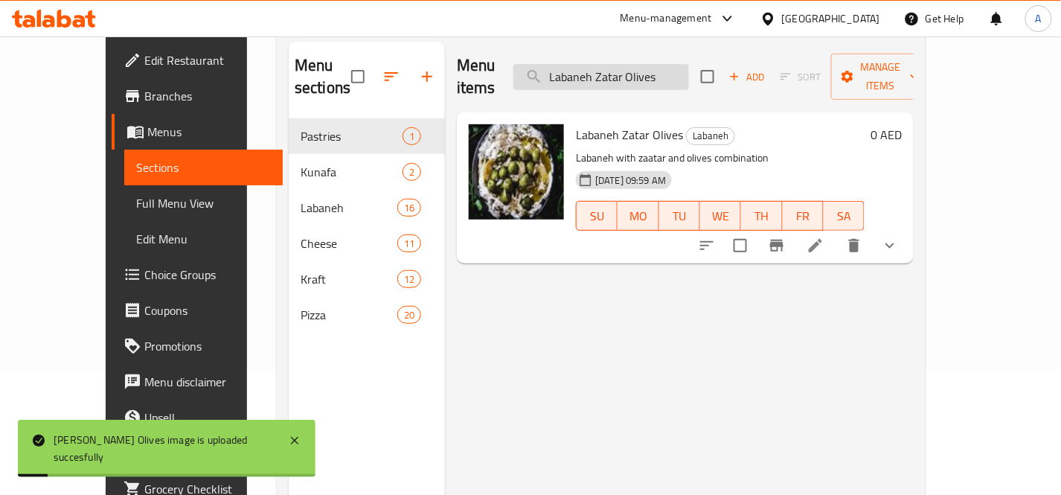
paste input "search"
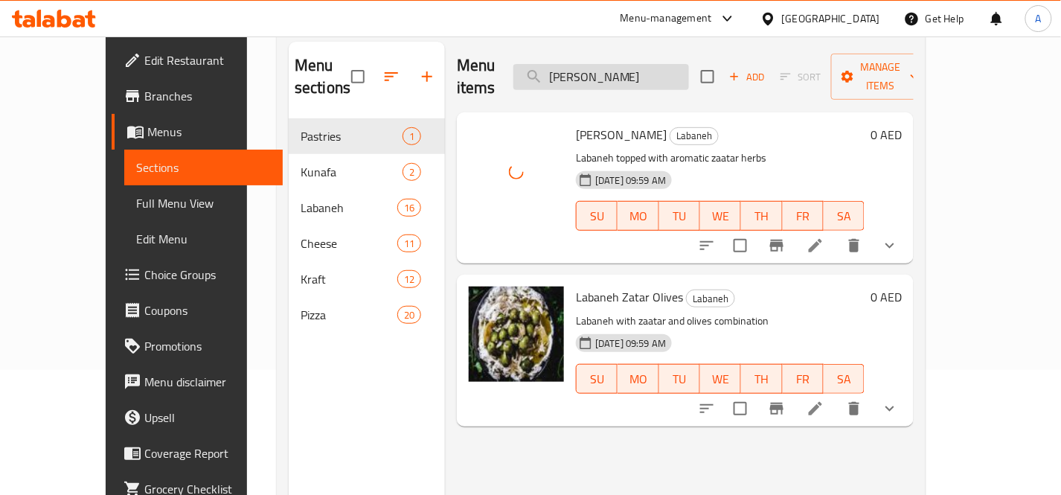
click at [663, 68] on input "Labaneh Zatar" at bounding box center [601, 77] width 176 height 26
paste input "Meat"
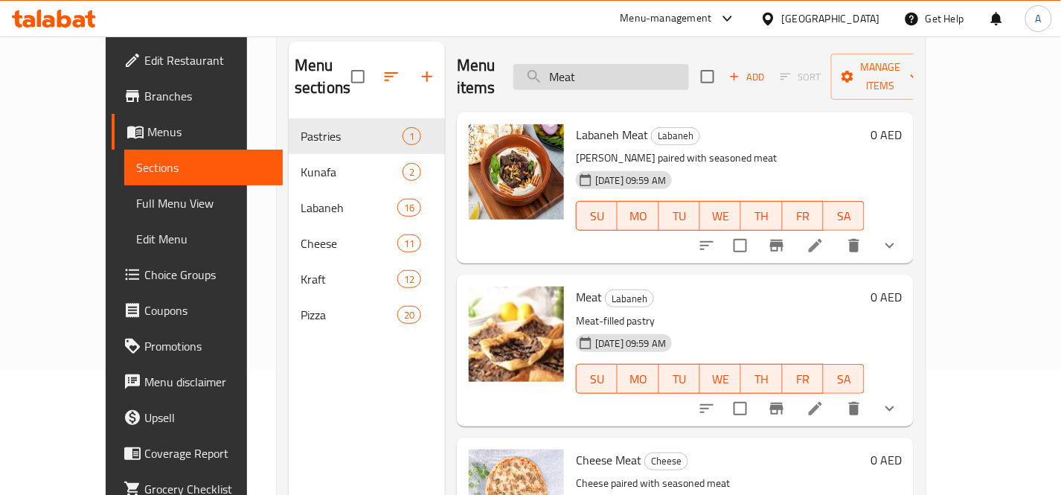
click at [642, 64] on input "Meat" at bounding box center [601, 77] width 176 height 26
paste input "ix Muhammara Pizza"
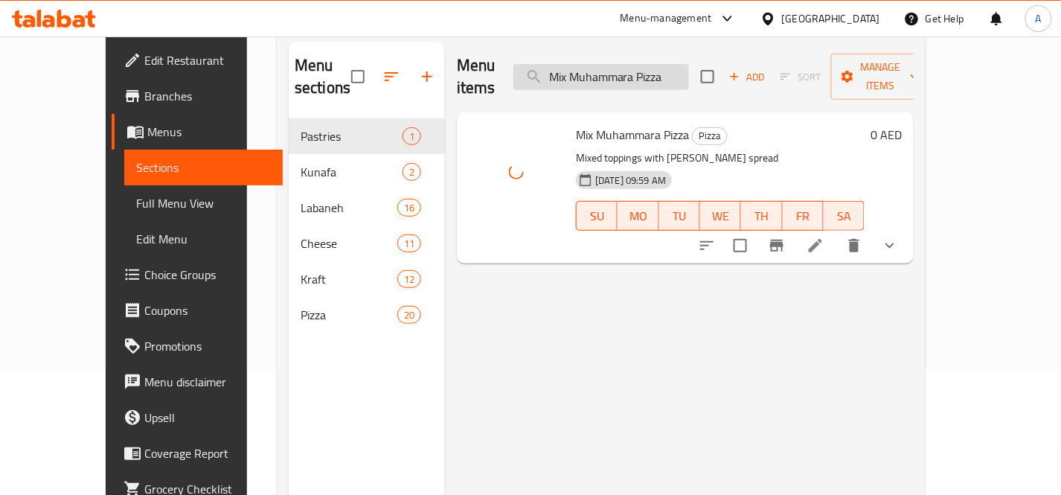
click at [689, 68] on input "Mix Muhammara Pizza" at bounding box center [601, 77] width 176 height 26
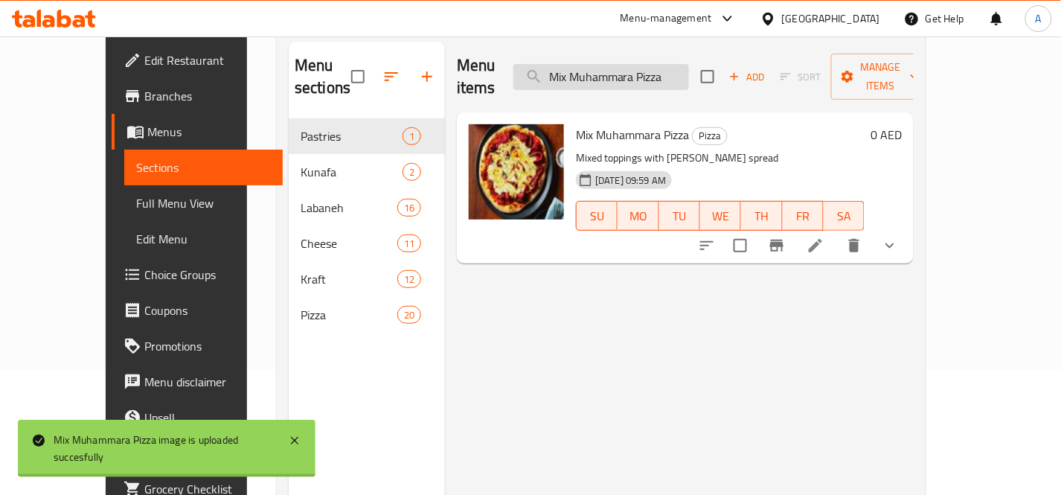
paste input "ortadella"
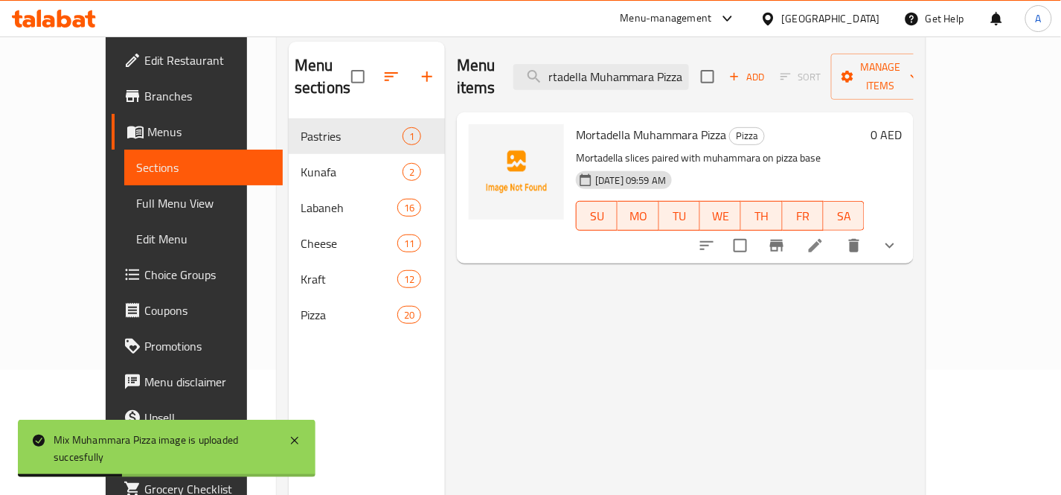
scroll to position [0, 0]
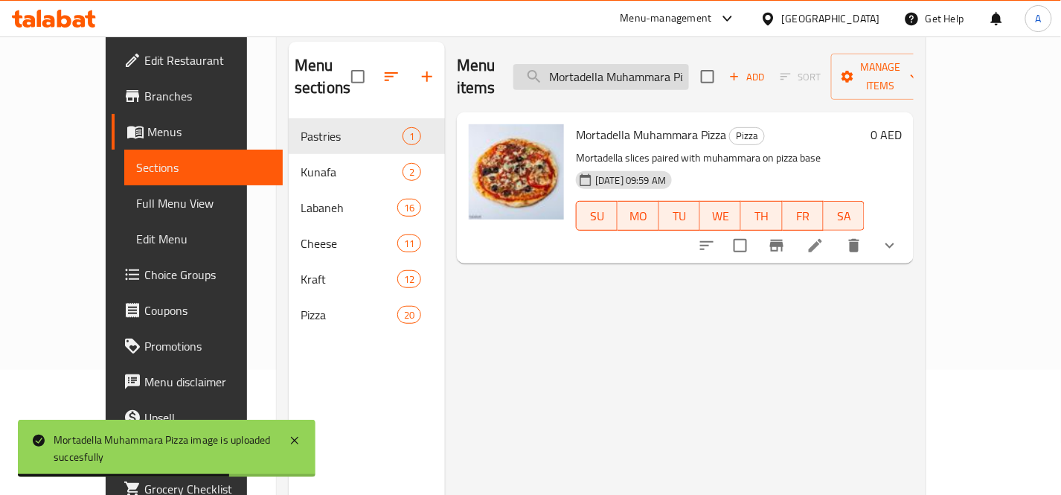
click at [688, 68] on input "Mortadella Muhammara Pizza" at bounding box center [601, 77] width 176 height 26
paste input "search"
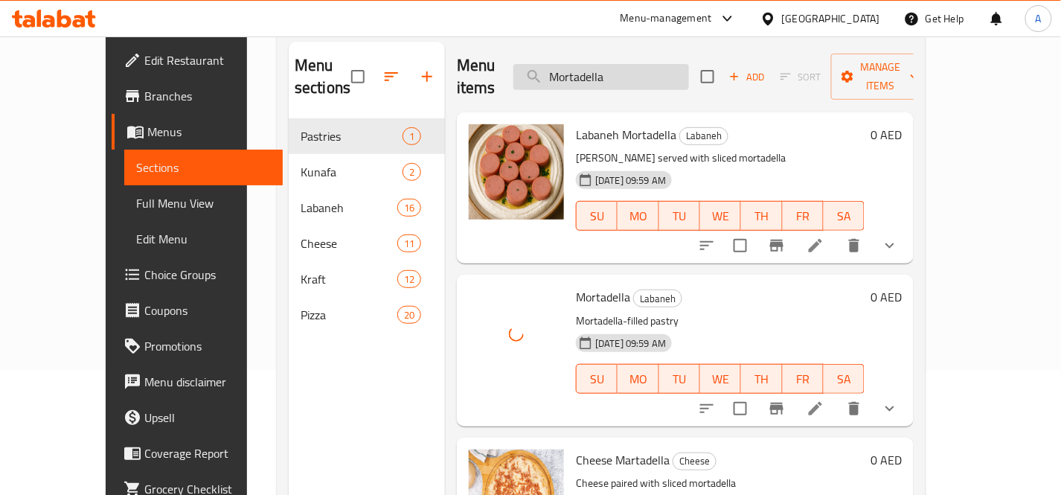
click at [671, 64] on input "Mortadella" at bounding box center [601, 77] width 176 height 26
paste input "uhammar"
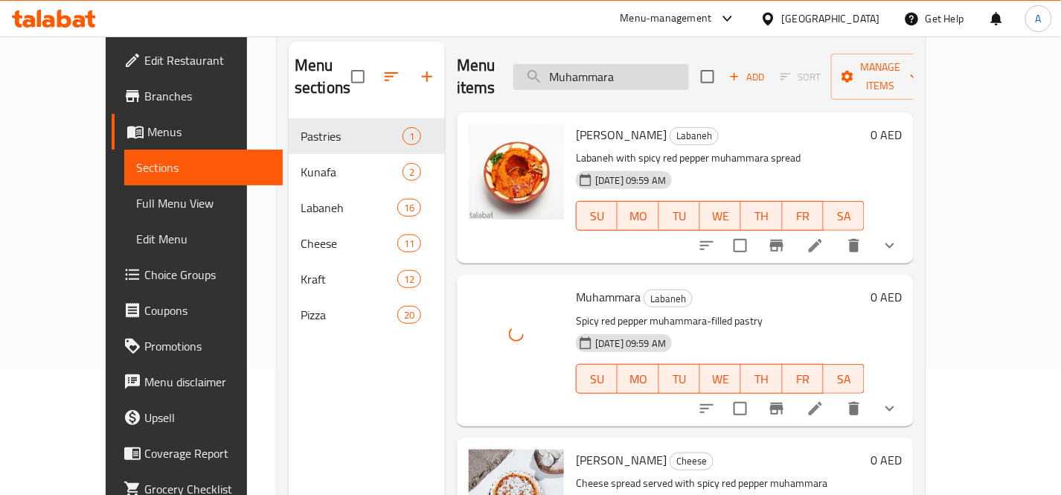
click at [689, 67] on input "Muhammara" at bounding box center [601, 77] width 176 height 26
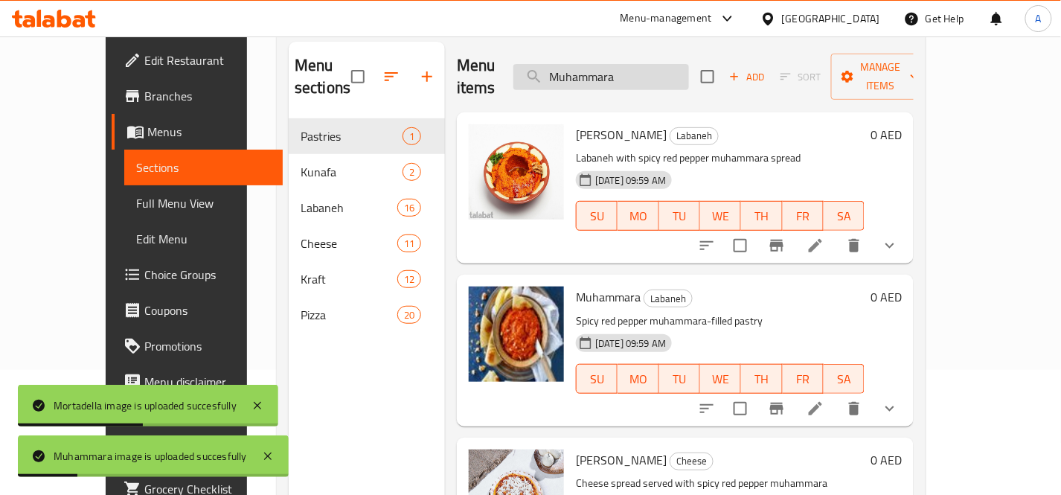
paste input "tton Muhammara Pizz"
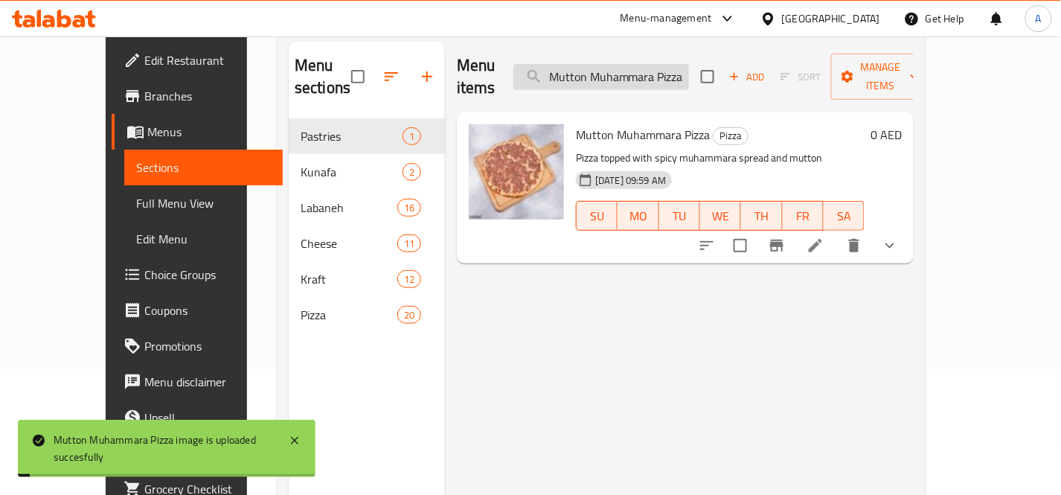
click at [689, 67] on input "Mutton Muhammara Pizza" at bounding box center [601, 77] width 176 height 26
paste input "Pastries"
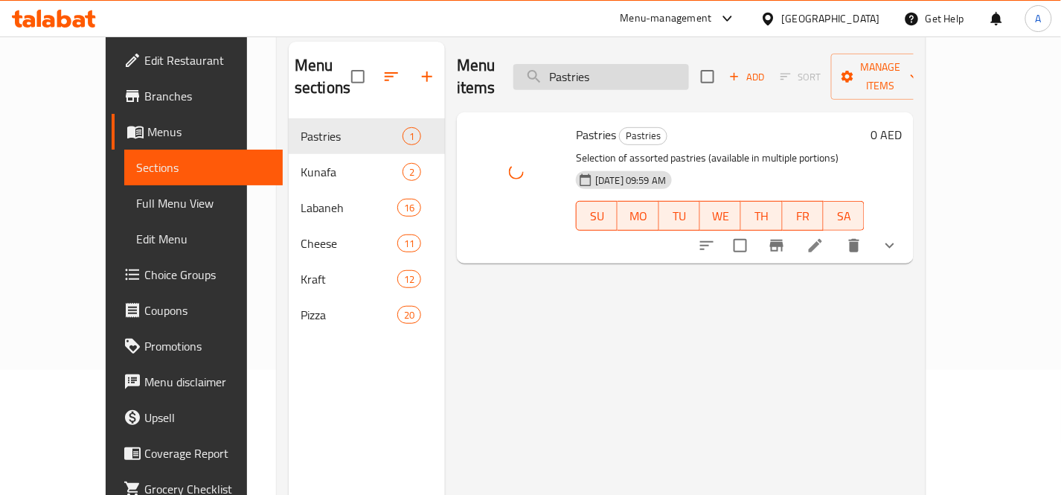
click at [686, 64] on input "Pastries" at bounding box center [601, 77] width 176 height 26
paste input "epperoni Muhammara Pizza"
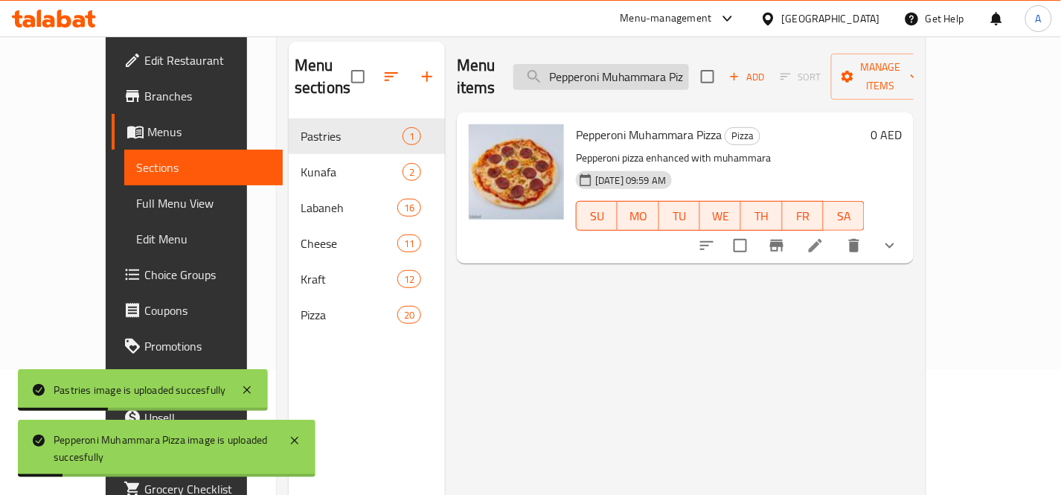
click at [669, 65] on input "Pepperoni Muhammara Pizza" at bounding box center [601, 77] width 176 height 26
paste input "Sausages"
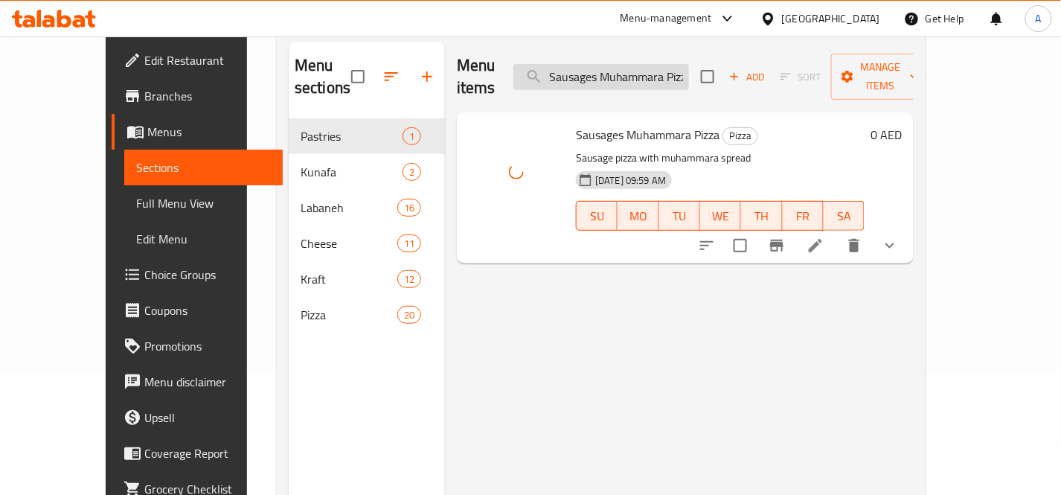
click at [680, 64] on input "Sausages Muhammara Pizza" at bounding box center [601, 77] width 176 height 26
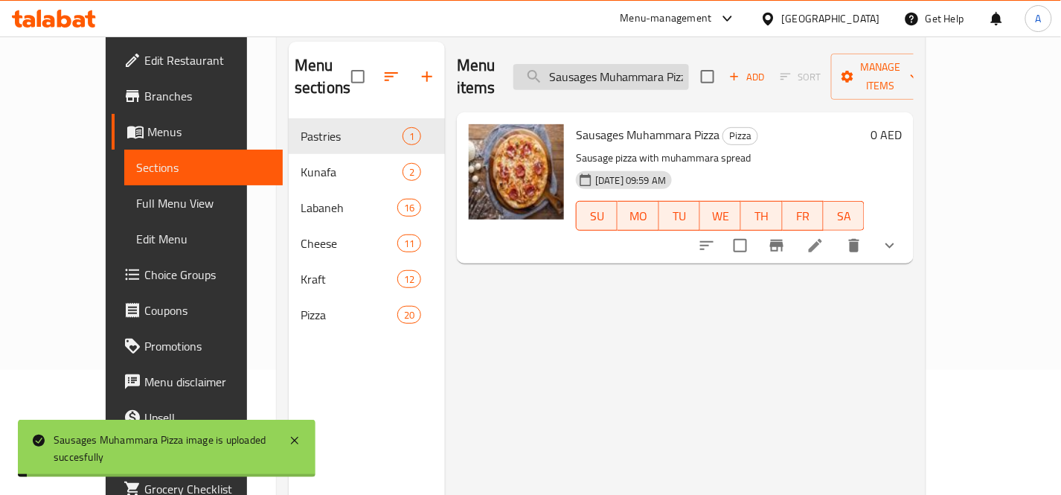
click at [680, 64] on input "Sausages Muhammara Pizza" at bounding box center [601, 77] width 176 height 26
paste input "pinach"
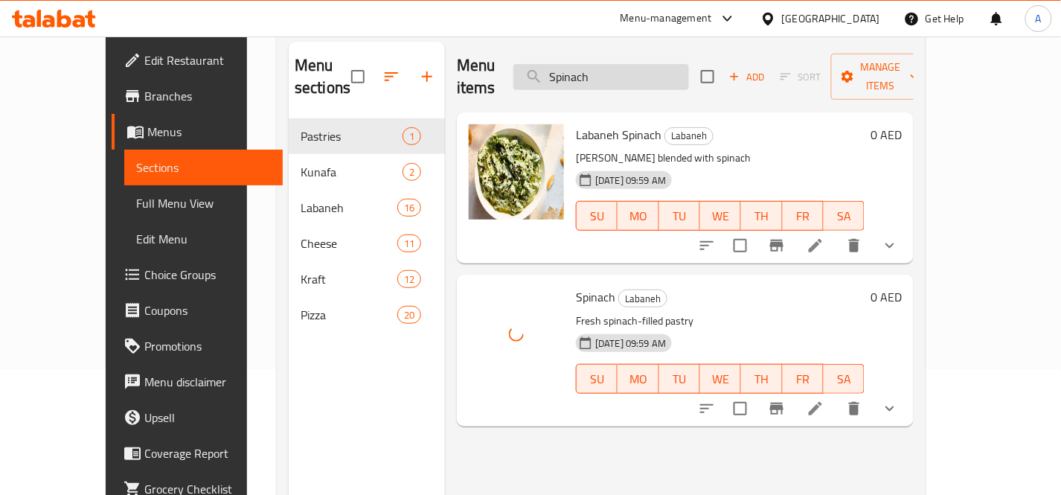
click at [689, 74] on input "Spinach" at bounding box center [601, 77] width 176 height 26
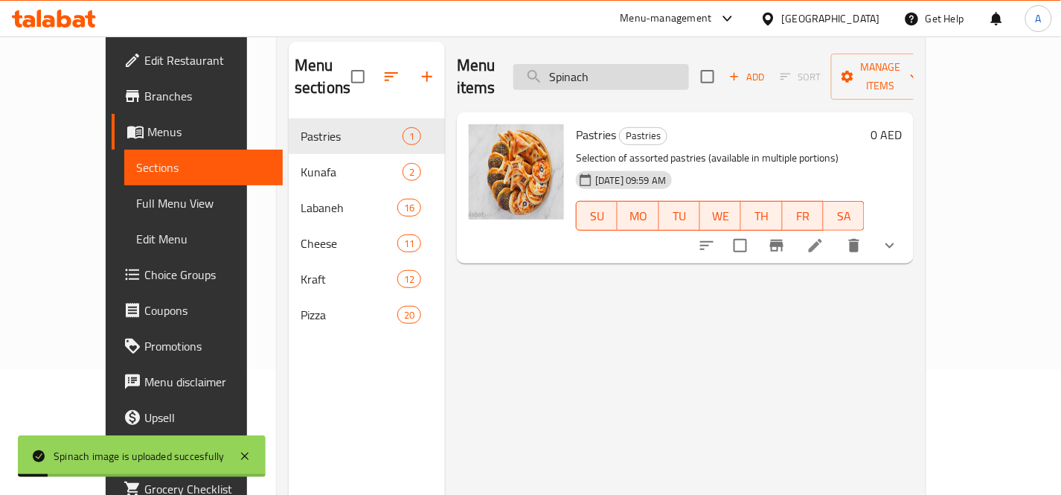
paste input "Tuna Muhammara Pizza"
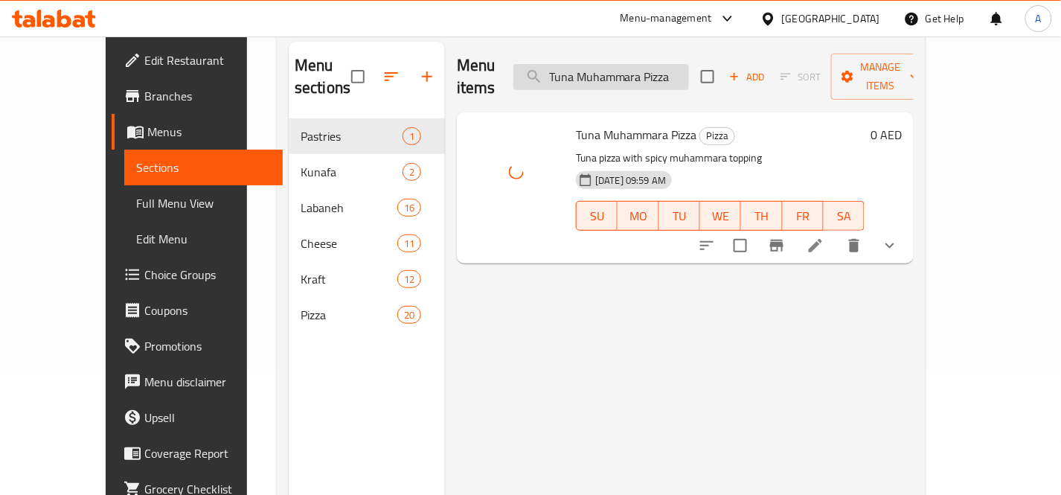
click at [689, 71] on input "Tuna Muhammara Pizza" at bounding box center [601, 77] width 176 height 26
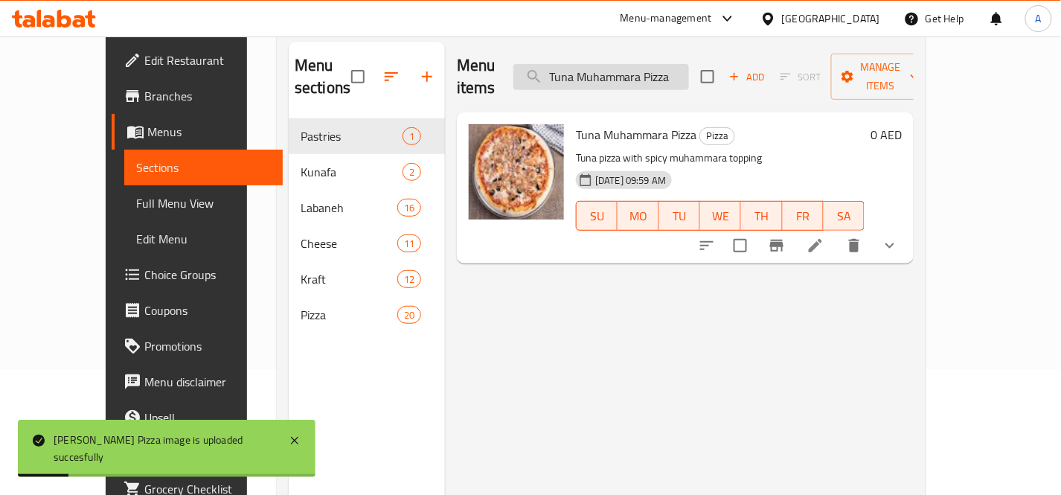
paste input "Vegetable and Chicken"
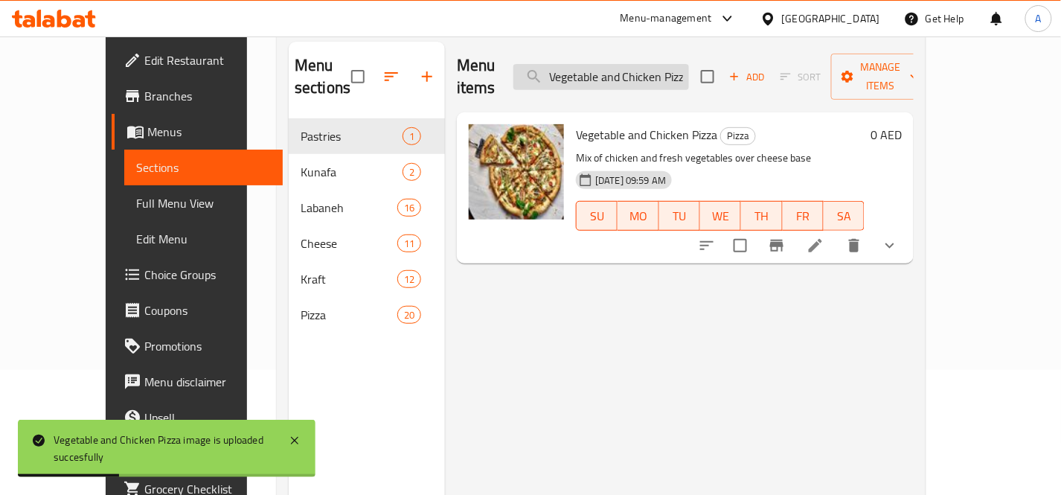
click at [679, 64] on input "Vegetable and Chicken Pizza" at bounding box center [601, 77] width 176 height 26
paste input "search"
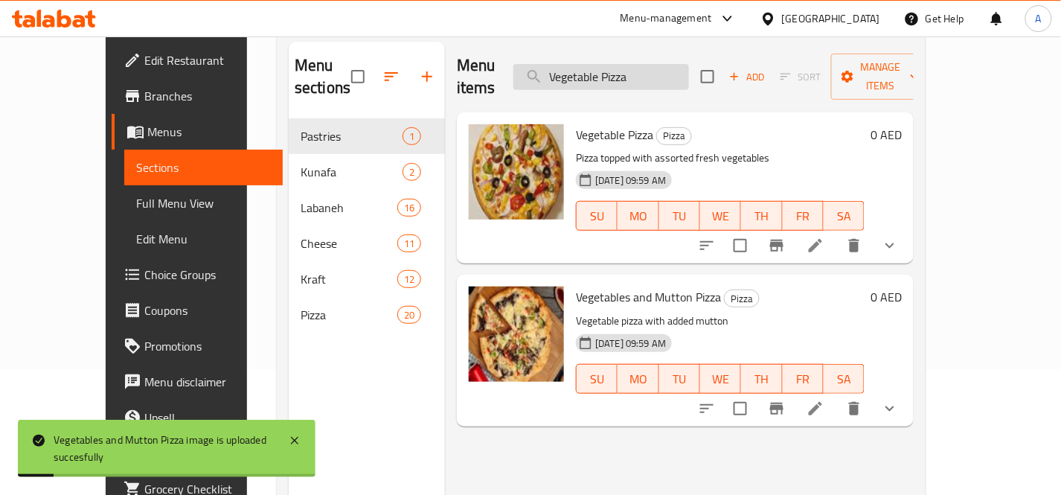
click at [689, 67] on input "Vegetable Pizza" at bounding box center [601, 77] width 176 height 26
paste input "s and Pepperoni"
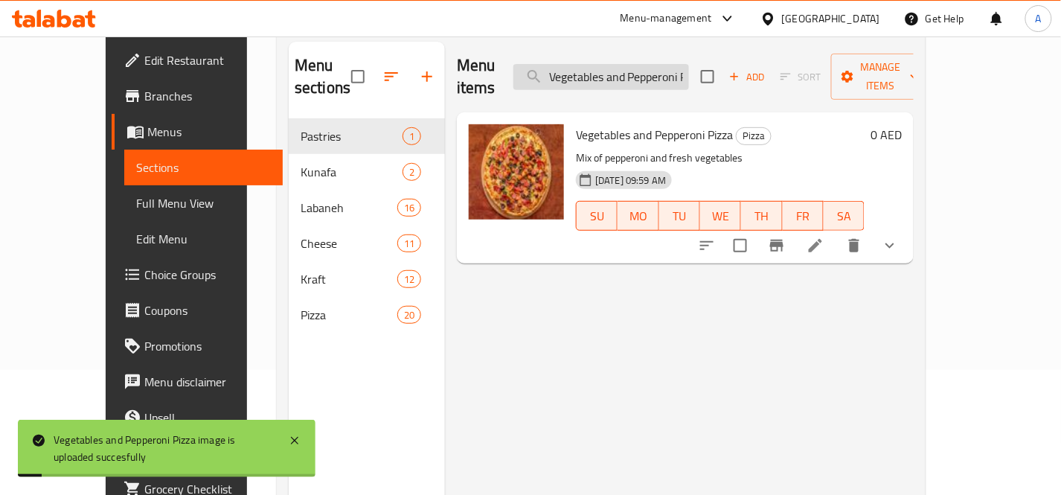
click at [671, 71] on input "Vegetables and Pepperoni Pizza" at bounding box center [601, 77] width 176 height 26
paste input "Zaatar"
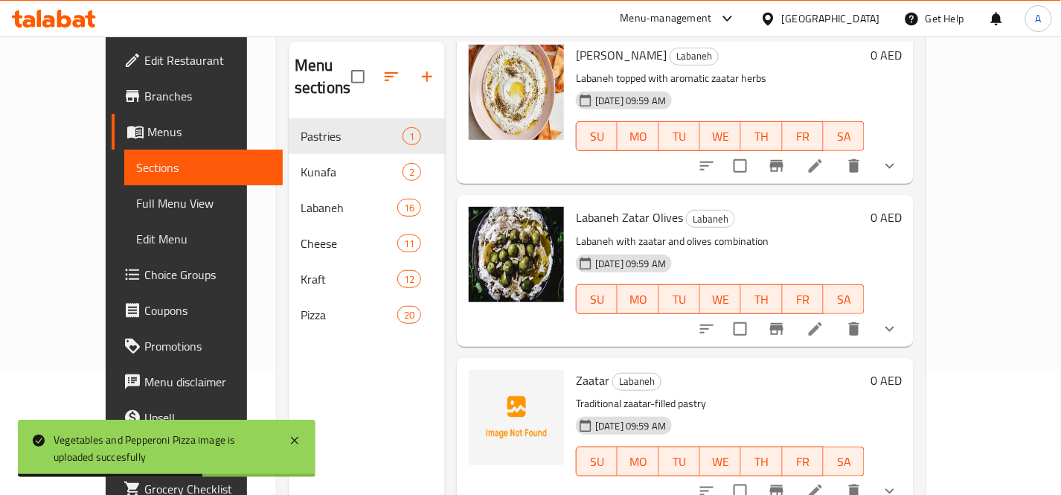
scroll to position [83, 0]
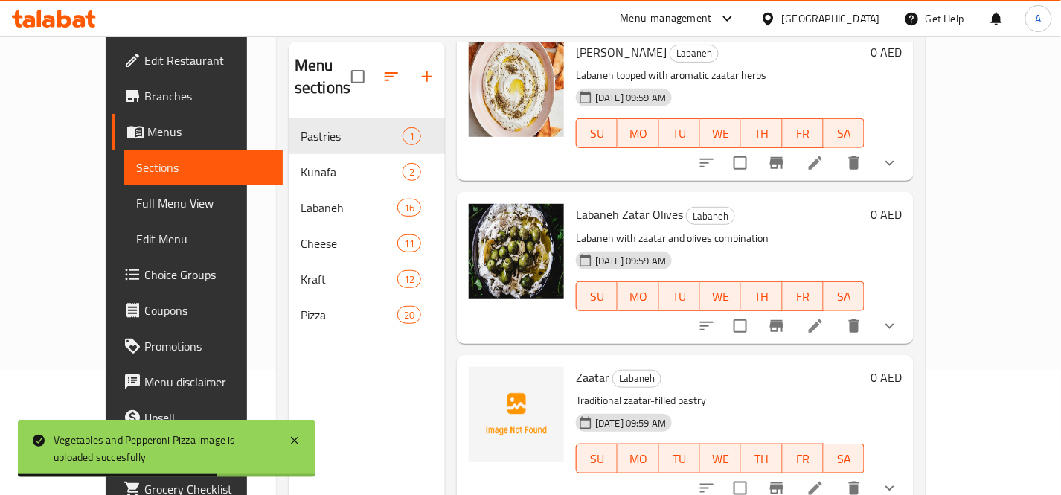
type input "Zaatar"
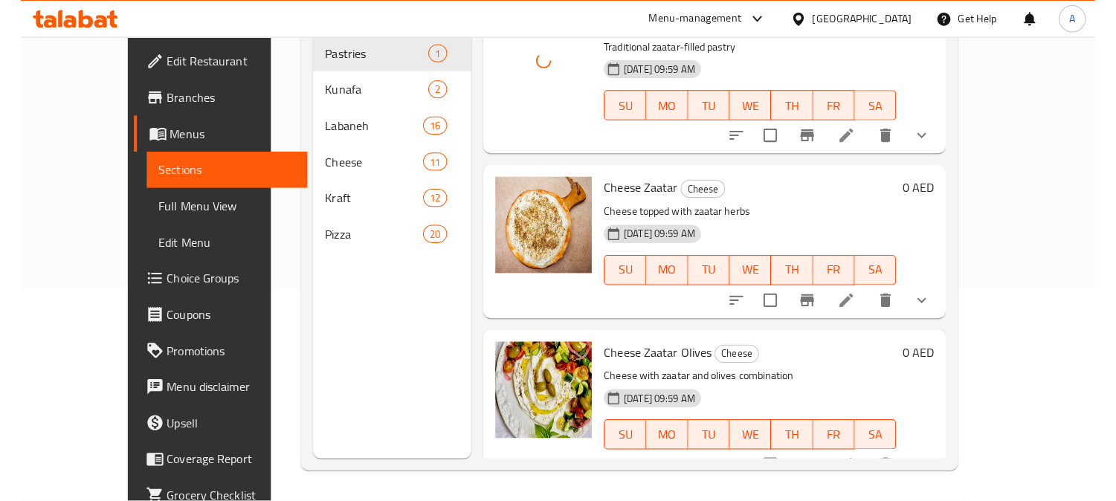
scroll to position [347, 0]
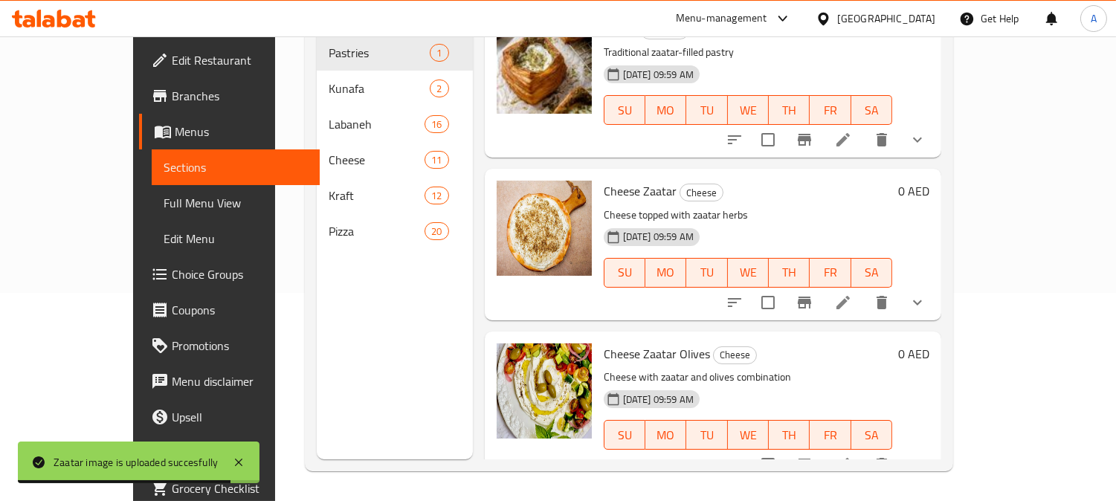
click at [164, 201] on span "Full Menu View" at bounding box center [236, 203] width 144 height 18
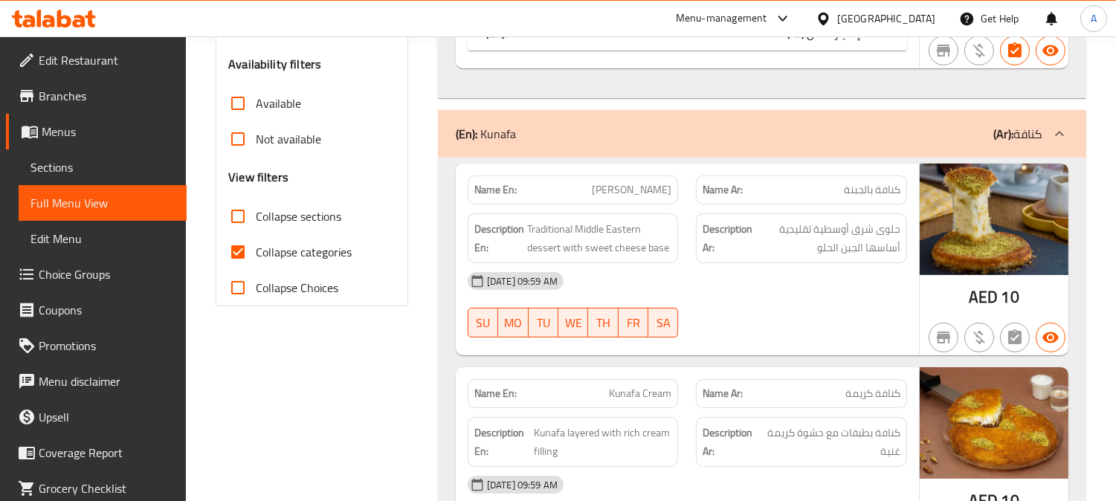
scroll to position [456, 0]
click at [234, 248] on input "Collapse categories" at bounding box center [238, 252] width 36 height 36
checkbox input "false"
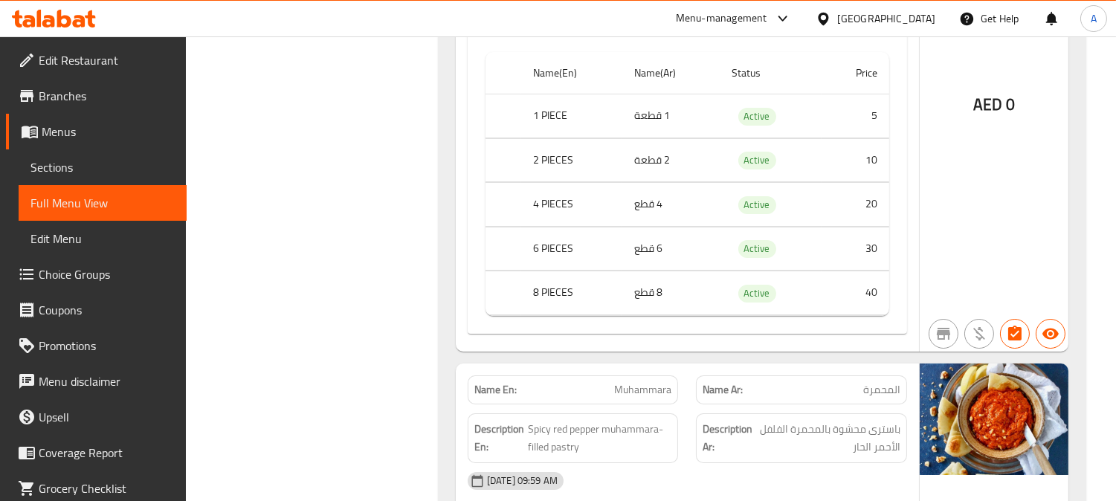
scroll to position [0, 0]
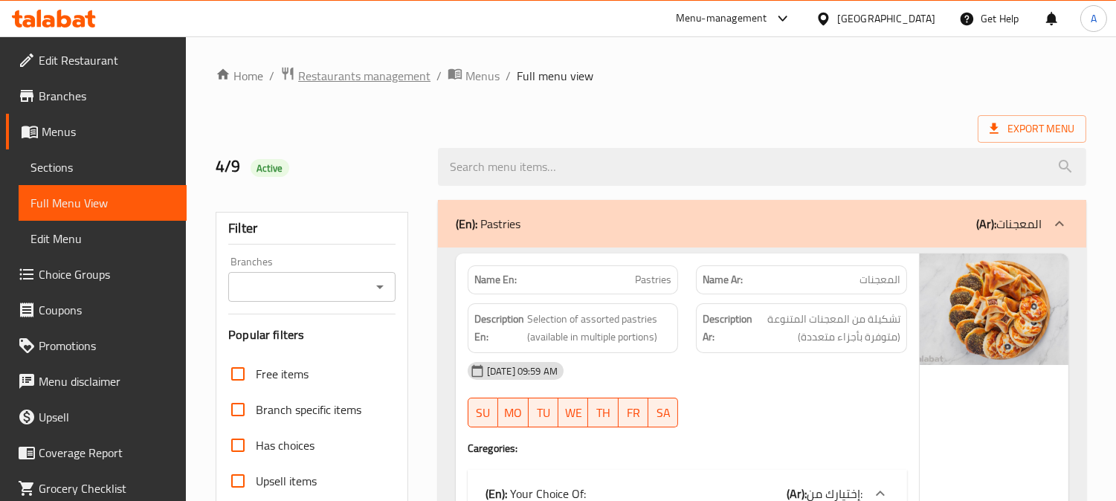
click at [350, 67] on span "Restaurants management" at bounding box center [364, 76] width 132 height 18
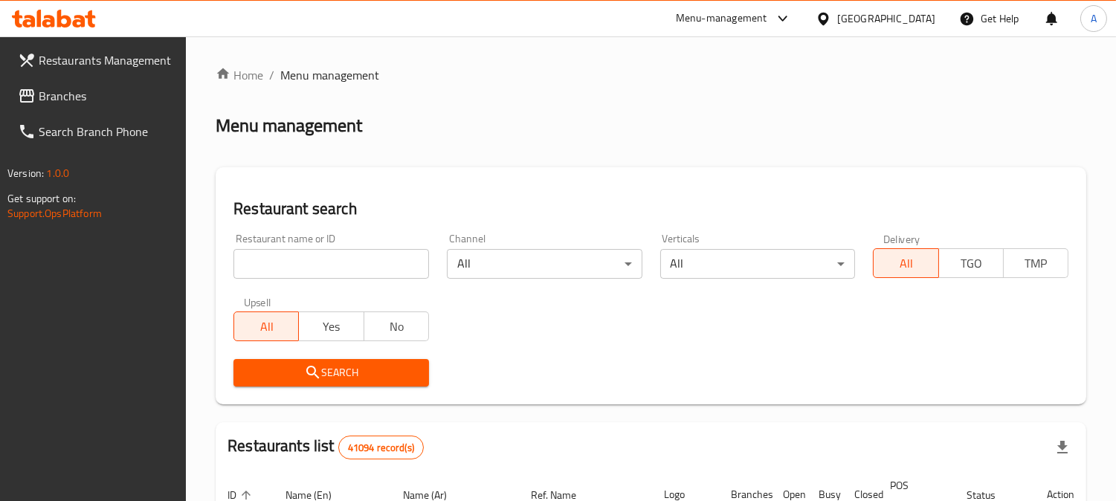
click at [91, 93] on span "Branches" at bounding box center [107, 96] width 136 height 18
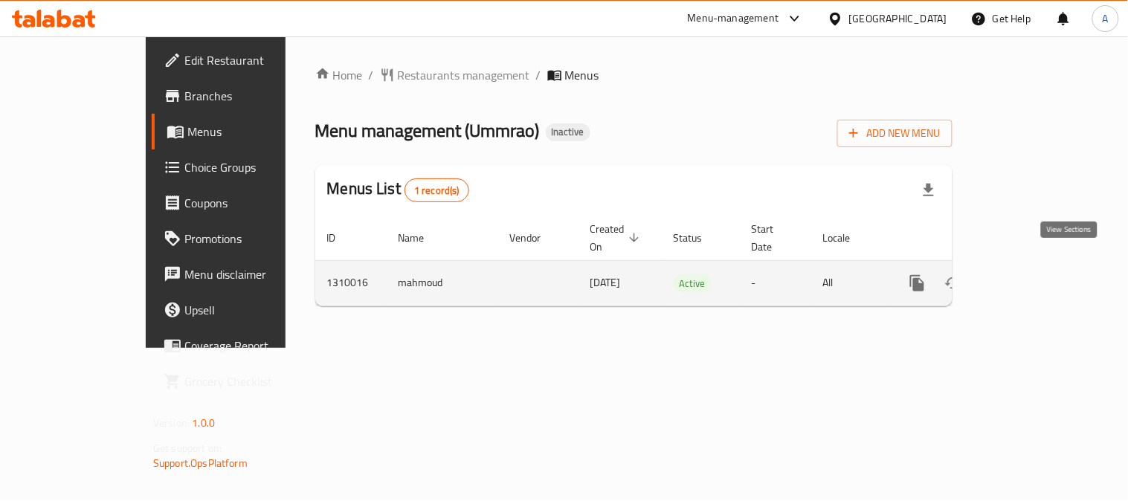
click at [1034, 274] on icon "enhanced table" at bounding box center [1025, 283] width 18 height 18
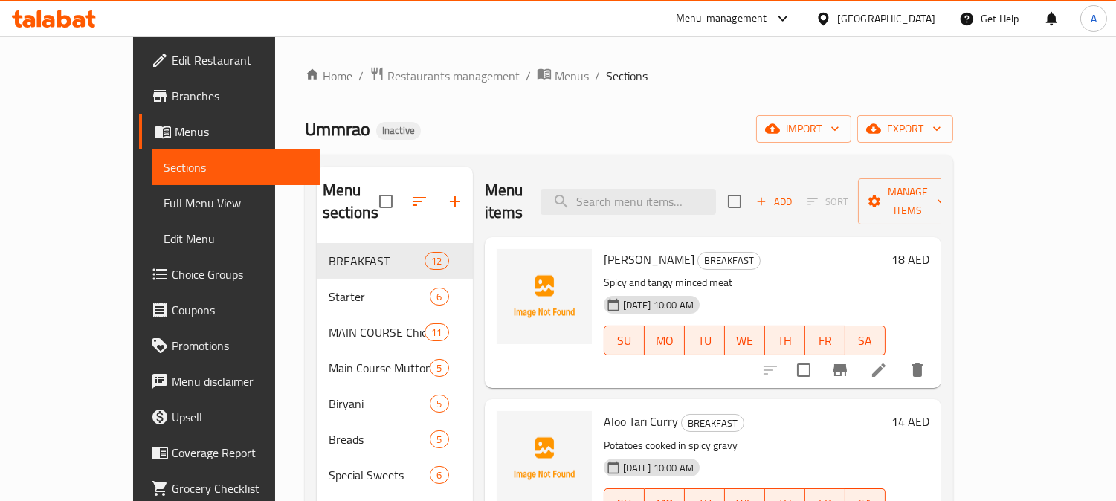
click at [651, 109] on div "Home / Restaurants management / Menus / Sections Ummrao Inactive import export …" at bounding box center [629, 373] width 648 height 614
click at [642, 248] on span "[PERSON_NAME]" at bounding box center [649, 259] width 91 height 22
copy h6 "[PERSON_NAME]"
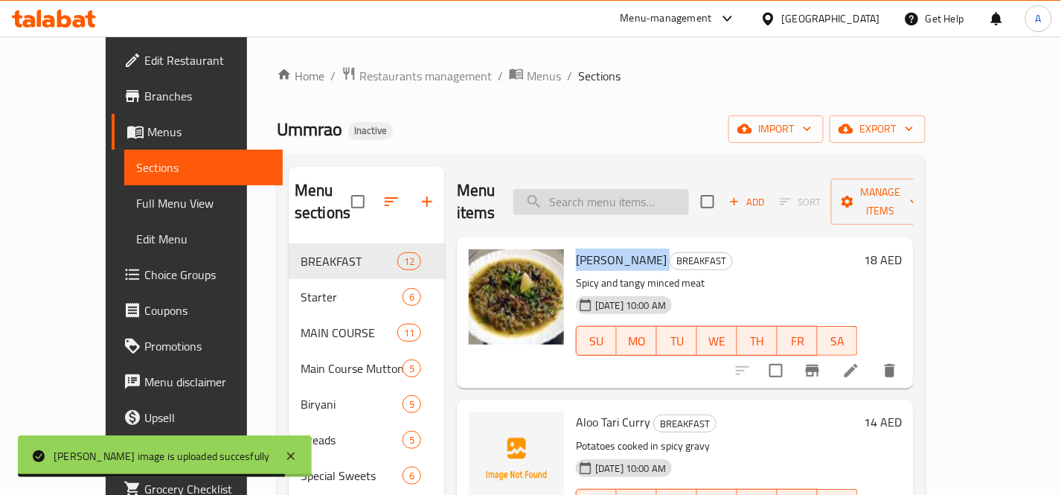
click at [632, 189] on input "search" at bounding box center [601, 202] width 176 height 26
paste input "Afghani Mutton Karahi_"
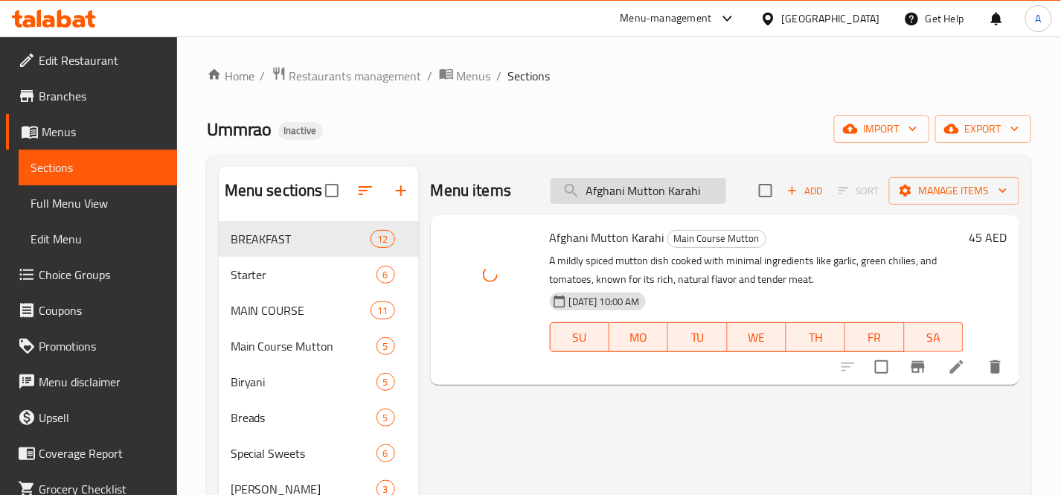
click at [715, 189] on input "Afghani Mutton Karahi" at bounding box center [638, 191] width 176 height 26
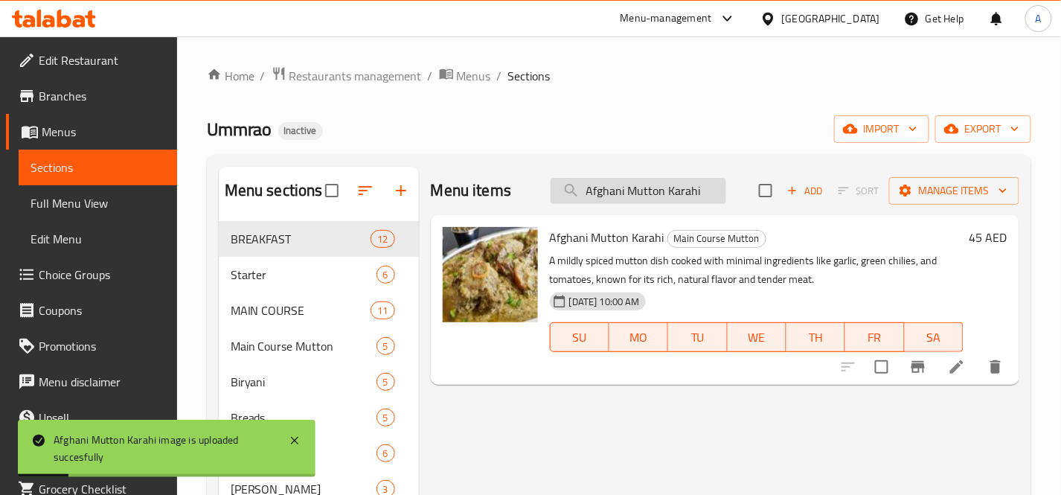
paste input "loo Paratha_"
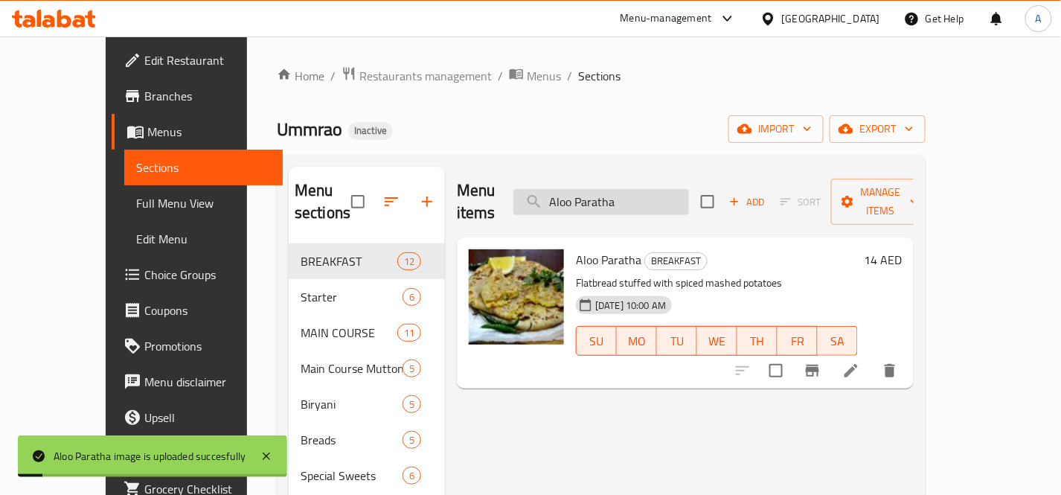
click at [680, 189] on input "Aloo Paratha" at bounding box center [601, 202] width 176 height 26
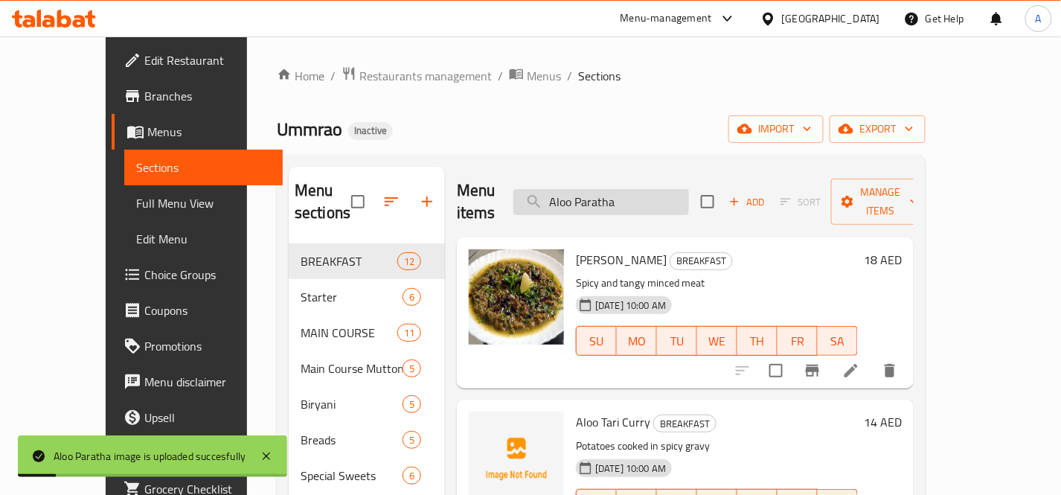
click at [680, 189] on input "Aloo Paratha" at bounding box center [601, 202] width 176 height 26
paste input "[PERSON_NAME]"
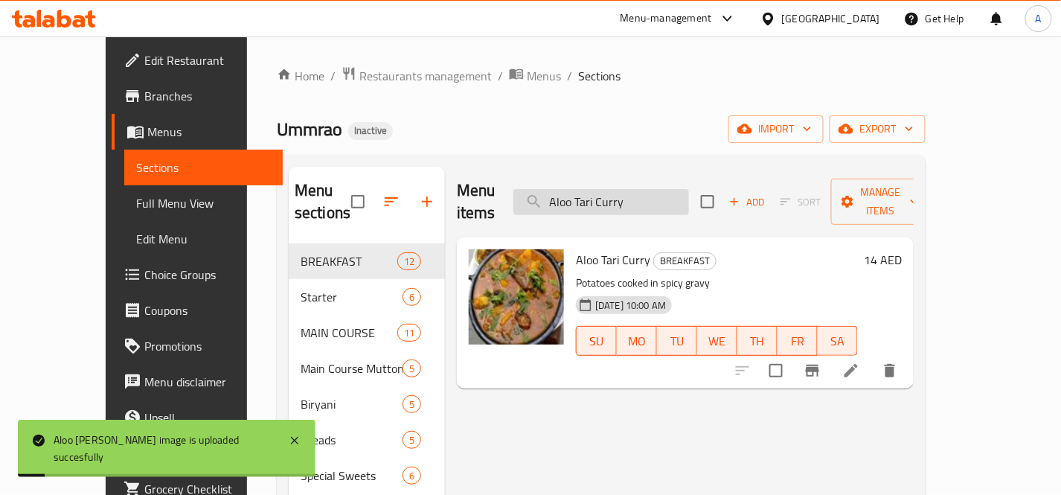
click at [686, 189] on input "Aloo Tari Curry" at bounding box center [601, 202] width 176 height 26
paste input "zamgarh White Murgh Korma_"
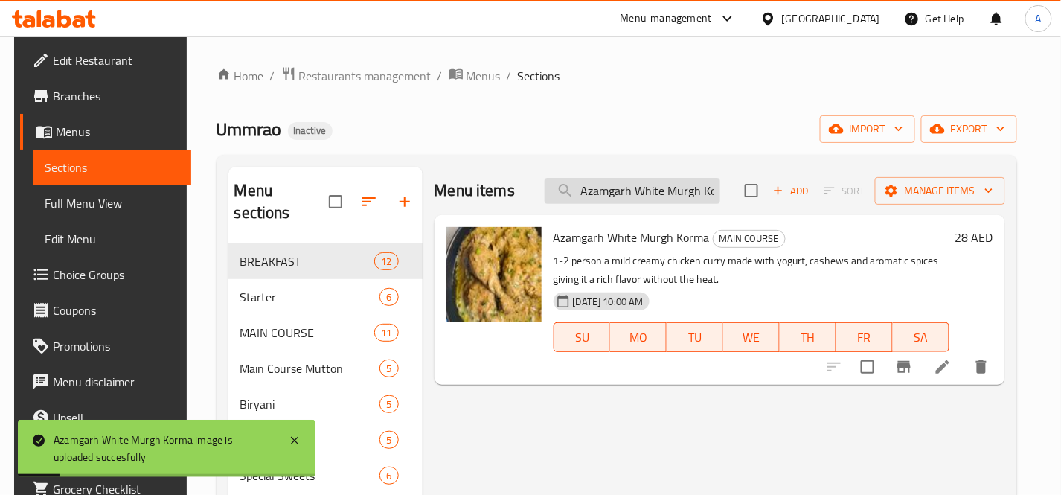
click at [685, 190] on input "Azamgarh White Murgh Korma" at bounding box center [632, 191] width 176 height 26
paste input "Carrot Mojito"
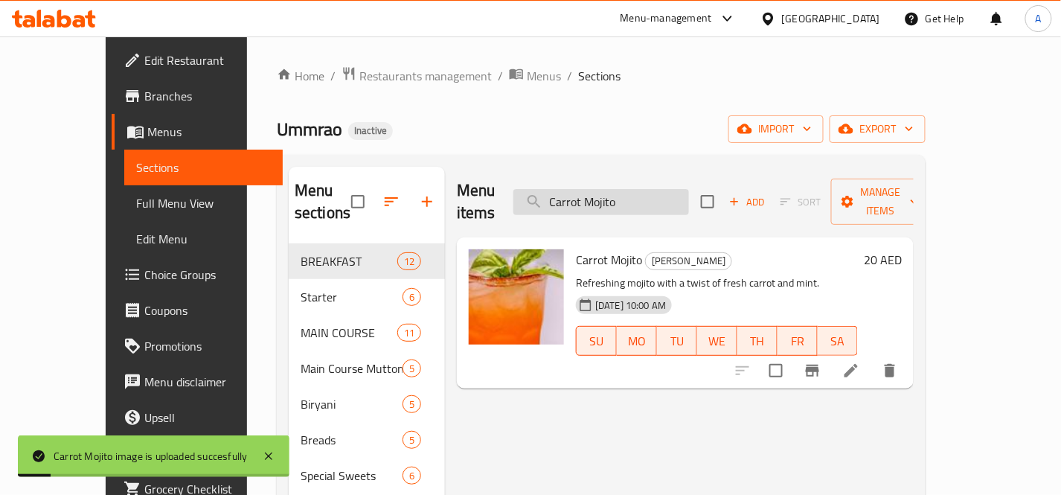
click at [688, 189] on input "Carrot Mojito" at bounding box center [601, 202] width 176 height 26
paste input "haaj"
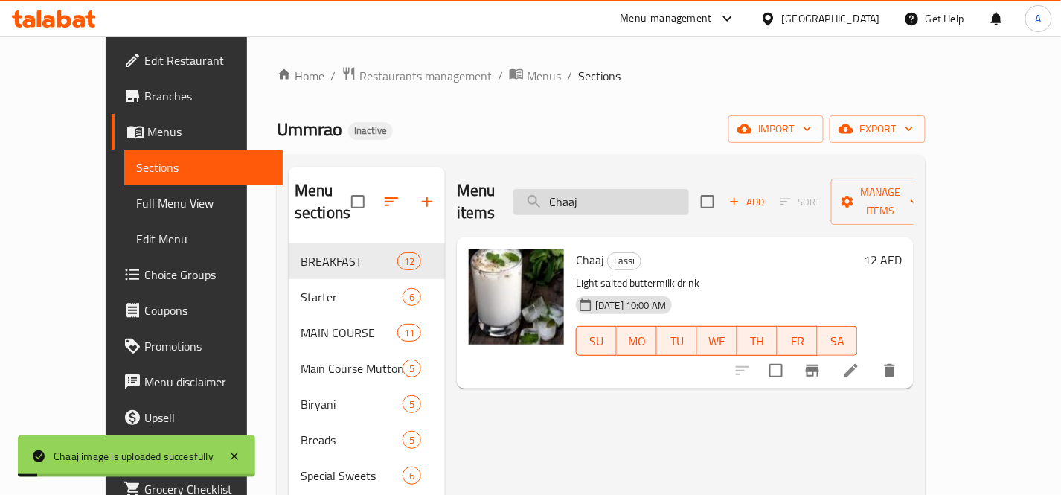
click at [665, 189] on input "Chaaj" at bounding box center [601, 202] width 176 height 26
paste input "tkhara Keema_"
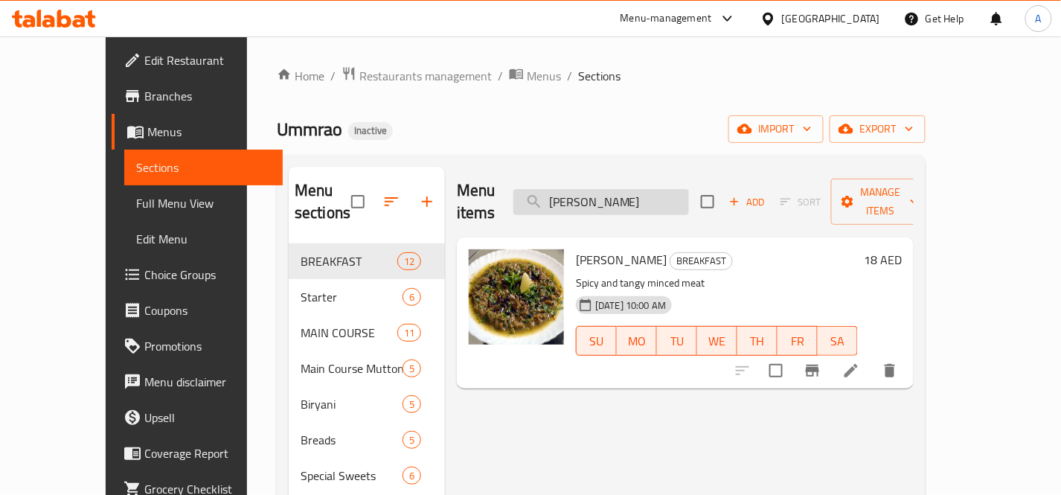
click at [689, 189] on input "[PERSON_NAME]" at bounding box center [601, 202] width 176 height 26
paste input "eese Omelette_"
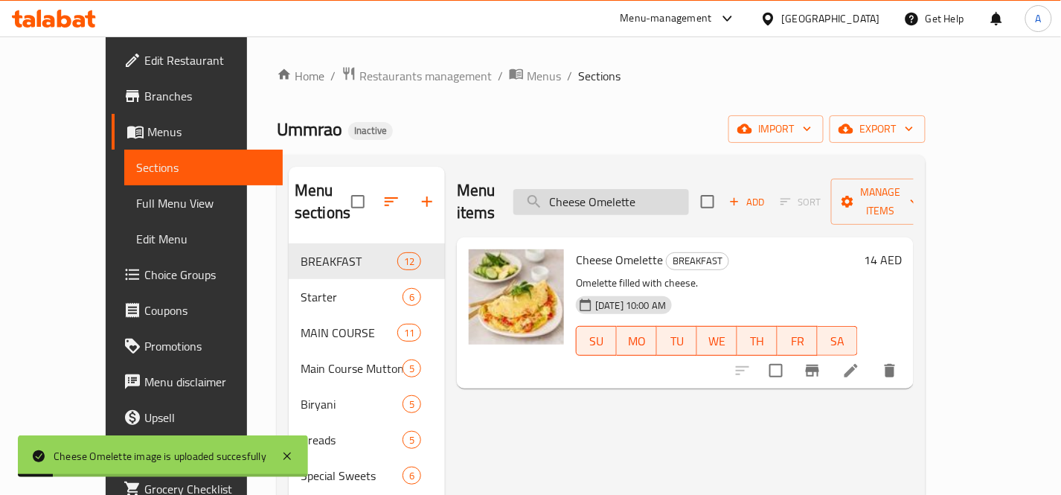
click at [689, 189] on input "Cheese Omelette" at bounding box center [601, 202] width 176 height 26
paste input "Paratha_"
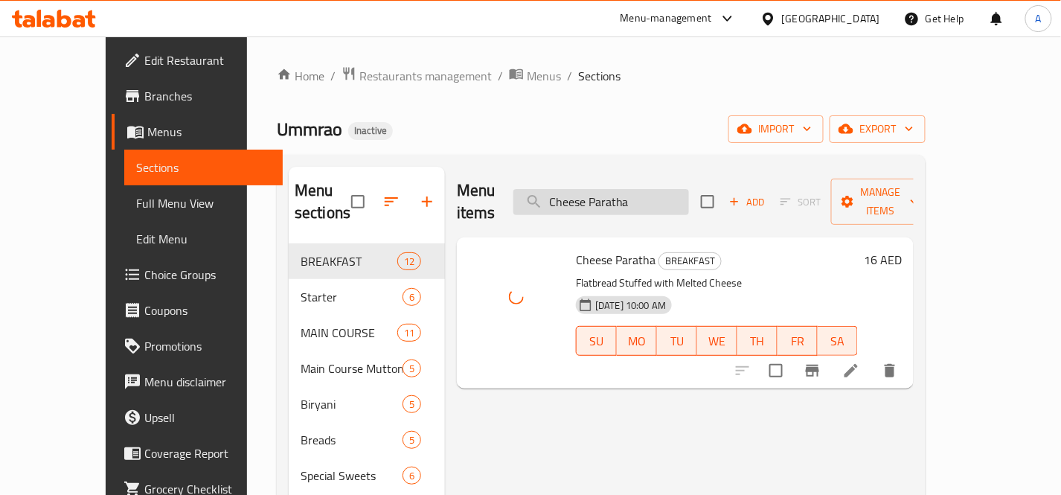
click at [689, 190] on input "Cheese Paratha" at bounding box center [601, 202] width 176 height 26
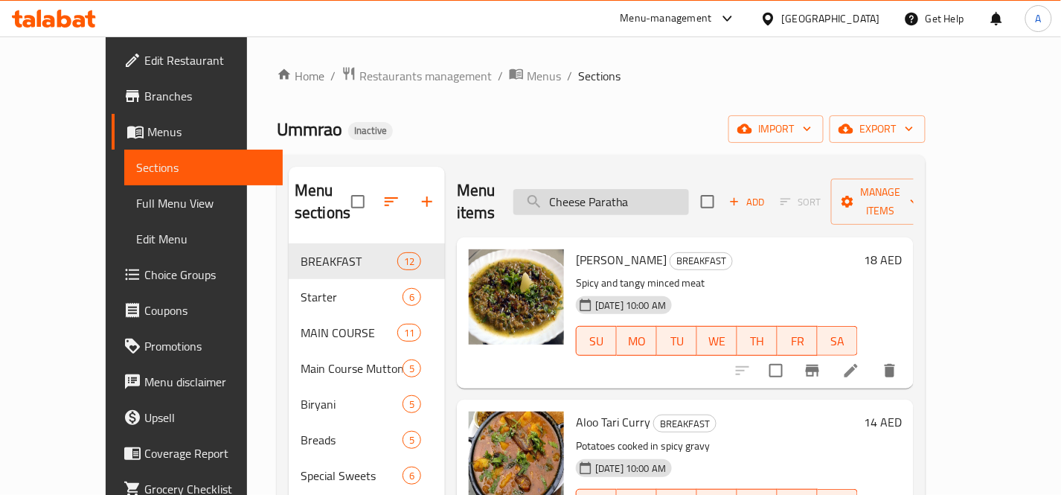
click at [689, 189] on input "Cheese Paratha" at bounding box center [601, 202] width 176 height 26
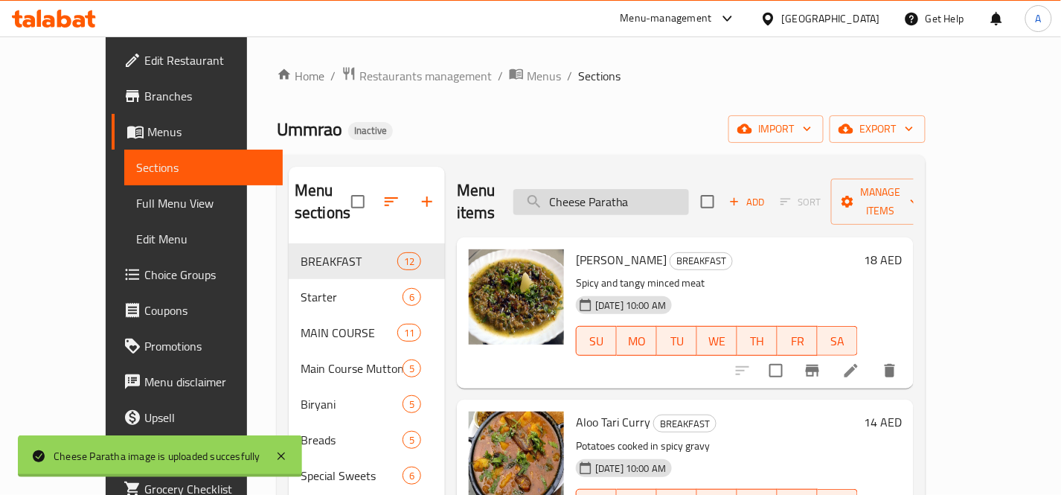
click at [689, 189] on input "Cheese Paratha" at bounding box center [601, 202] width 176 height 26
paste input "icken Aloo Shorba From [GEOGRAPHIC_DATA]"
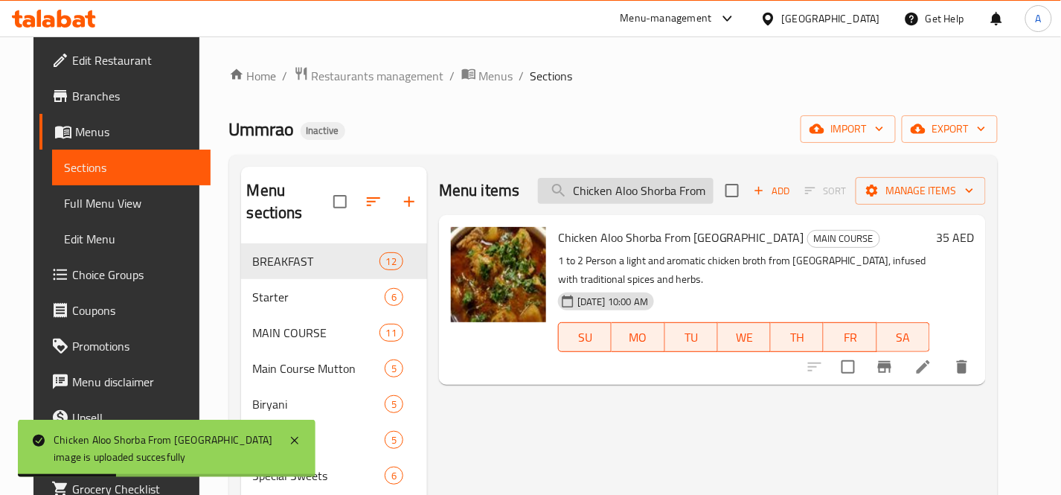
click at [692, 189] on input "Chicken Aloo Shorba From [GEOGRAPHIC_DATA]" at bounding box center [626, 191] width 176 height 26
paste input "Karahi"
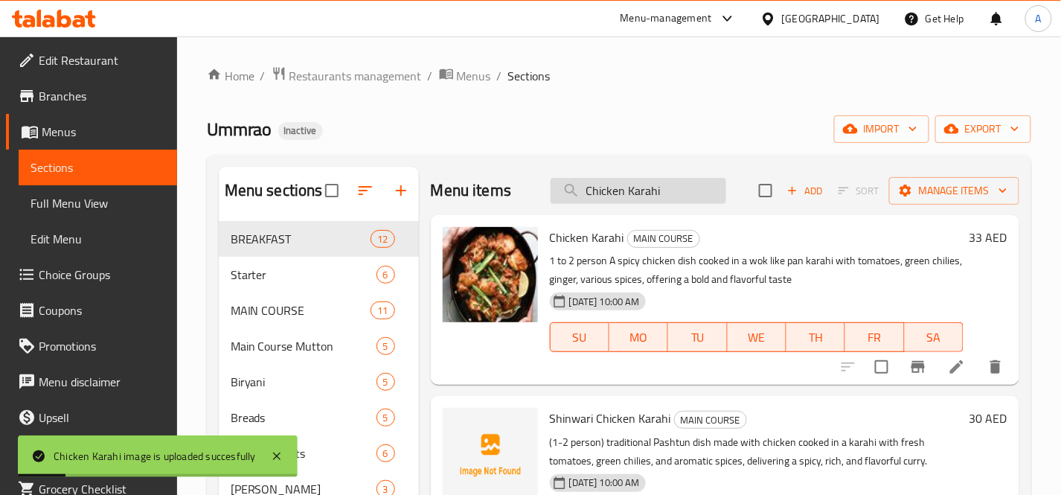
click at [668, 181] on input "Chicken Karahi" at bounding box center [638, 191] width 176 height 26
paste input "[PERSON_NAME] Pepper Chicken_"
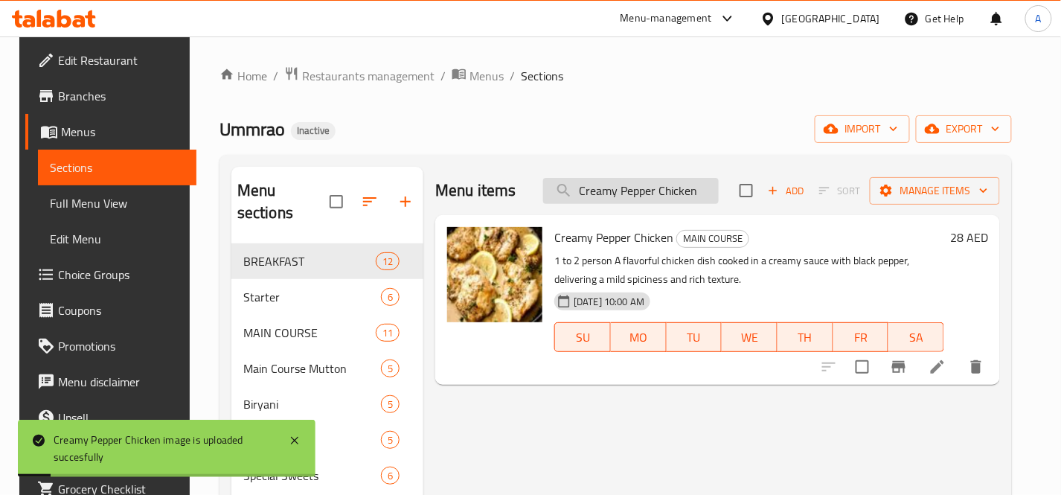
click at [696, 192] on input "Creamy Pepper Chicken" at bounding box center [631, 191] width 176 height 26
paste input "Dahi Puri 6 Pieces"
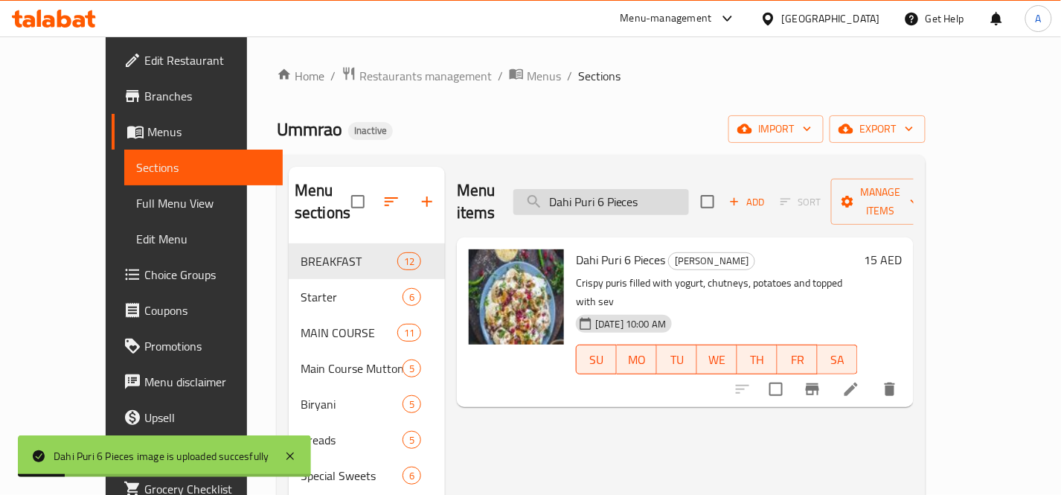
click at [689, 189] on input "Dahi Puri 6 Pieces" at bounding box center [601, 202] width 176 height 26
paste input "elhi Chicken Kabab 4 Pcs 100% Keema Kabab"
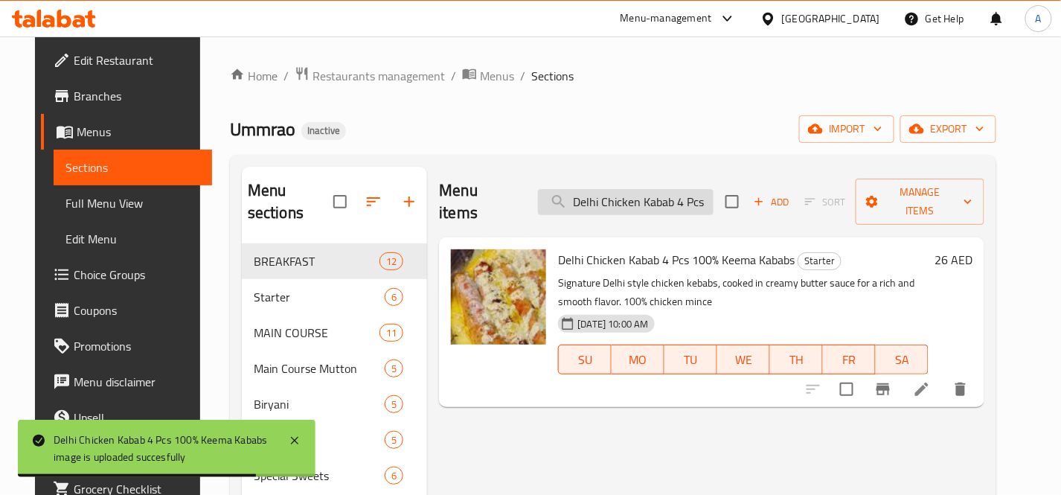
click at [684, 192] on input "Delhi Chicken Kabab 4 Pcs 100% Keema Kababs" at bounding box center [626, 202] width 176 height 26
paste input "[PERSON_NAME] Chicken Bowl"
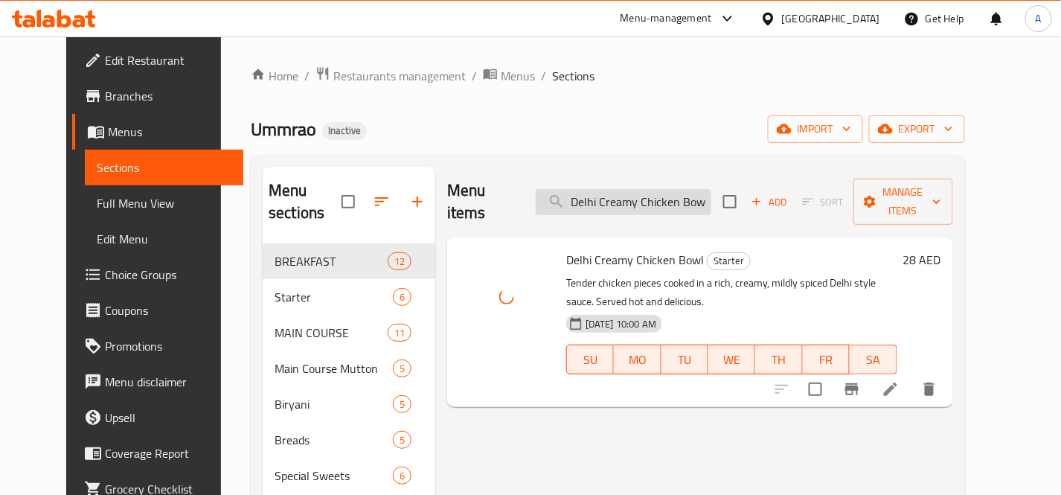
click at [694, 192] on input "Delhi Creamy Chicken Bowl" at bounding box center [623, 202] width 176 height 26
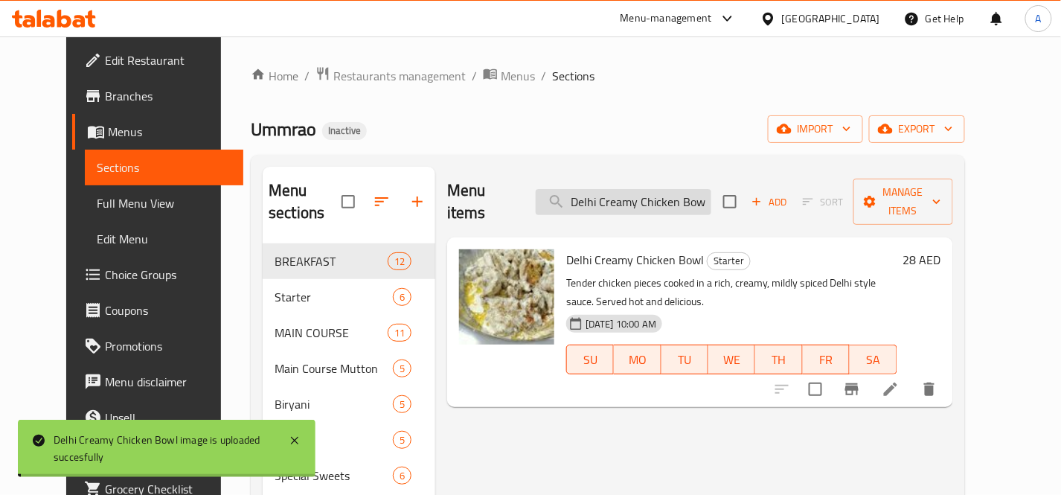
click at [694, 192] on input "Delhi Creamy Chicken Bowl" at bounding box center [623, 202] width 176 height 26
paste input "um Darbar Korma"
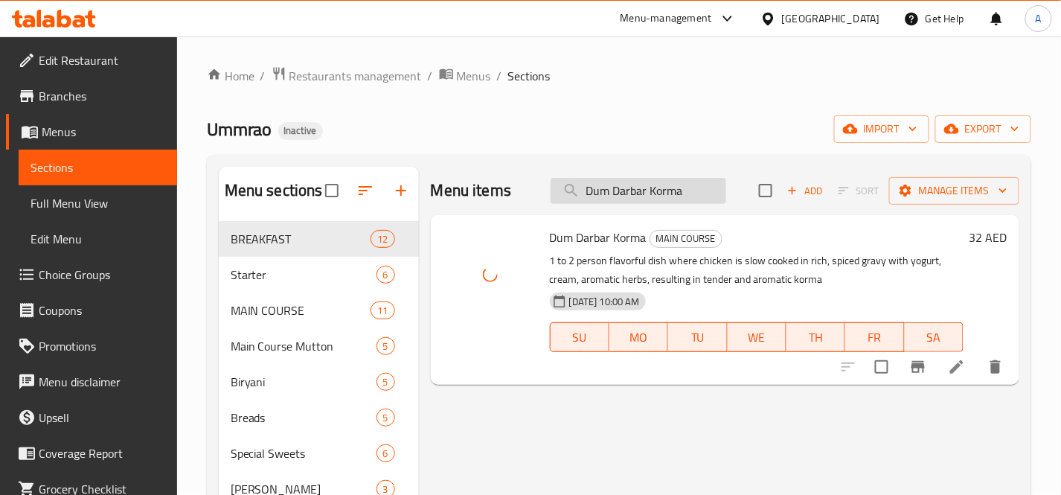
click at [708, 196] on input "Dum Darbar Korma" at bounding box center [638, 191] width 176 height 26
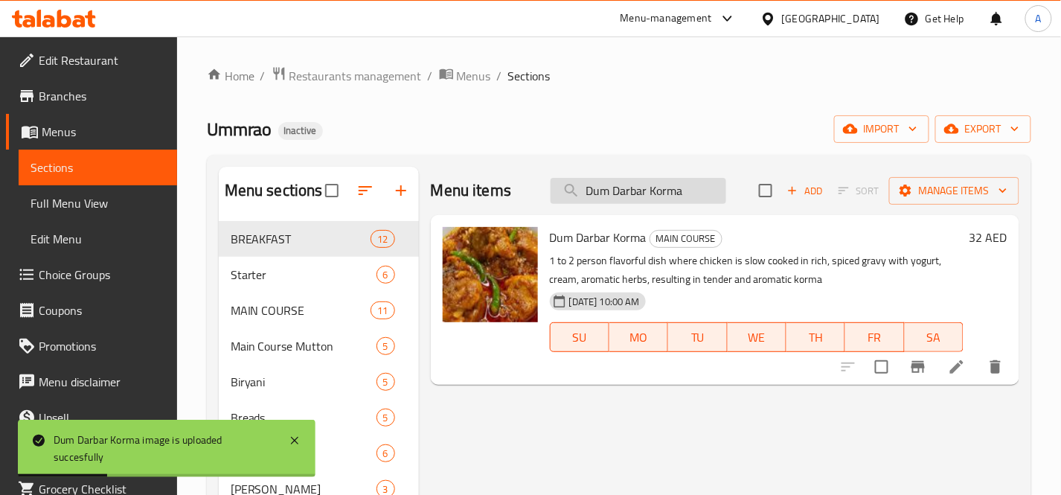
paste input "[PERSON_NAME]"
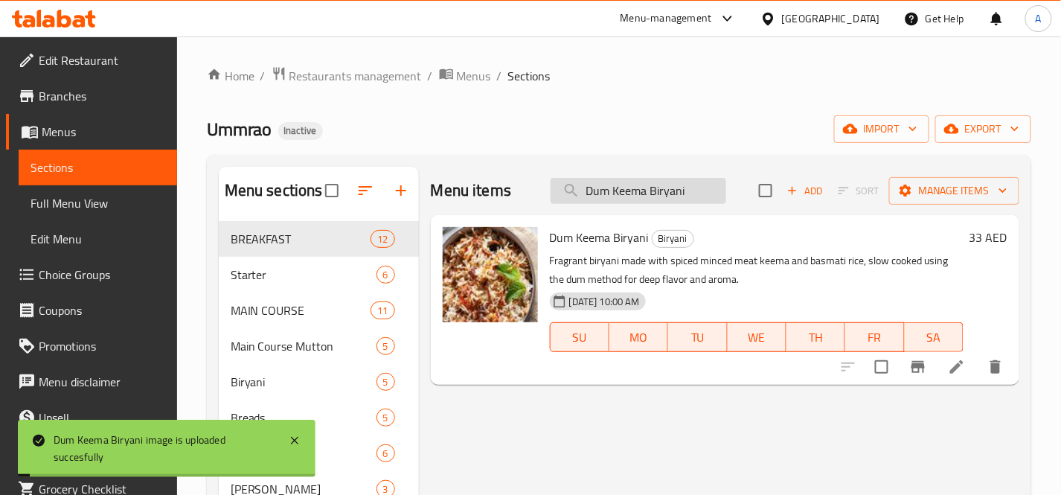
click at [699, 188] on input "Dum Keema Biryani" at bounding box center [638, 191] width 176 height 26
paste input "Egg Paratha_"
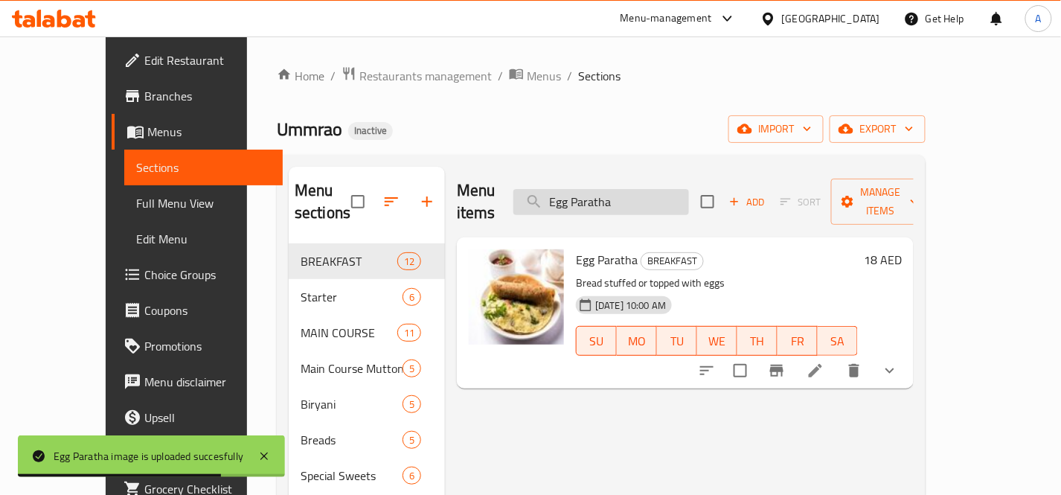
click at [689, 194] on input "Egg Paratha" at bounding box center [601, 202] width 176 height 26
paste input "Galouti Mutton Kebab 4 Pcs"
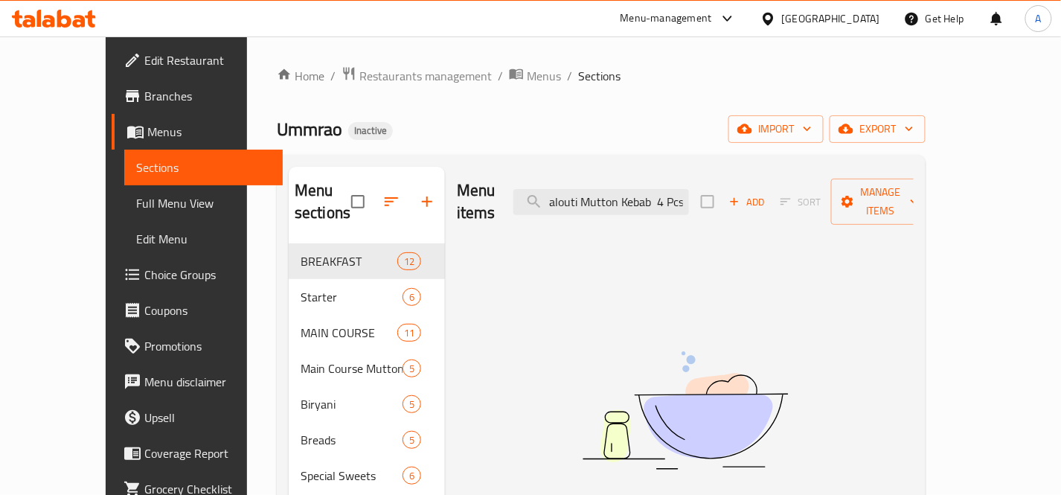
scroll to position [0, 8]
drag, startPoint x: 688, startPoint y: 191, endPoint x: 747, endPoint y: 201, distance: 60.3
click at [747, 201] on div "Menu items Galouti Mutton Kebab 4 Pcs Add Sort Manage items" at bounding box center [685, 202] width 457 height 71
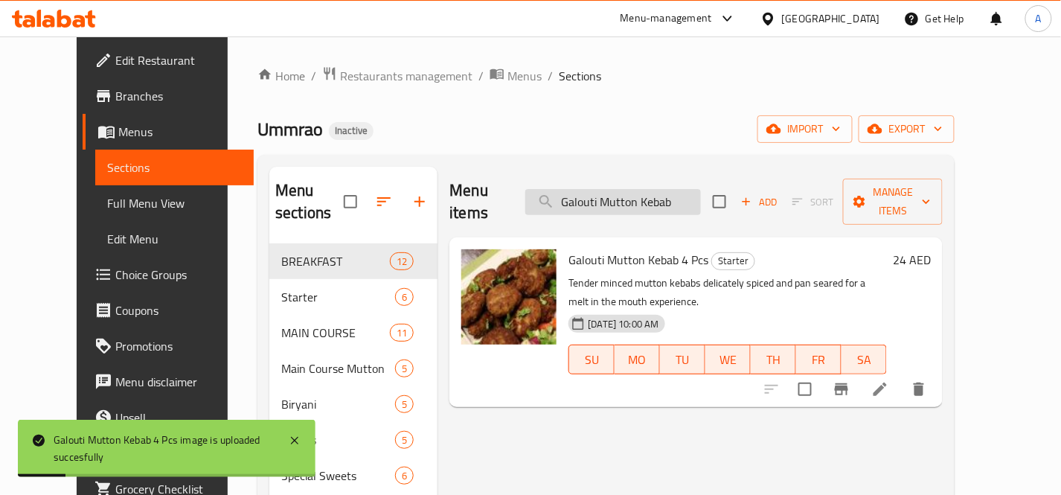
click at [700, 189] on input "Galouti Mutton Kebab" at bounding box center [613, 202] width 176 height 26
click at [701, 189] on input "Galouti Mutton Kebab" at bounding box center [613, 202] width 176 height 26
paste input "ola Seekh Kebab 4 Pcs Sizzler"
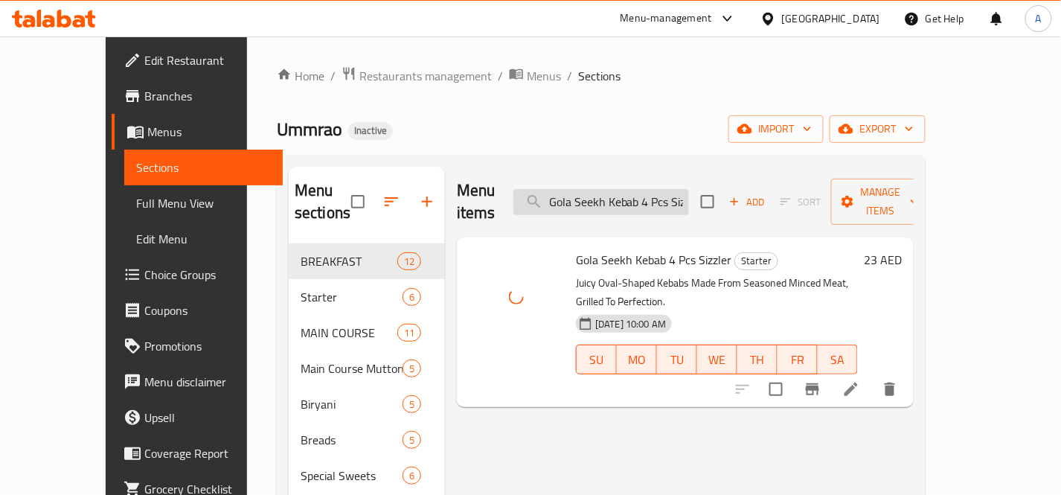
click at [688, 189] on input "Gola Seekh Kebab 4 Pcs Sizzler" at bounding box center [601, 202] width 176 height 26
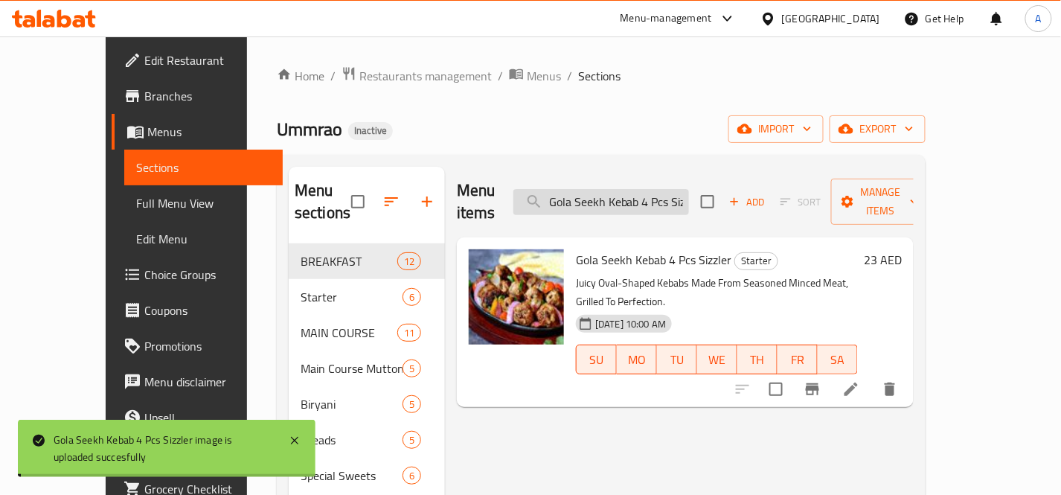
click at [688, 189] on input "Gola Seekh Kebab 4 Pcs Sizzler" at bounding box center [601, 202] width 176 height 26
paste input "reen Tea with Mint"
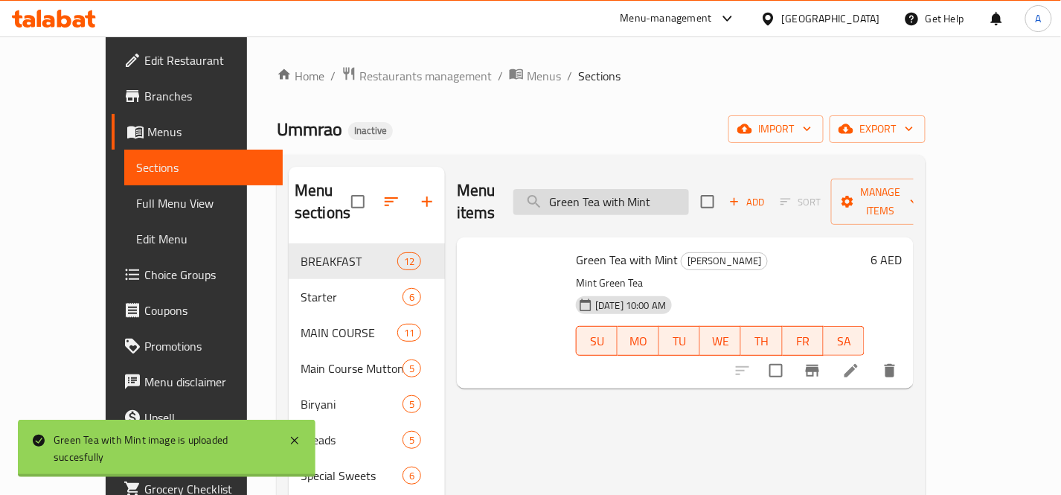
click at [689, 192] on input "Green Tea with Mint" at bounding box center [601, 202] width 176 height 26
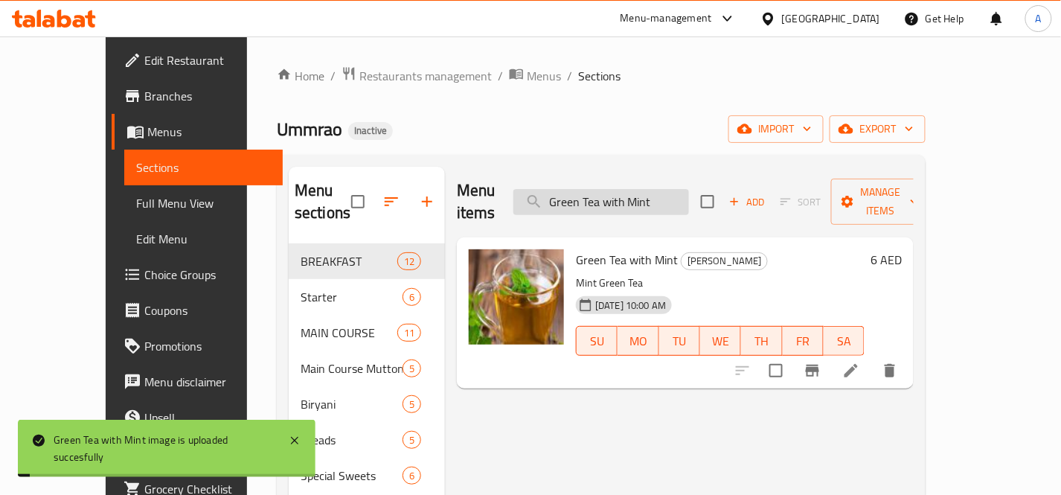
click at [689, 192] on input "Green Tea with Mint" at bounding box center [601, 202] width 176 height 26
paste input "ulab Mint Sharba"
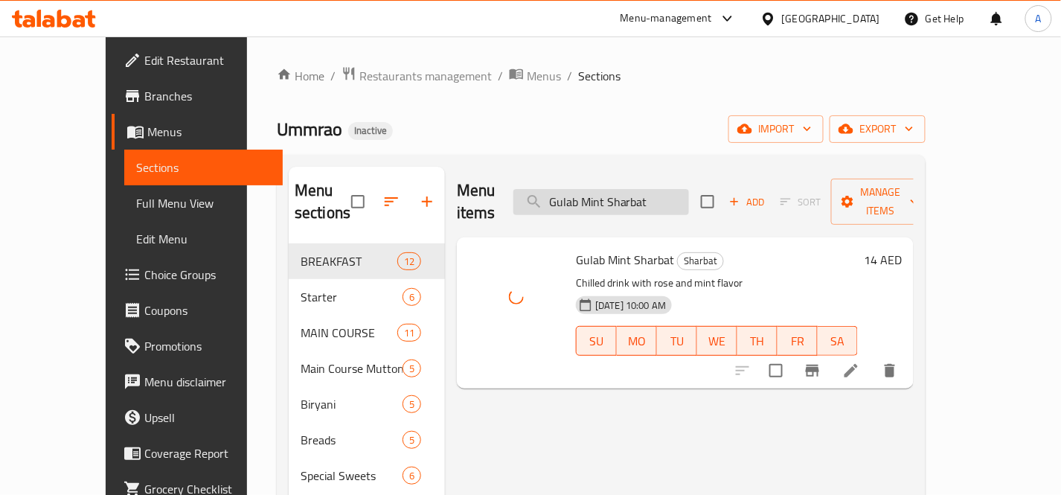
click at [689, 196] on input "Gulab Mint Sharbat" at bounding box center [601, 202] width 176 height 26
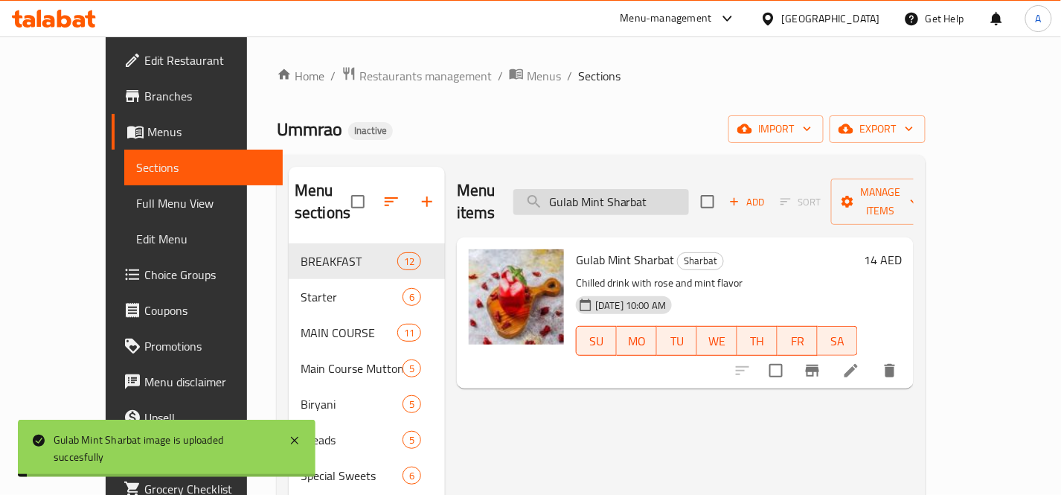
click at [689, 196] on input "Gulab Mint Sharbat" at bounding box center [601, 202] width 176 height 26
paste input "Iced tea Lemon"
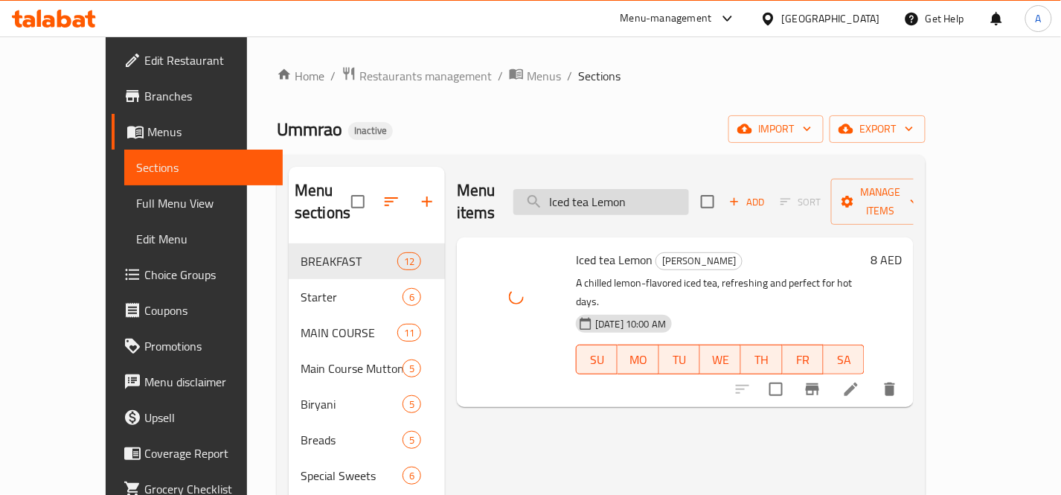
click at [689, 197] on input "Iced tea Lemon" at bounding box center [601, 202] width 176 height 26
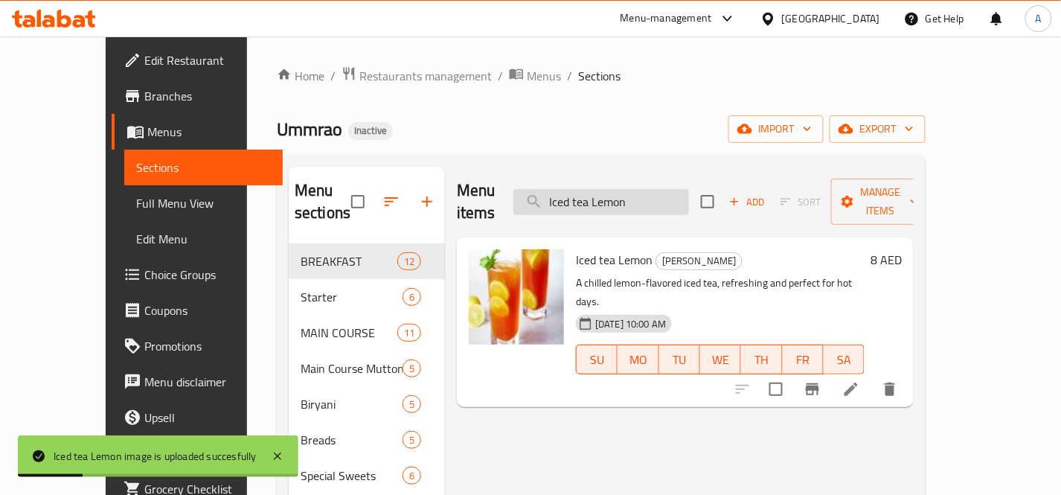
paste input "Peach"
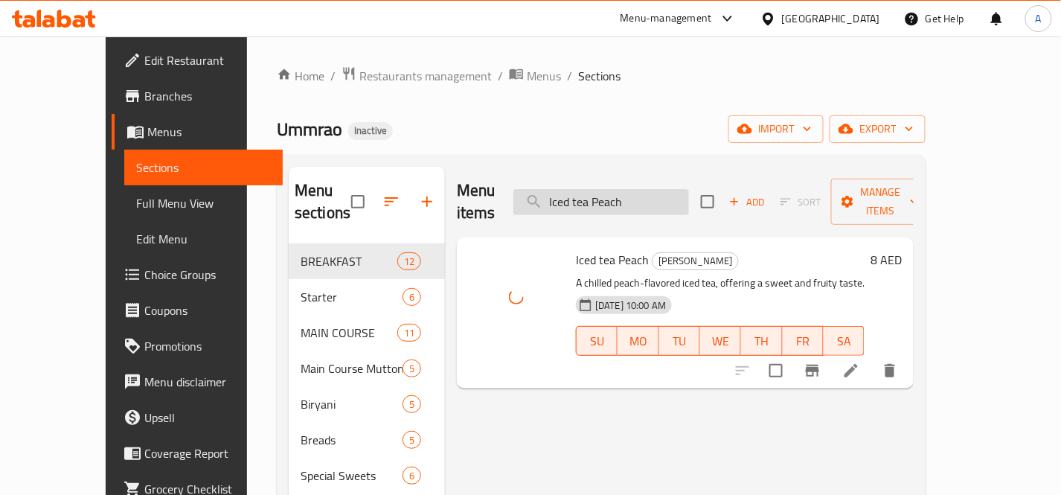
click at [689, 192] on input "Iced tea Peach" at bounding box center [601, 202] width 176 height 26
paste input "dris Chicken Biryani_"
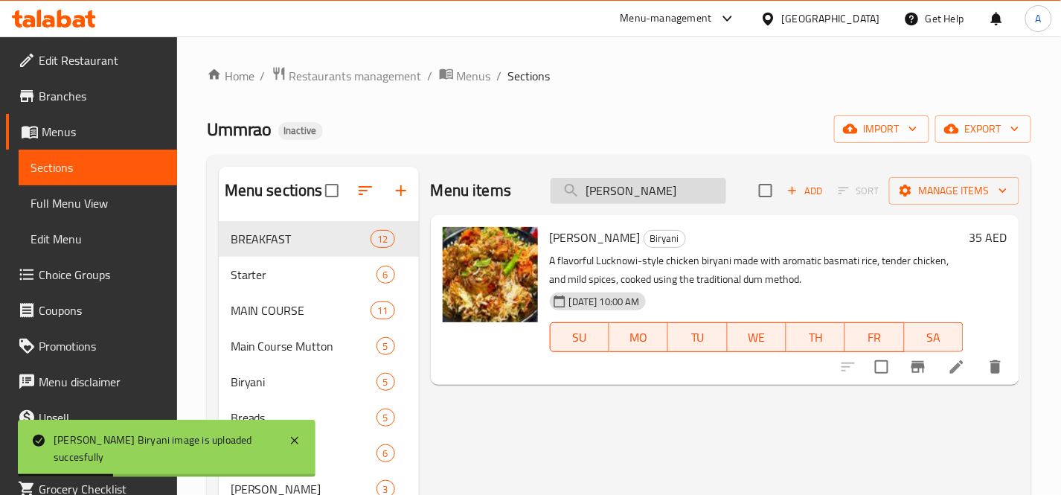
click at [698, 186] on input "[PERSON_NAME]" at bounding box center [638, 191] width 176 height 26
paste input "Mutton Biryani_"
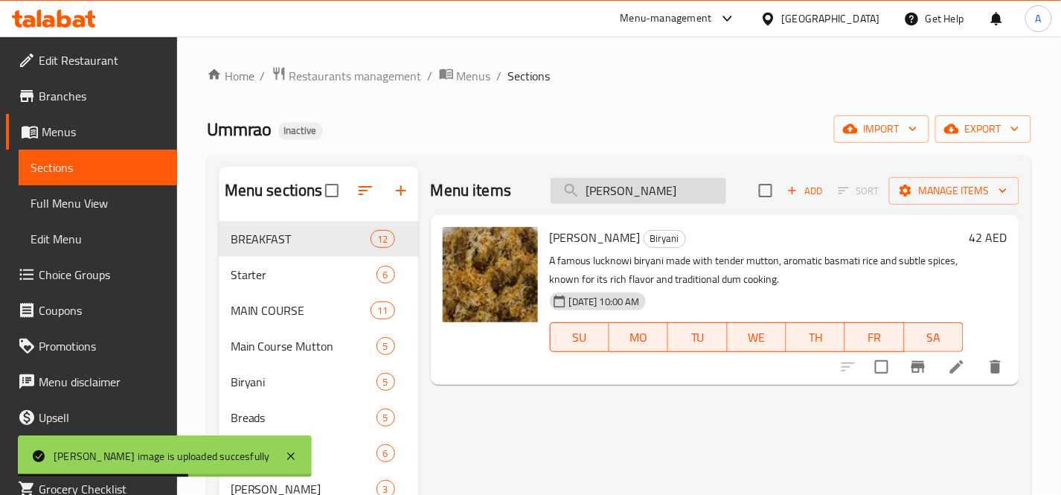
click at [704, 188] on input "[PERSON_NAME]" at bounding box center [638, 191] width 176 height 26
paste input "Kala Khatta Sharbat_"
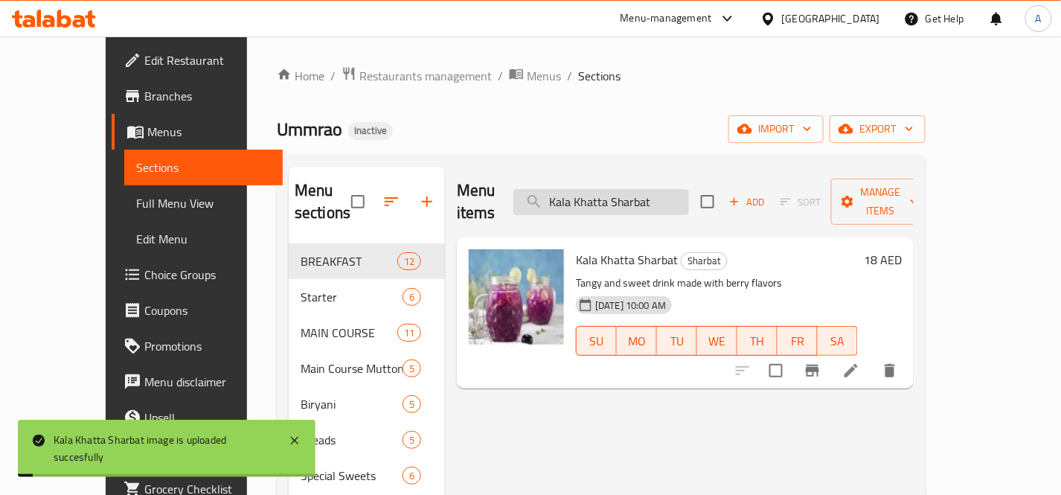
click at [689, 190] on input "Kala Khatta Sharbat" at bounding box center [601, 202] width 176 height 26
paste input "eema Handi_"
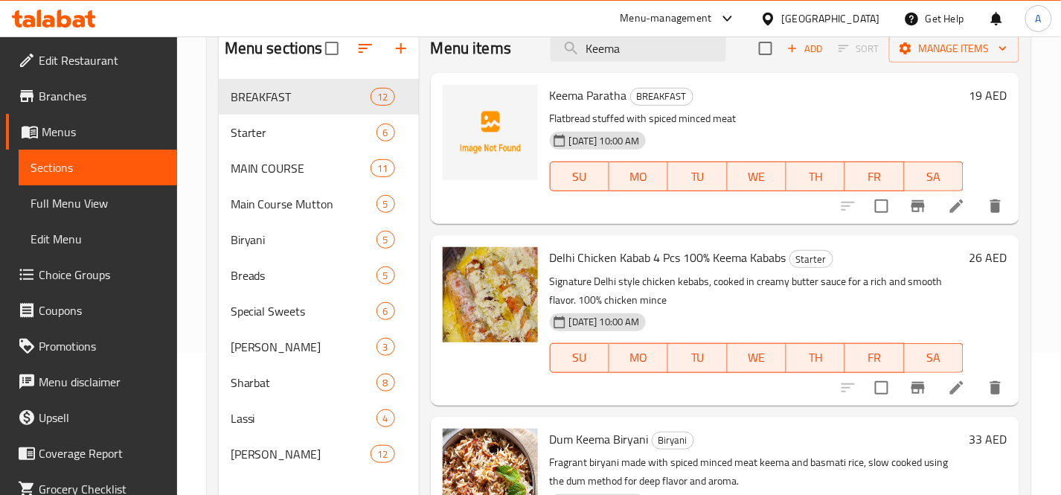
scroll to position [42, 0]
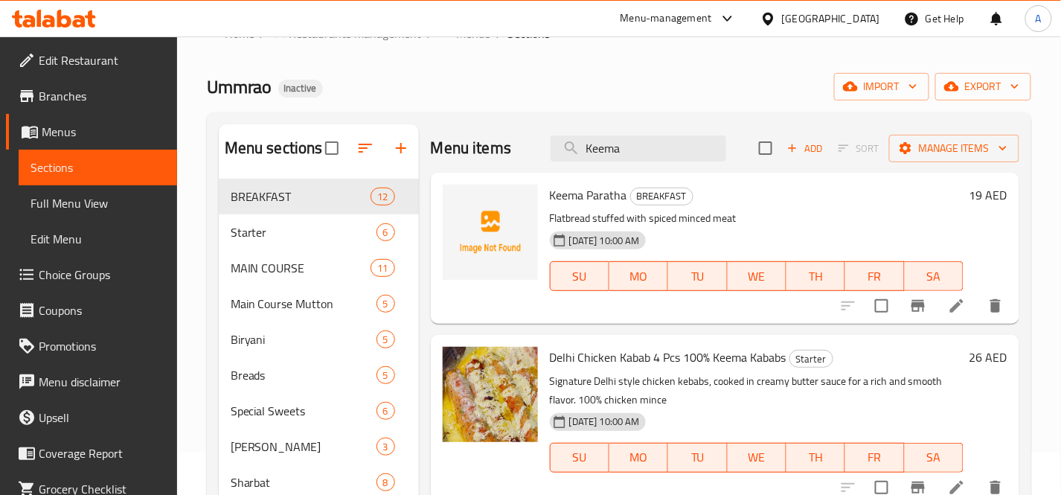
click at [605, 196] on span "Keema Paratha" at bounding box center [588, 195] width 77 height 22
copy h6 "Keema Paratha"
click at [636, 149] on input "Keema" at bounding box center [638, 148] width 176 height 26
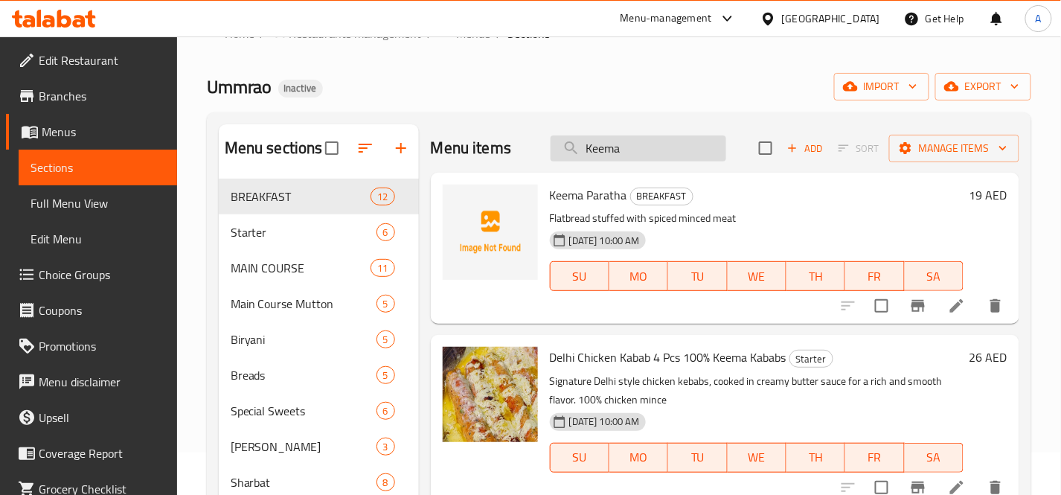
click at [636, 149] on input "Keema" at bounding box center [638, 148] width 176 height 26
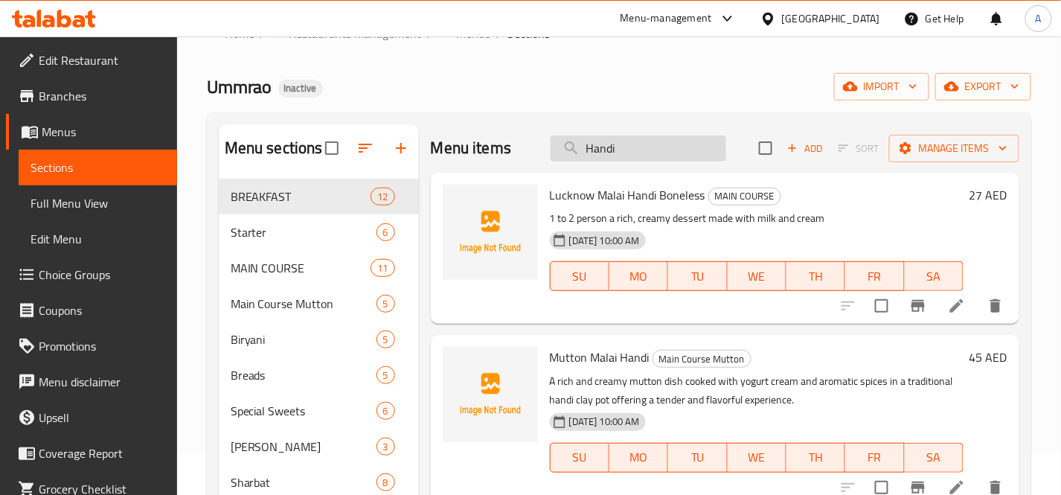
click at [644, 154] on input "Handi" at bounding box center [638, 148] width 176 height 26
paste input "Keema Paratha"
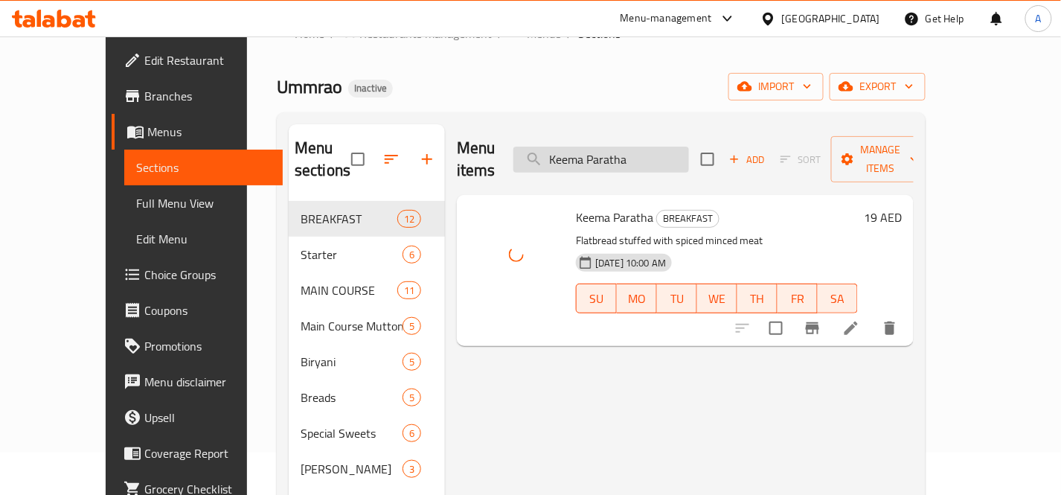
click at [689, 149] on input "Keema Paratha" at bounding box center [601, 160] width 176 height 26
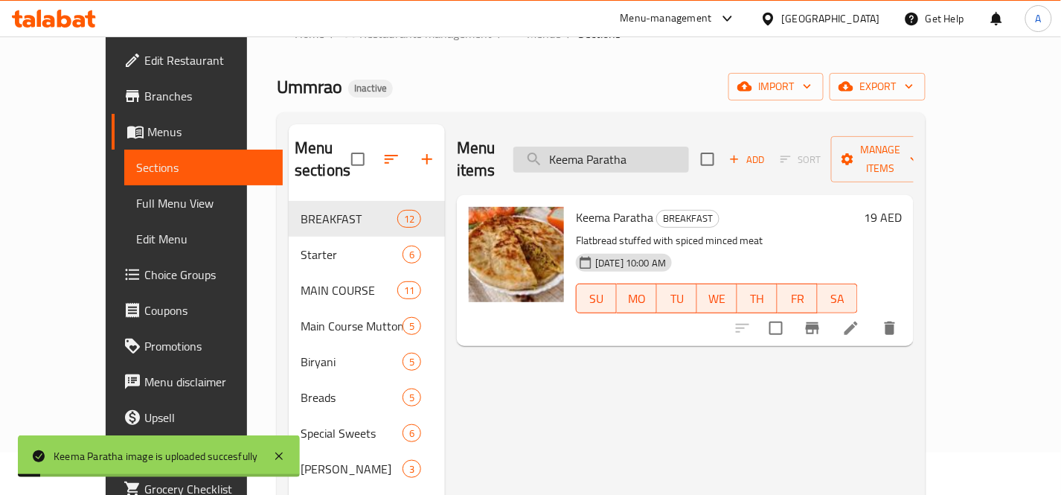
paste input "[PERSON_NAME]"
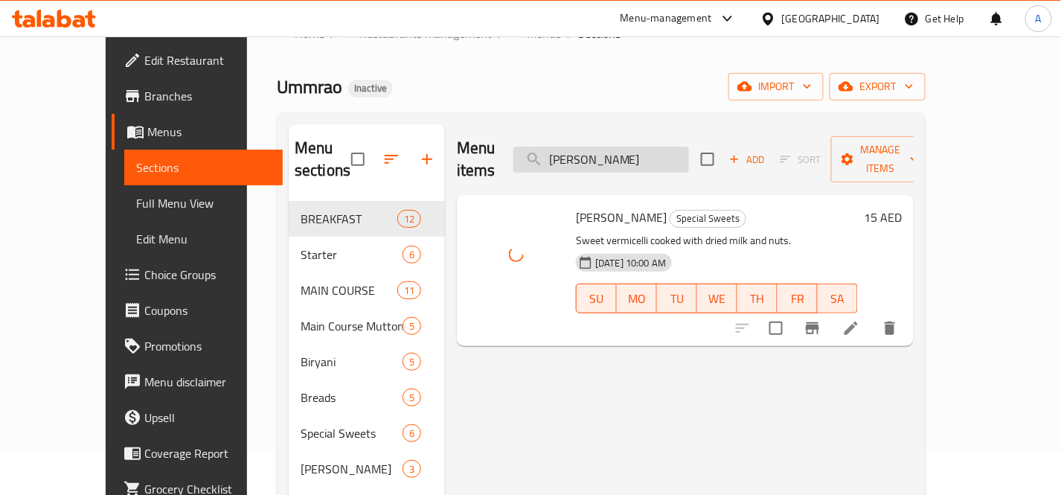
click at [689, 147] on input "[PERSON_NAME]" at bounding box center [601, 160] width 176 height 26
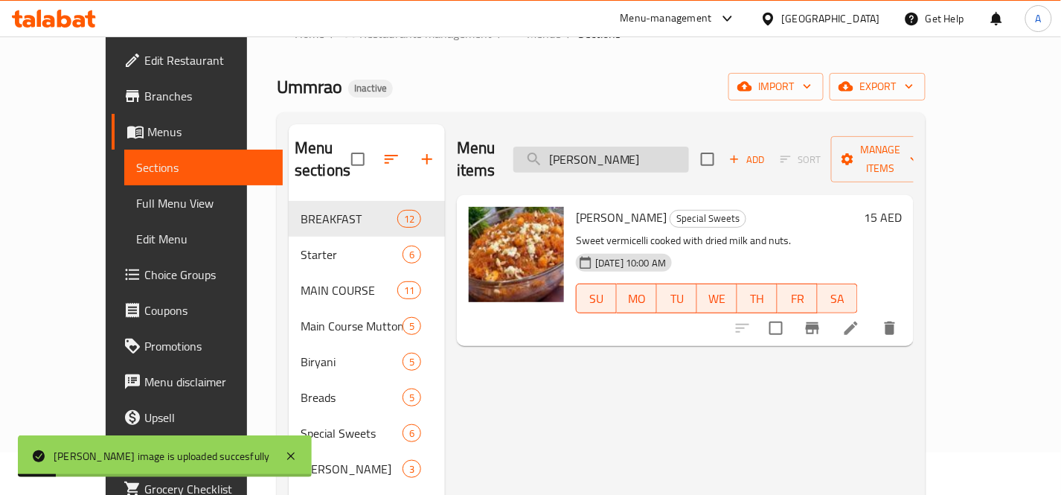
paste input "[PERSON_NAME]"
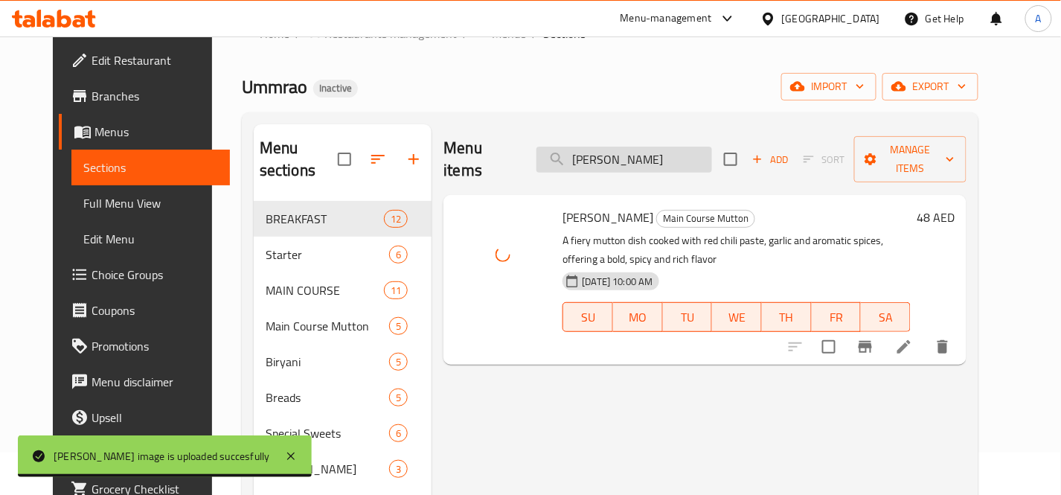
click at [686, 152] on input "[PERSON_NAME]" at bounding box center [624, 160] width 176 height 26
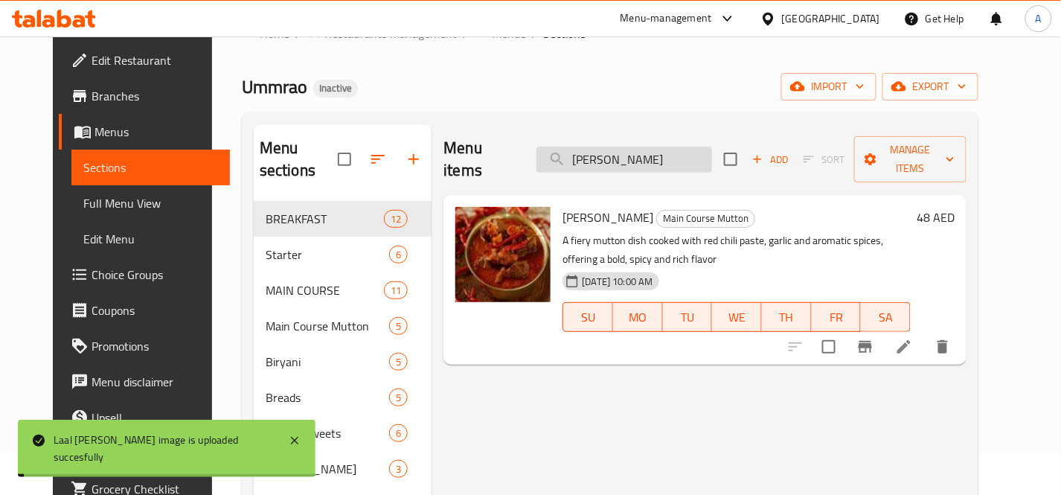
click at [686, 152] on input "[PERSON_NAME]" at bounding box center [624, 160] width 176 height 26
paste input "chcha Paratha"
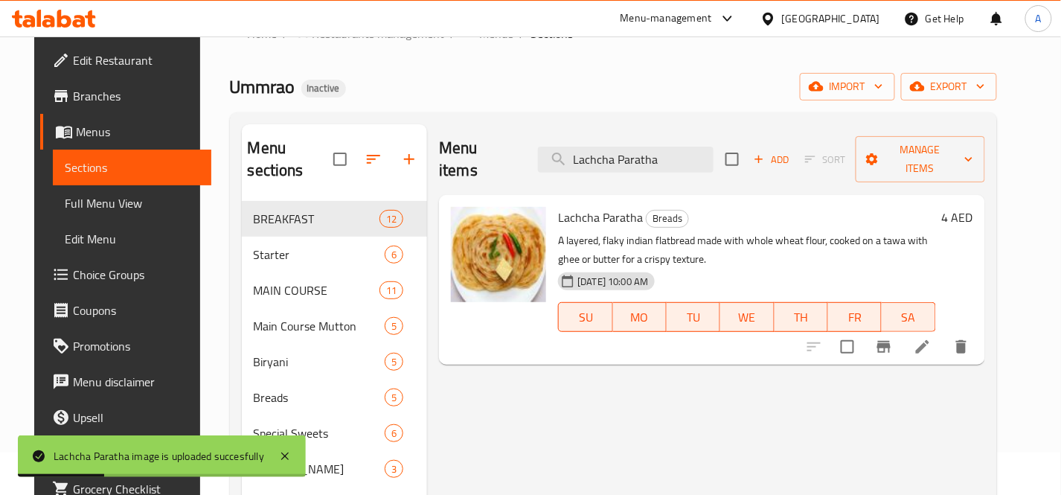
click at [895, 427] on div "Menu items Lachcha Paratha Add Sort Manage items Lachcha Paratha Breads A layer…" at bounding box center [705, 371] width 557 height 495
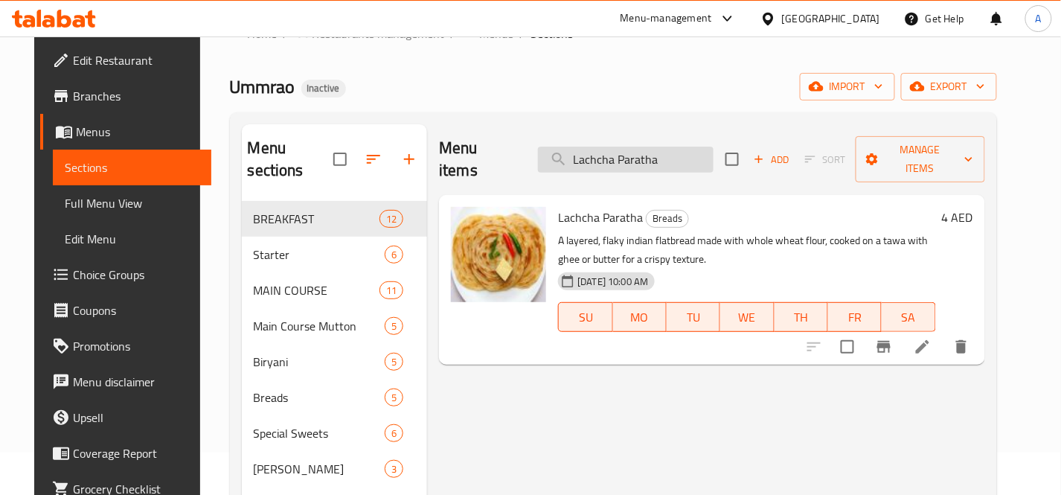
click at [687, 153] on input "Lachcha Paratha" at bounding box center [626, 160] width 176 height 26
paste input "ucknow Malai Handi Boneless"
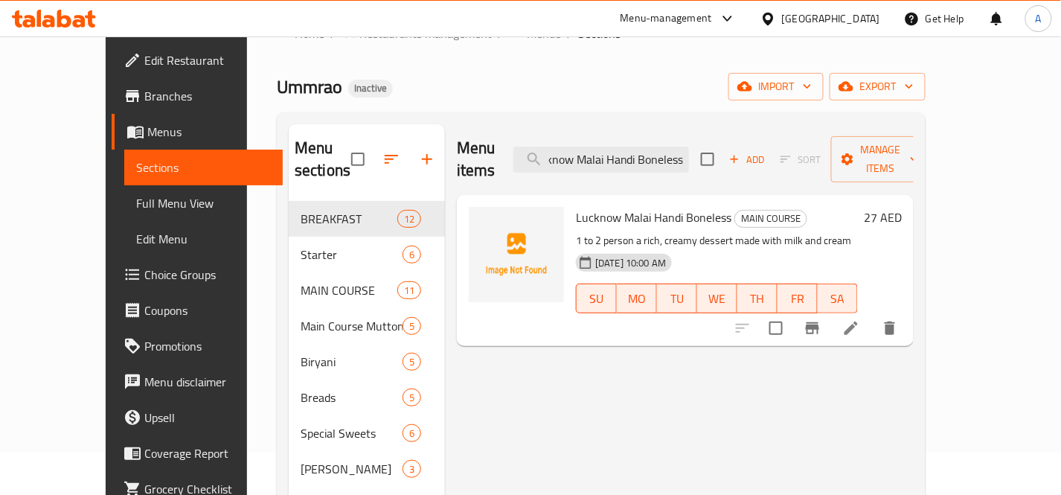
scroll to position [0, 0]
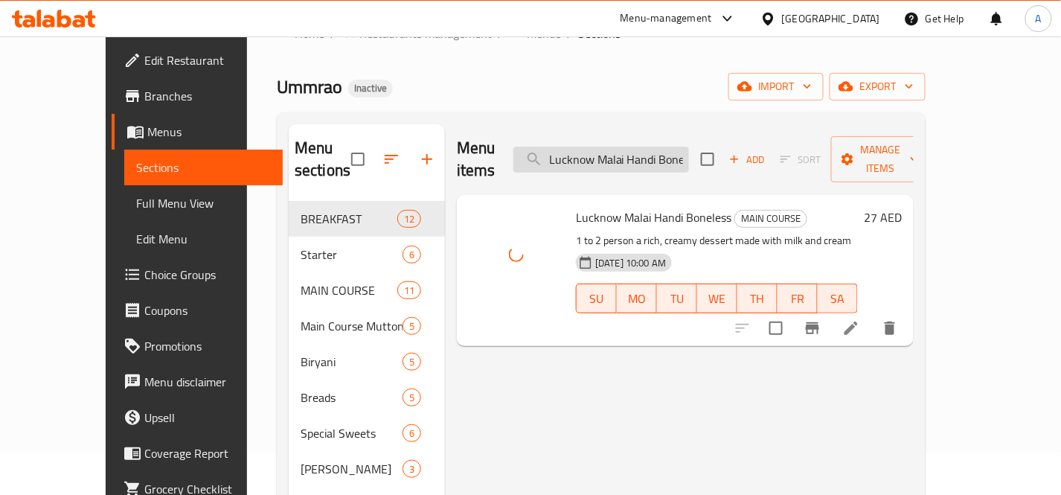
click at [689, 150] on input "Lucknow Malai Handi Boneless" at bounding box center [601, 160] width 176 height 26
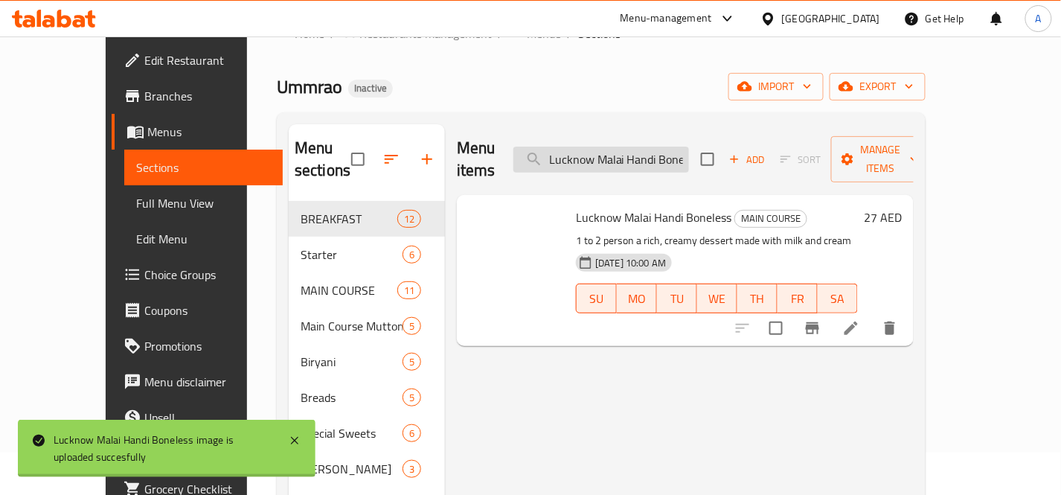
click at [689, 150] on input "Lucknow Malai Handi Boneless" at bounding box center [601, 160] width 176 height 26
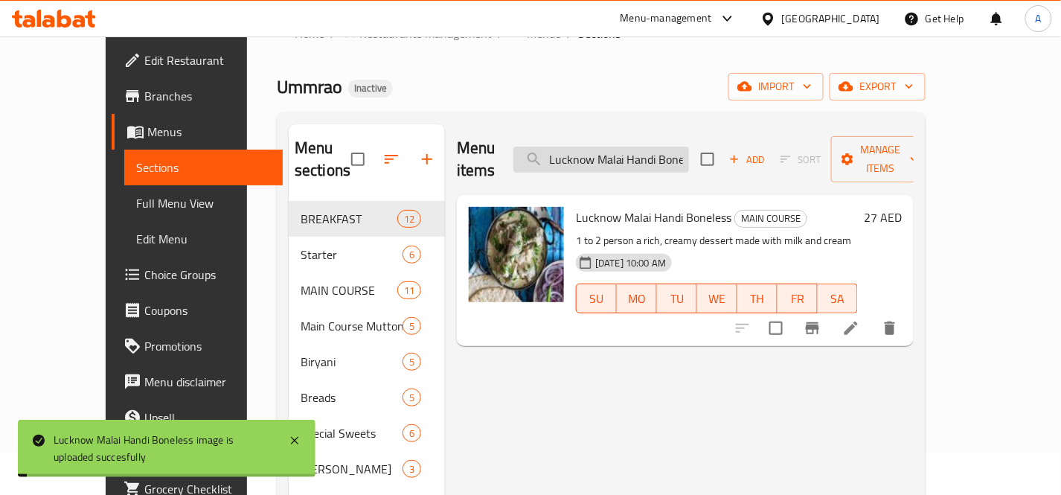
click at [689, 150] on input "Lucknow Malai Handi Boneless" at bounding box center [601, 160] width 176 height 26
paste input "Makuti"
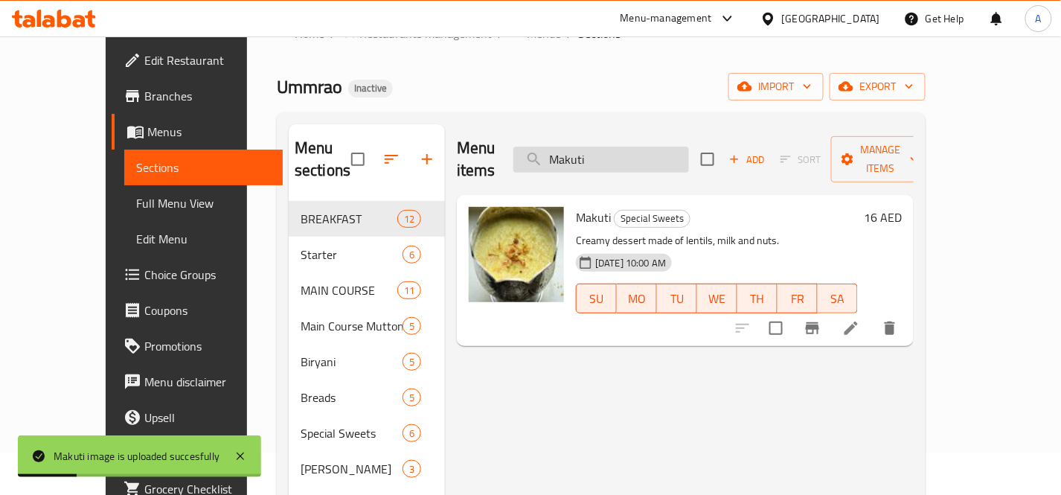
click at [689, 158] on input "Makuti" at bounding box center [601, 160] width 176 height 26
paste input "ngo Lassi_"
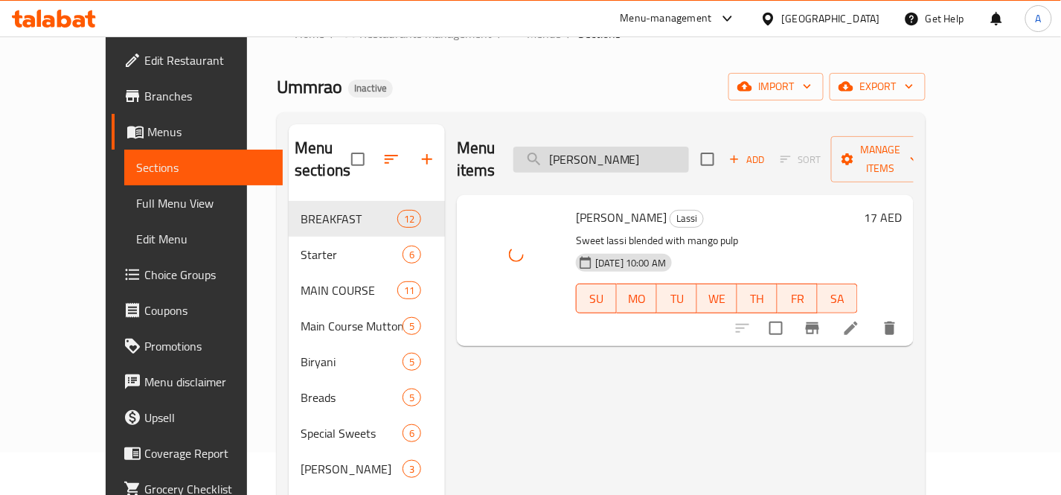
click at [686, 154] on input "[PERSON_NAME]" at bounding box center [601, 160] width 176 height 26
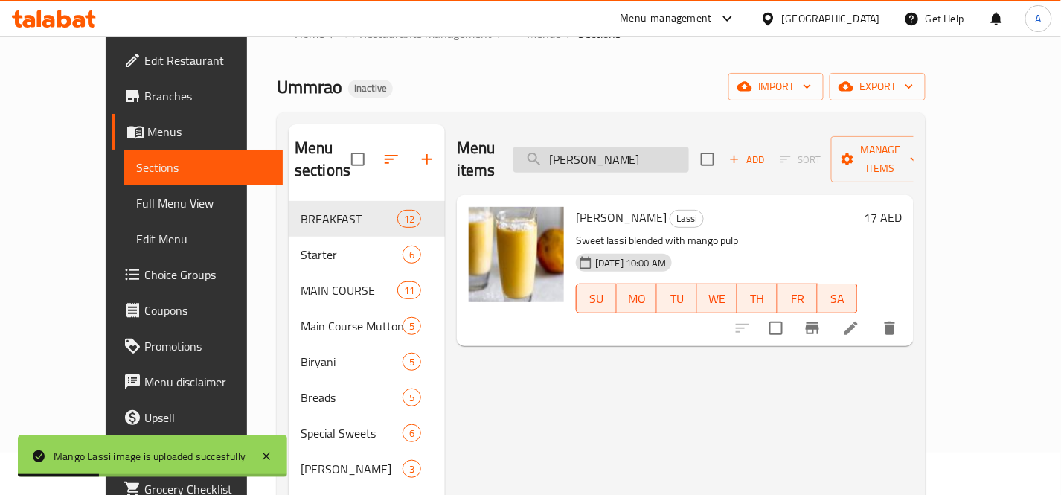
click at [689, 151] on input "[PERSON_NAME]" at bounding box center [601, 160] width 176 height 26
paste input "Sharbat_"
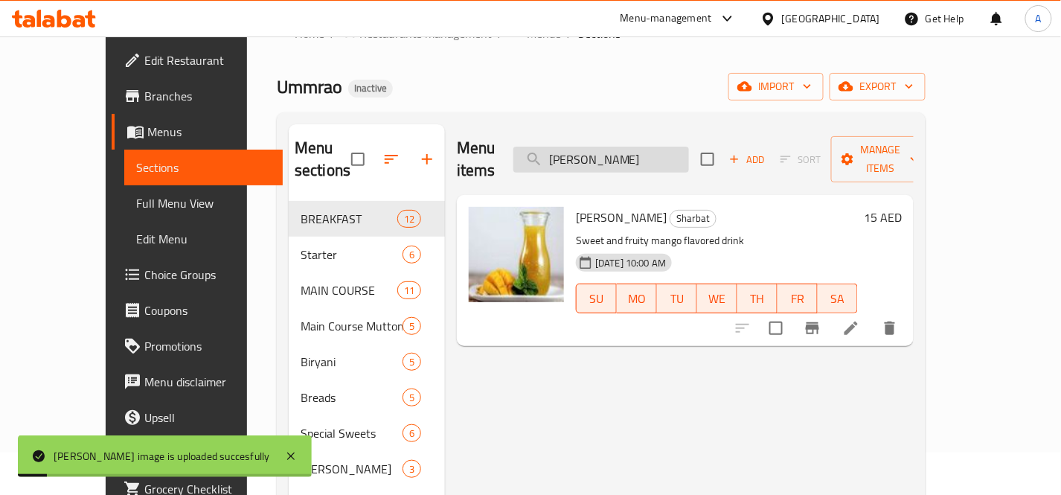
click at [689, 149] on input "[PERSON_NAME]" at bounding box center [601, 160] width 176 height 26
paste input "sala Chole_"
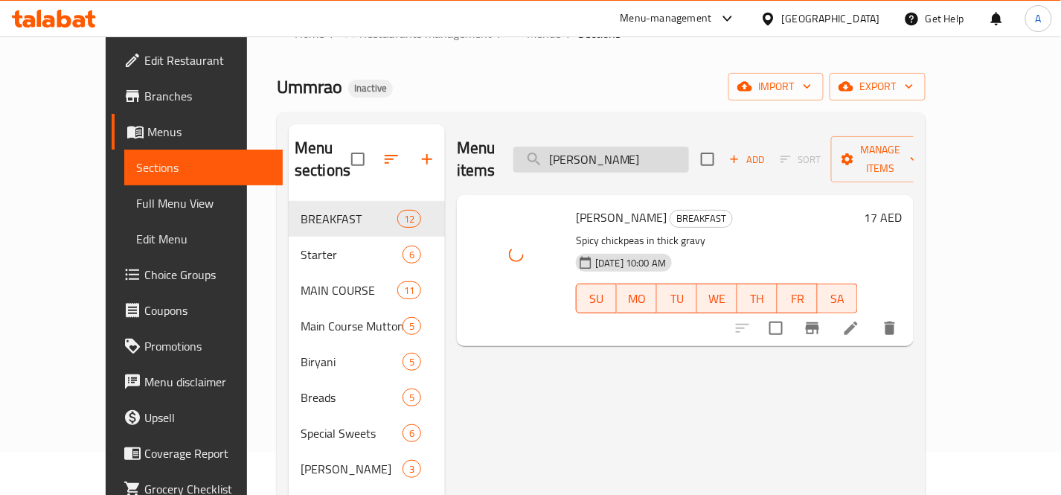
click at [689, 149] on input "[PERSON_NAME]" at bounding box center [601, 160] width 176 height 26
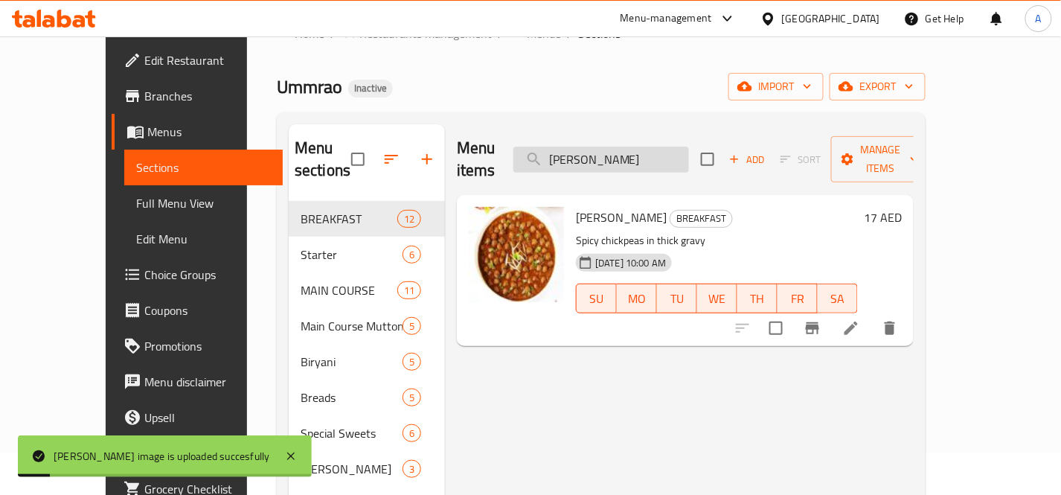
paste input "Omelette_"
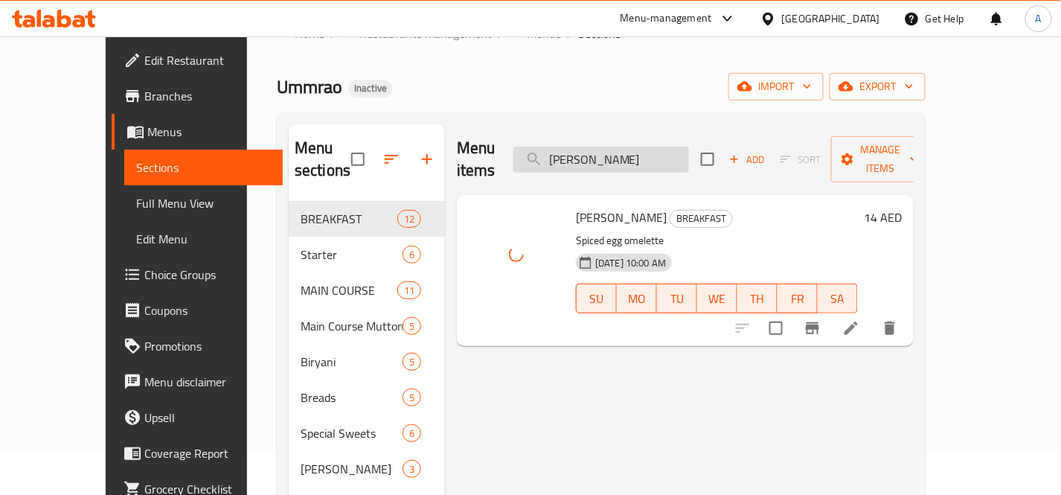
click at [689, 150] on input "[PERSON_NAME]" at bounding box center [601, 160] width 176 height 26
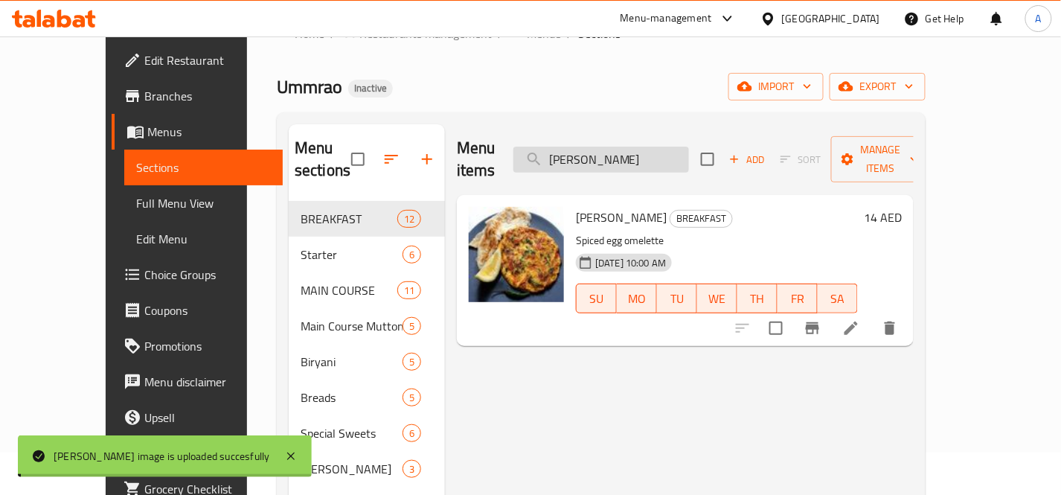
click at [689, 150] on input "[PERSON_NAME]" at bounding box center [601, 160] width 176 height 26
paste input "Pepsi Diet"
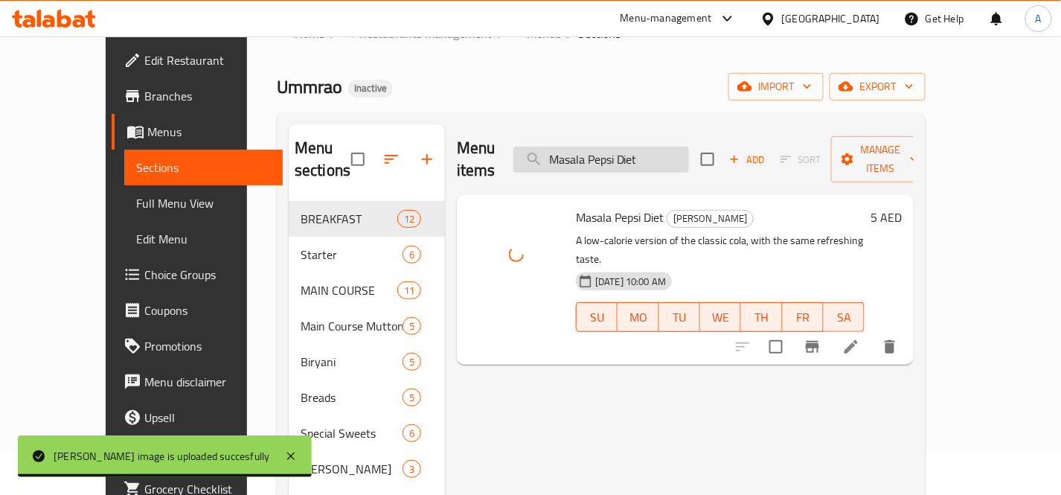
click at [689, 152] on input "Masala Pepsi Diet" at bounding box center [601, 160] width 176 height 26
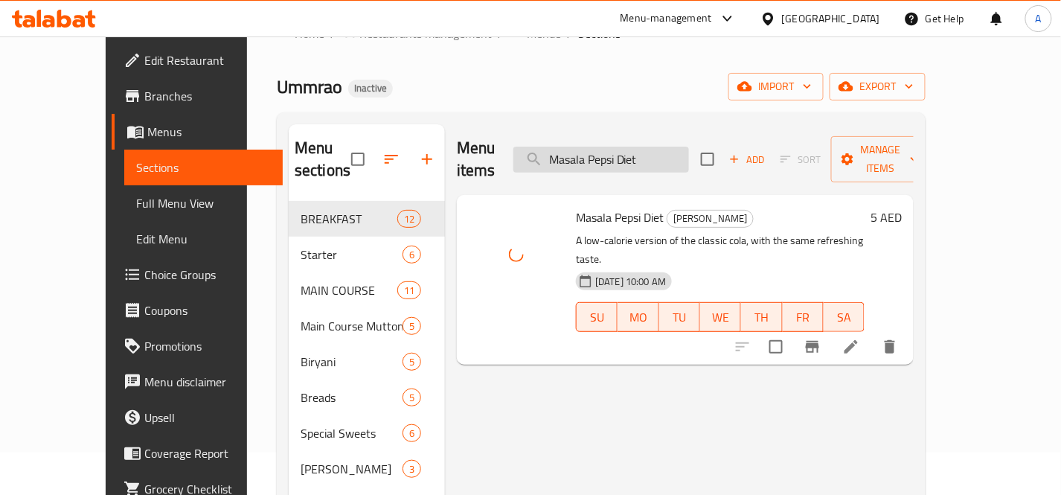
click at [689, 152] on input "Masala Pepsi Diet" at bounding box center [601, 160] width 176 height 26
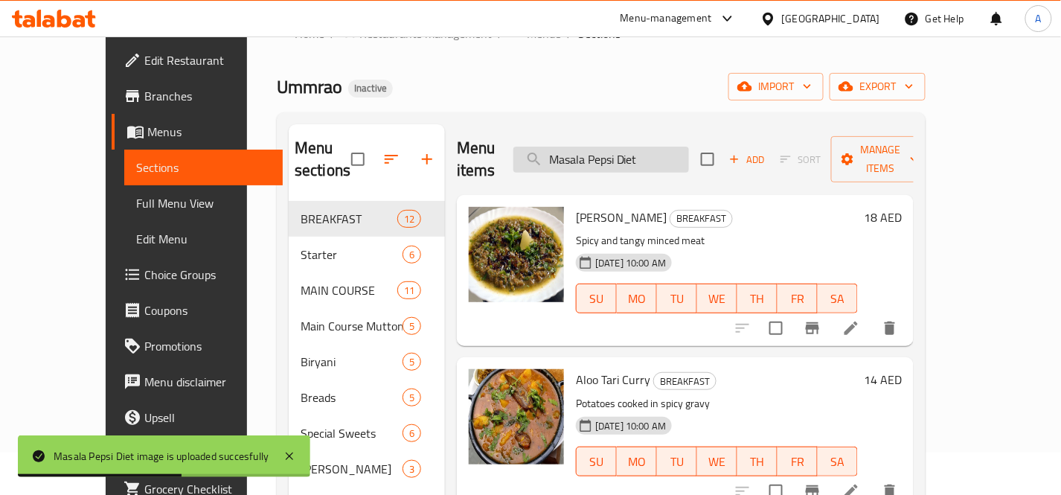
paste input "search"
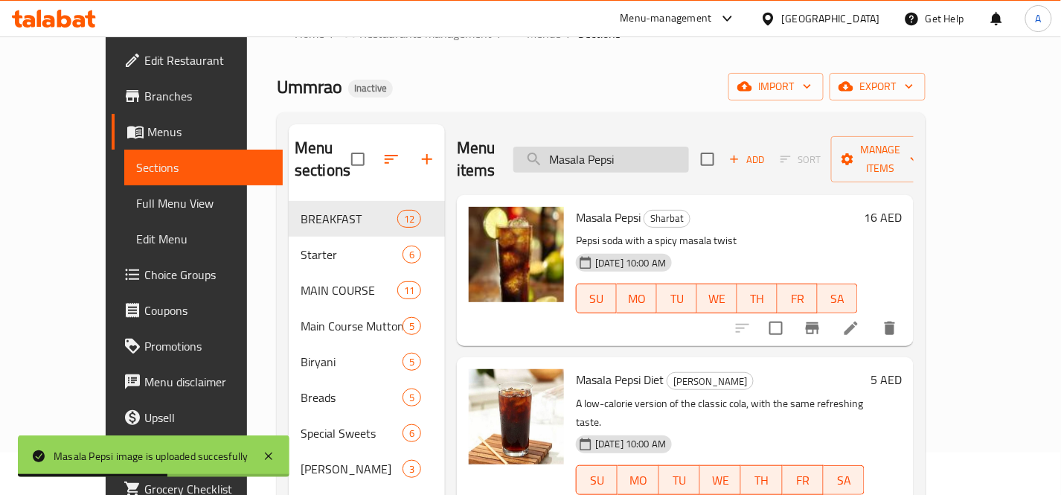
click at [689, 147] on input "Masala Pepsi" at bounding box center [601, 160] width 176 height 26
paste input "hroom And Onion Omelette_"
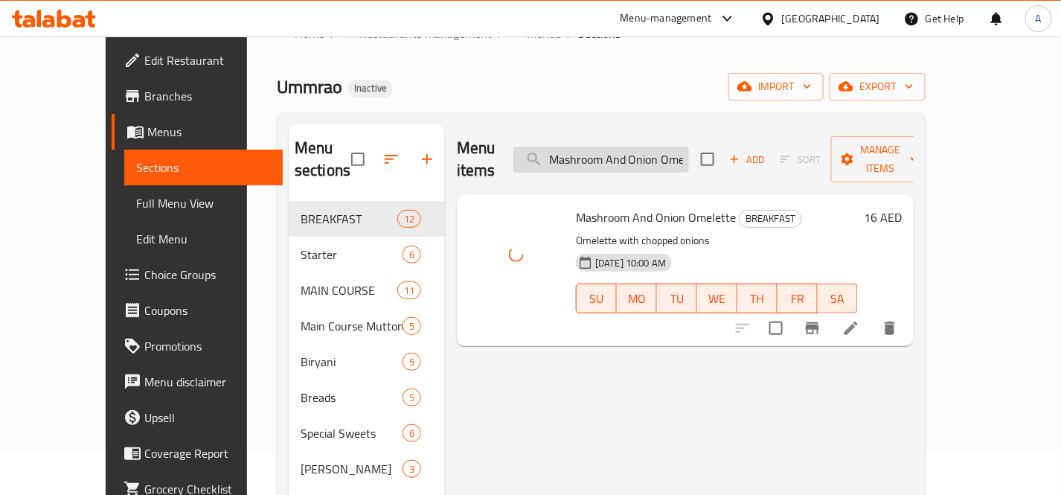
click at [655, 147] on input "Mashroom And Onion Omelette" at bounding box center [601, 160] width 176 height 26
paste input "oong [PERSON_NAME]"
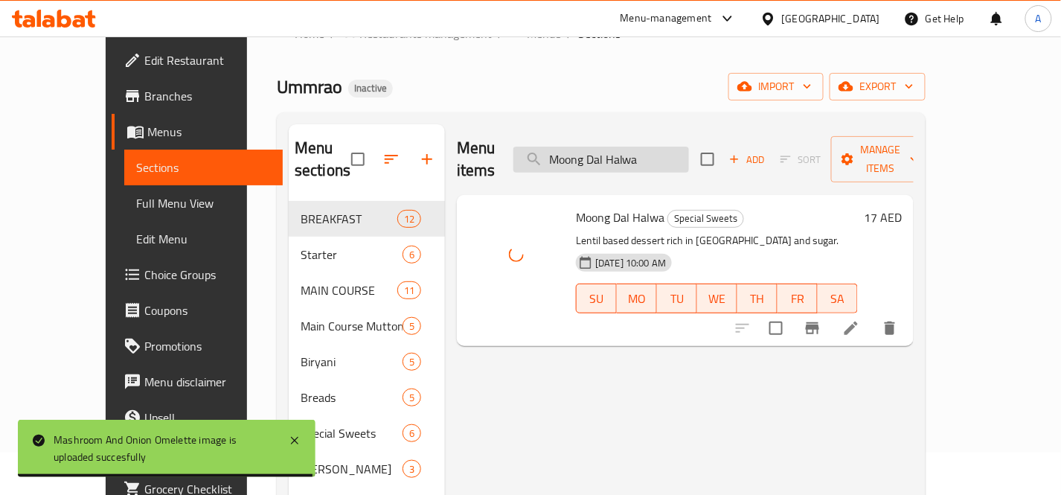
click at [689, 147] on input "Moong Dal Halwa" at bounding box center [601, 160] width 176 height 26
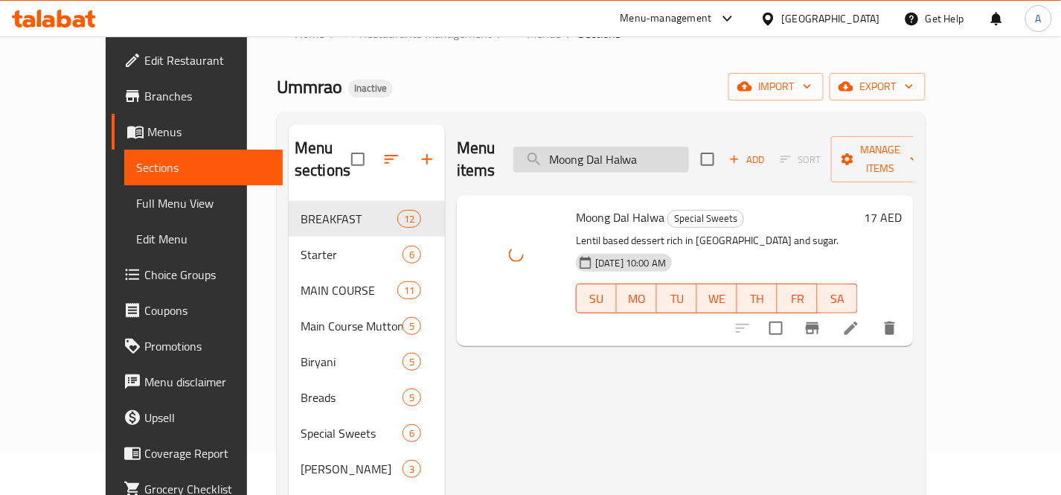
click at [689, 147] on input "Moong Dal Halwa" at bounding box center [601, 160] width 176 height 26
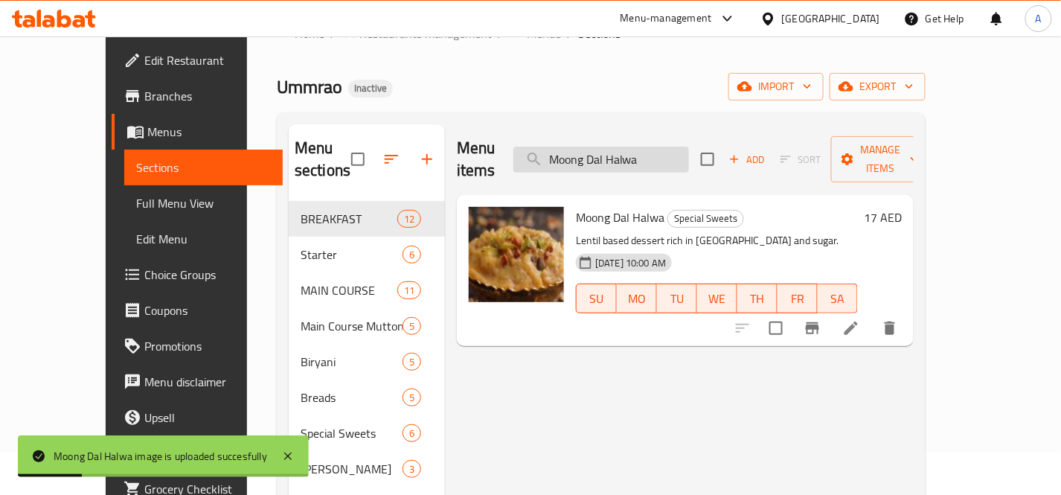
click at [689, 147] on input "Moong Dal Halwa" at bounding box center [601, 160] width 176 height 26
paste input "ti Mahal Butter Chicken_"
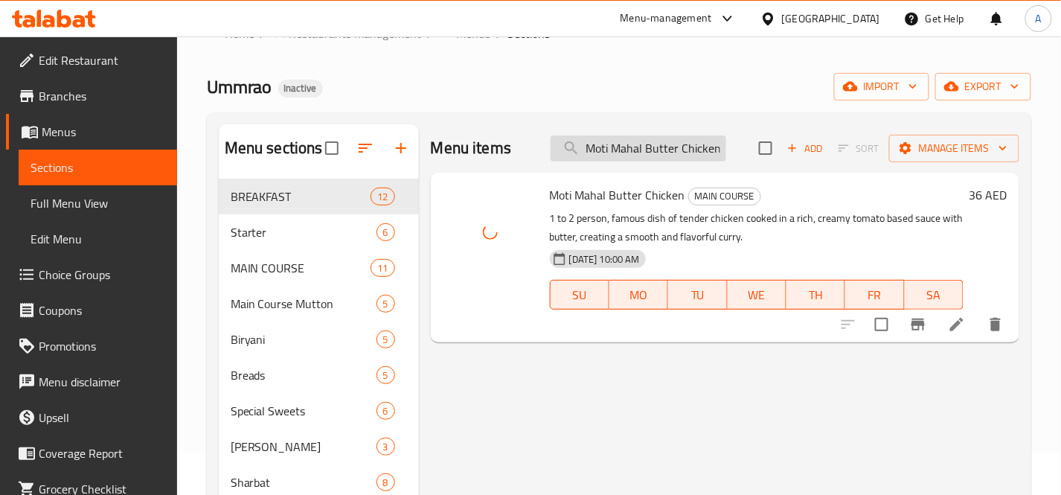
click at [648, 143] on input "Moti Mahal Butter Chicken" at bounding box center [638, 148] width 176 height 26
click at [648, 144] on input "Moti Mahal Butter Chicken" at bounding box center [638, 148] width 176 height 26
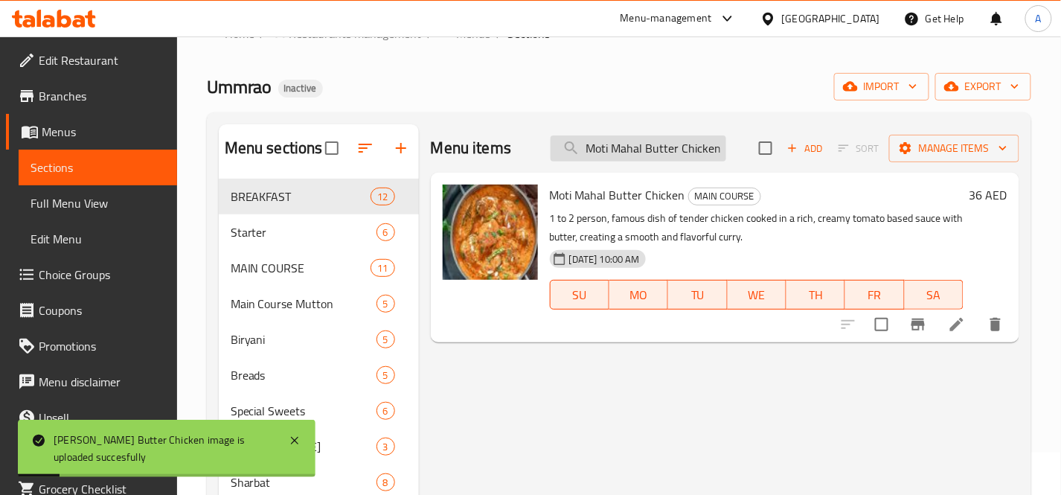
paste input "uradabadi Kofta 4 Kofta 100 per Mince_"
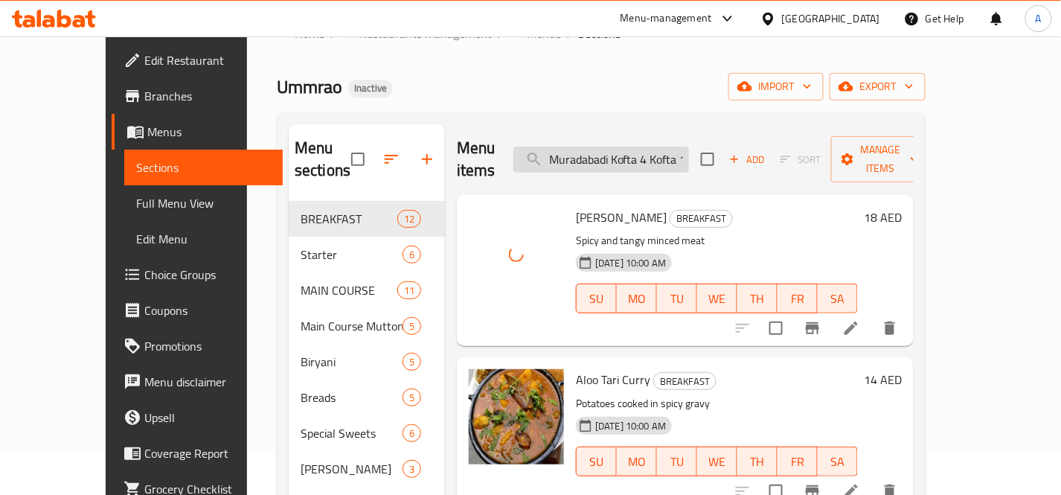
click at [633, 147] on input "Muradabadi Kofta 4 Kofta 100 per Mince" at bounding box center [601, 160] width 176 height 26
click at [634, 147] on input "Muradabadi Kofta 4 Kofta 100 per Mince" at bounding box center [601, 160] width 176 height 26
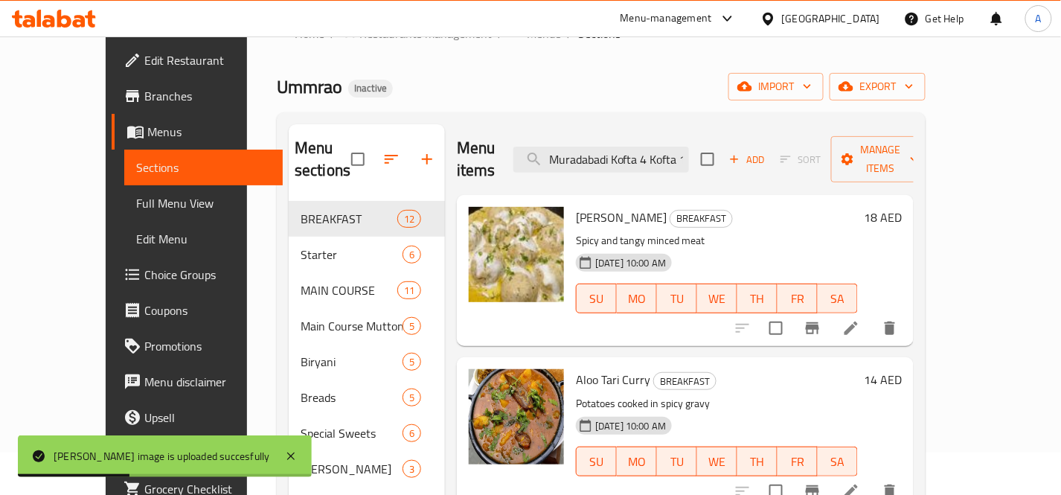
drag, startPoint x: 559, startPoint y: 191, endPoint x: 635, endPoint y: 198, distance: 76.9
click at [635, 206] on span "[PERSON_NAME]" at bounding box center [621, 217] width 91 height 22
copy span "[PERSON_NAME]"
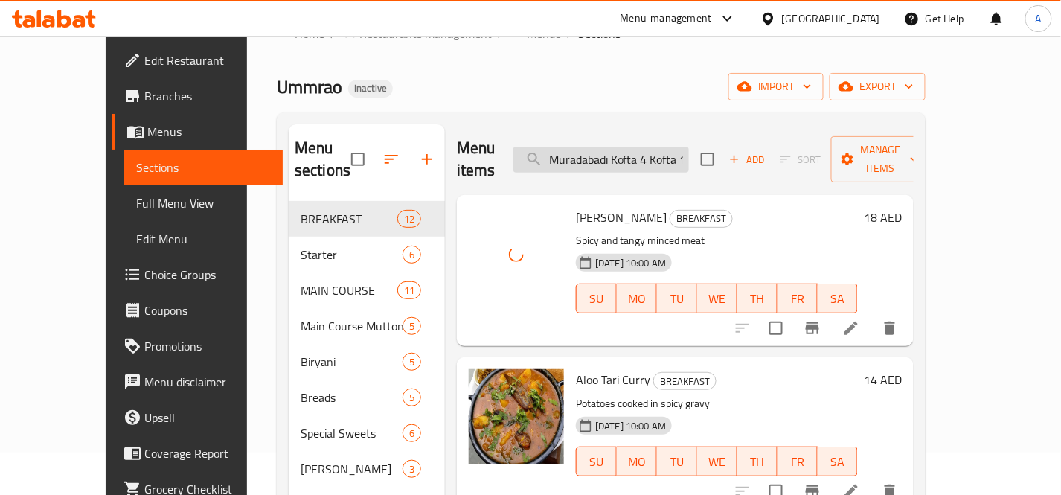
click at [682, 147] on input "Muradabadi Kofta 4 Kofta 100 per Mince" at bounding box center [601, 160] width 176 height 26
click at [683, 147] on input "Muradabadi Kofta 4 Kofta 100 per Mince" at bounding box center [601, 160] width 176 height 26
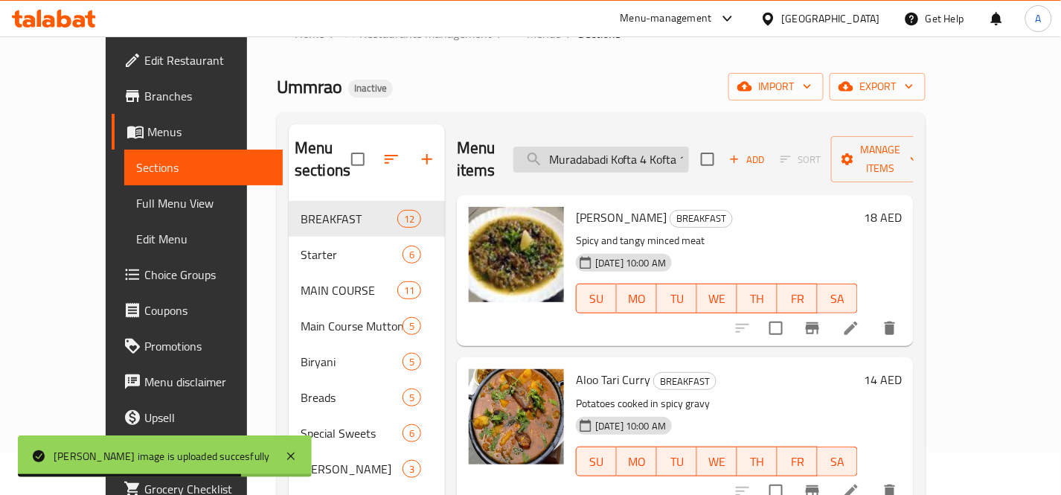
click at [687, 149] on input "Muradabadi Kofta 4 Kofta 100 per Mince" at bounding box center [601, 160] width 176 height 26
paste input "_"
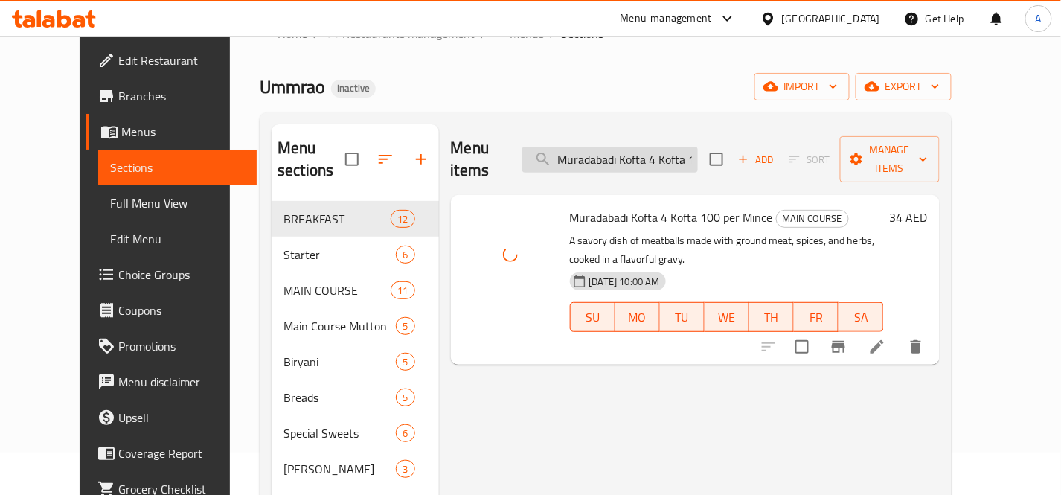
click at [678, 147] on input "Muradabadi Kofta 4 Kofta 100 per Mince" at bounding box center [610, 160] width 176 height 26
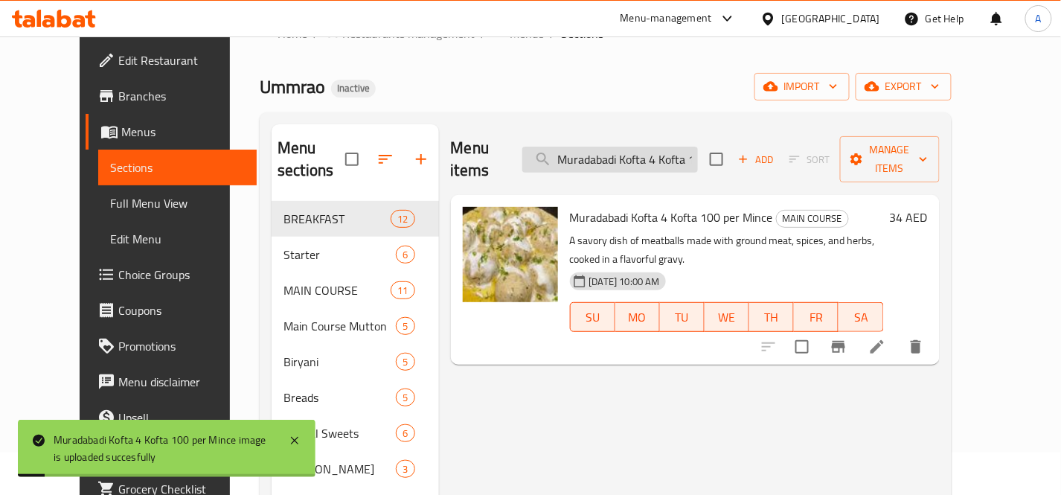
paste input "tanjan"
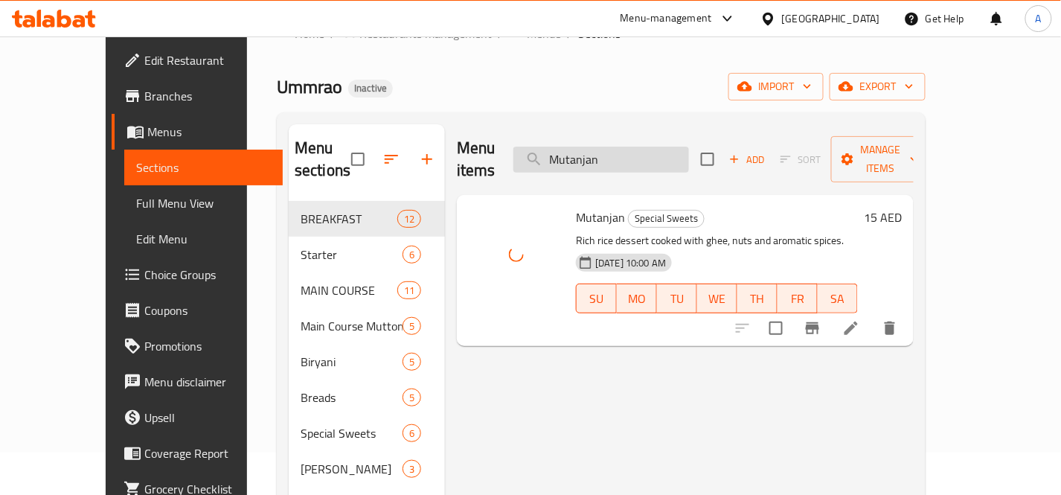
click at [666, 149] on input "Mutanjan" at bounding box center [601, 160] width 176 height 26
paste input "ton Galouti Kabab Biryani 100% Pure Mutto"
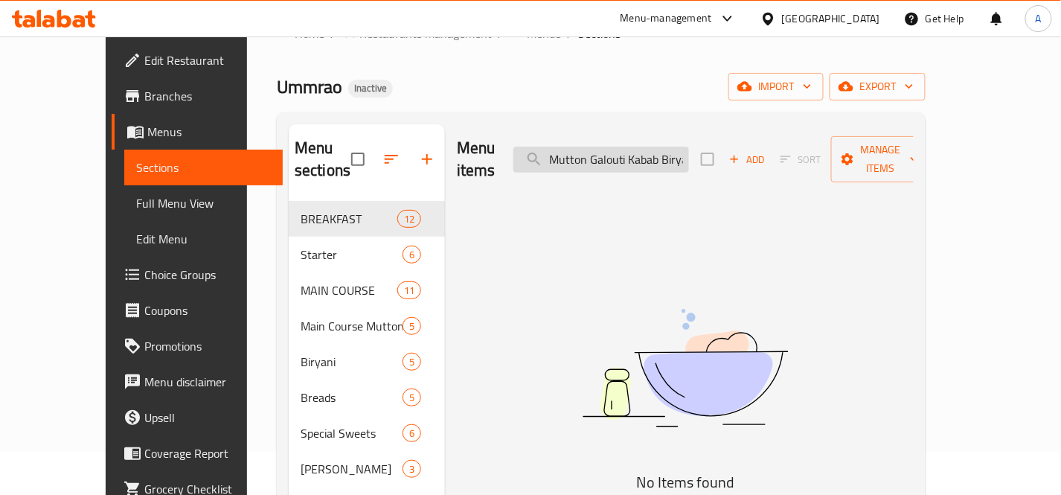
drag, startPoint x: 586, startPoint y: 147, endPoint x: 567, endPoint y: 149, distance: 18.8
click at [567, 149] on input "Mutton Galouti Kabab Biryani 100% Pure Mutton" at bounding box center [601, 160] width 176 height 26
click at [628, 151] on input "Mutton Galouti Kabab Biryani 100% Pure Mutton" at bounding box center [601, 160] width 176 height 26
click at [679, 153] on input "Mutton Galouti Kabab Biryani 100% Pure Mutton" at bounding box center [601, 160] width 176 height 26
click at [689, 151] on input "Mutton Galouti Kabab Biryani 100% Pure Mutton" at bounding box center [601, 160] width 176 height 26
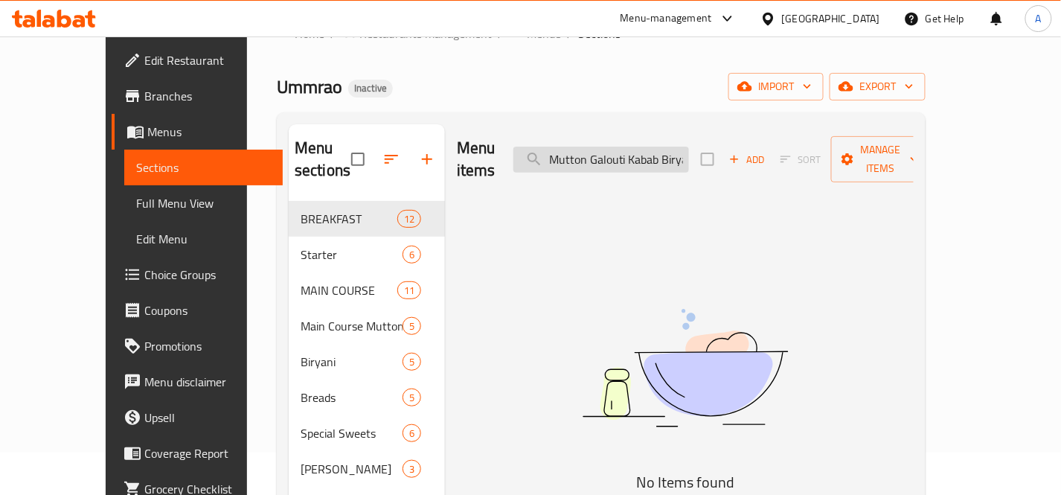
click at [689, 150] on input "Mutton Galouti Kabab Biryani 100% Pure Mutton" at bounding box center [601, 160] width 176 height 26
click at [629, 149] on input "Mutton Galouti Kabab Biryani 100% Pure Mutton" at bounding box center [601, 160] width 176 height 26
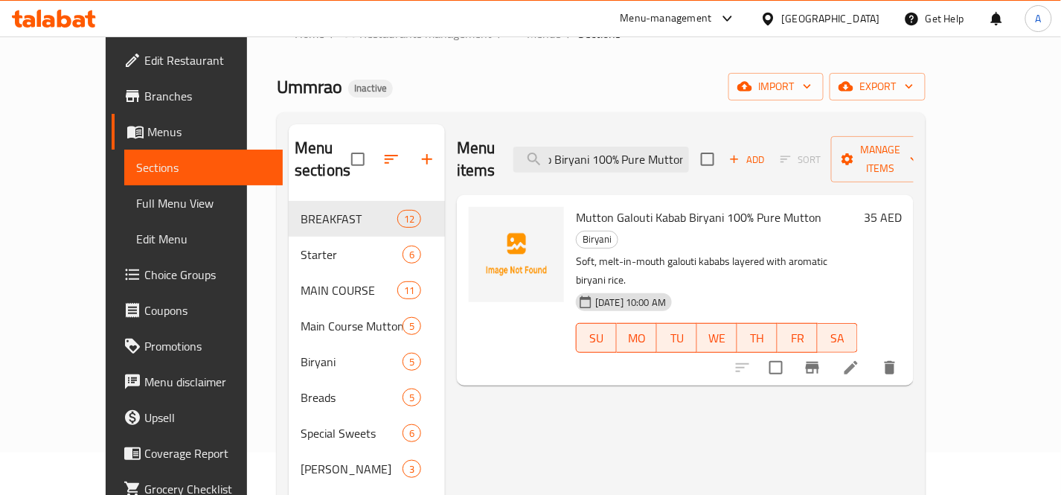
scroll to position [0, 0]
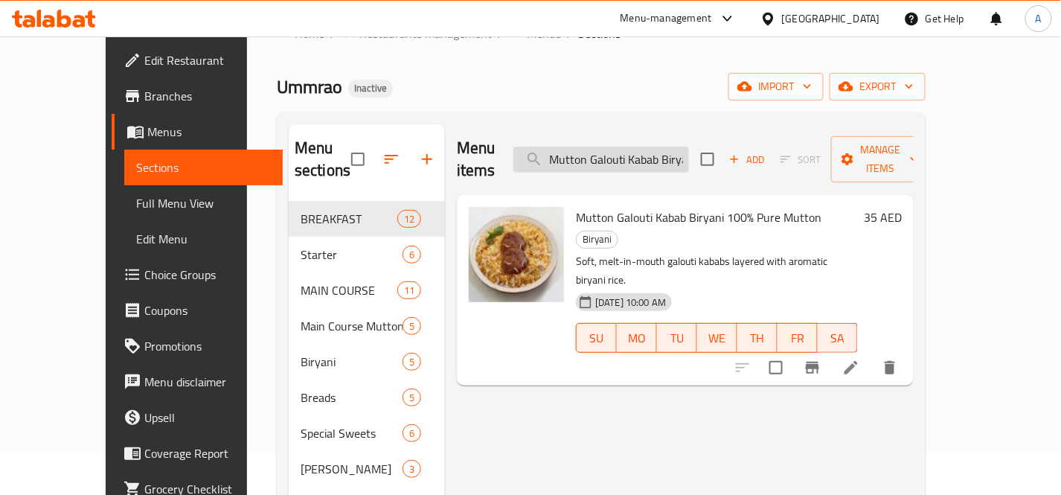
click at [677, 157] on input "Mutton Galouti Kabab Biryani 100% Pure Mutton" at bounding box center [601, 160] width 176 height 26
click at [678, 157] on input "Mutton Galouti Kabab Biryani 100% Pure Mutton" at bounding box center [601, 160] width 176 height 26
paste input "Malai Handi_"
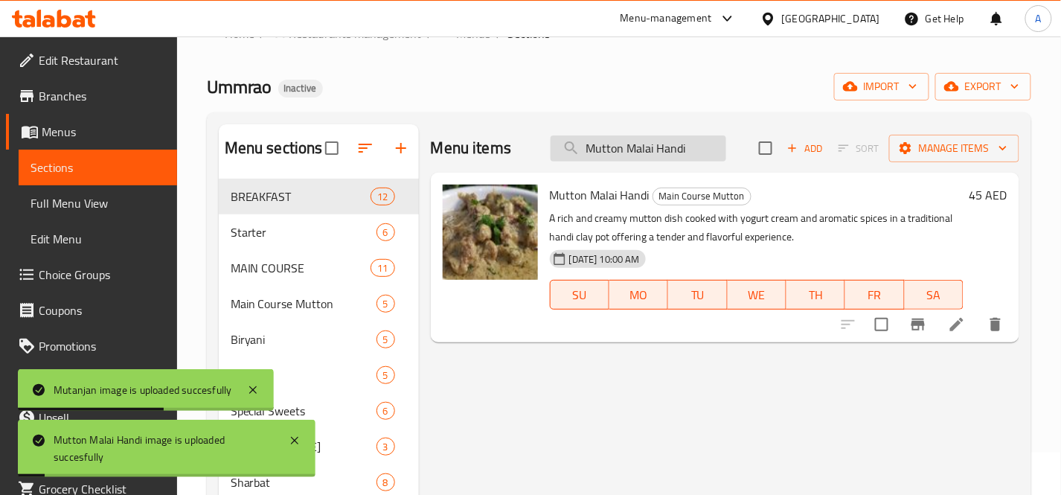
click at [718, 152] on input "Mutton Malai Handi" at bounding box center [638, 148] width 176 height 26
paste input "[PERSON_NAME]"
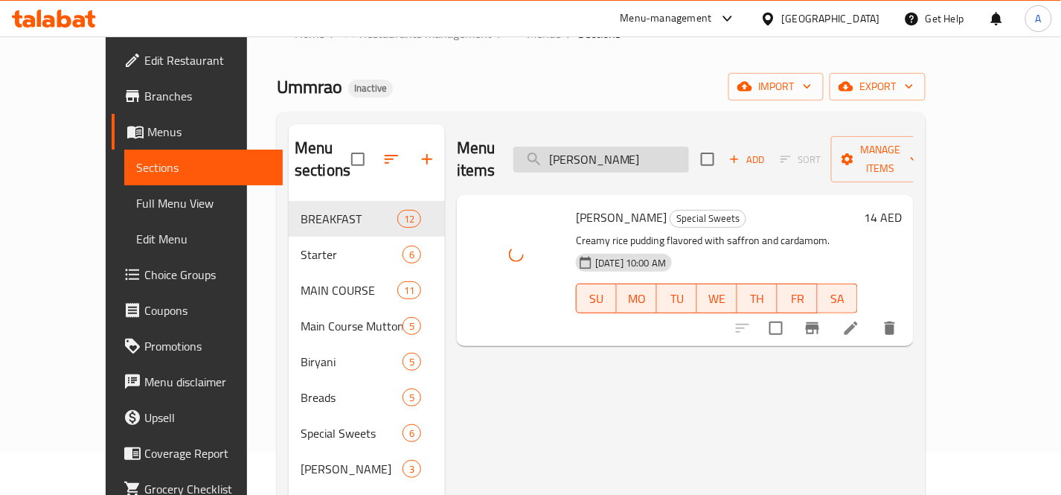
click at [689, 150] on input "[PERSON_NAME]" at bounding box center [601, 160] width 176 height 26
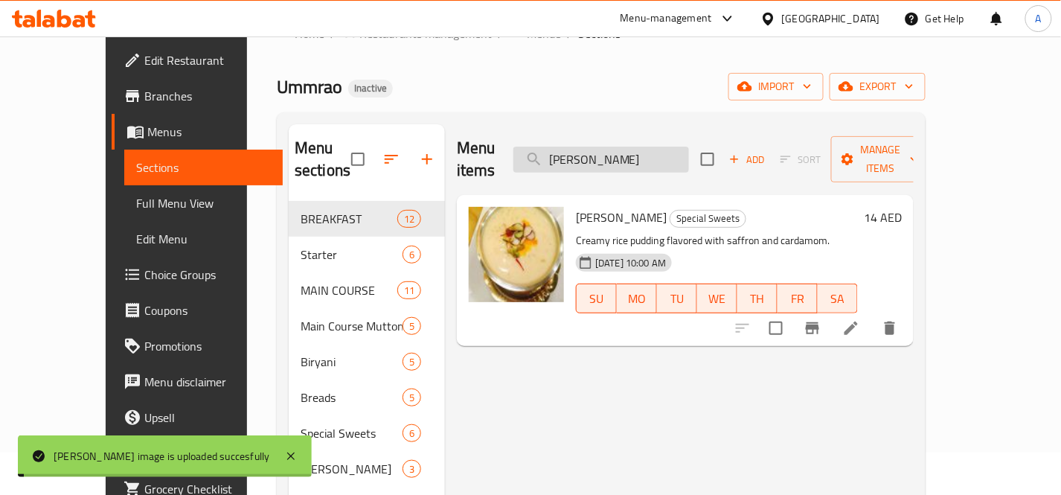
click at [689, 150] on input "[PERSON_NAME]" at bounding box center [601, 160] width 176 height 26
paste input "imbu Mint_"
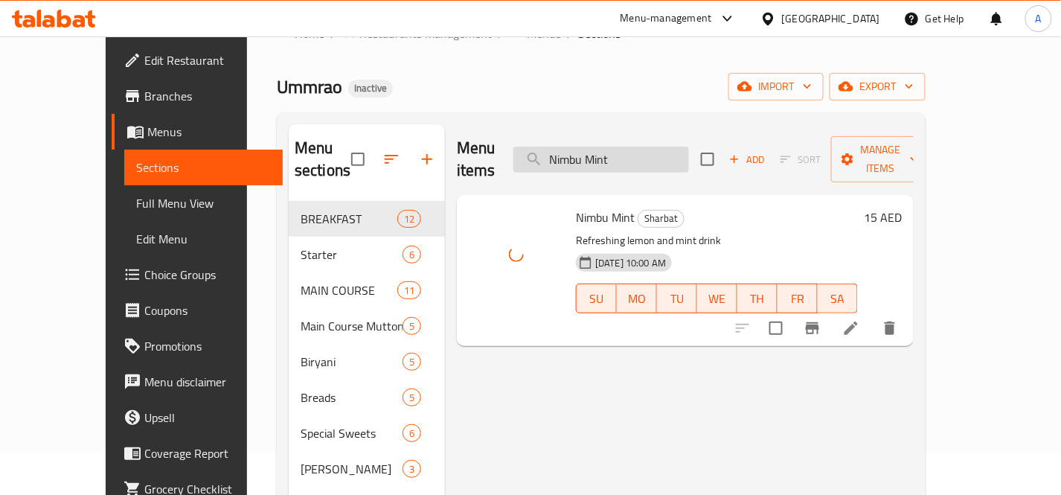
click at [689, 149] on input "Nimbu Mint" at bounding box center [601, 160] width 176 height 26
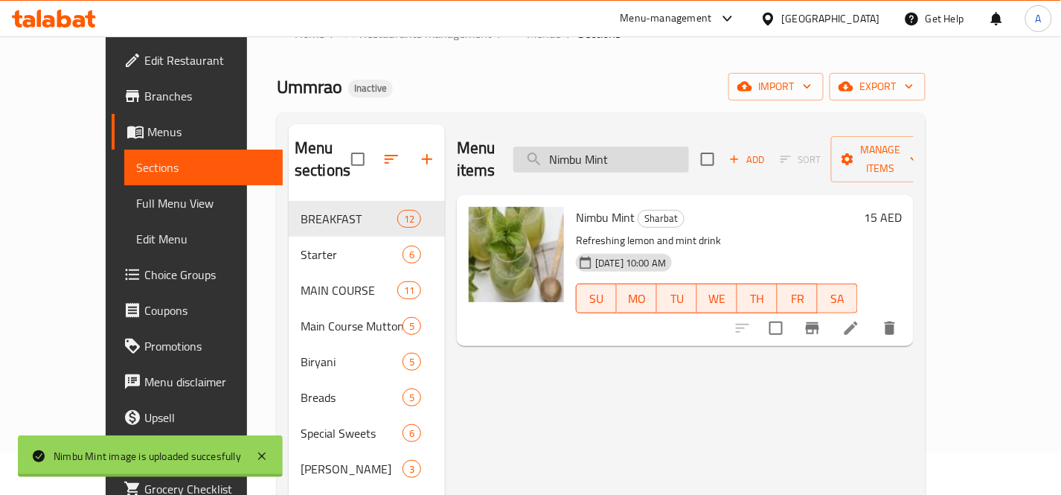
click at [689, 149] on input "Nimbu Mint" at bounding box center [601, 160] width 176 height 26
paste input "rala Lassi_"
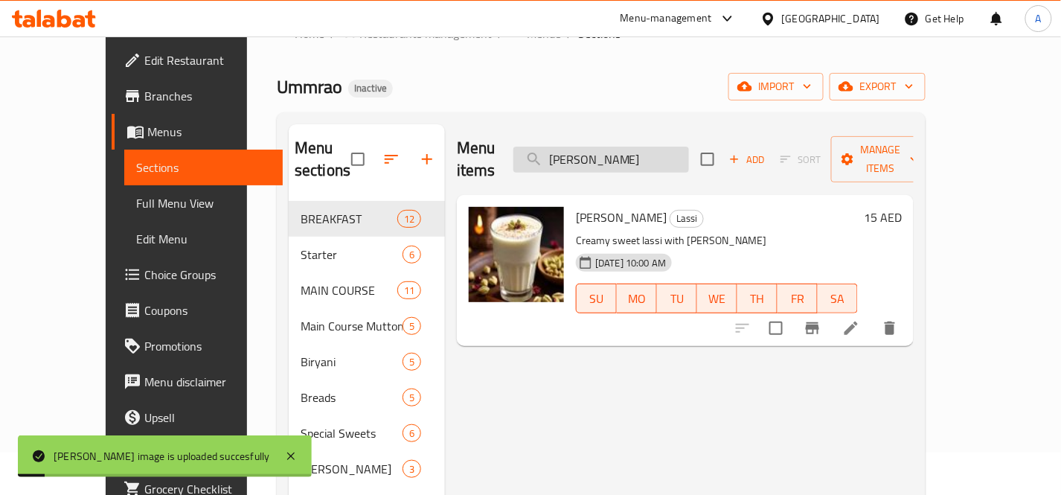
click at [689, 149] on input "[PERSON_NAME]" at bounding box center [601, 160] width 176 height 26
paste input "Onion Paratha_"
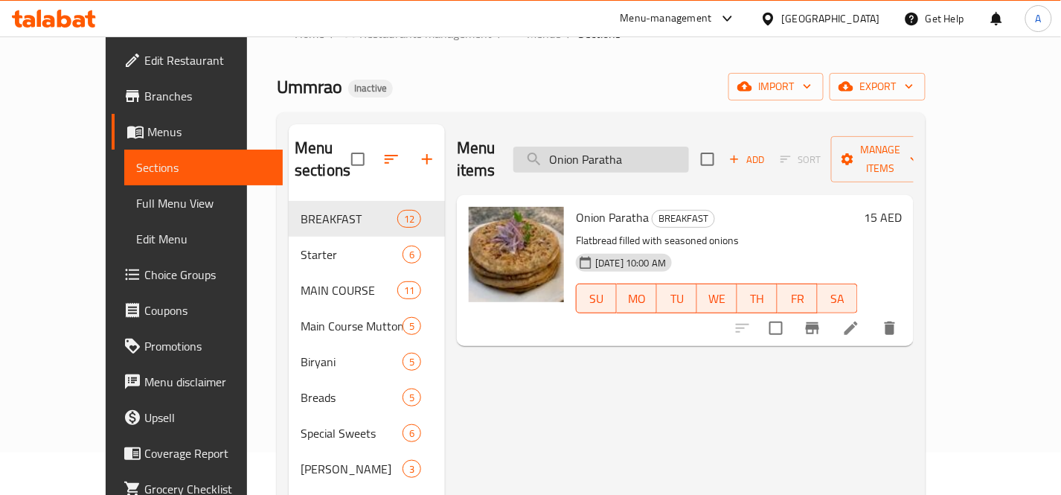
click at [684, 152] on input "Onion Paratha" at bounding box center [601, 160] width 176 height 26
paste input "range Mojito"
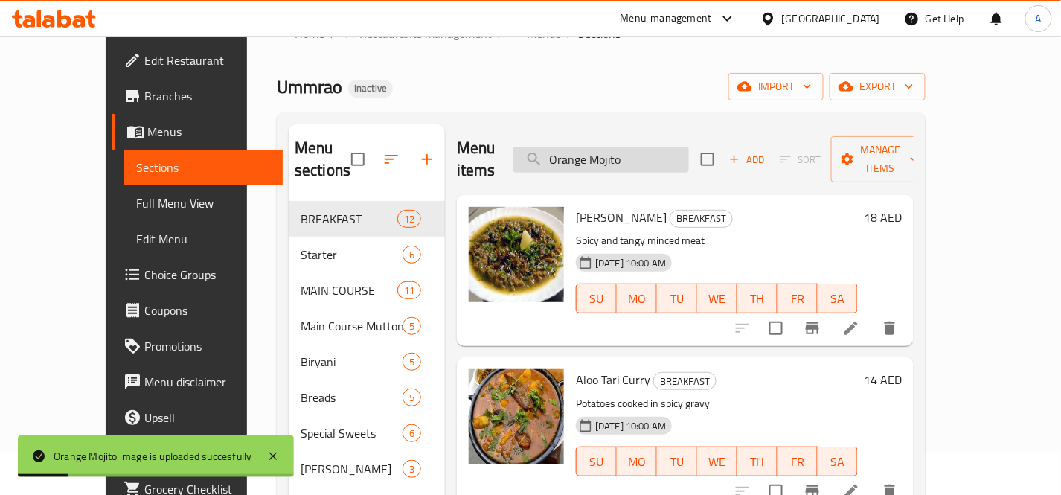
click at [687, 147] on input "Orange Mojito" at bounding box center [601, 160] width 176 height 26
paste input "Papdi Chaat"
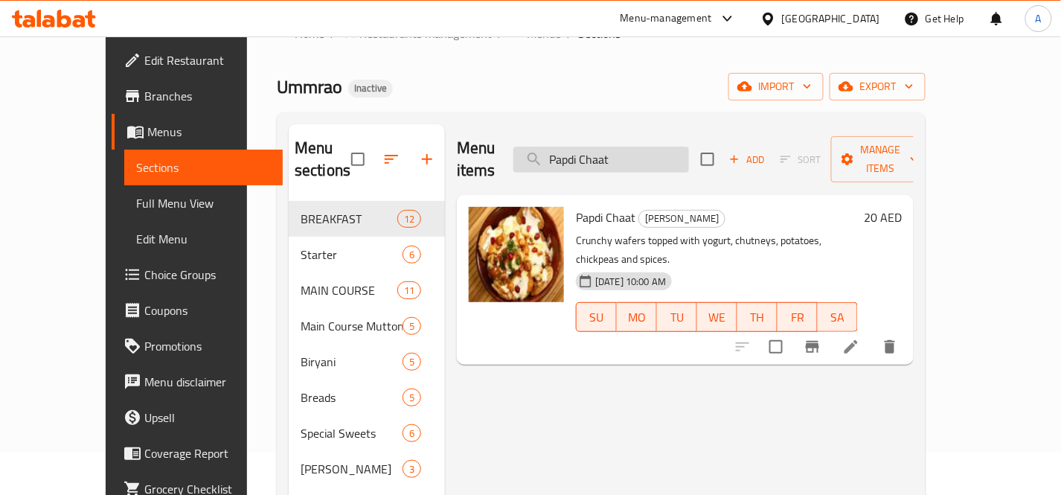
click at [689, 150] on input "Papdi Chaat" at bounding box center [601, 160] width 176 height 26
paste input "epsi Masala"
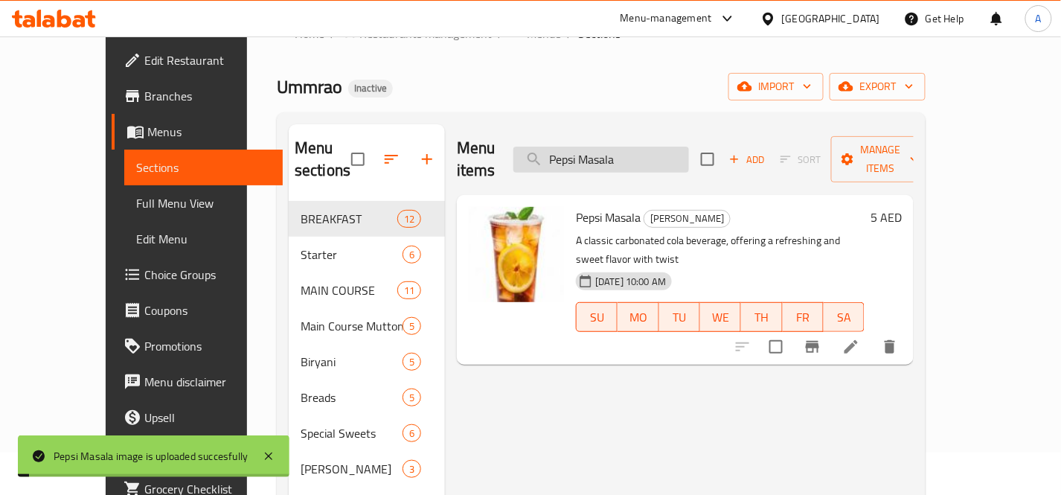
click at [675, 147] on input "Pepsi Masala" at bounding box center [601, 160] width 176 height 26
paste input "ineapple Mojito"
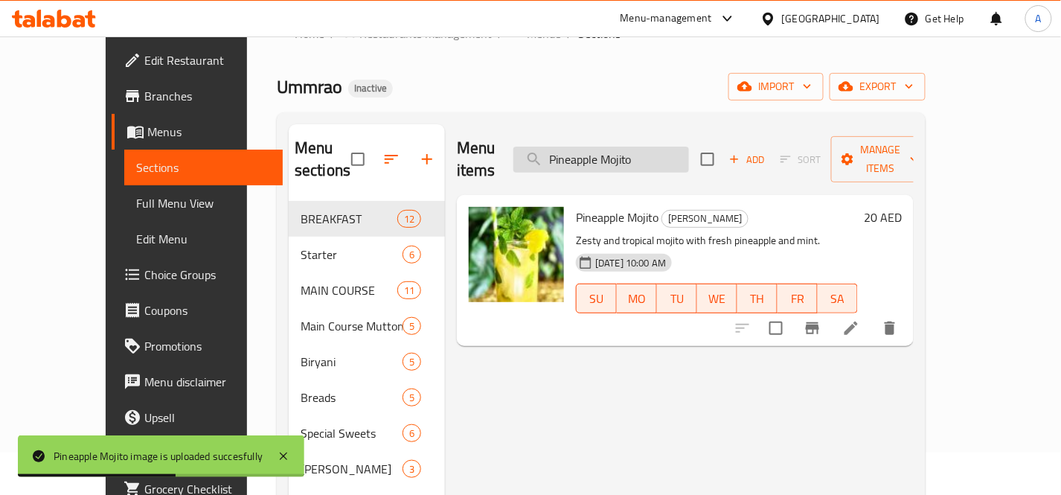
click at [689, 154] on input "Pineapple Mojito" at bounding box center [601, 160] width 176 height 26
paste input "oori 4 Pieces"
click at [689, 154] on input "Pineapple Mojito" at bounding box center [601, 160] width 176 height 26
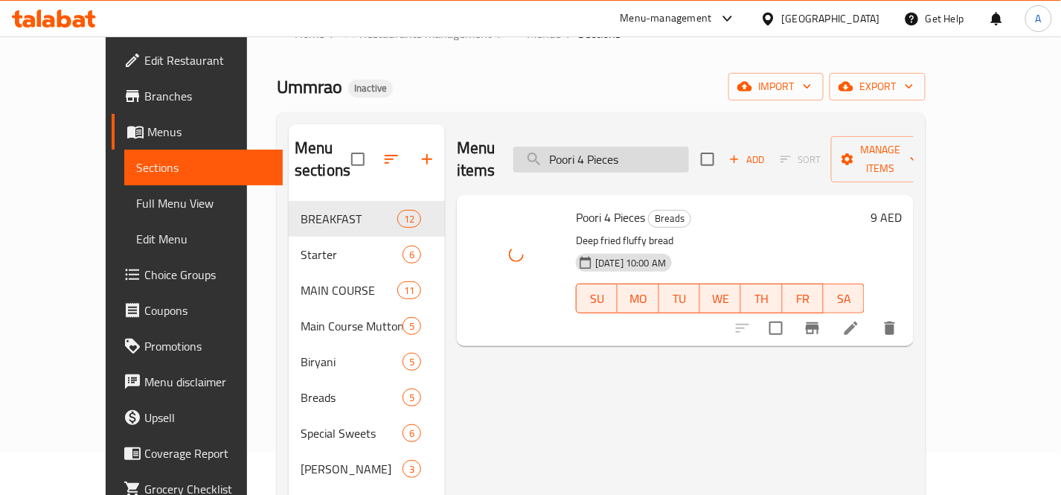
click at [689, 147] on input "Poori 4 Pieces" at bounding box center [601, 160] width 176 height 26
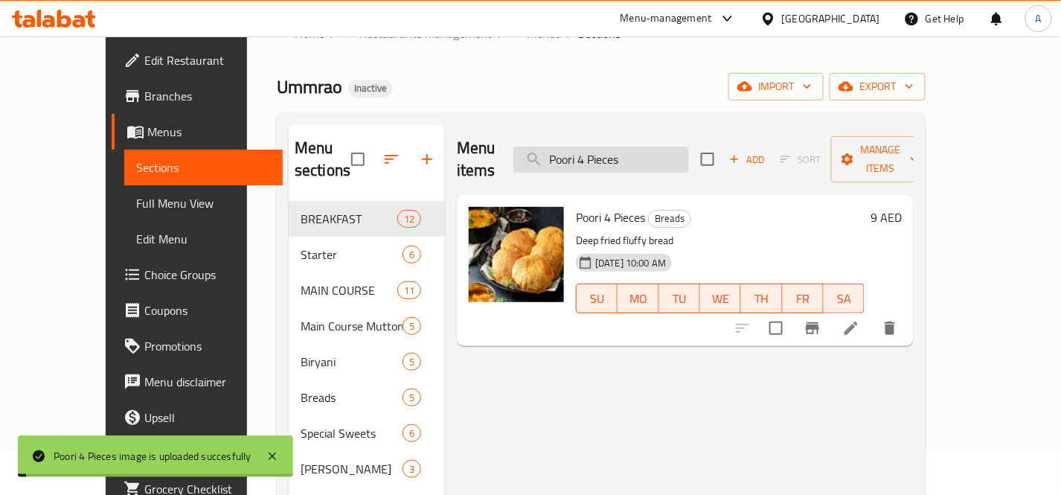
click at [689, 147] on input "Poori 4 Pieces" at bounding box center [601, 160] width 176 height 26
paste input "Rampuri Korma_"
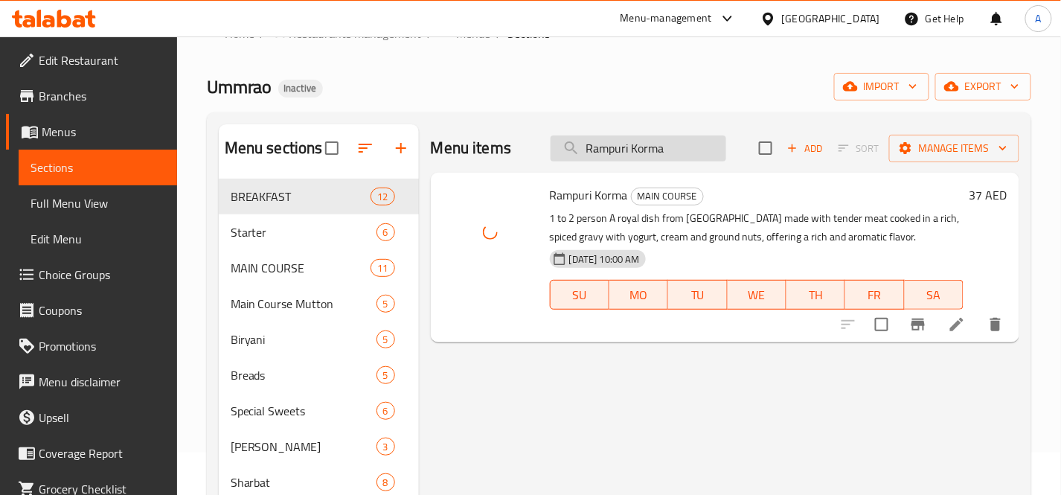
click at [701, 150] on input "Rampuri Korma" at bounding box center [638, 148] width 176 height 26
paste input "ose Lassi_"
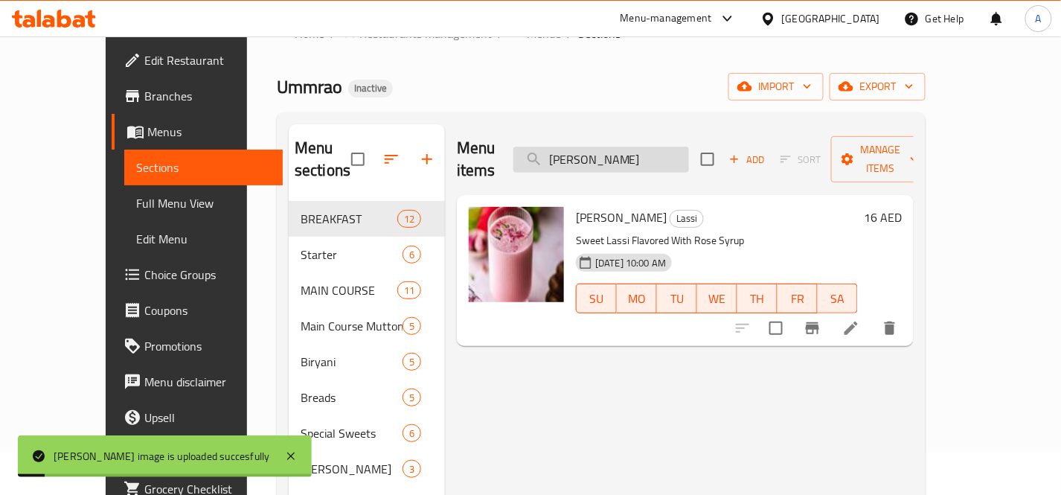
click at [689, 152] on input "[PERSON_NAME]" at bounding box center [601, 160] width 176 height 26
paste input "Saffron Paratha_"
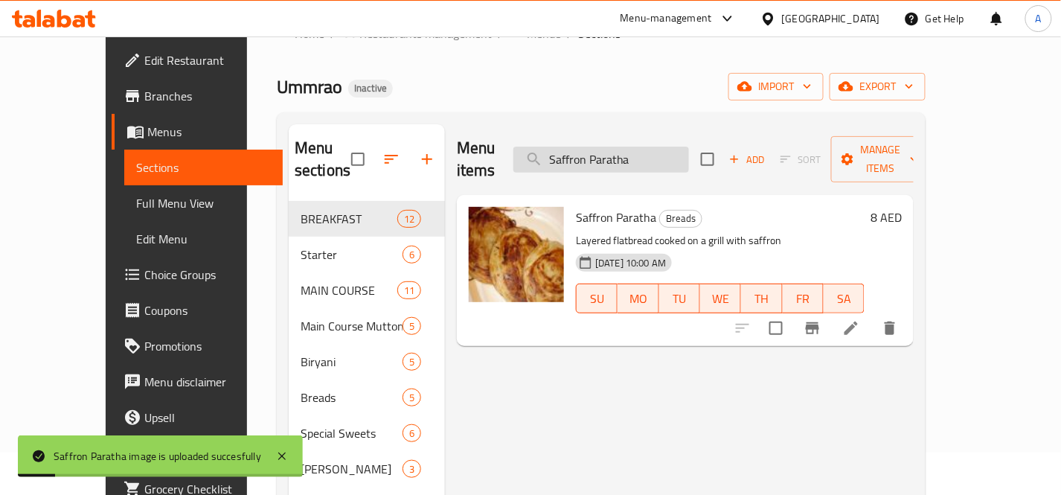
click at [689, 147] on input "Saffron Paratha" at bounding box center [601, 160] width 176 height 26
paste input "eekh Kabab Biryani 100% Keem"
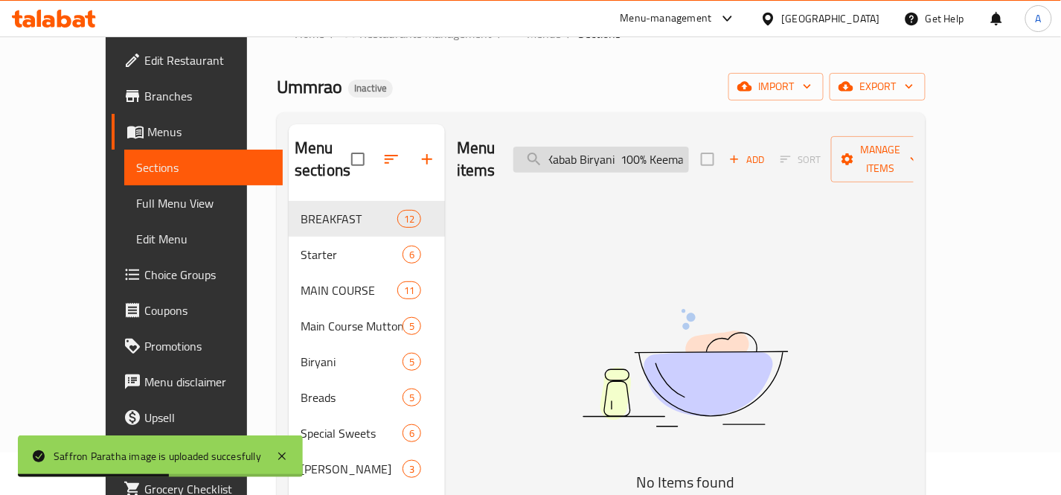
click at [657, 149] on input "Seekh Kabab Biryani 100% Keema" at bounding box center [601, 160] width 176 height 26
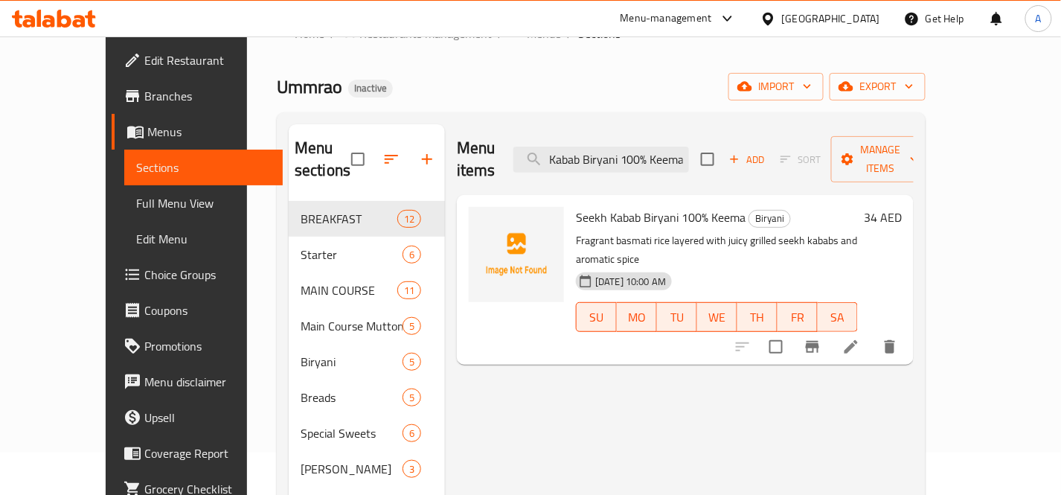
scroll to position [0, 0]
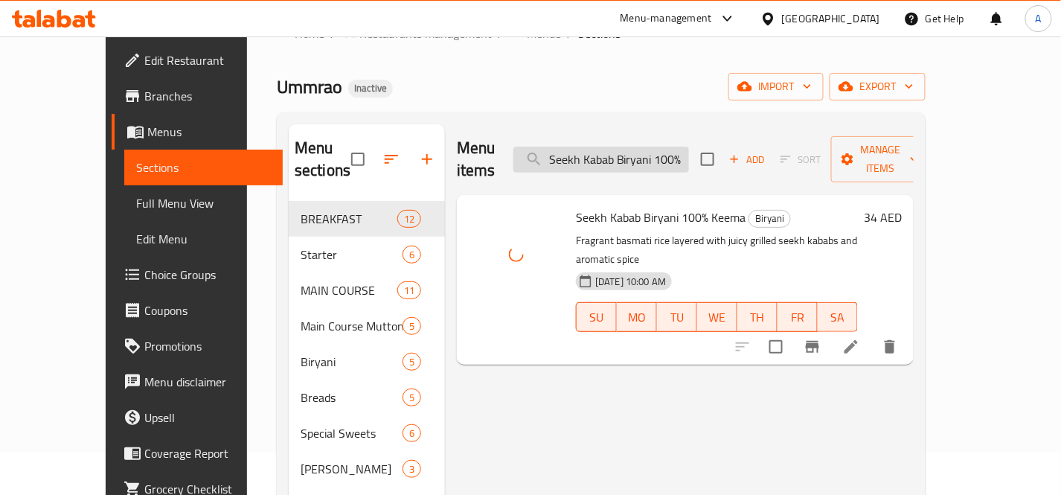
click at [668, 152] on input "Seekh Kabab Biryani 100% Keema" at bounding box center [601, 160] width 176 height 26
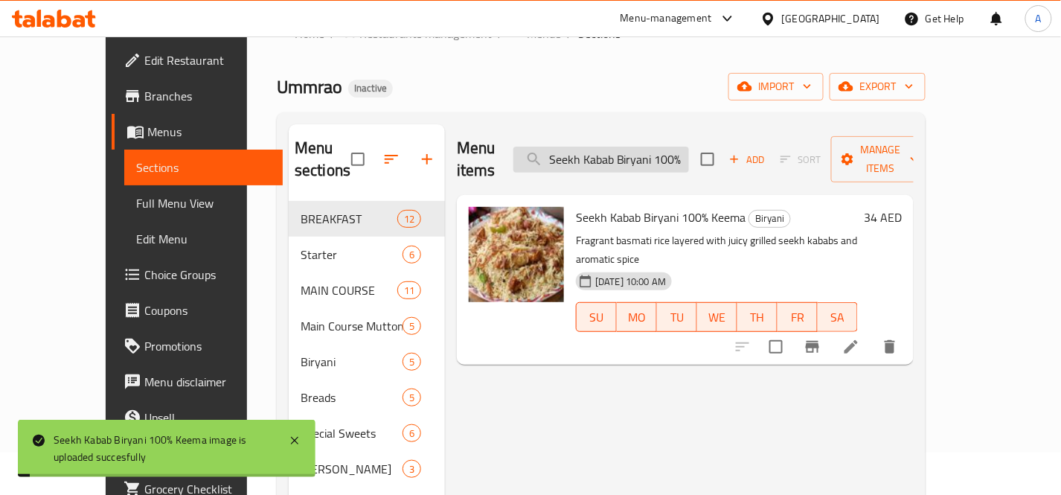
paste input "With Creamy Gravy"
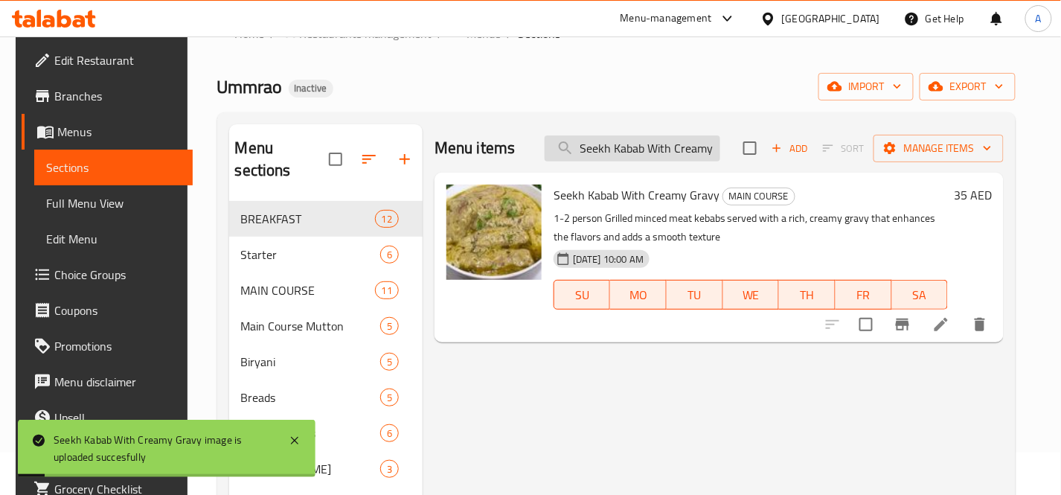
click at [660, 147] on input "Seekh Kabab With Creamy Gravy" at bounding box center [632, 148] width 176 height 26
paste input "w Puri Pieces 6"
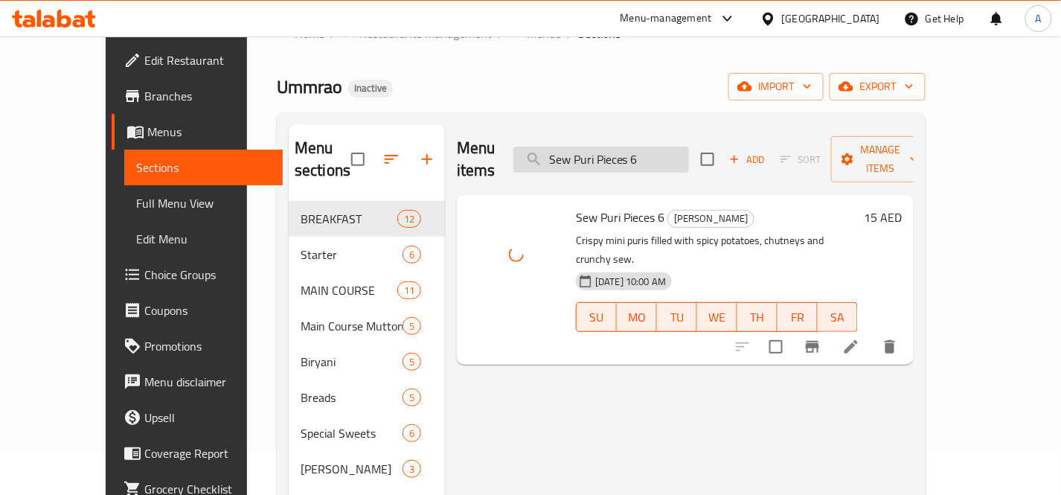
click at [689, 151] on input "Sew Puri Pieces 6" at bounding box center [601, 160] width 176 height 26
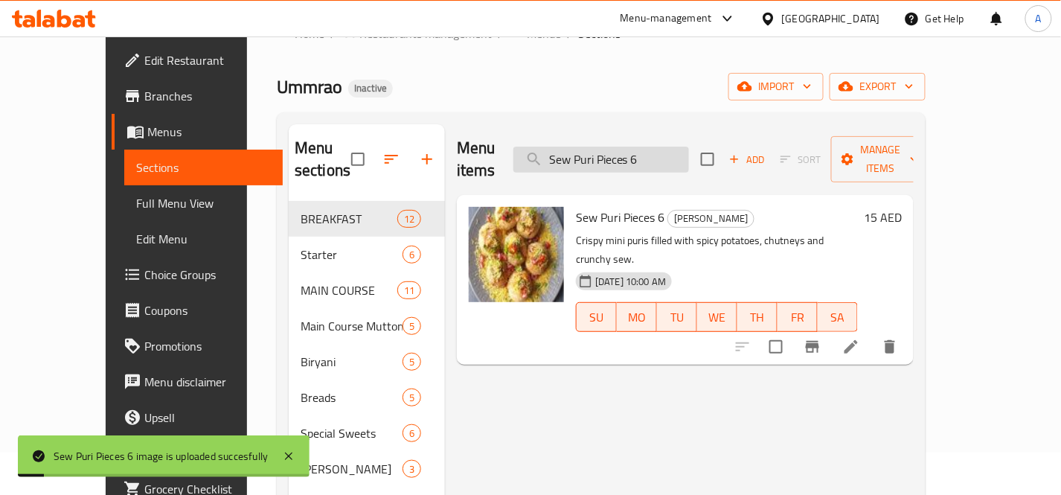
paste input "hahi Mutton Korma_"
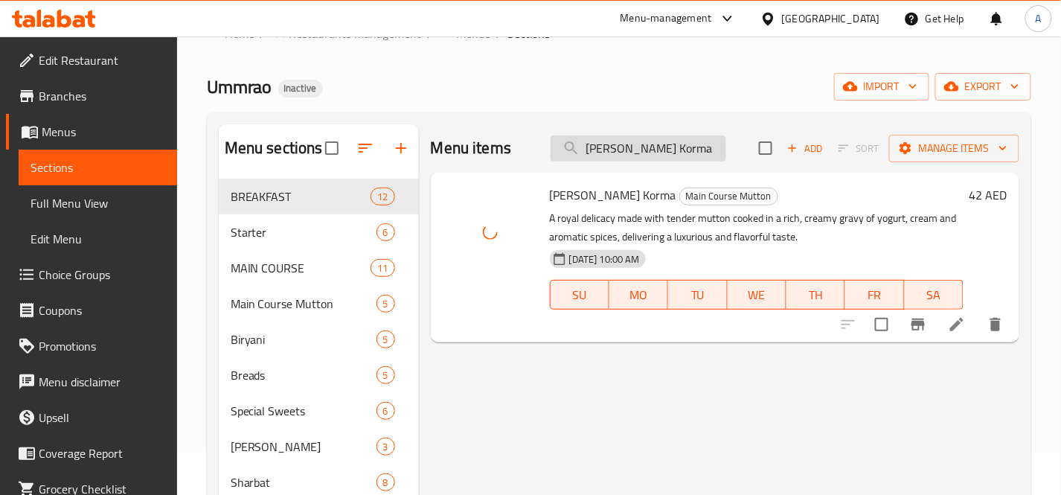
click at [692, 152] on input "[PERSON_NAME] Korma" at bounding box center [638, 148] width 176 height 26
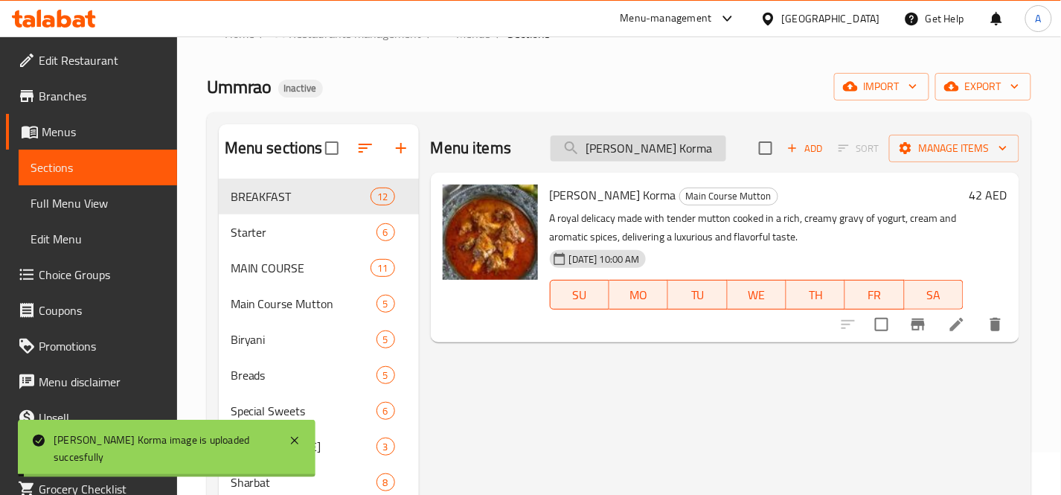
paste input "rma Ji Ki Chai_"
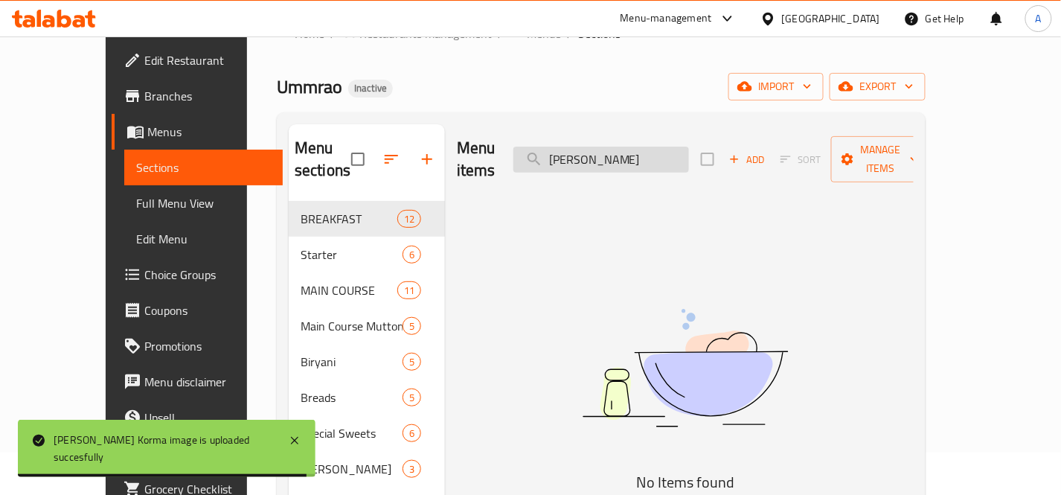
click at [689, 152] on input "[PERSON_NAME]" at bounding box center [601, 160] width 176 height 26
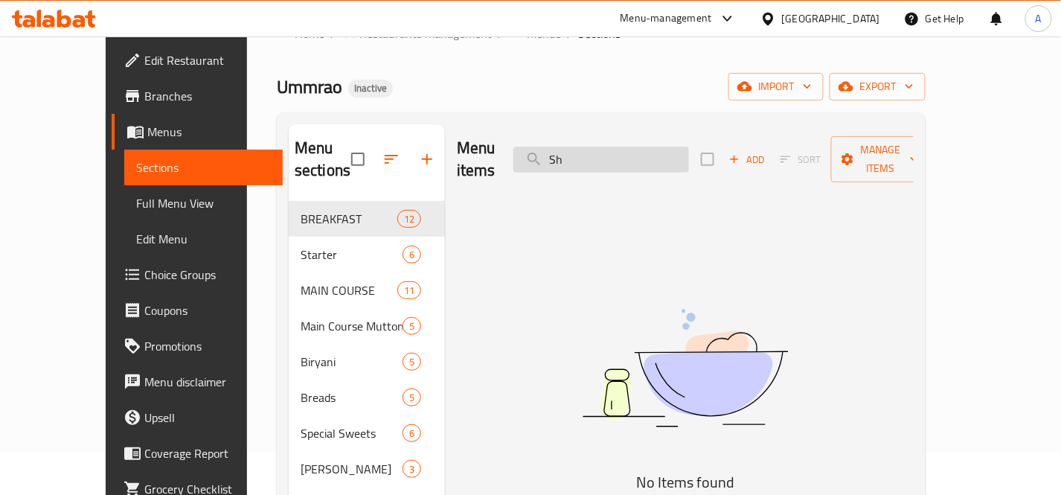
type input "S"
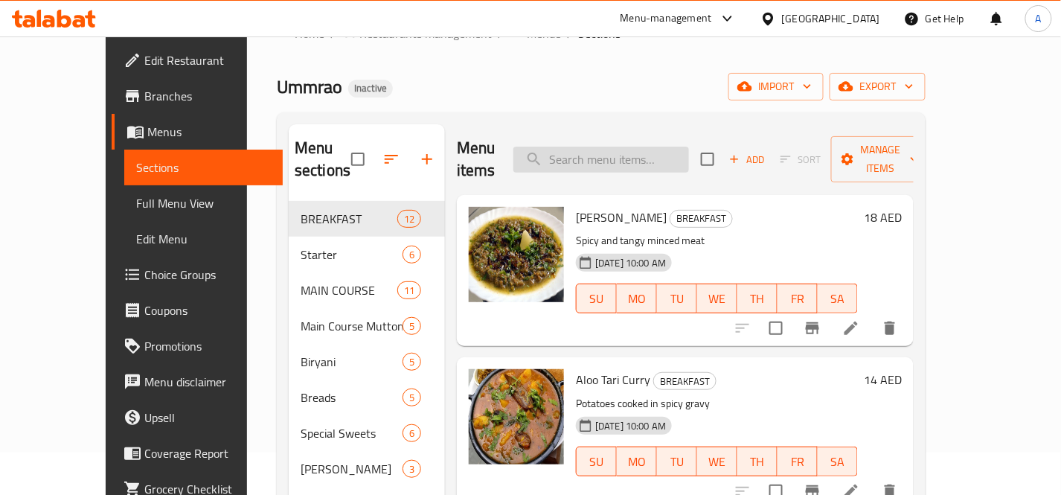
paste input "[PERSON_NAME]"
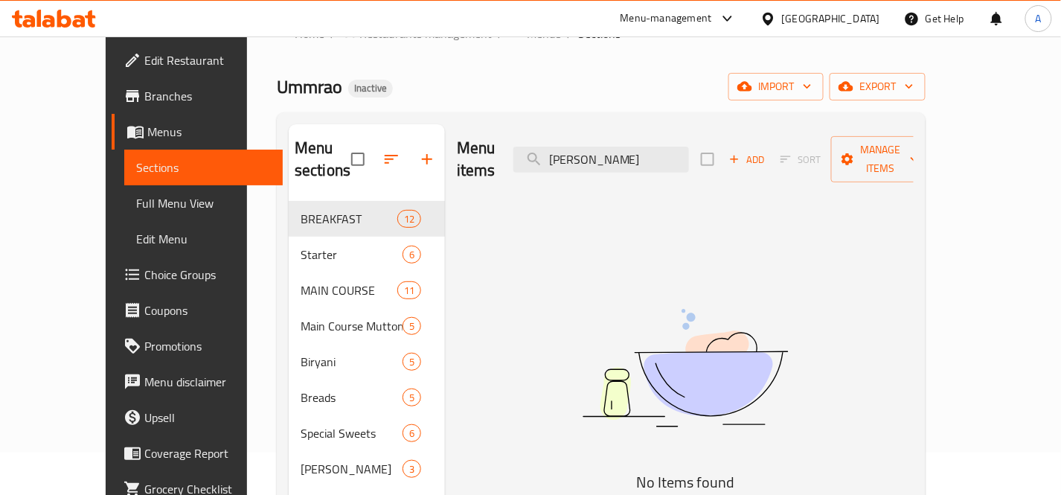
drag, startPoint x: 625, startPoint y: 152, endPoint x: 755, endPoint y: 169, distance: 130.5
click at [755, 169] on div "Menu items [PERSON_NAME] Add Sort Manage items" at bounding box center [685, 159] width 457 height 71
type input "S"
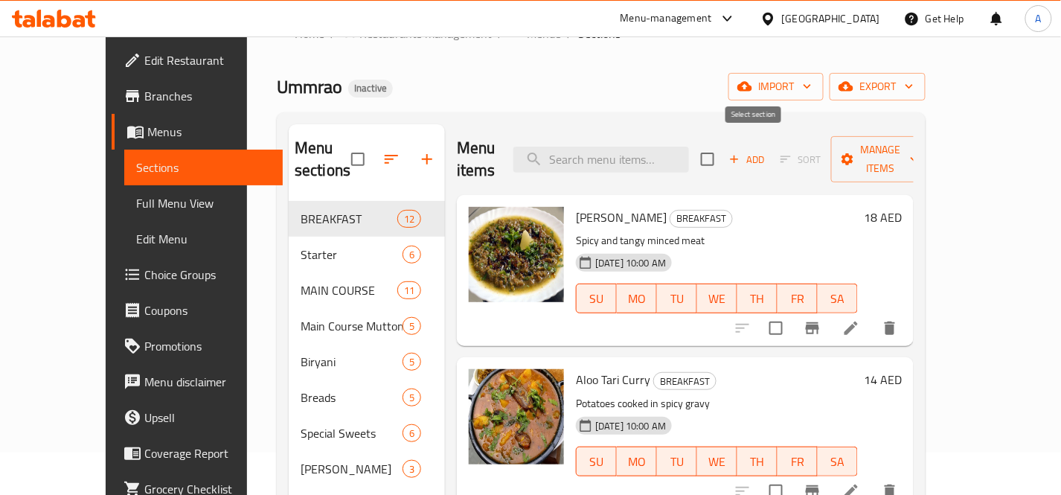
paste input "[PERSON_NAME]"
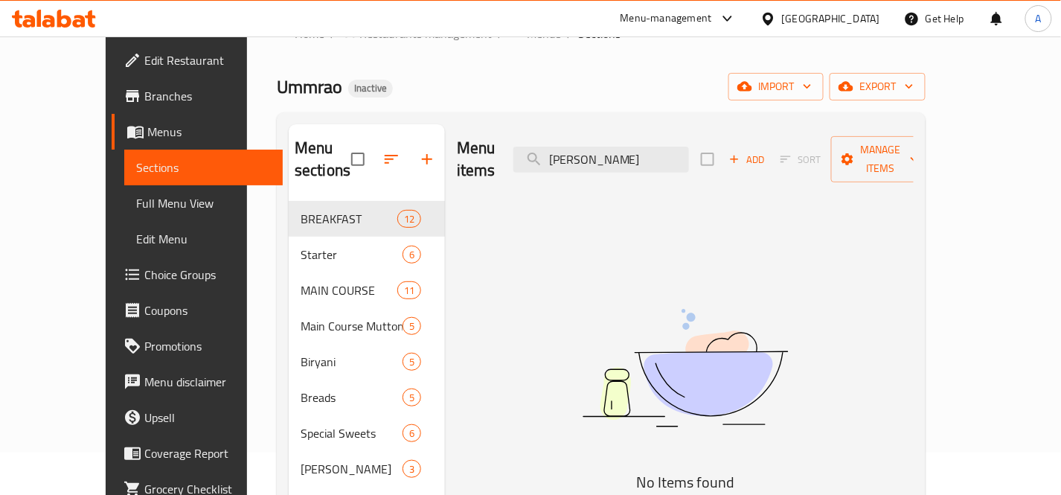
drag, startPoint x: 627, startPoint y: 149, endPoint x: 528, endPoint y: 152, distance: 99.0
click at [528, 152] on div "Menu items [PERSON_NAME] Chai Add Sort Manage items" at bounding box center [685, 159] width 457 height 71
type input "[PERSON_NAME]"
click at [653, 147] on input "[PERSON_NAME]" at bounding box center [601, 160] width 176 height 26
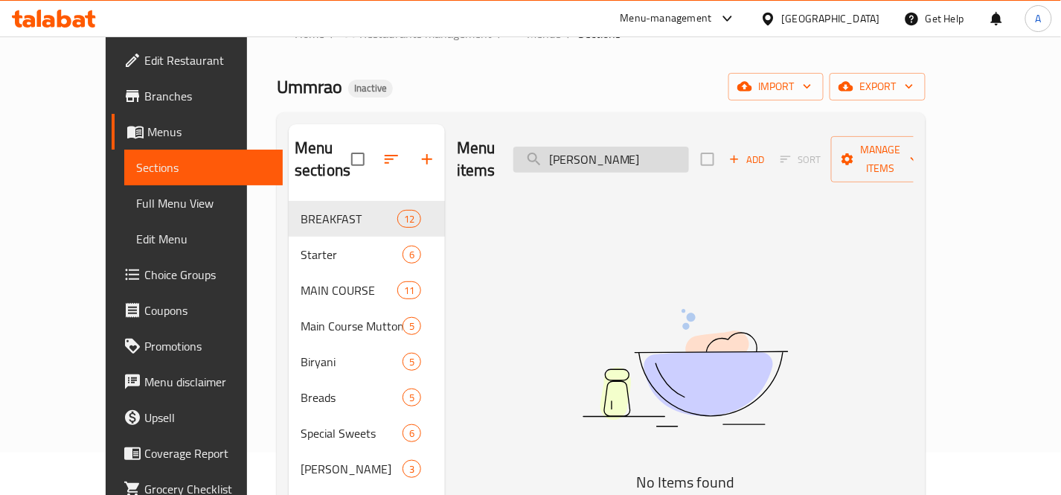
click at [653, 147] on input "[PERSON_NAME]" at bounding box center [601, 160] width 176 height 26
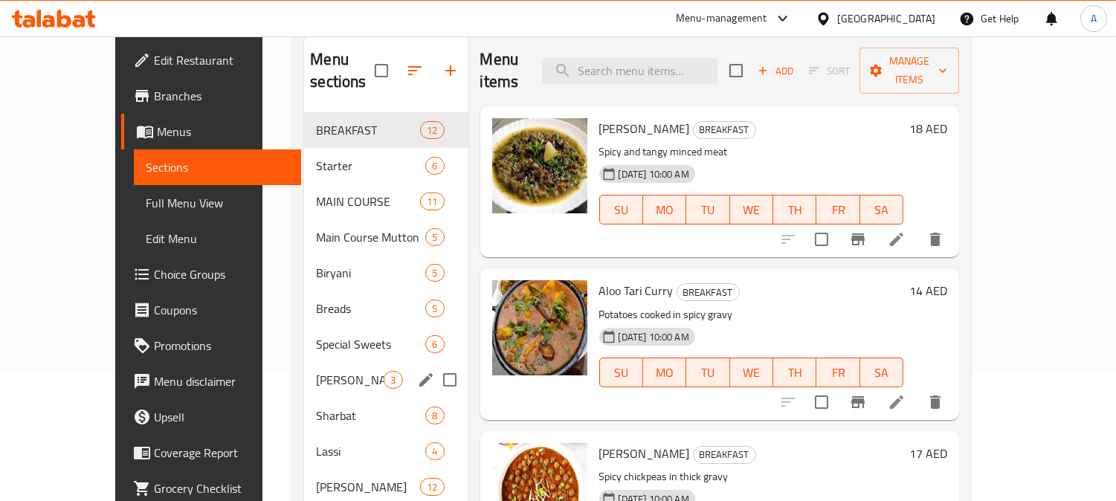
scroll to position [208, 0]
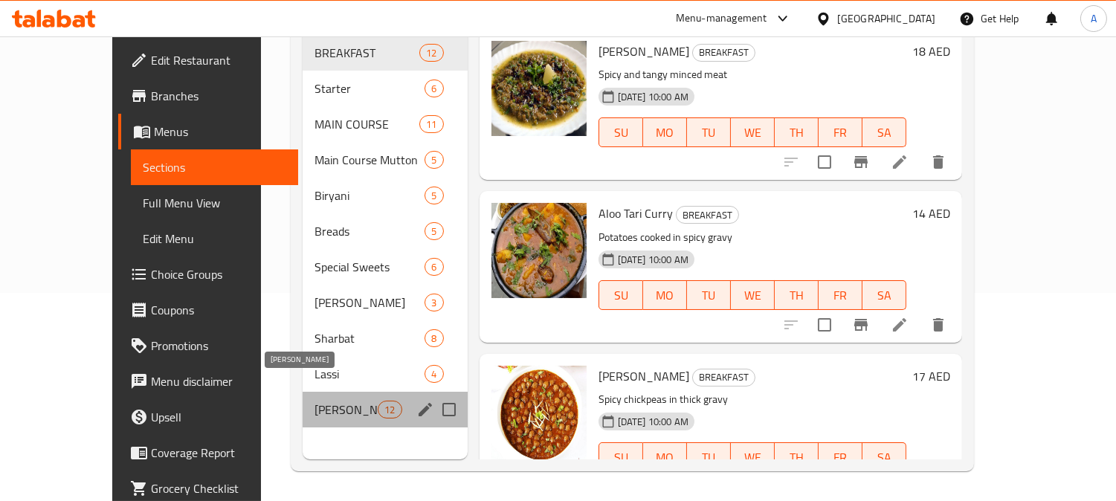
click at [315, 401] on span "[PERSON_NAME]" at bounding box center [346, 410] width 63 height 18
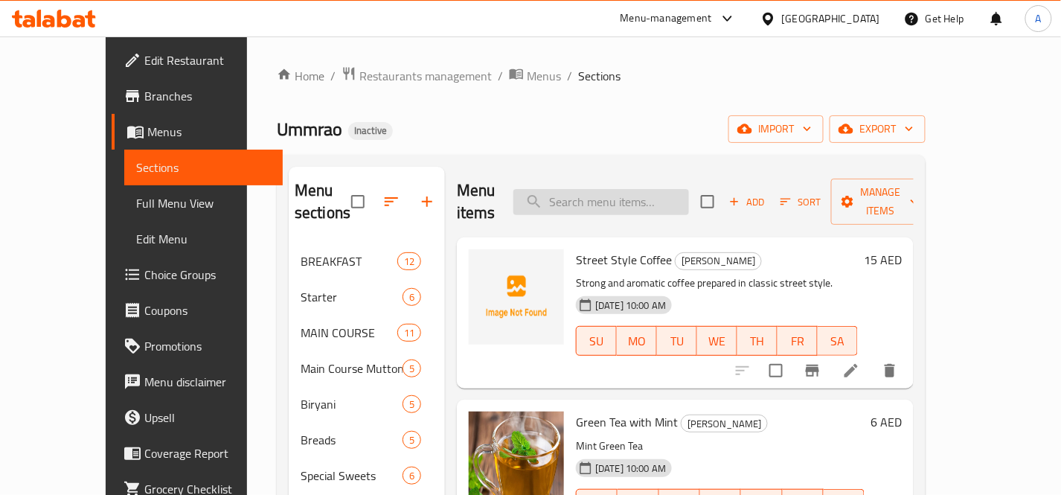
click at [674, 196] on input "search" at bounding box center [601, 202] width 176 height 26
paste input "Shinwari Chicken Karahi_"
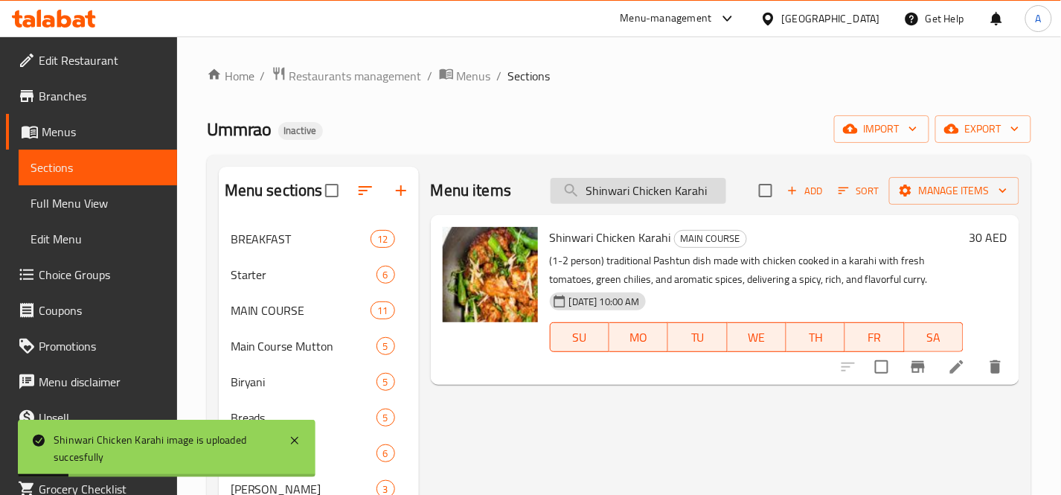
click at [700, 199] on input "Shinwari Chicken Karahi" at bounding box center [638, 191] width 176 height 26
click at [701, 199] on input "Shinwari Chicken Karahi" at bounding box center [638, 191] width 176 height 26
paste input "prite"
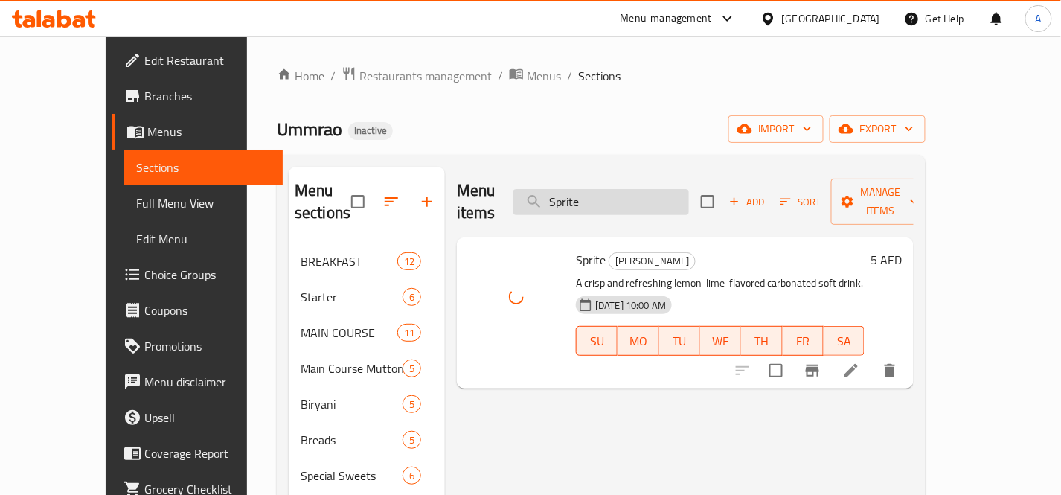
click at [646, 190] on input "Sprite" at bounding box center [601, 202] width 176 height 26
click at [647, 190] on input "Sprite" at bounding box center [601, 202] width 176 height 26
paste input "treet Style Coffee_"
click at [647, 190] on input "Sprite" at bounding box center [601, 202] width 176 height 26
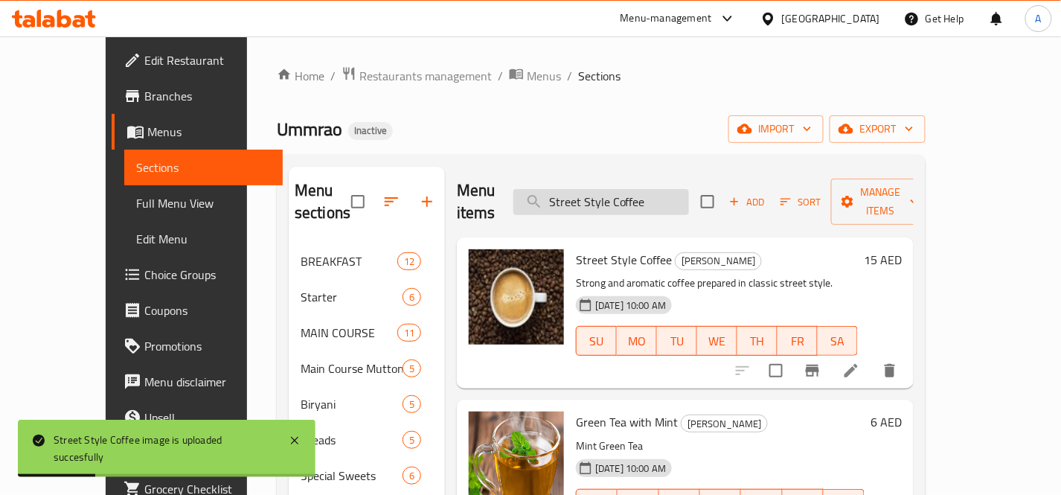
click at [689, 199] on input "Street Style Coffee" at bounding box center [601, 202] width 176 height 26
paste input "uji Halwa"
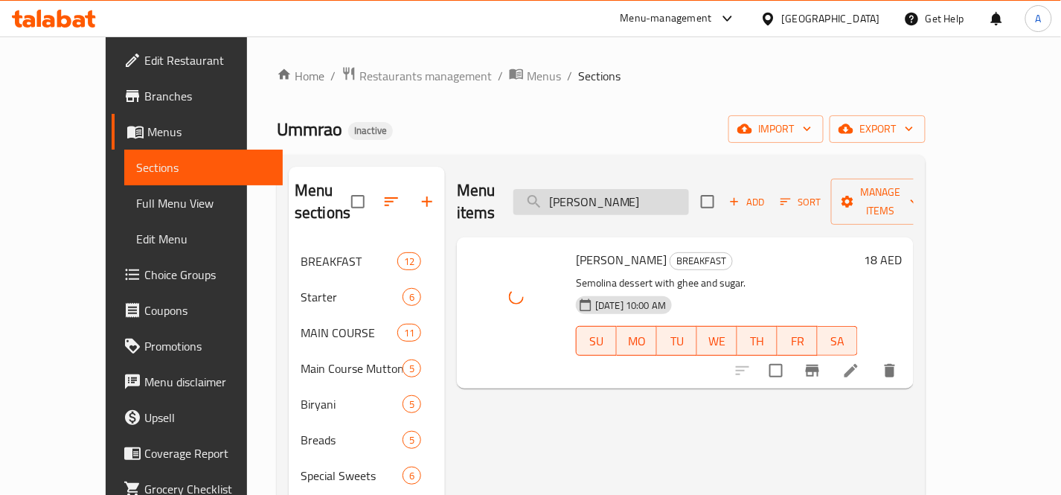
click at [689, 196] on input "[PERSON_NAME]" at bounding box center [601, 202] width 176 height 26
paste input "Tandoori Chicken Tikka 6 Pcs"
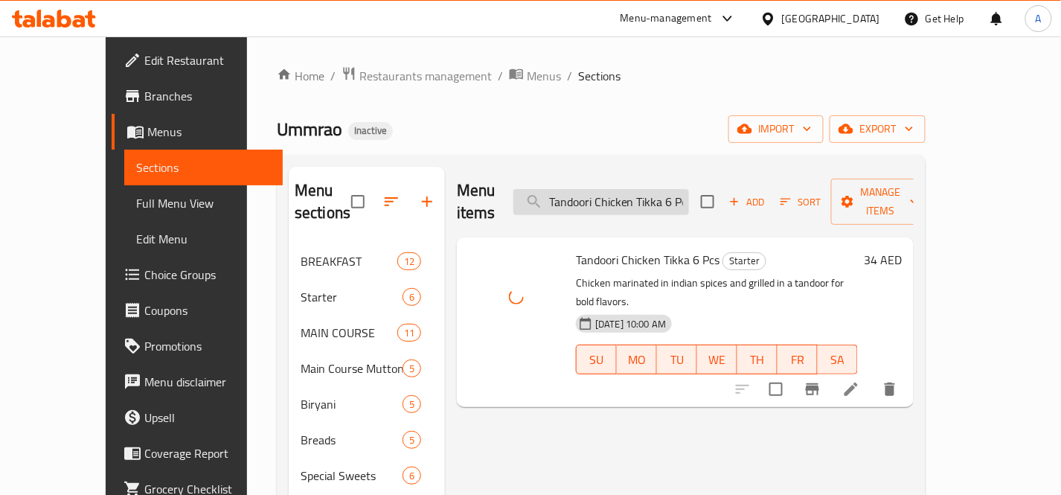
click at [658, 196] on input "Tandoori Chicken Tikka 6 Pcs" at bounding box center [601, 202] width 176 height 26
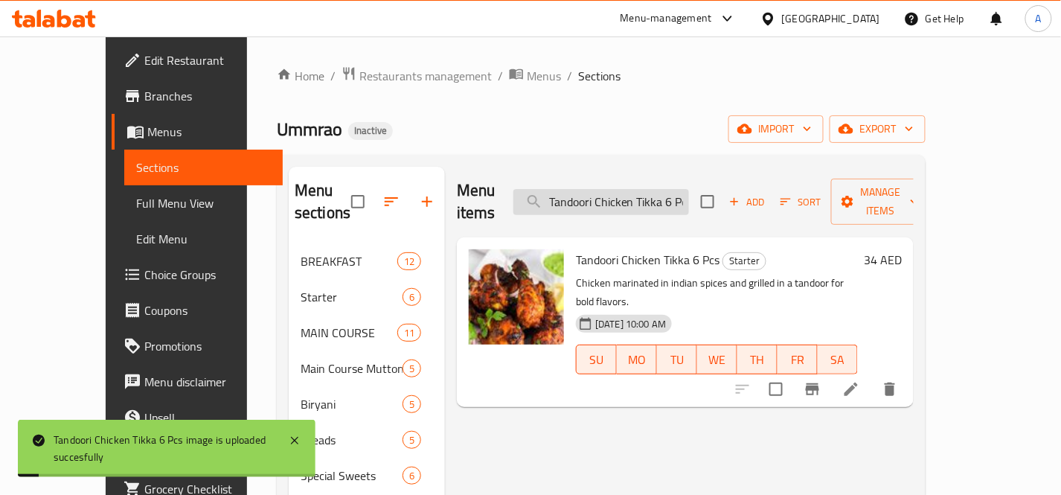
paste input "Naan_"
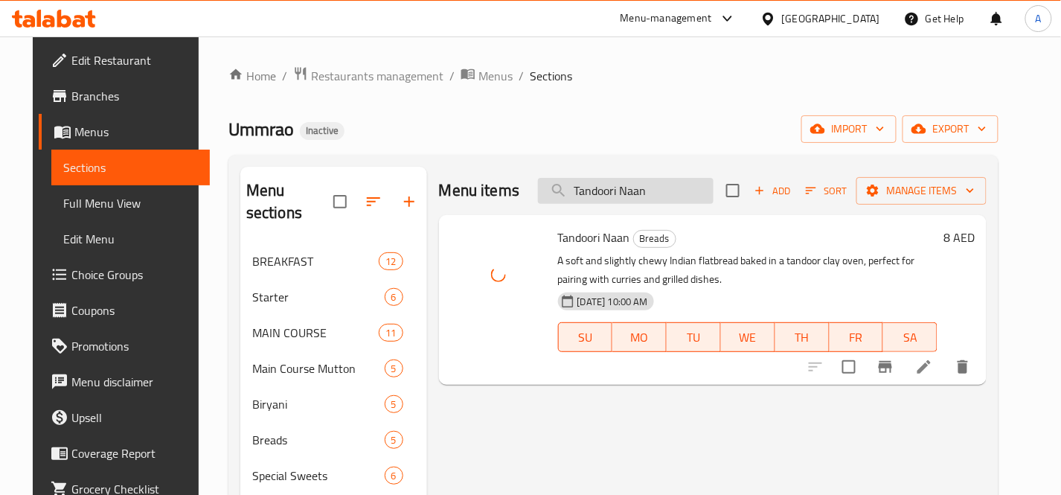
click at [708, 192] on input "Tandoori Naan" at bounding box center [626, 191] width 176 height 26
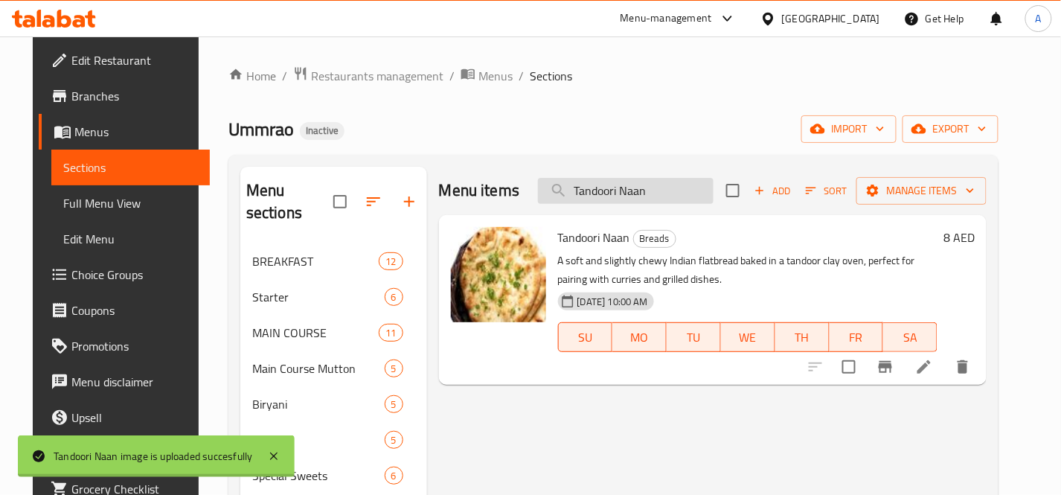
click at [708, 192] on input "Tandoori Naan" at bounding box center [626, 191] width 176 height 26
paste input "handai with Fennel"
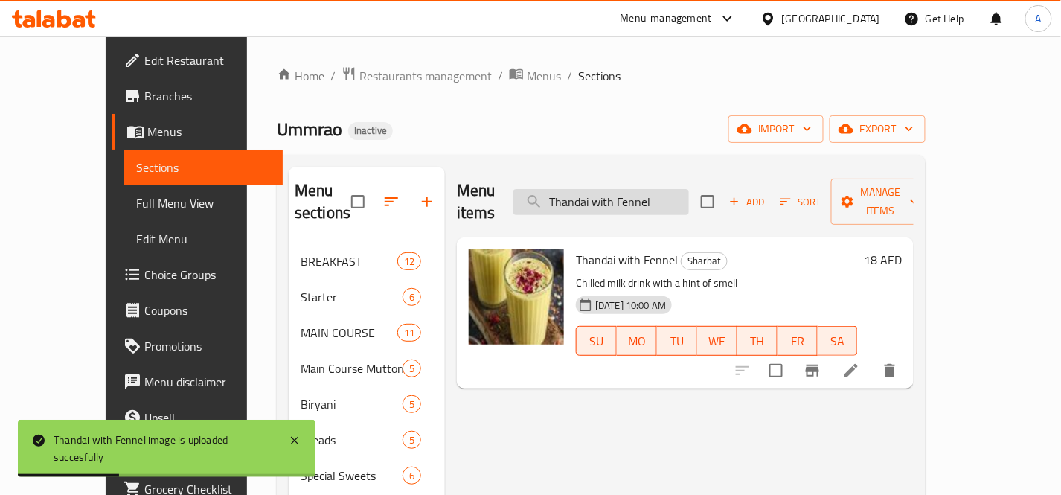
click at [630, 194] on input "Thandai with Fennel" at bounding box center [601, 202] width 176 height 26
paste input "UP Aloo Gosht Mutton Curry"
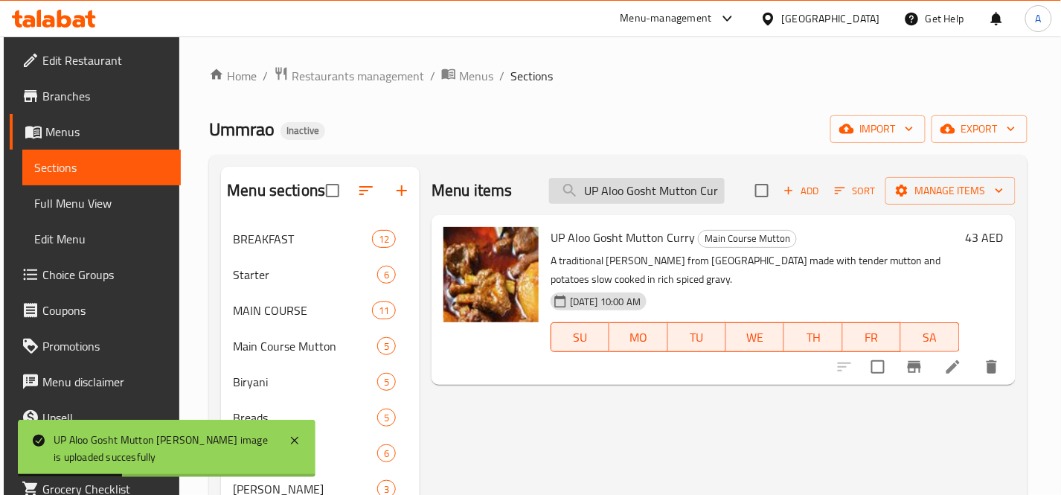
click at [708, 181] on input "UP Aloo Gosht Mutton Curry" at bounding box center [637, 191] width 176 height 26
paste input "Water 500ml"
click at [708, 181] on input "Water 500ml" at bounding box center [637, 191] width 176 height 26
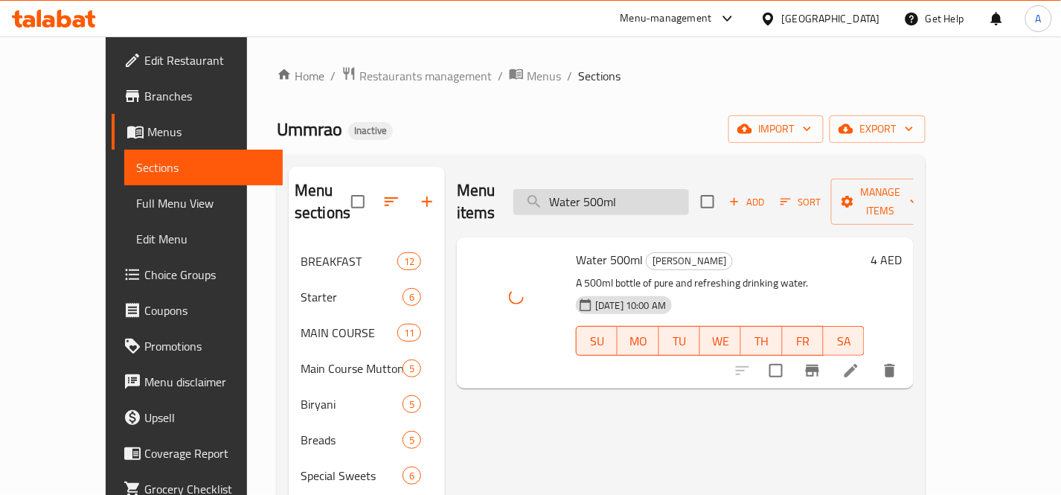
click at [689, 189] on input "Water 500ml" at bounding box center [601, 202] width 176 height 26
paste input "melon Milk Sharbat"
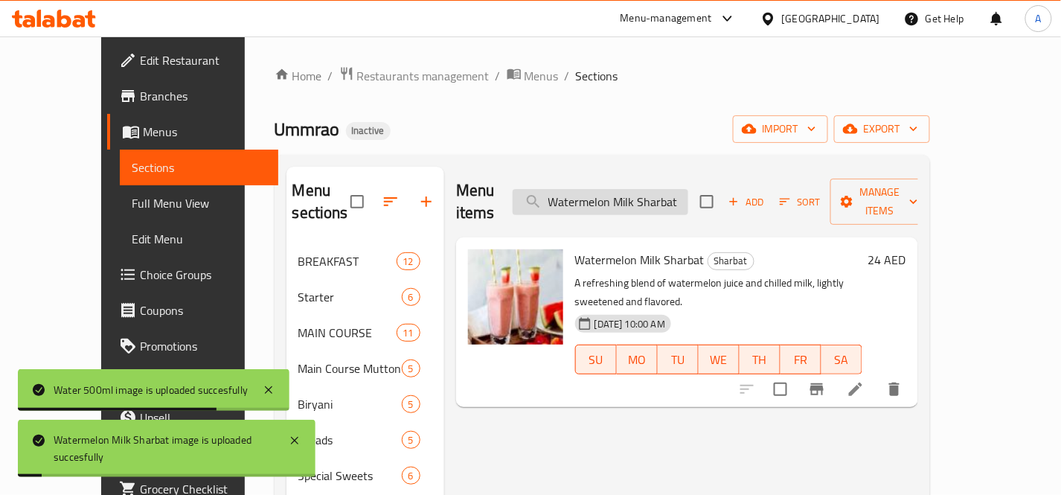
click at [683, 189] on input "Watermelon Milk Sharbat" at bounding box center [600, 202] width 176 height 26
paste input "ojito_"
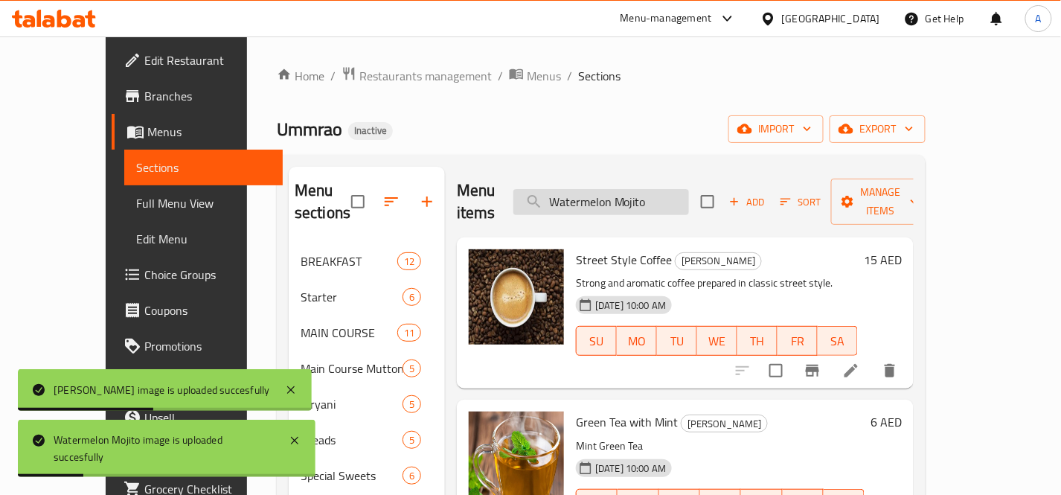
click at [682, 199] on input "Watermelon Mojito" at bounding box center [601, 202] width 176 height 26
paste input "Sharbat_"
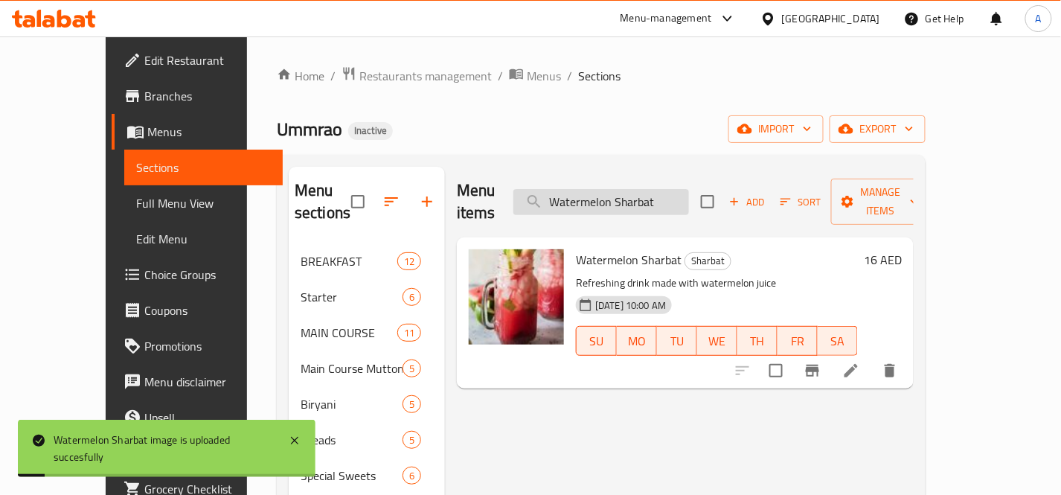
click at [689, 192] on input "Watermelon Sharbat" at bounding box center [601, 202] width 176 height 26
paste input "heat Paratha_"
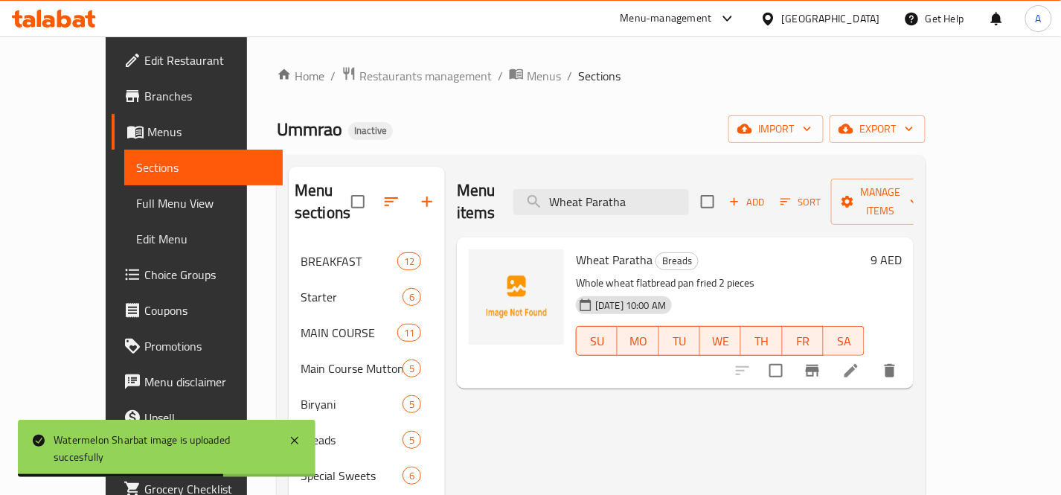
type input "Wheat Paratha"
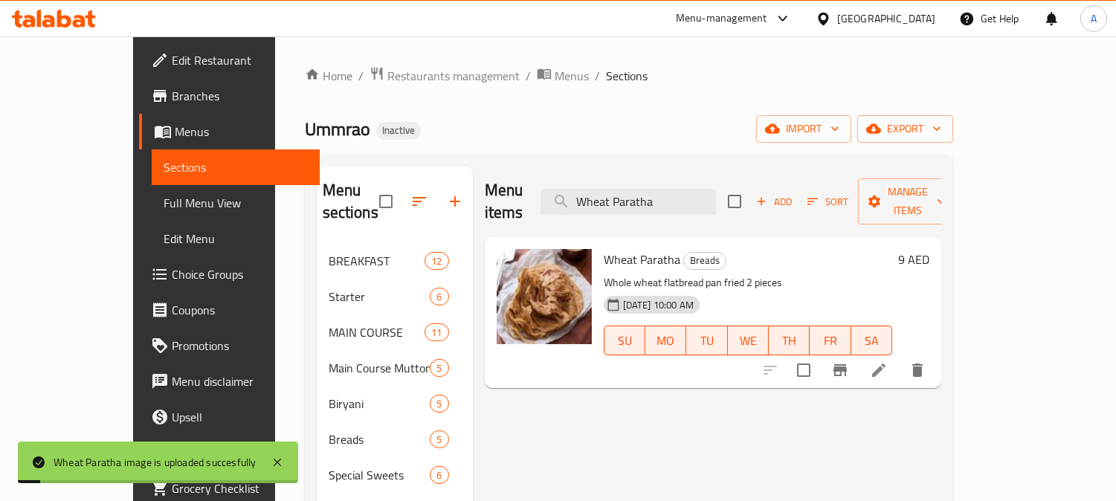
click at [164, 199] on span "Full Menu View" at bounding box center [236, 203] width 144 height 18
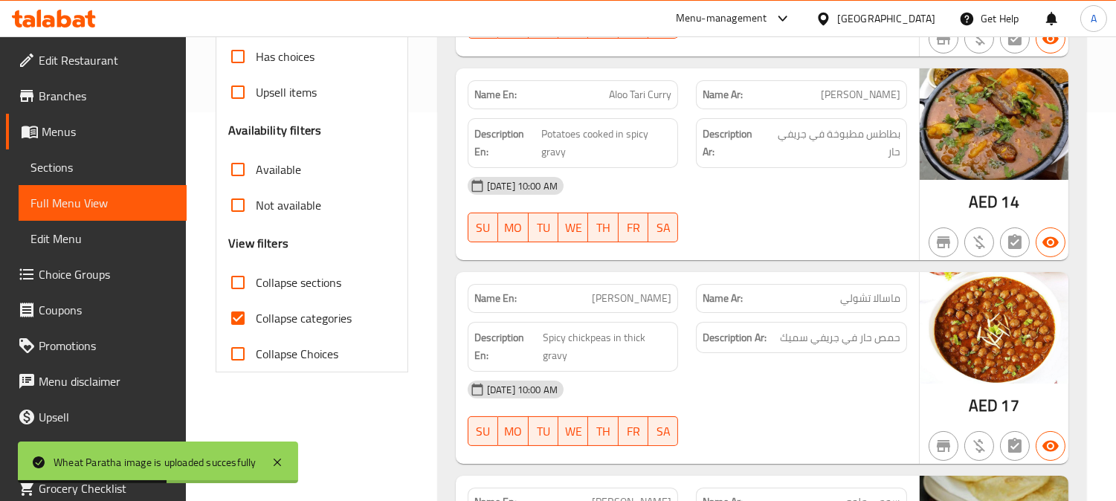
scroll to position [413, 0]
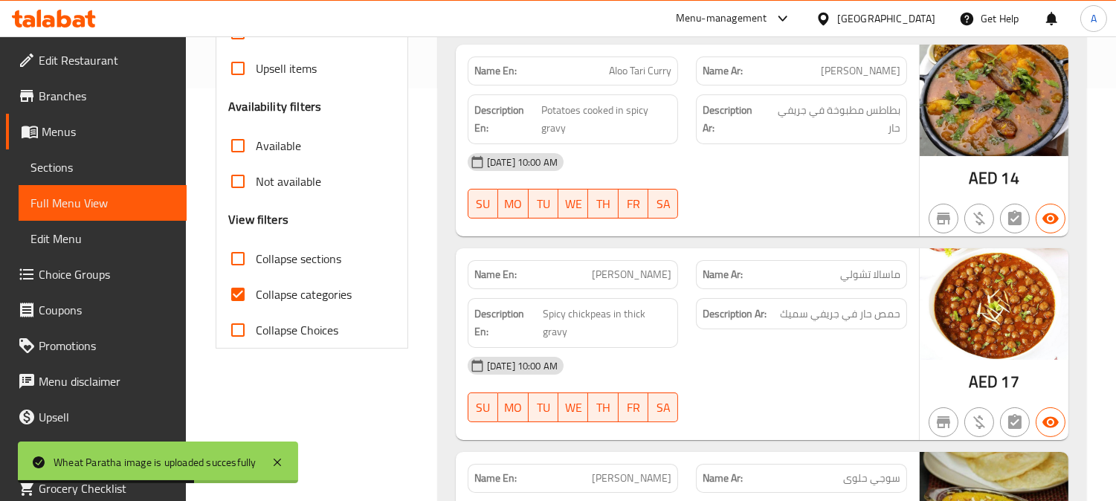
click at [236, 303] on input "Collapse categories" at bounding box center [238, 295] width 36 height 36
checkbox input "false"
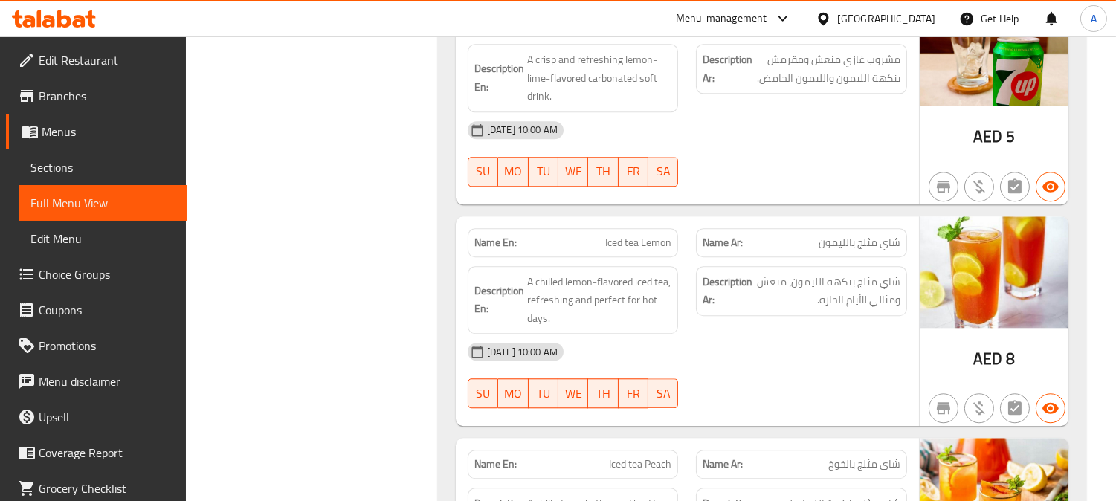
scroll to position [0, 0]
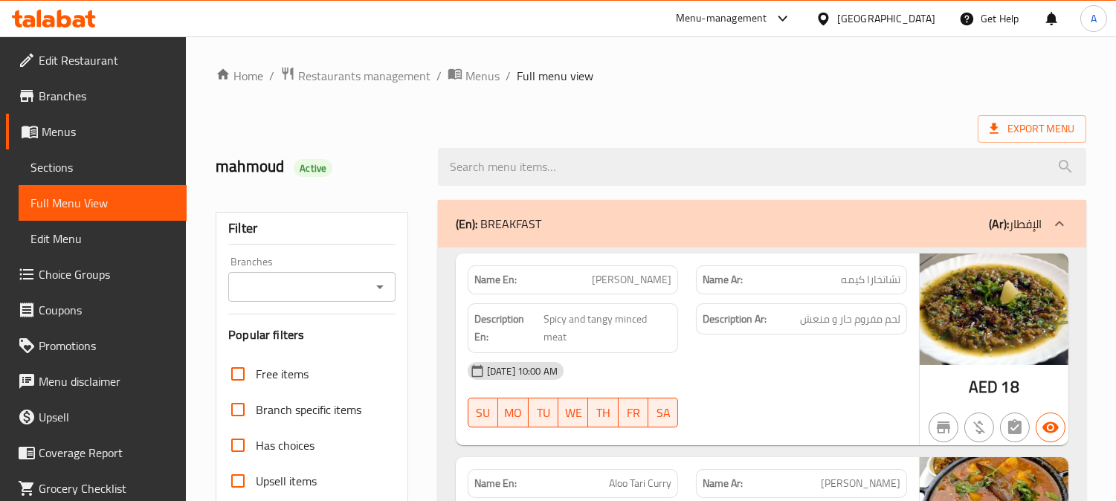
click at [399, 76] on span "Restaurants management" at bounding box center [364, 76] width 132 height 18
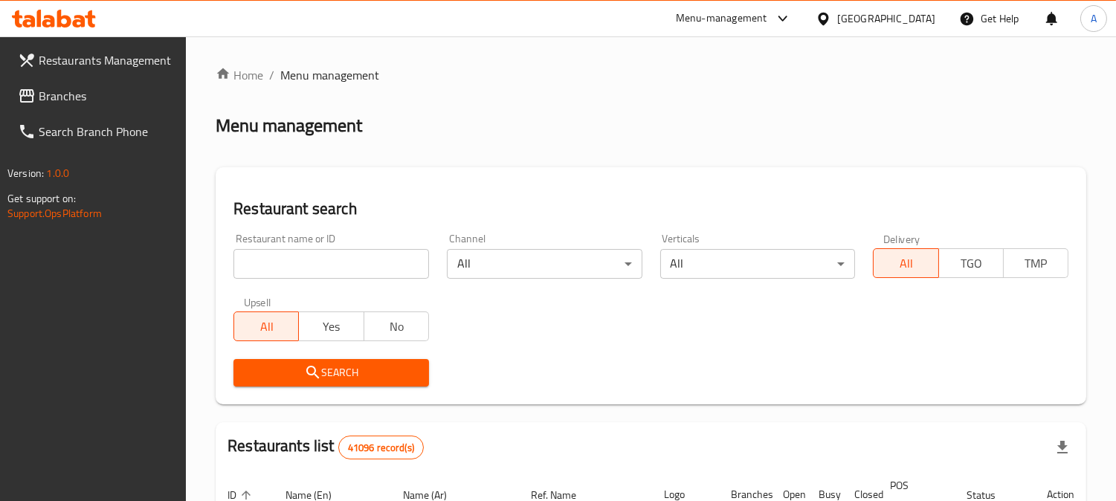
click at [295, 266] on input "search" at bounding box center [332, 264] width 196 height 30
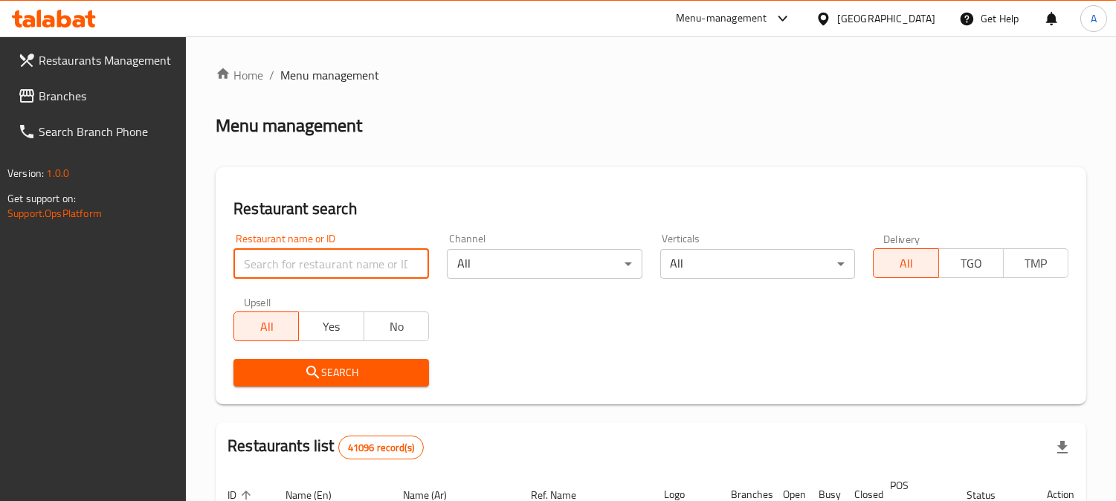
paste input "629818"
type input "629818"
click button "Search" at bounding box center [332, 373] width 196 height 28
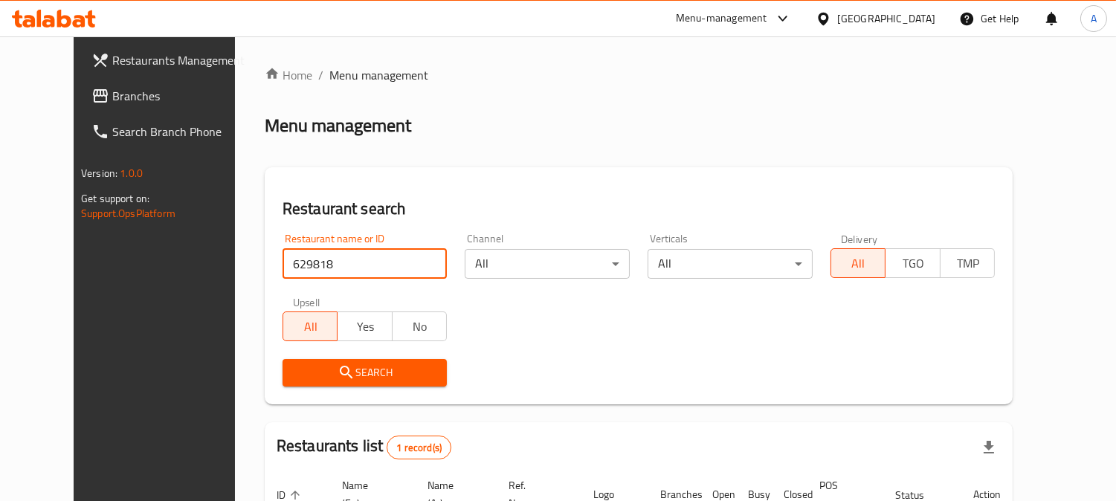
scroll to position [149, 0]
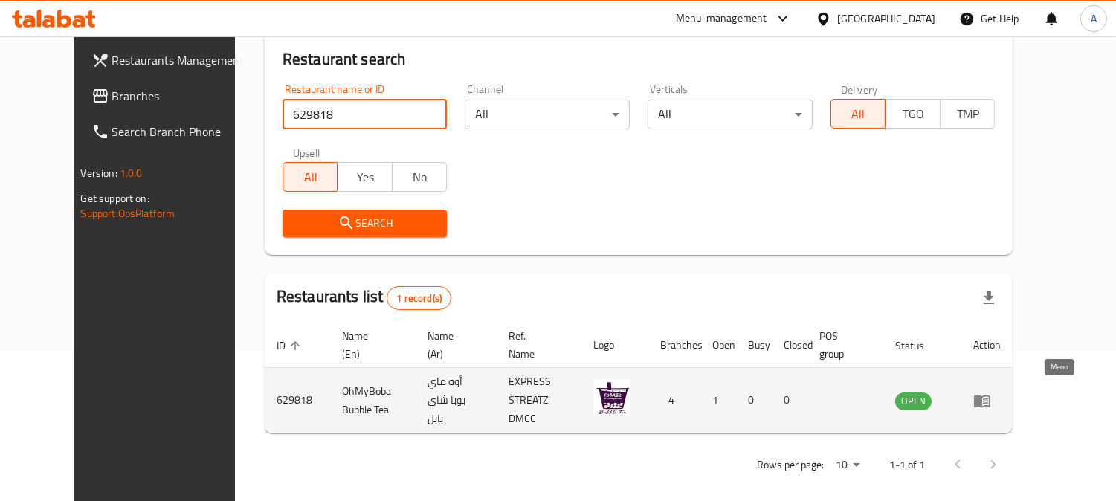
click at [991, 395] on icon "enhanced table" at bounding box center [982, 401] width 16 height 13
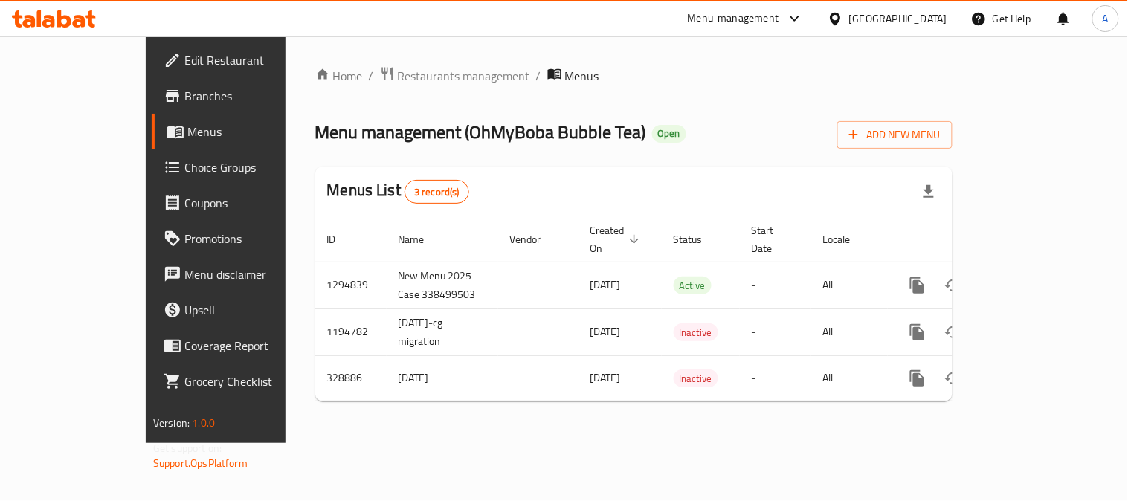
click at [184, 65] on span "Edit Restaurant" at bounding box center [253, 60] width 138 height 18
